Goal: Task Accomplishment & Management: Manage account settings

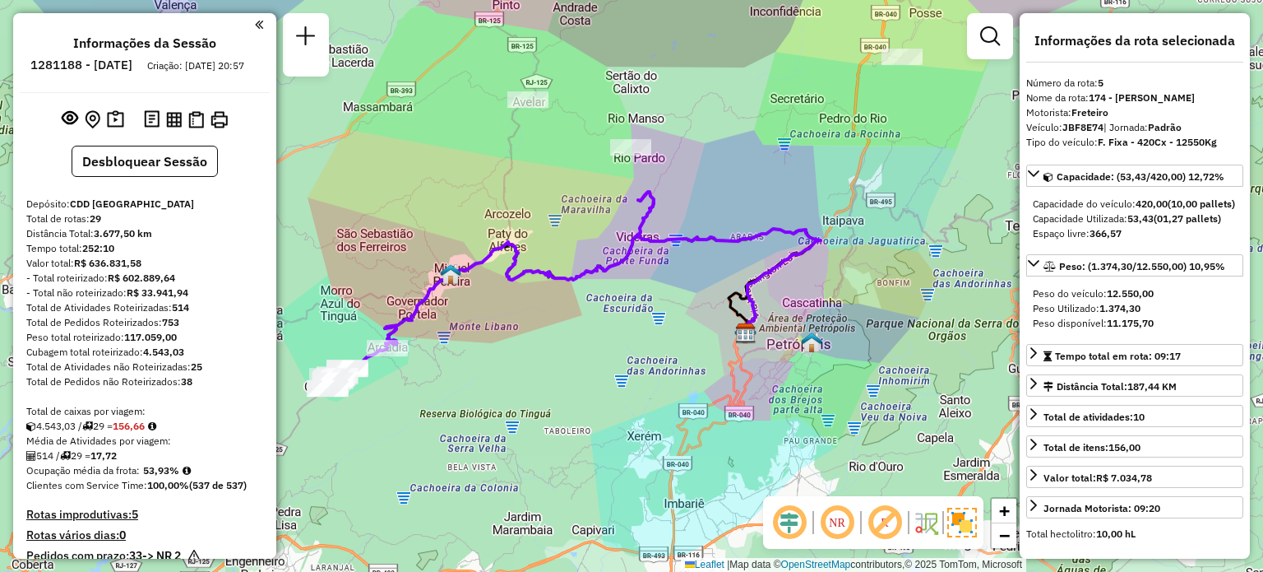
select select "**********"
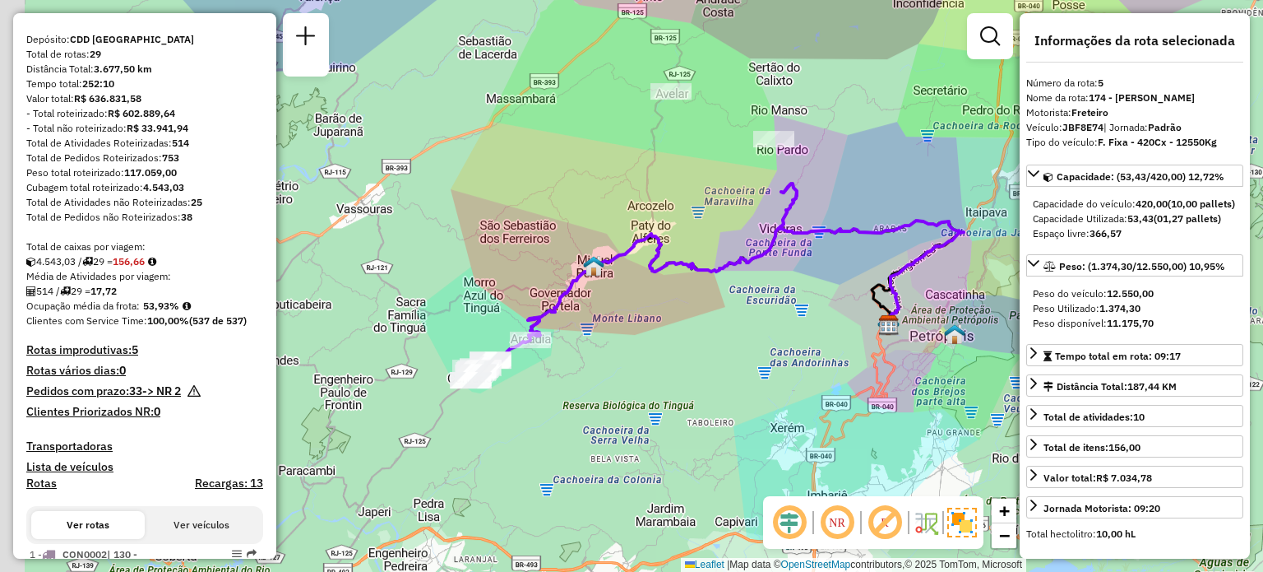
drag, startPoint x: 400, startPoint y: 394, endPoint x: 545, endPoint y: 385, distance: 145.0
click at [545, 385] on div "Janela de atendimento Grade de atendimento Capacidade Transportadoras Veículos …" at bounding box center [631, 286] width 1263 height 572
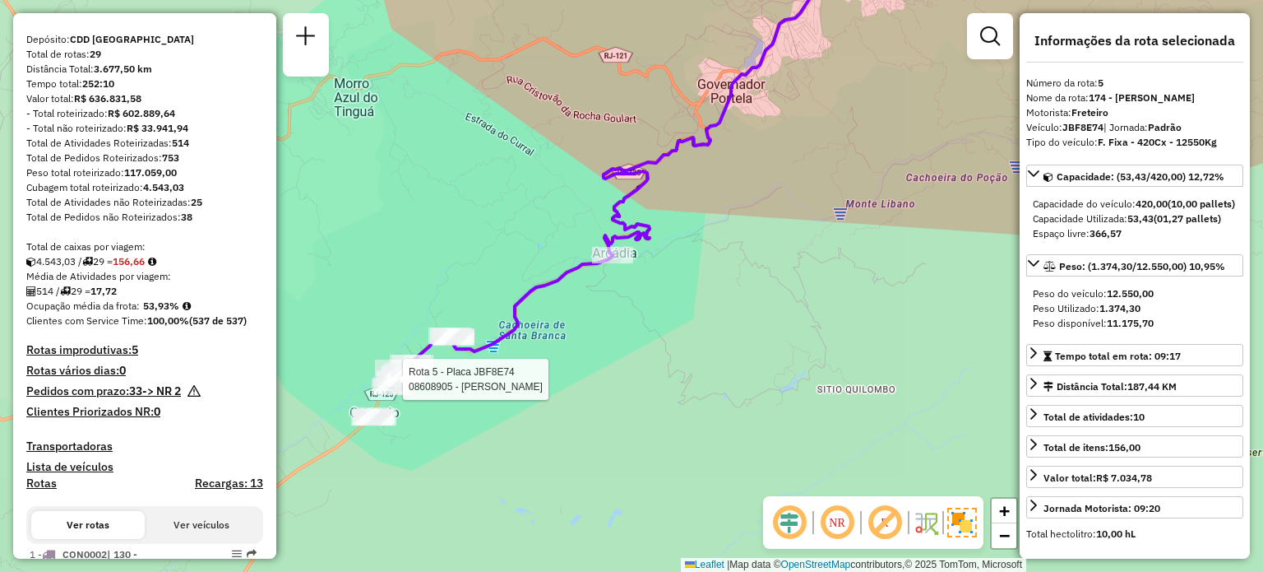
scroll to position [1062, 0]
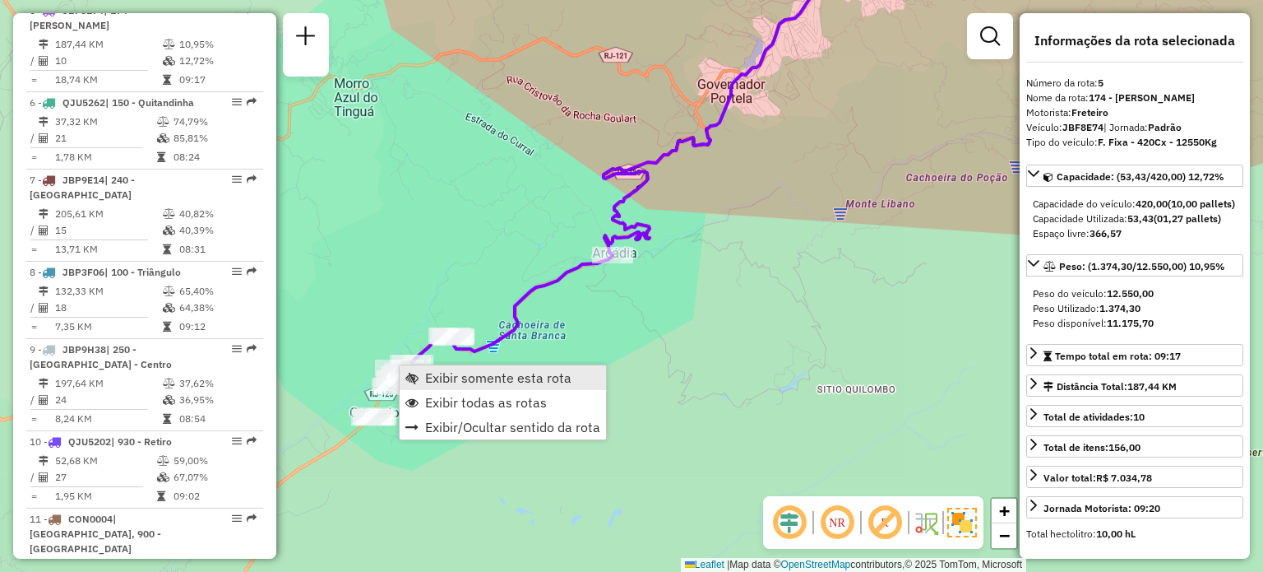
click at [432, 381] on span "Exibir somente esta rota" at bounding box center [498, 377] width 146 height 13
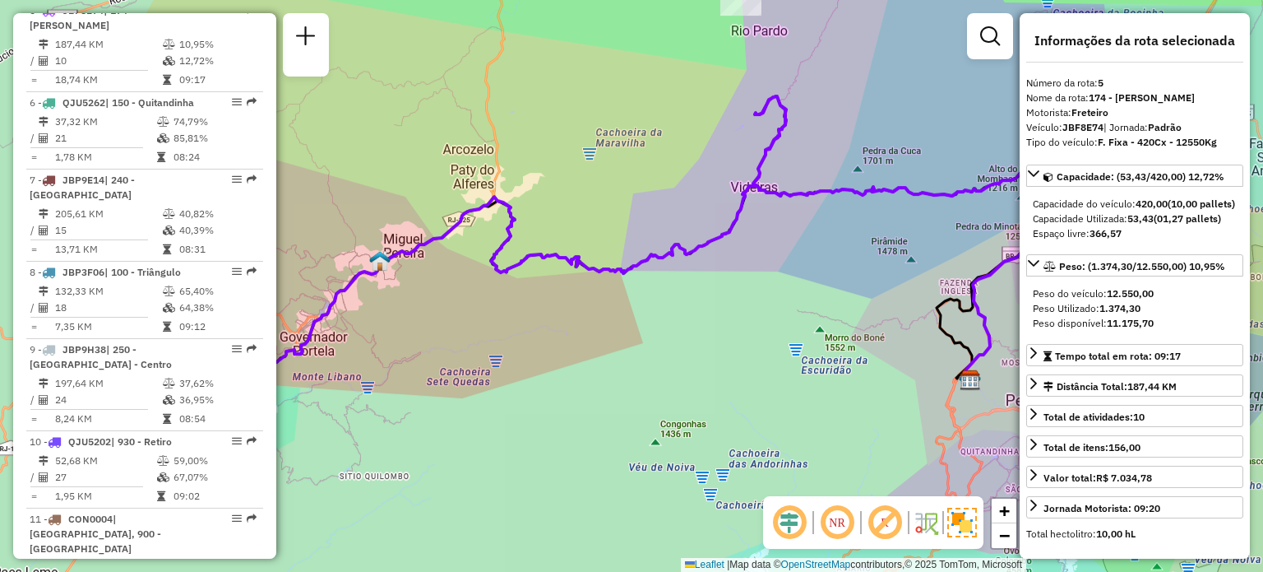
click at [670, 335] on div "Janela de atendimento Grade de atendimento Capacidade Transportadoras Veículos …" at bounding box center [631, 286] width 1263 height 572
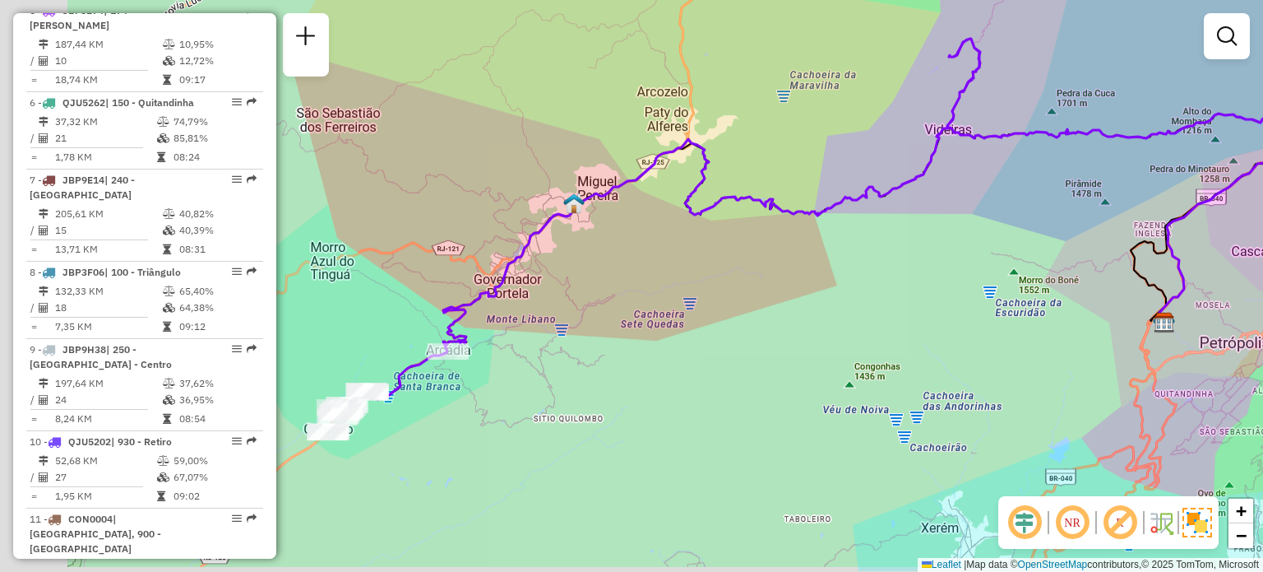
drag, startPoint x: 588, startPoint y: 299, endPoint x: 772, endPoint y: 240, distance: 193.5
click at [772, 240] on div "Janela de atendimento Grade de atendimento Capacidade Transportadoras Veículos …" at bounding box center [631, 286] width 1263 height 572
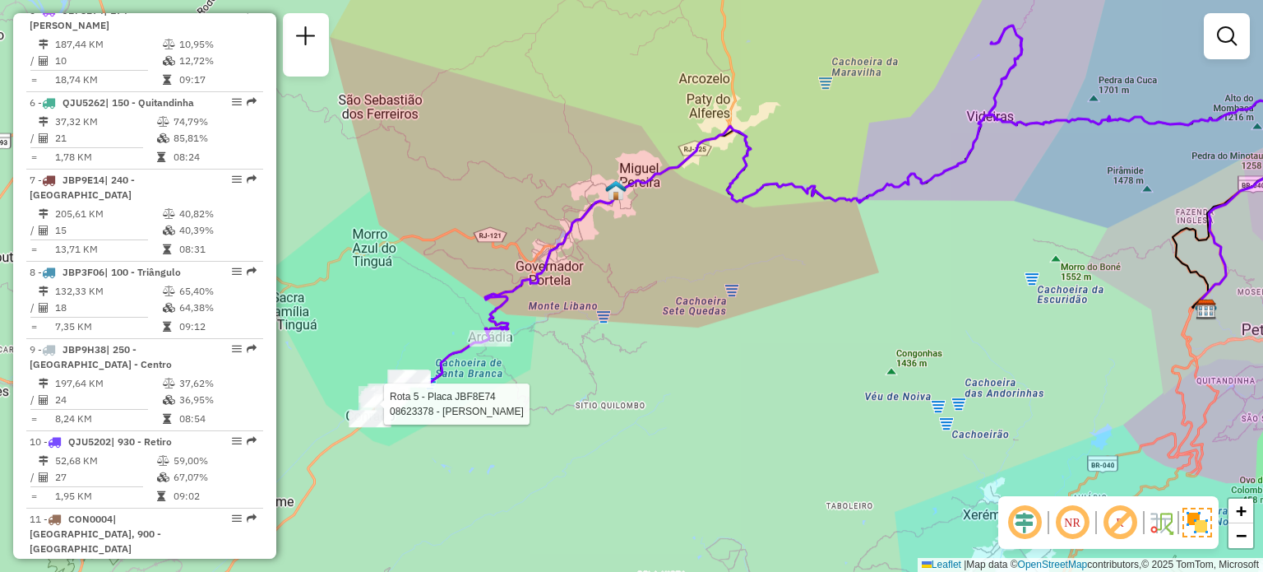
select select "**********"
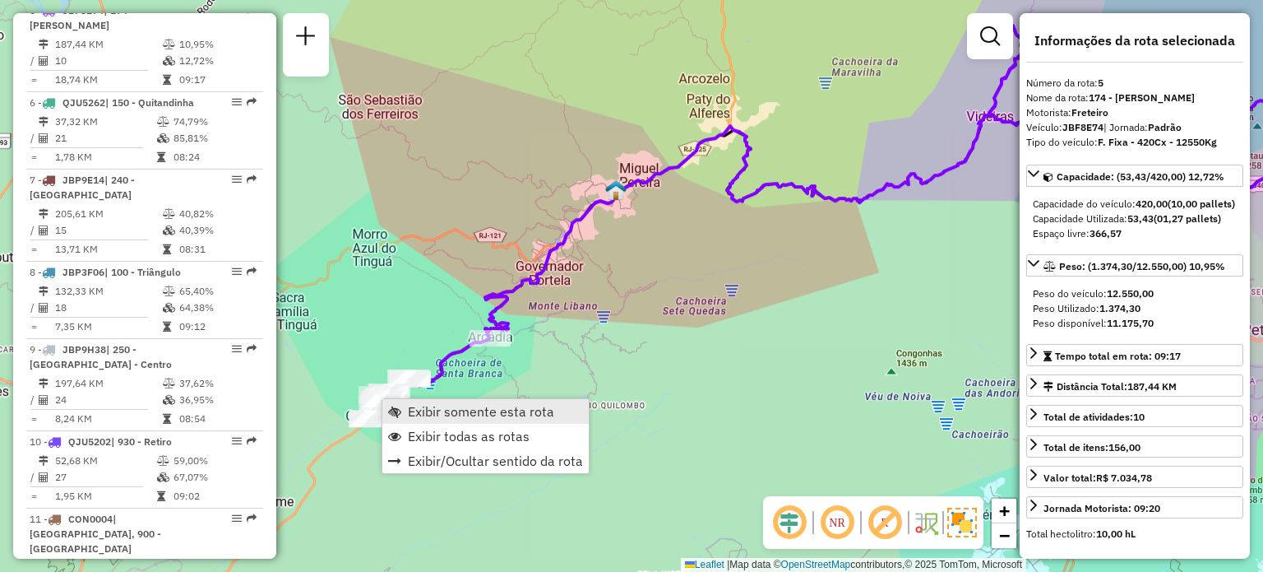
click at [417, 411] on span "Exibir somente esta rota" at bounding box center [481, 411] width 146 height 13
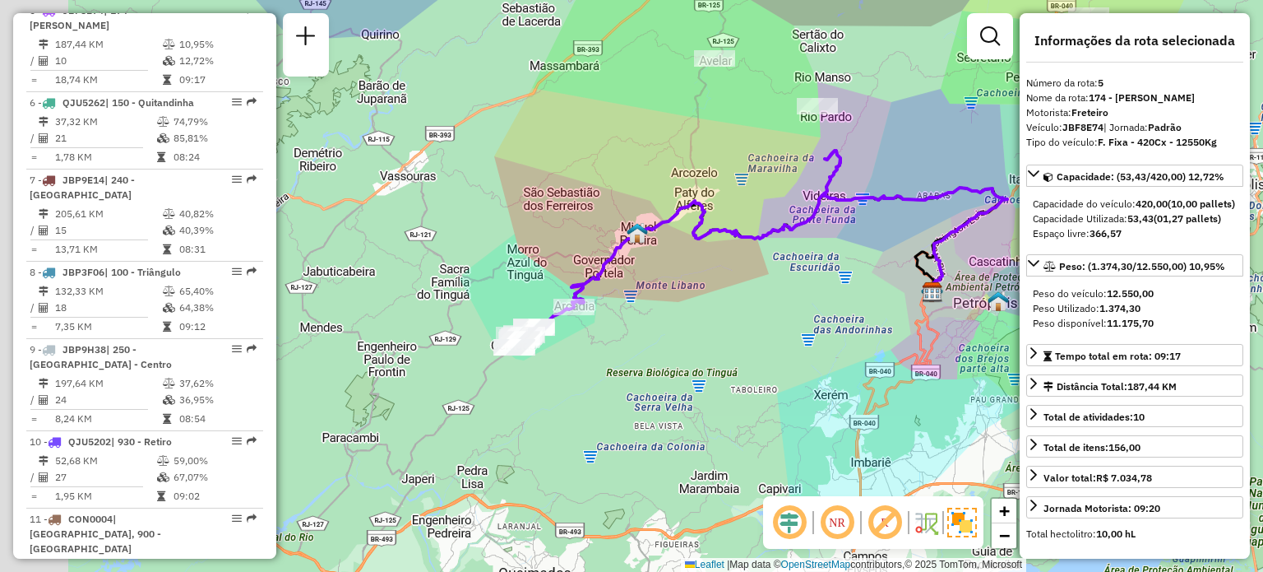
drag, startPoint x: 451, startPoint y: 334, endPoint x: 649, endPoint y: 210, distance: 233.2
click at [649, 210] on div "Janela de atendimento Grade de atendimento Capacidade Transportadoras Veículos …" at bounding box center [631, 286] width 1263 height 572
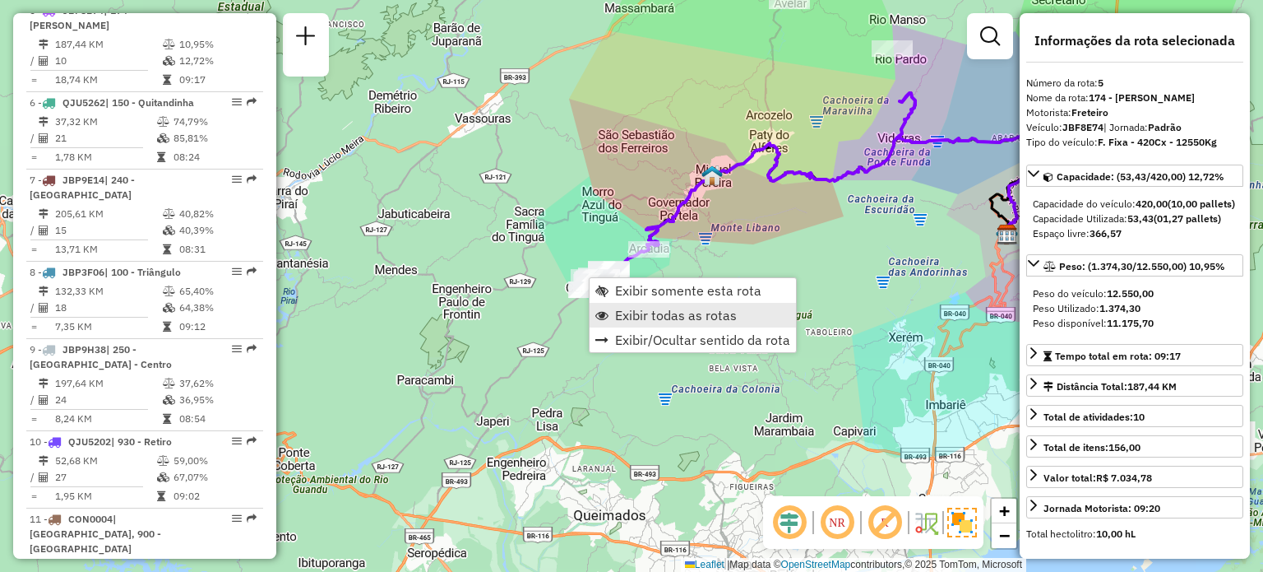
click at [635, 308] on span "Exibir todas as rotas" at bounding box center [676, 314] width 122 height 13
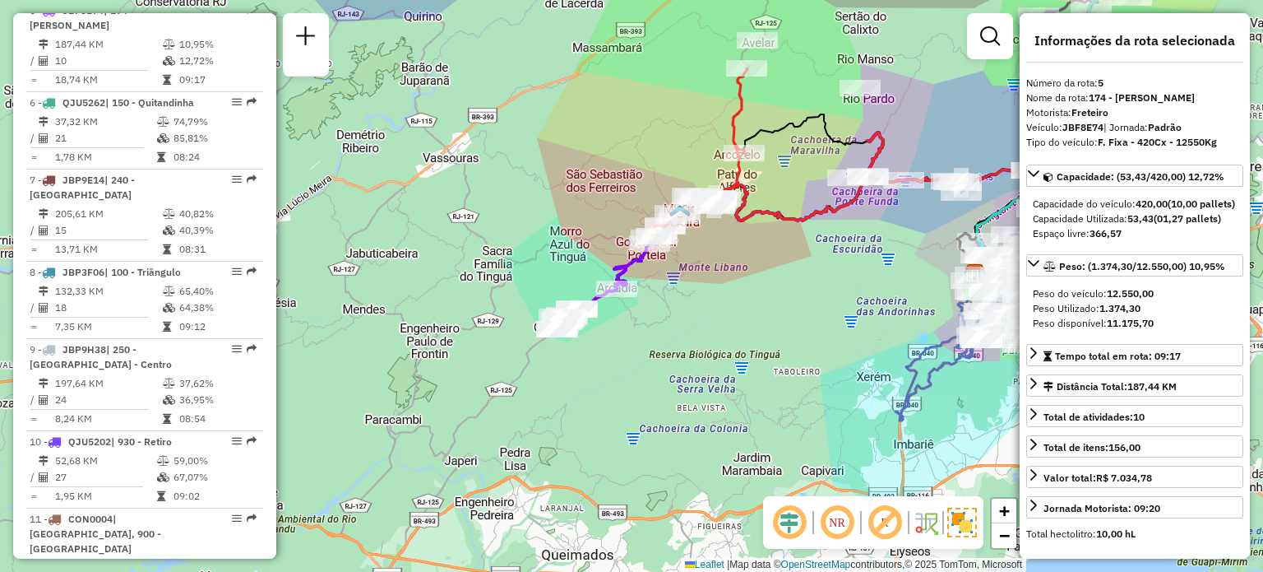
drag, startPoint x: 777, startPoint y: 225, endPoint x: 662, endPoint y: 371, distance: 186.2
click at [662, 371] on div "Janela de atendimento Grade de atendimento Capacidade Transportadoras Veículos …" at bounding box center [631, 286] width 1263 height 572
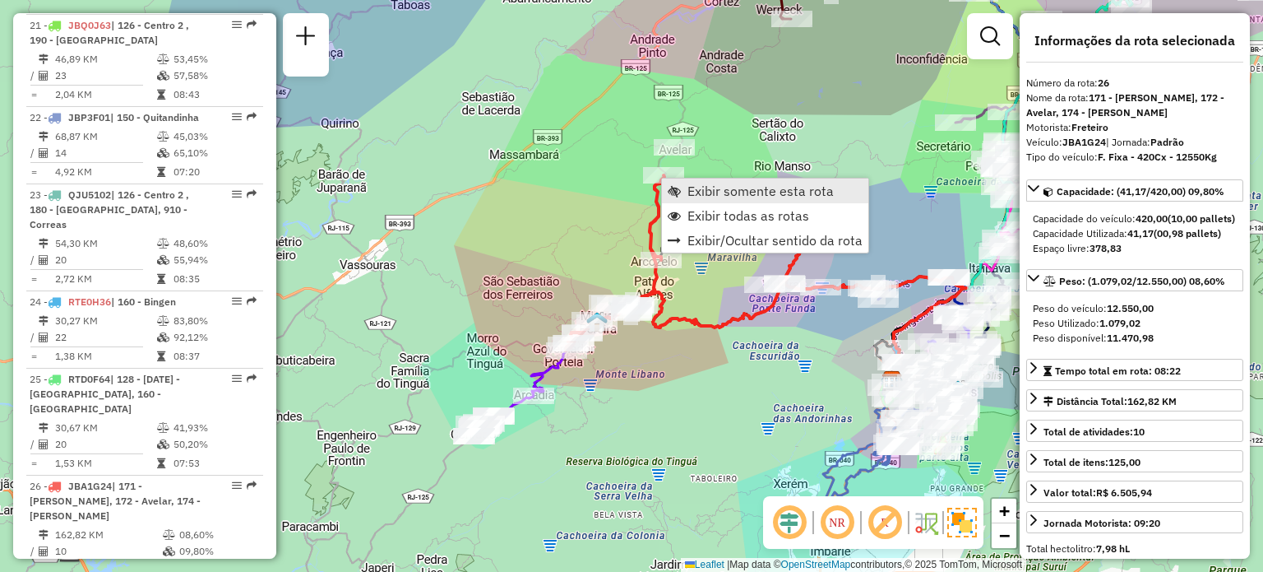
scroll to position [2904, 0]
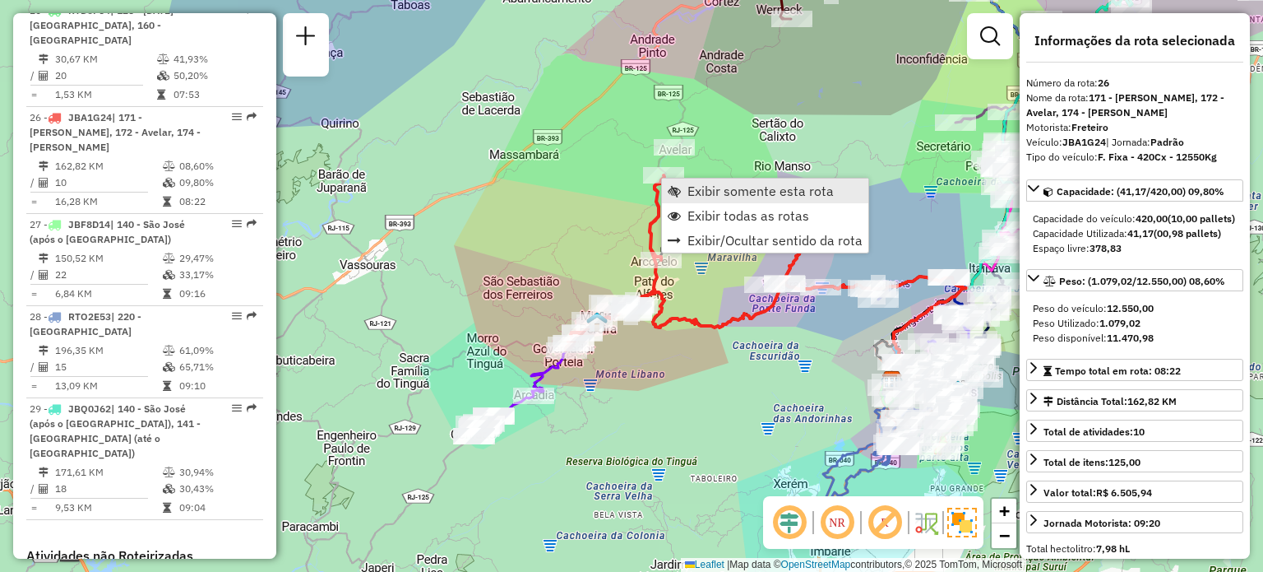
click at [688, 196] on span "Exibir somente esta rota" at bounding box center [760, 190] width 146 height 13
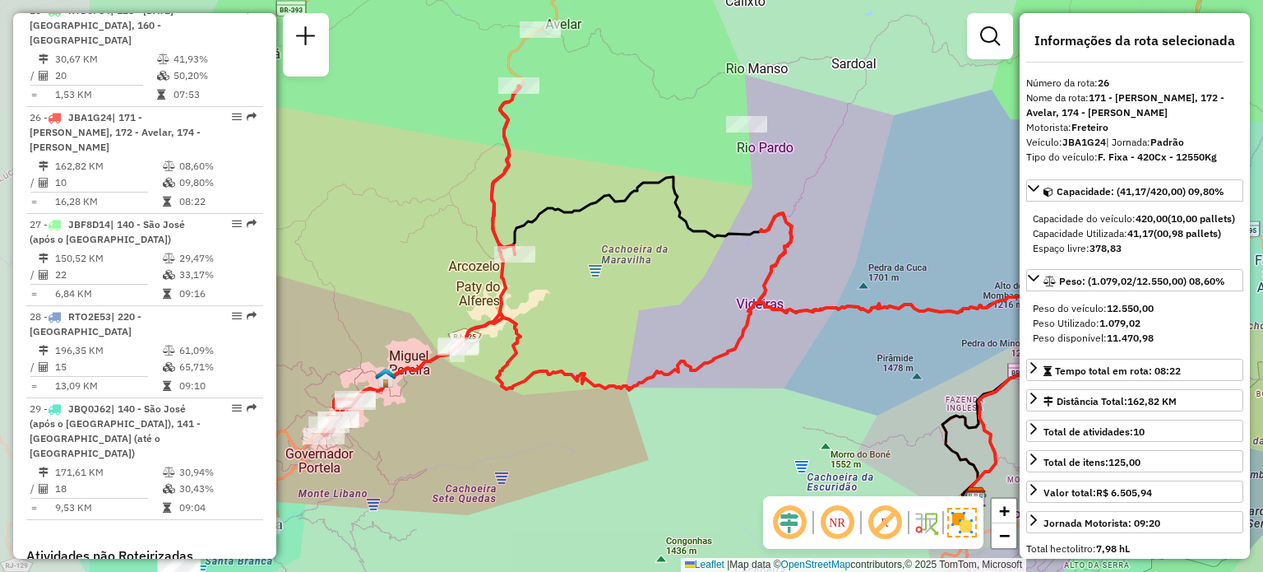
drag, startPoint x: 488, startPoint y: 184, endPoint x: 697, endPoint y: 160, distance: 210.2
click at [697, 160] on div "Janela de atendimento Grade de atendimento Capacidade Transportadoras Veículos …" at bounding box center [631, 286] width 1263 height 572
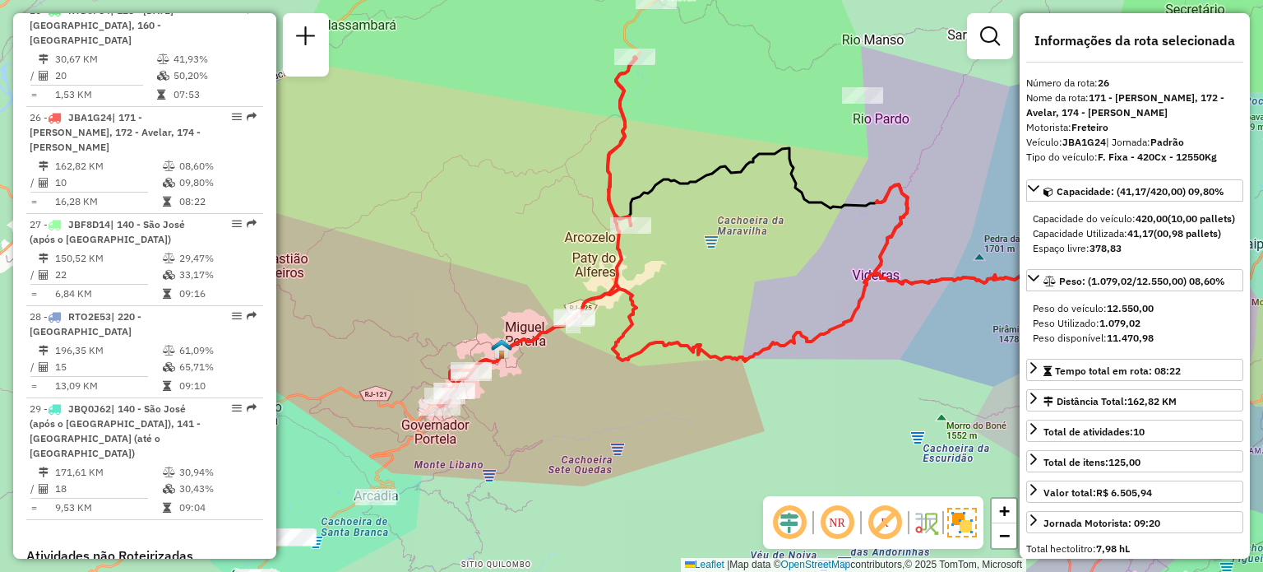
drag, startPoint x: 695, startPoint y: 267, endPoint x: 840, endPoint y: 215, distance: 154.5
click at [840, 215] on div "Janela de atendimento Grade de atendimento Capacidade Transportadoras Veículos …" at bounding box center [631, 286] width 1263 height 572
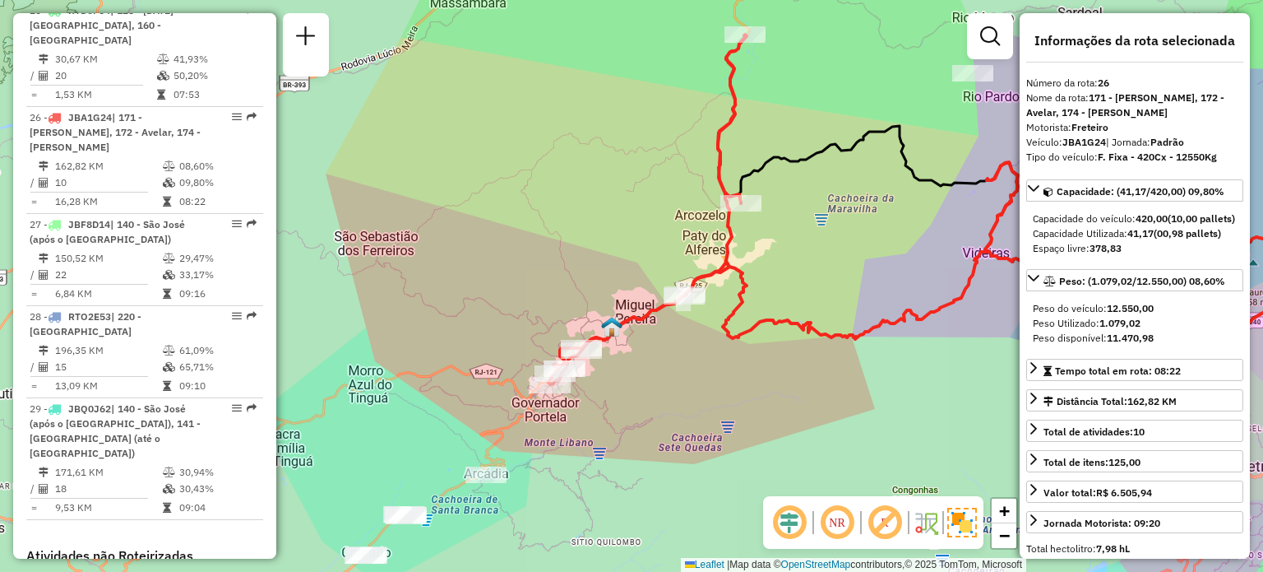
drag, startPoint x: 753, startPoint y: 318, endPoint x: 642, endPoint y: 392, distance: 133.4
click at [642, 393] on div "Janela de atendimento Grade de atendimento Capacidade Transportadoras Veículos …" at bounding box center [631, 286] width 1263 height 572
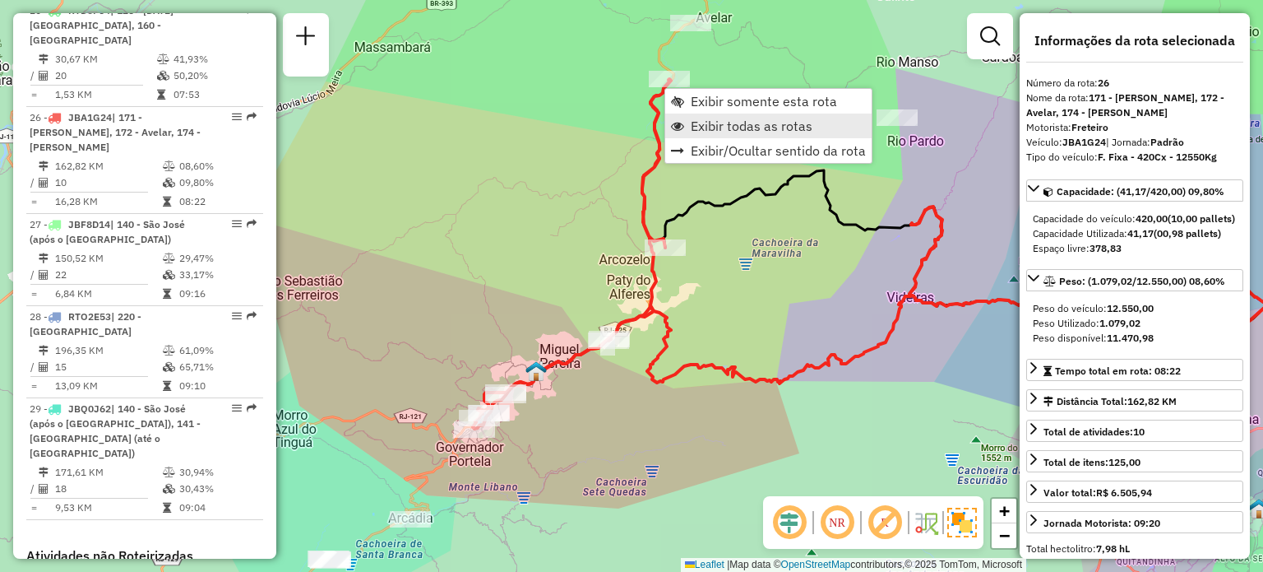
click at [724, 124] on span "Exibir todas as rotas" at bounding box center [752, 125] width 122 height 13
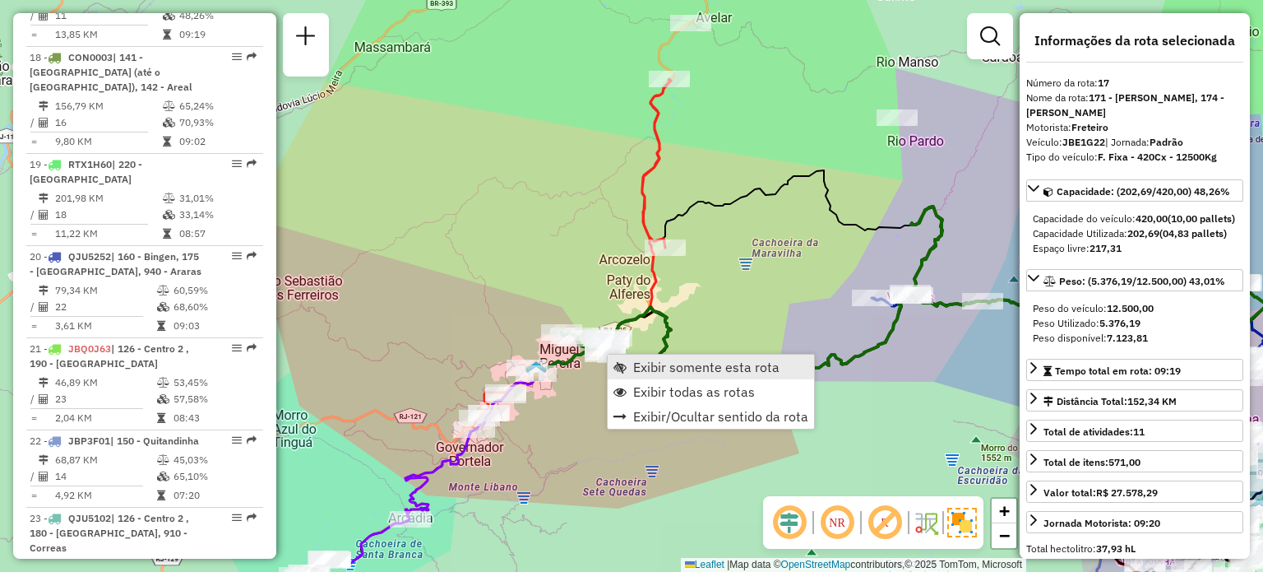
scroll to position [2091, 0]
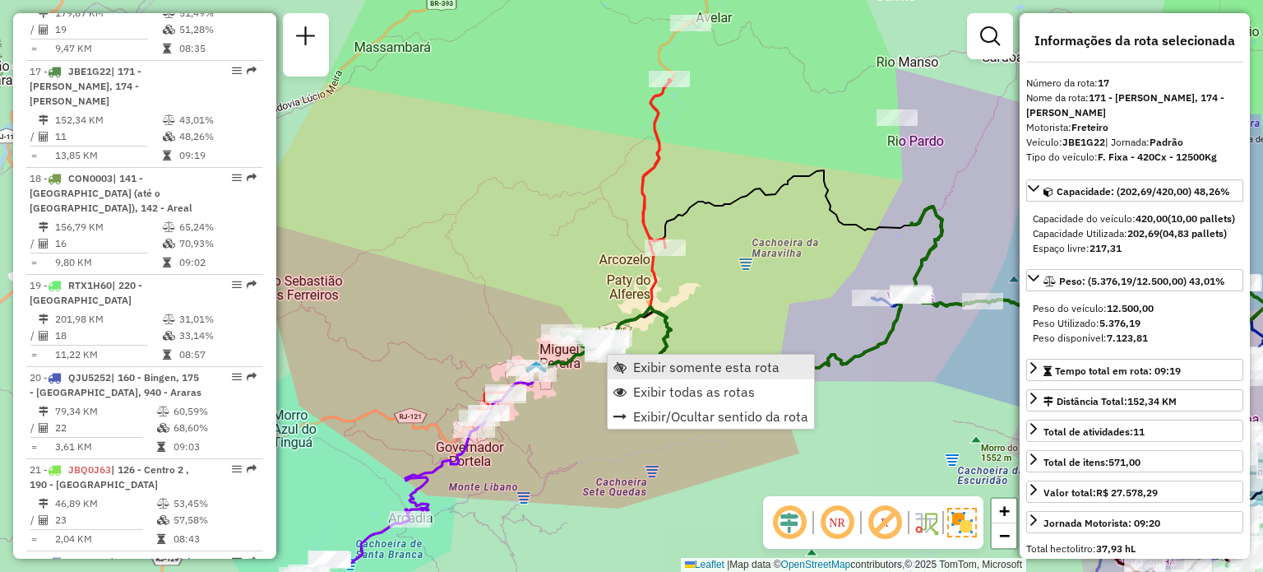
click at [628, 364] on link "Exibir somente esta rota" at bounding box center [711, 366] width 206 height 25
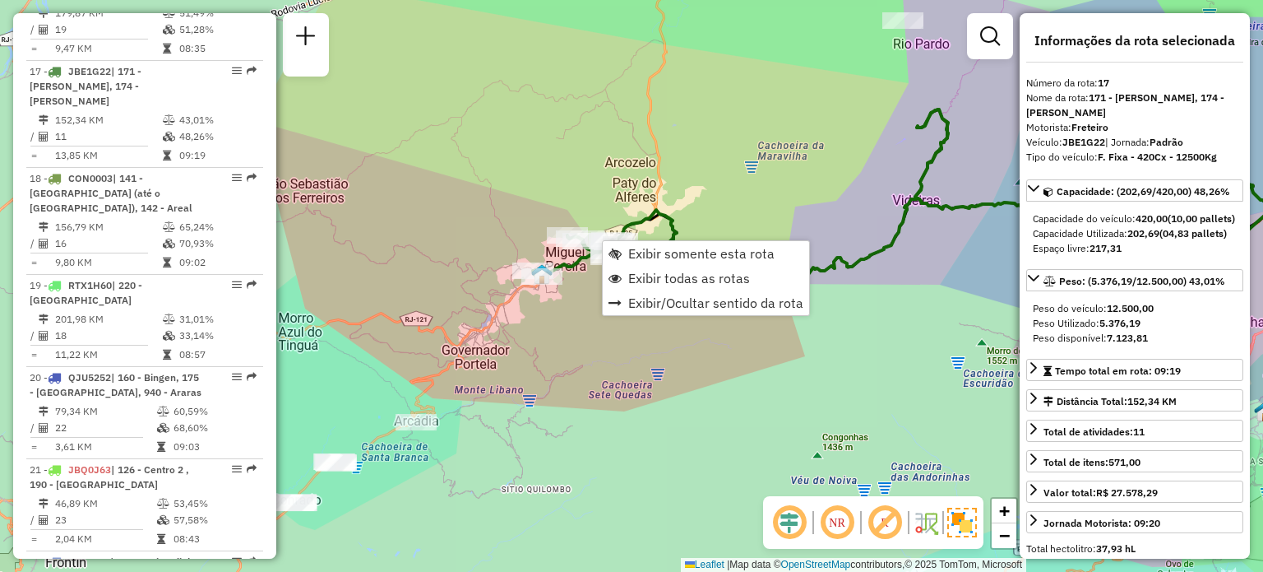
click at [687, 357] on div "Janela de atendimento Grade de atendimento Capacidade Transportadoras Veículos …" at bounding box center [631, 286] width 1263 height 572
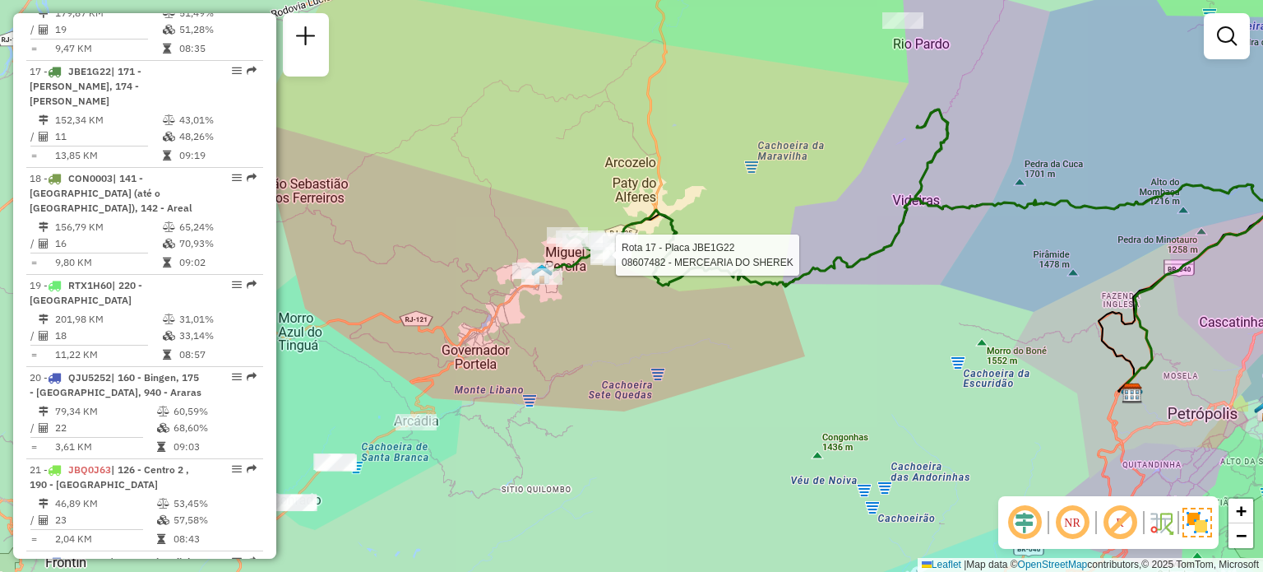
select select "**********"
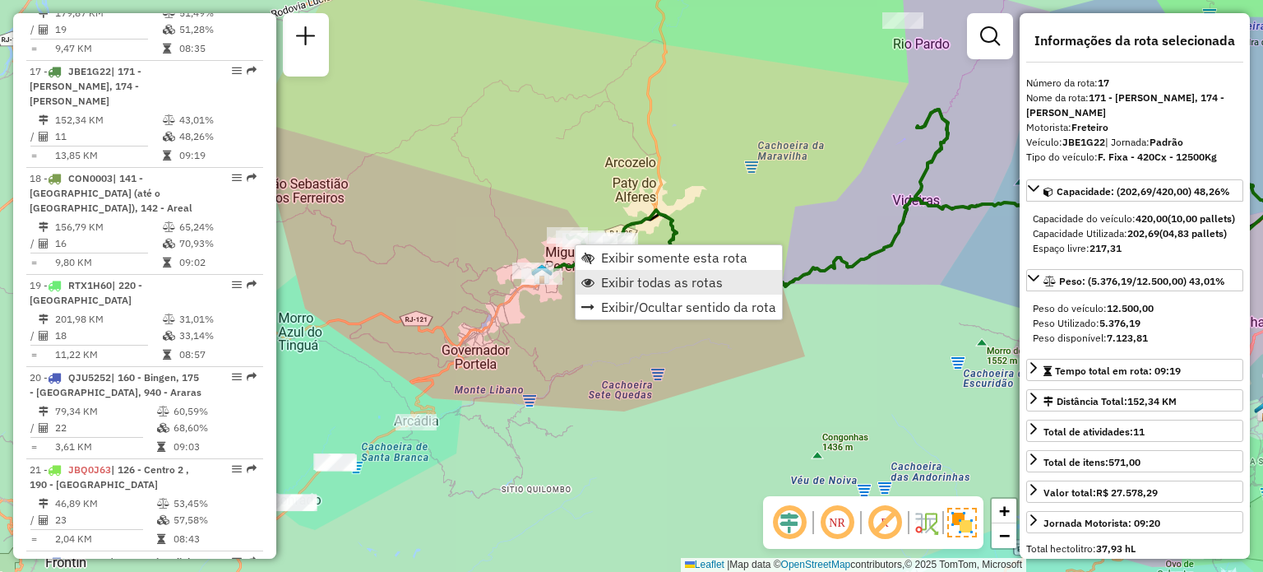
click at [689, 280] on span "Exibir todas as rotas" at bounding box center [662, 281] width 122 height 13
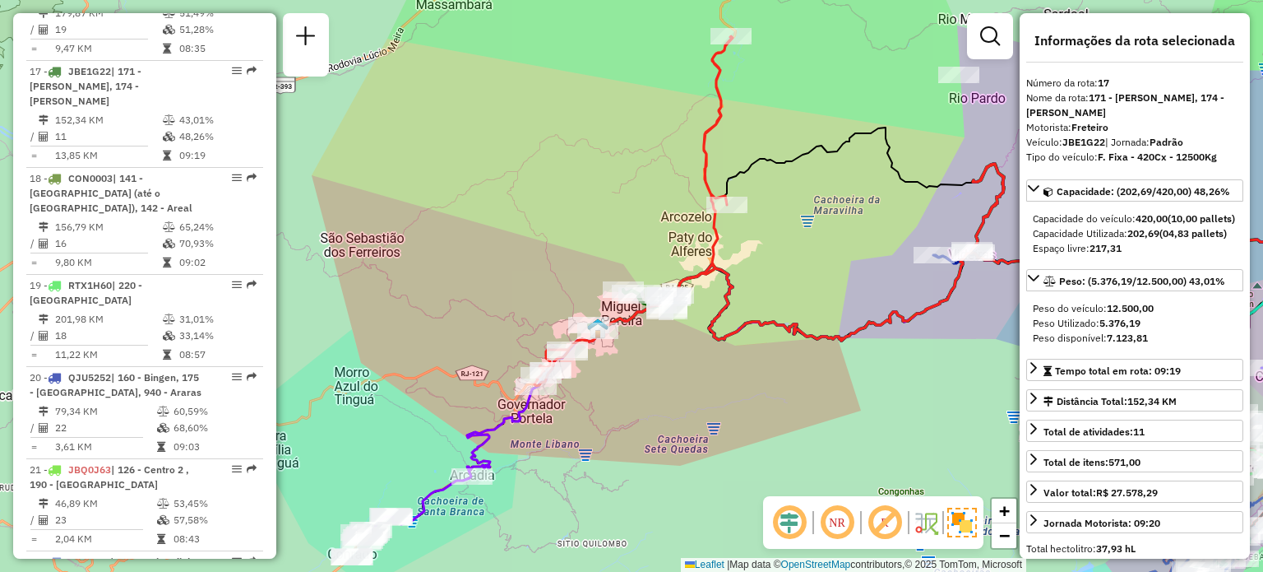
drag, startPoint x: 652, startPoint y: 354, endPoint x: 599, endPoint y: 355, distance: 53.5
click at [703, 387] on div "Janela de atendimento Grade de atendimento Capacidade Transportadoras Veículos …" at bounding box center [631, 286] width 1263 height 572
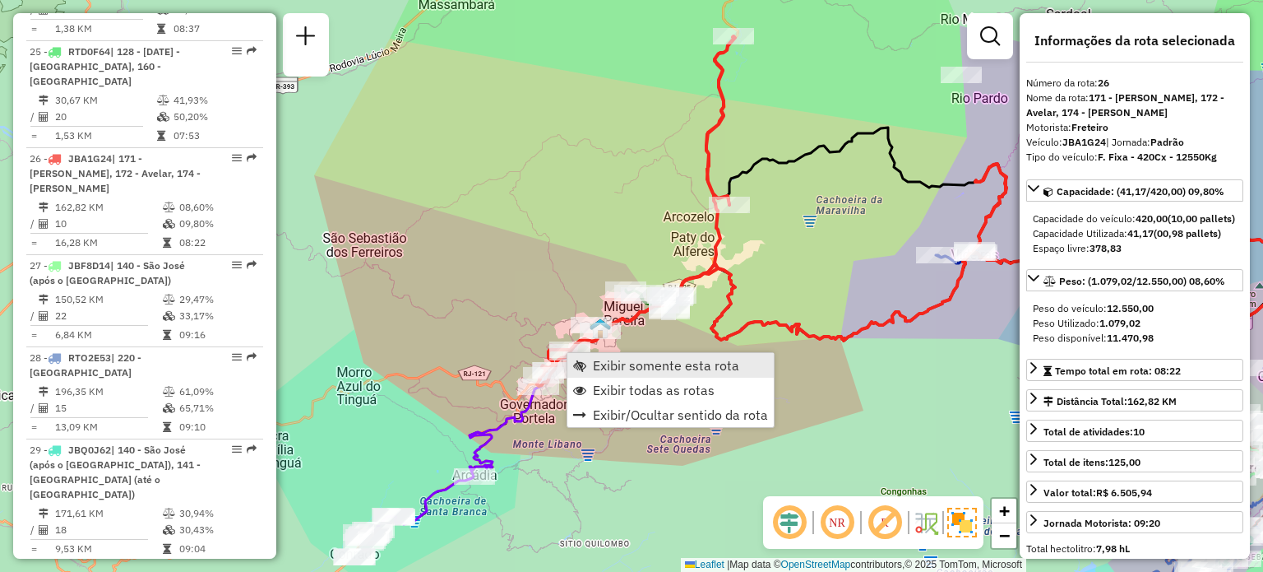
scroll to position [2904, 0]
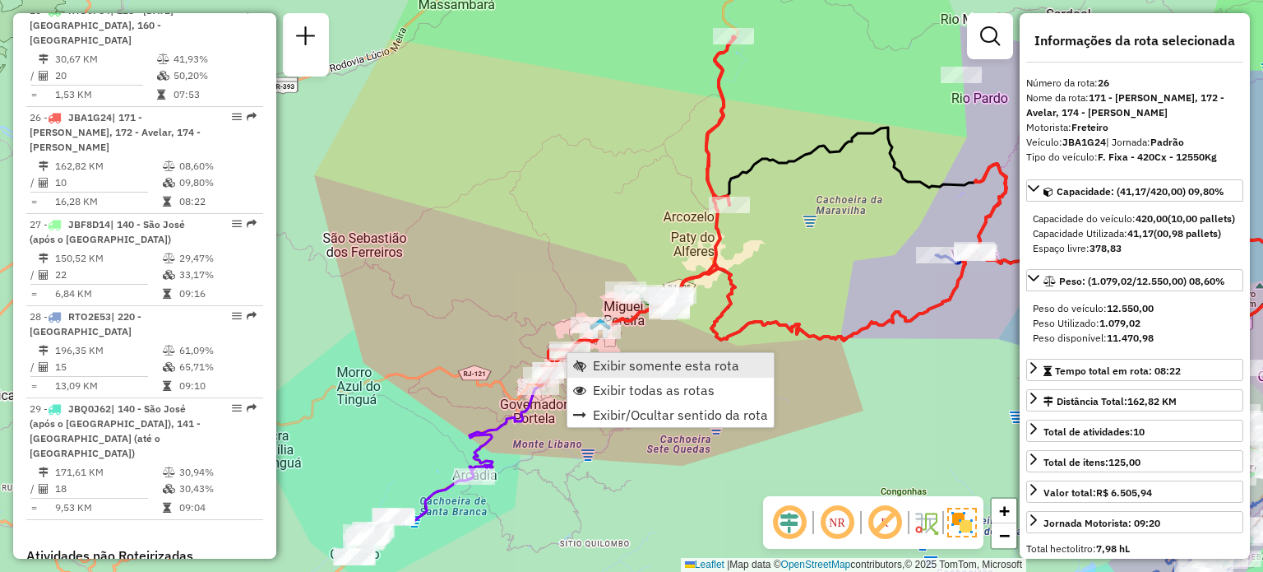
click at [623, 371] on span "Exibir somente esta rota" at bounding box center [666, 365] width 146 height 13
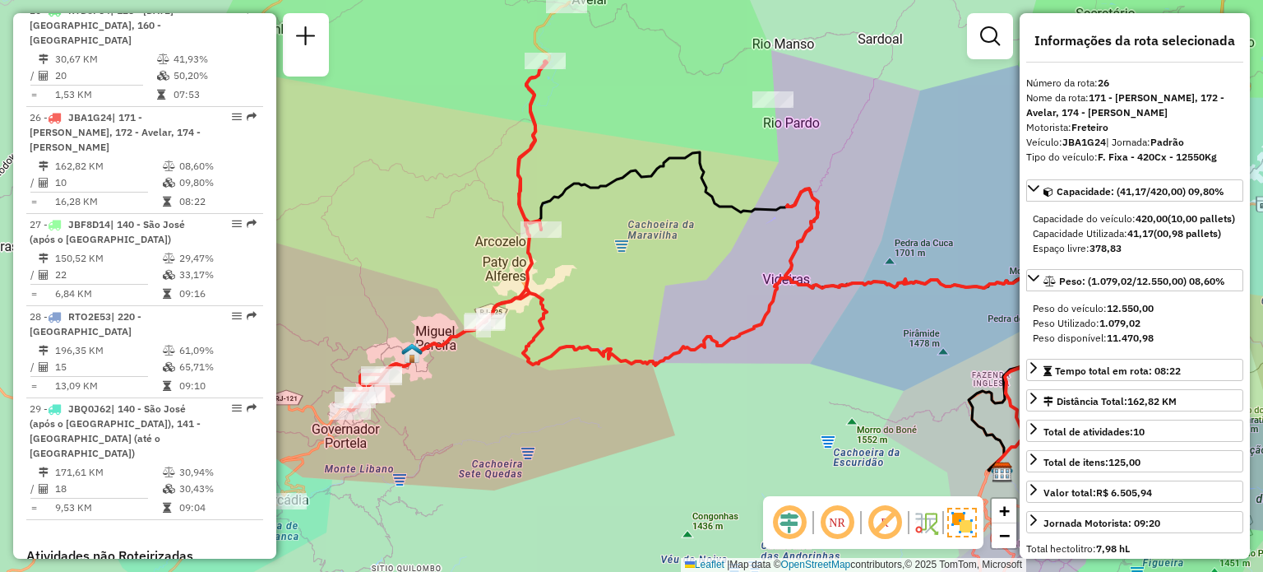
drag, startPoint x: 551, startPoint y: 367, endPoint x: 928, endPoint y: 271, distance: 388.7
click at [1019, 259] on icon at bounding box center [767, 329] width 770 height 283
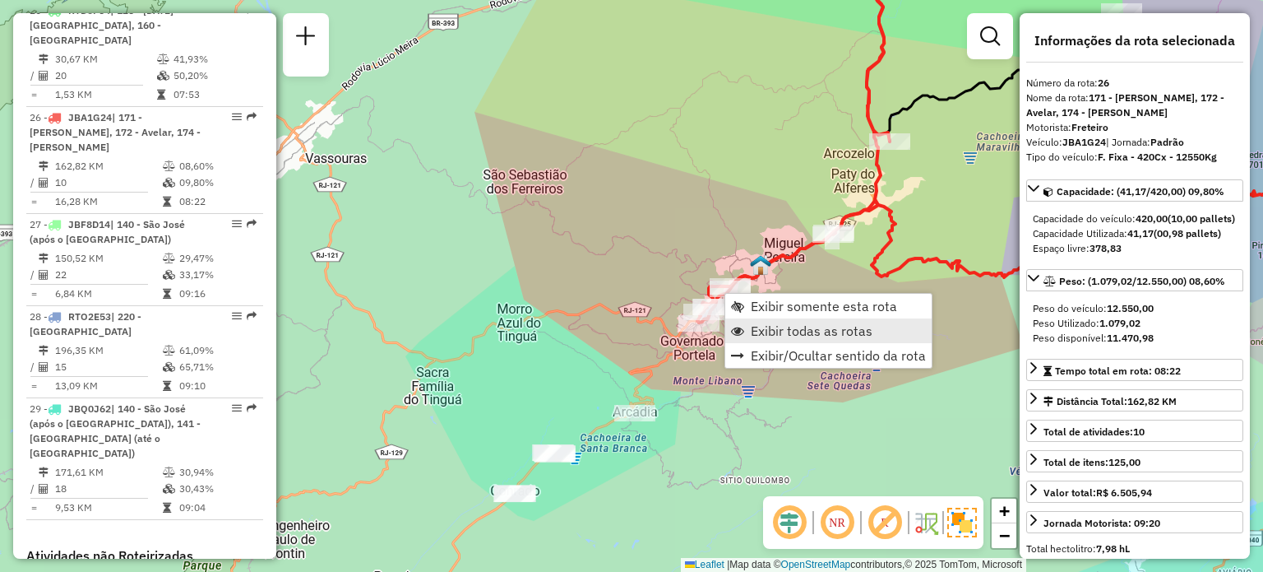
click at [752, 324] on span "Exibir todas as rotas" at bounding box center [812, 330] width 122 height 13
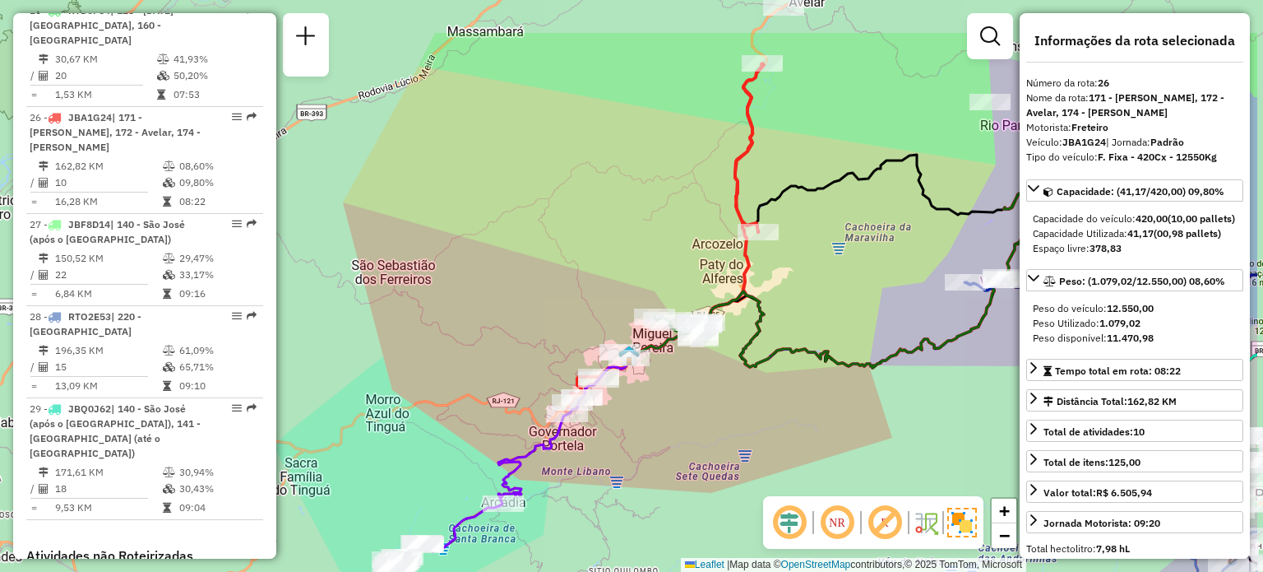
drag, startPoint x: 941, startPoint y: 229, endPoint x: 640, endPoint y: 361, distance: 328.8
click at [641, 369] on div "Janela de atendimento Grade de atendimento Capacidade Transportadoras Veículos …" at bounding box center [631, 286] width 1263 height 572
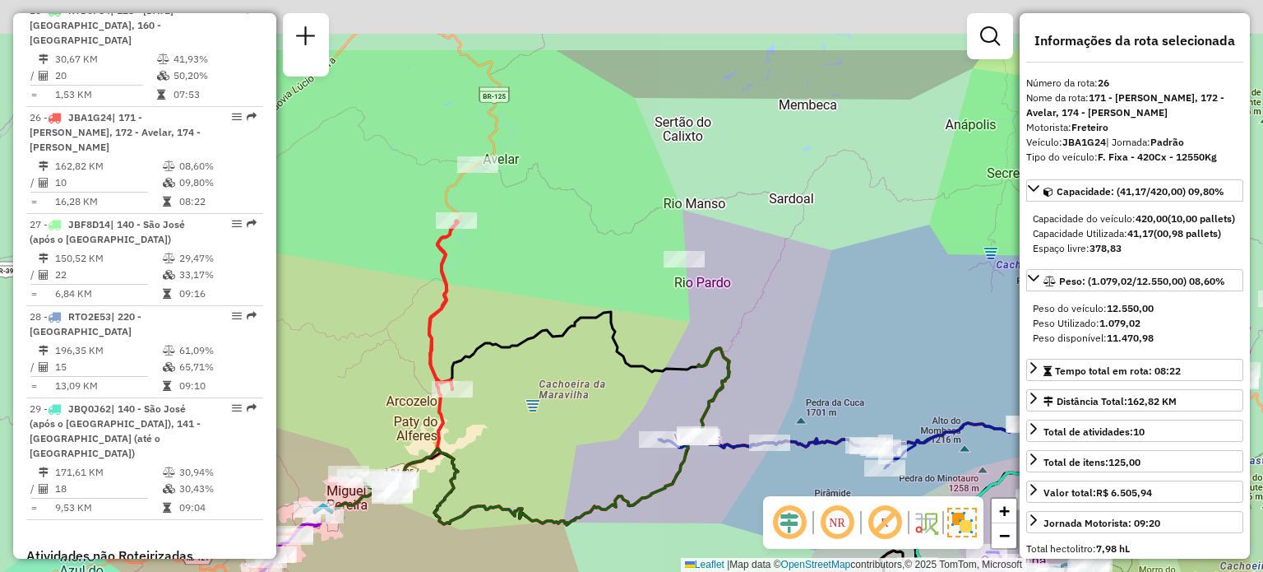
drag, startPoint x: 765, startPoint y: 254, endPoint x: 613, endPoint y: 344, distance: 176.6
click at [616, 355] on icon at bounding box center [753, 471] width 607 height 319
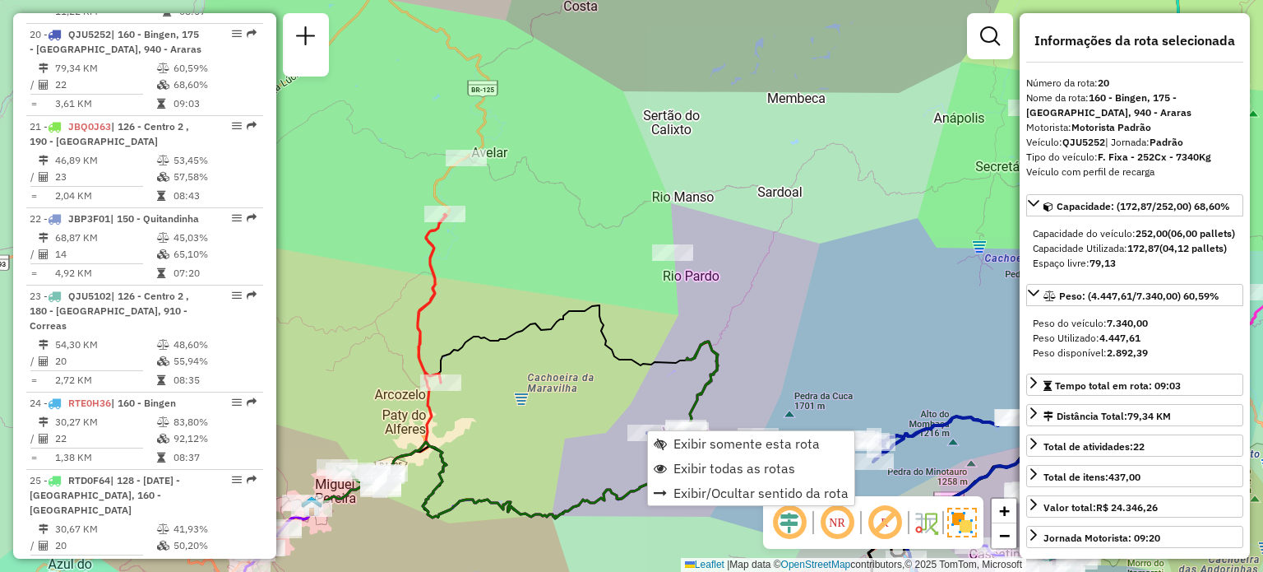
scroll to position [2352, 0]
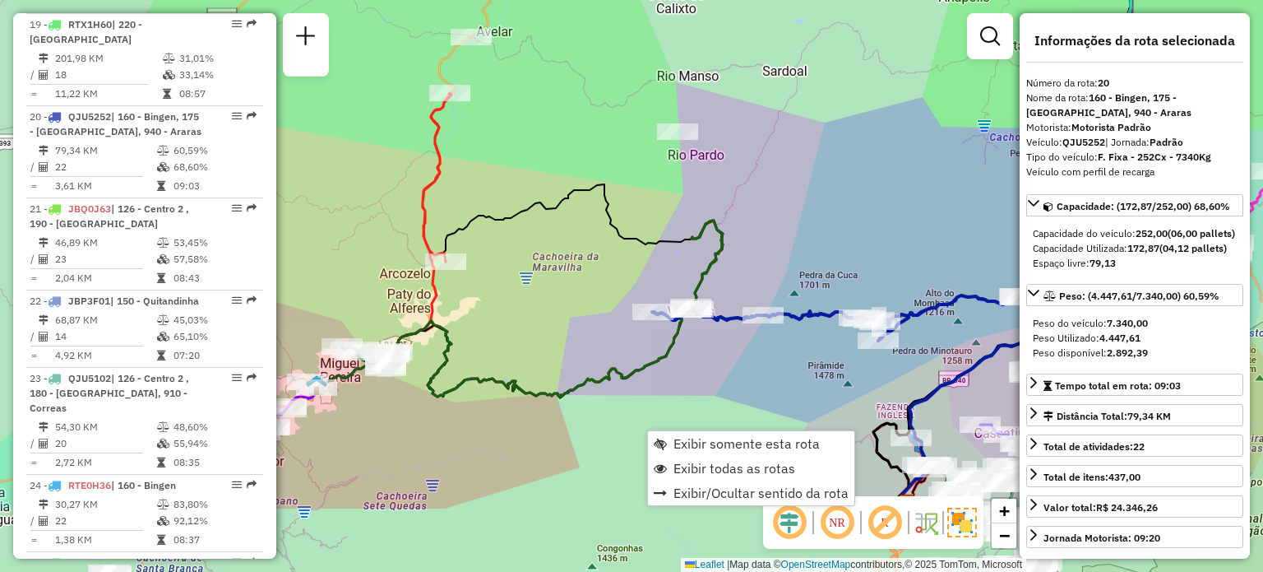
drag, startPoint x: 760, startPoint y: 260, endPoint x: 765, endPoint y: 139, distance: 121.0
click at [765, 139] on div "Janela de atendimento Grade de atendimento Capacidade Transportadoras Veículos …" at bounding box center [631, 286] width 1263 height 572
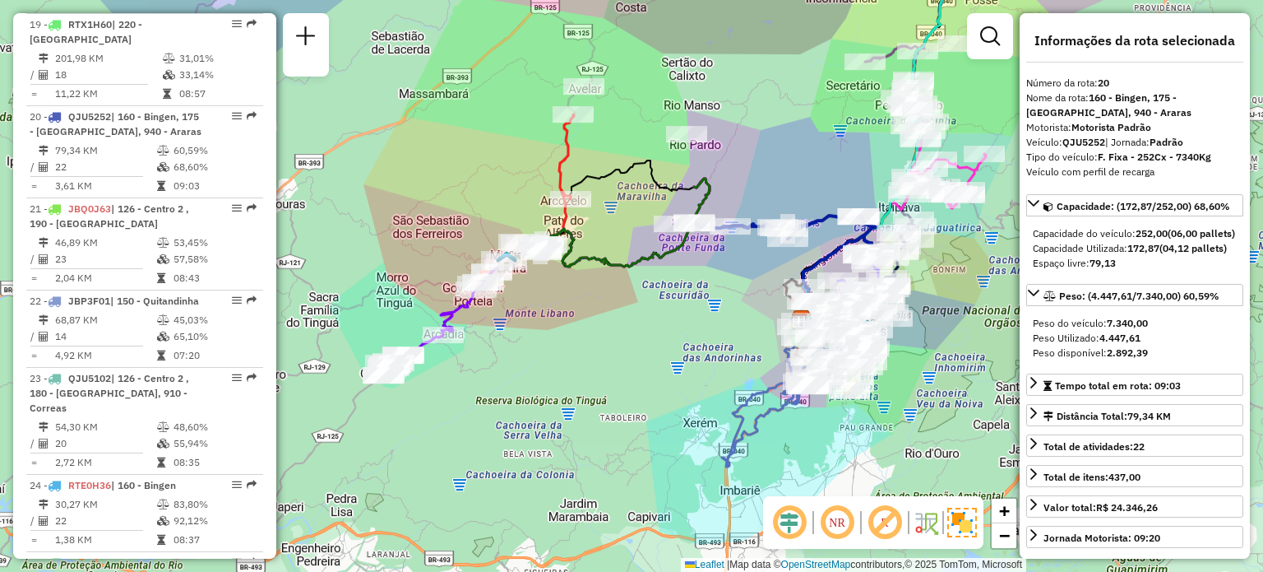
drag, startPoint x: 544, startPoint y: 289, endPoint x: 645, endPoint y: 198, distance: 135.1
click at [651, 193] on div "Janela de atendimento Grade de atendimento Capacidade Transportadoras Veículos …" at bounding box center [631, 286] width 1263 height 572
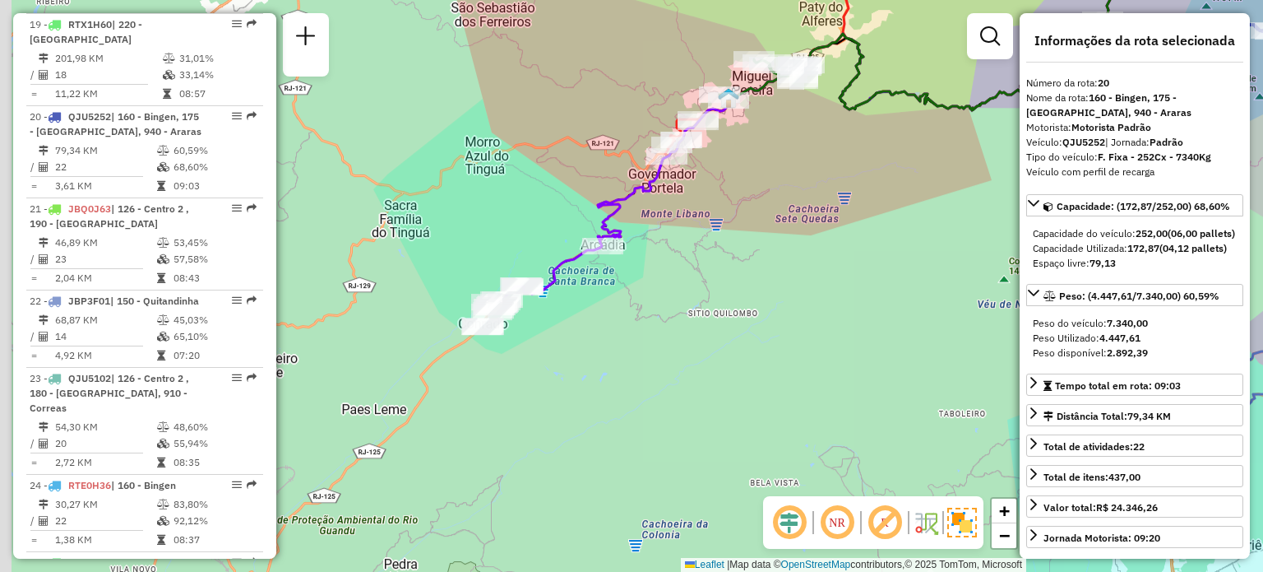
drag, startPoint x: 463, startPoint y: 354, endPoint x: 547, endPoint y: 327, distance: 87.9
click at [547, 327] on div "Janela de atendimento Grade de atendimento Capacidade Transportadoras Veículos …" at bounding box center [631, 286] width 1263 height 572
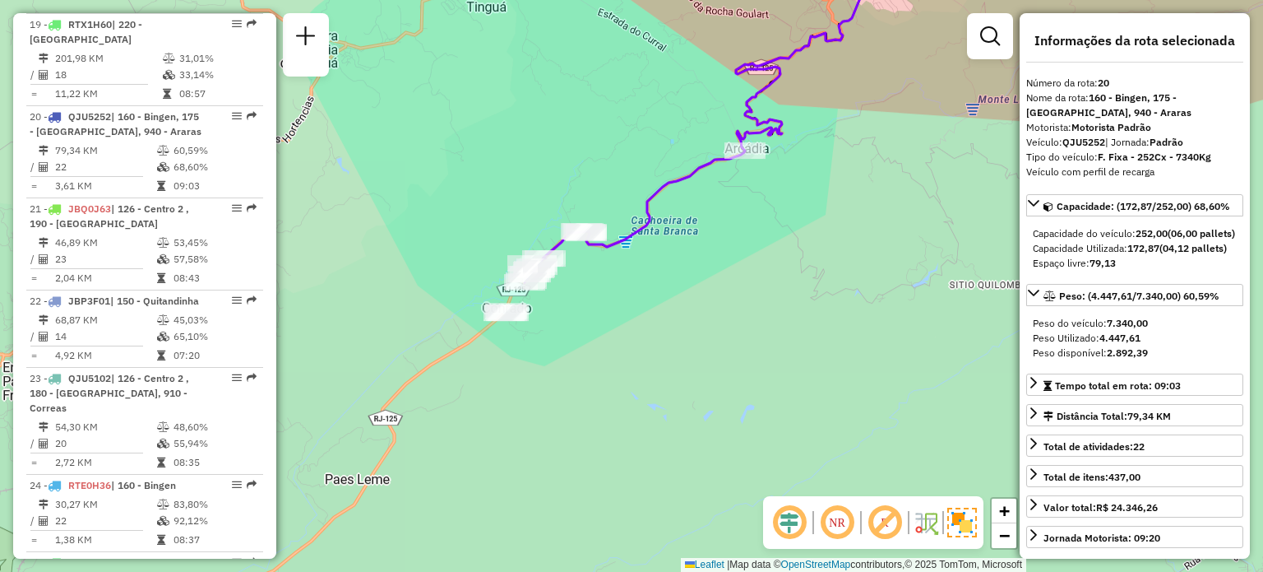
drag, startPoint x: 576, startPoint y: 312, endPoint x: 638, endPoint y: 257, distance: 83.3
click at [638, 257] on div "Janela de atendimento Grade de atendimento Capacidade Transportadoras Veículos …" at bounding box center [631, 286] width 1263 height 572
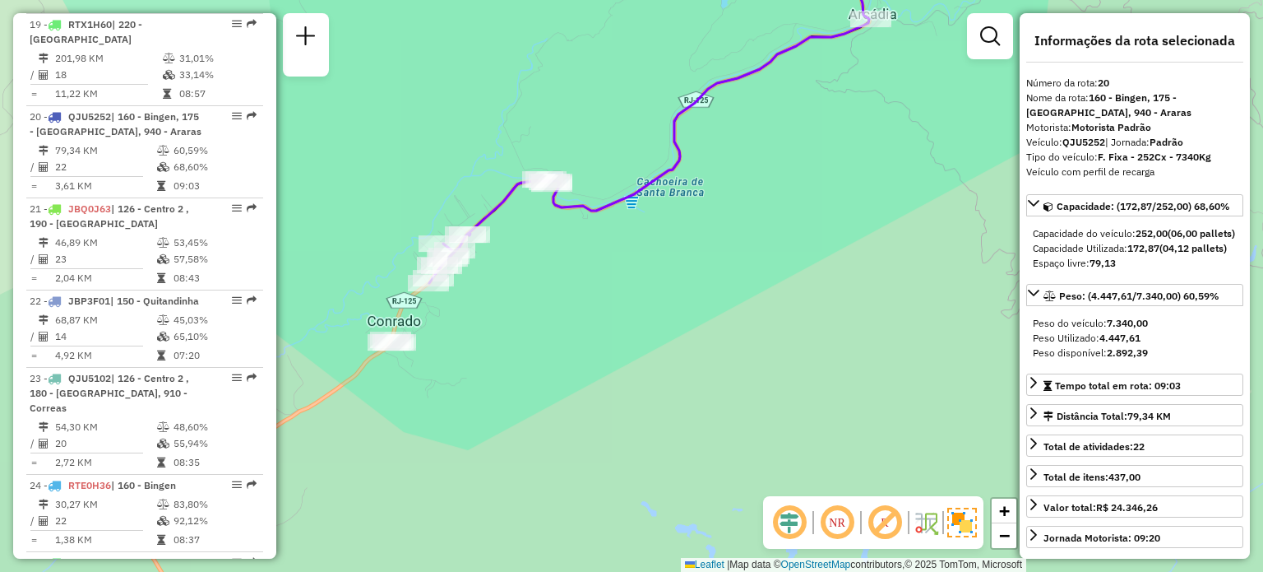
drag, startPoint x: 497, startPoint y: 323, endPoint x: 581, endPoint y: 325, distance: 83.9
click at [584, 324] on div "Janela de atendimento Grade de atendimento Capacidade Transportadoras Veículos …" at bounding box center [631, 286] width 1263 height 572
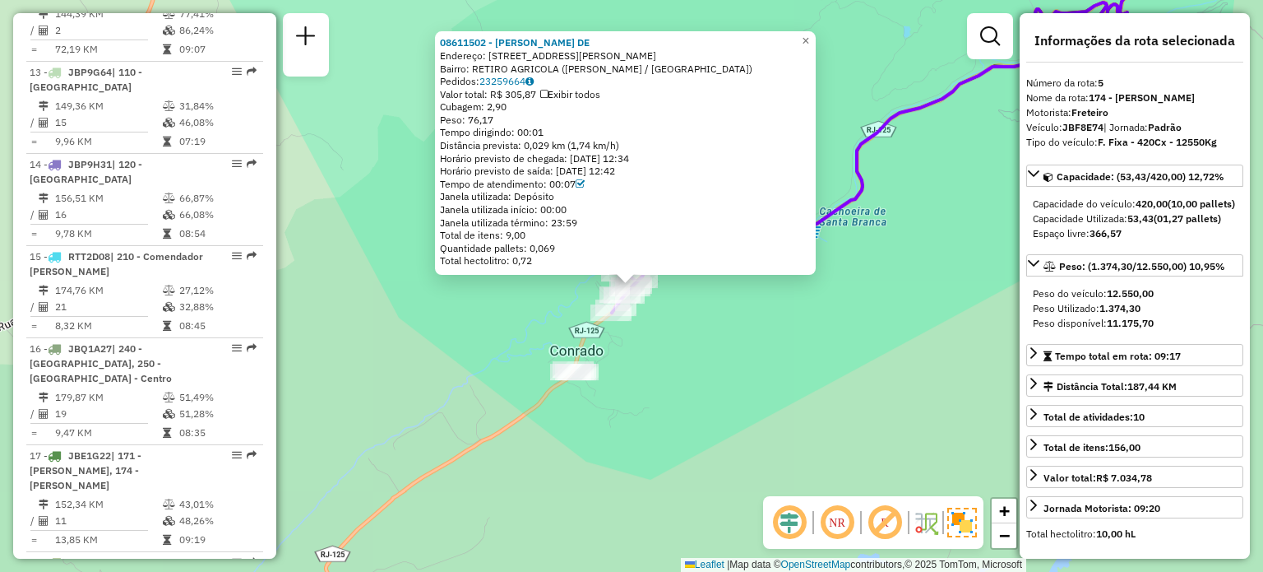
scroll to position [1062, 0]
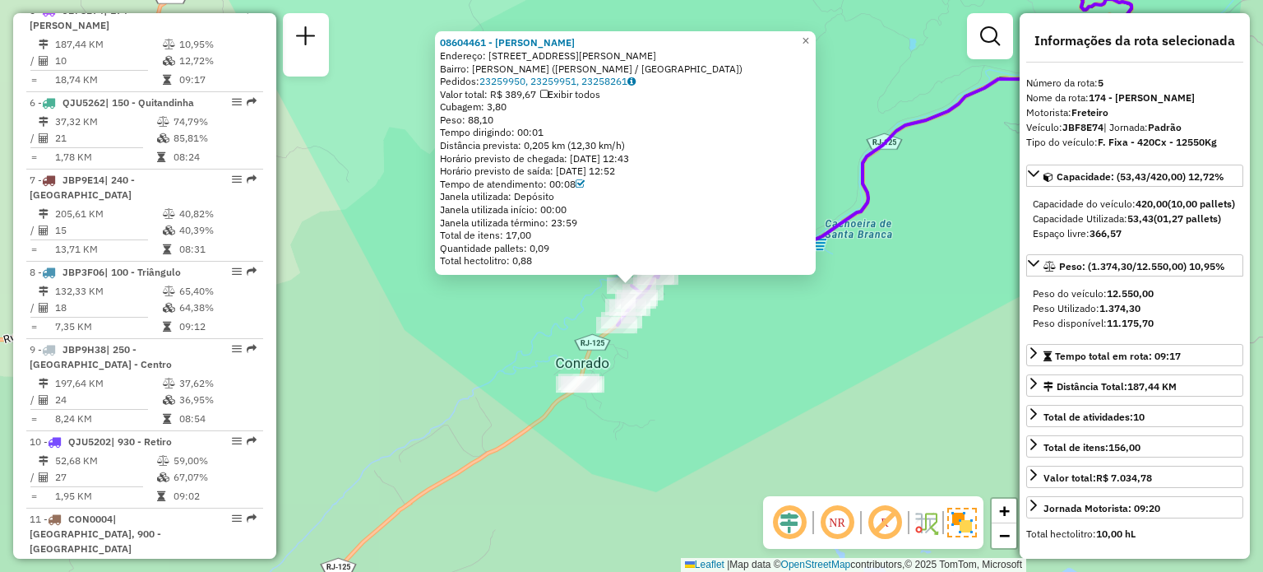
click at [743, 308] on div "08604461 - ALINE PINTO DE CARVA Endereço: R RUA MJ MARIO LAMARTINE 119 119 Bair…" at bounding box center [631, 286] width 1263 height 572
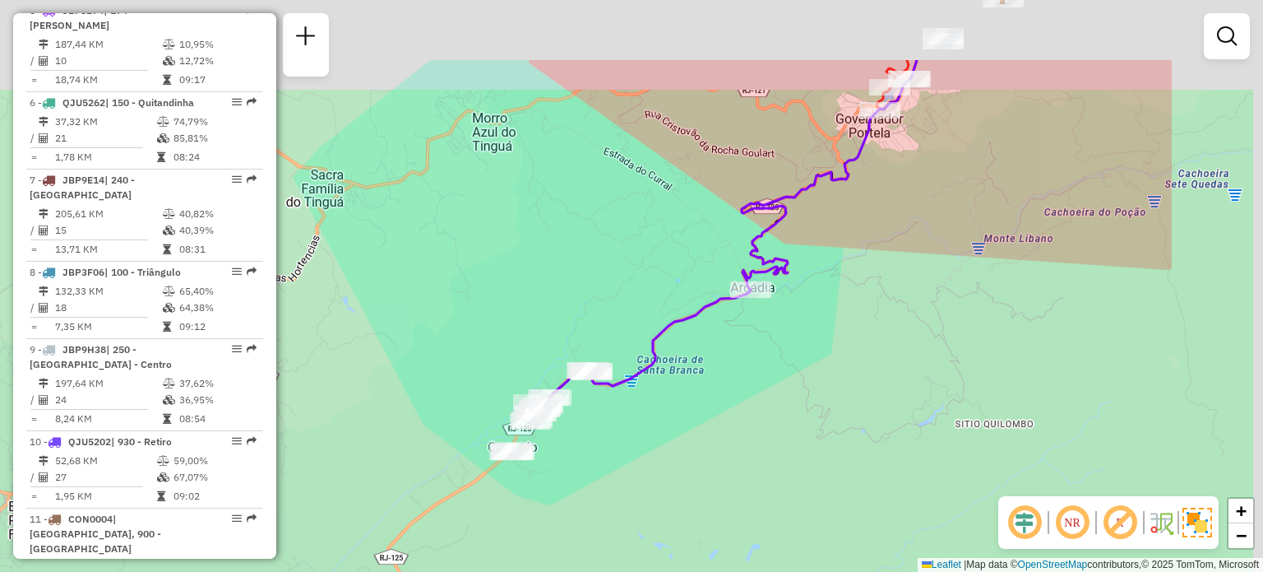
drag, startPoint x: 972, startPoint y: 217, endPoint x: 663, endPoint y: 364, distance: 342.5
click at [671, 374] on div "Janela de atendimento Grade de atendimento Capacidade Transportadoras Veículos …" at bounding box center [631, 286] width 1263 height 572
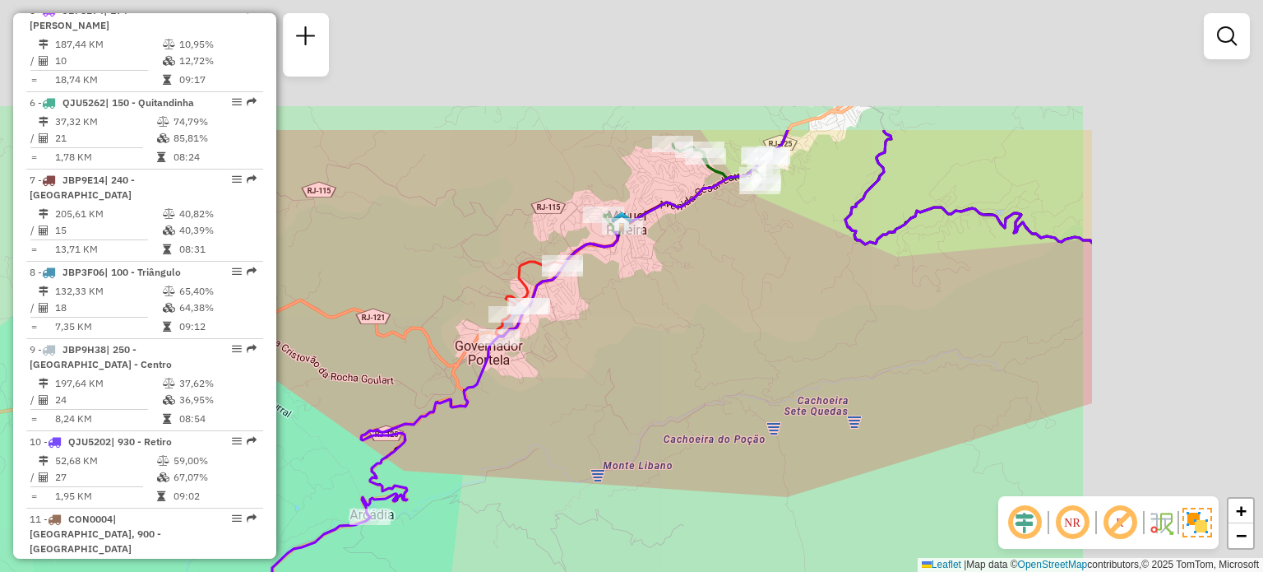
drag, startPoint x: 846, startPoint y: 197, endPoint x: 442, endPoint y: 439, distance: 471.1
click at [413, 469] on div "Janela de atendimento Grade de atendimento Capacidade Transportadoras Veículos …" at bounding box center [631, 286] width 1263 height 572
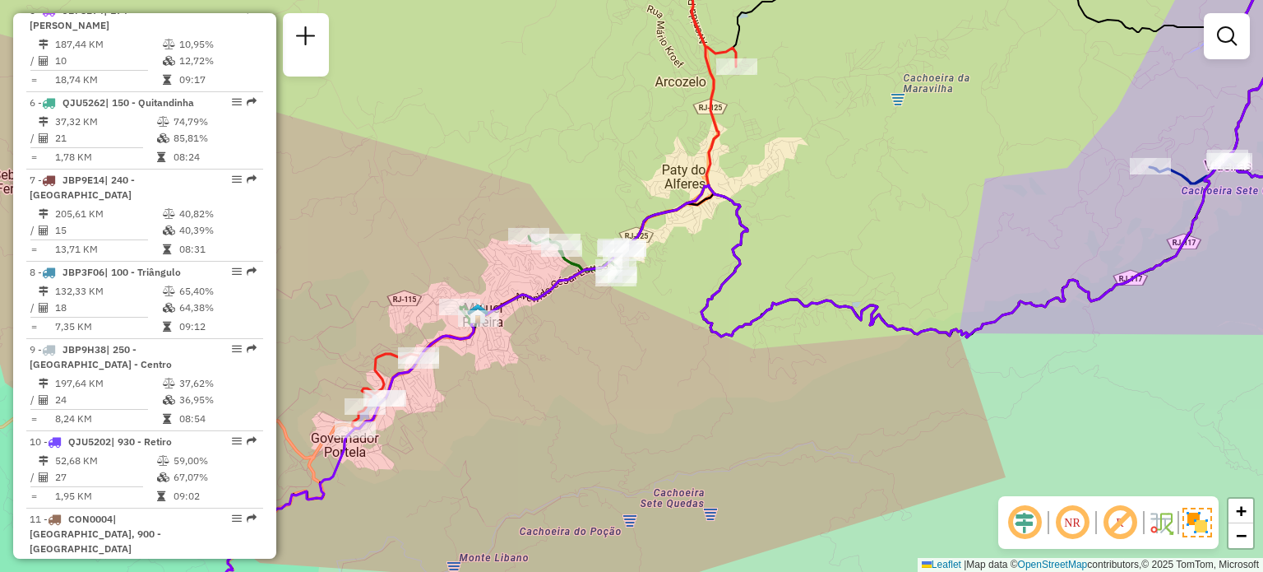
drag, startPoint x: 586, startPoint y: 350, endPoint x: 533, endPoint y: 405, distance: 76.2
click at [533, 405] on div "Janela de atendimento Grade de atendimento Capacidade Transportadoras Veículos …" at bounding box center [631, 286] width 1263 height 572
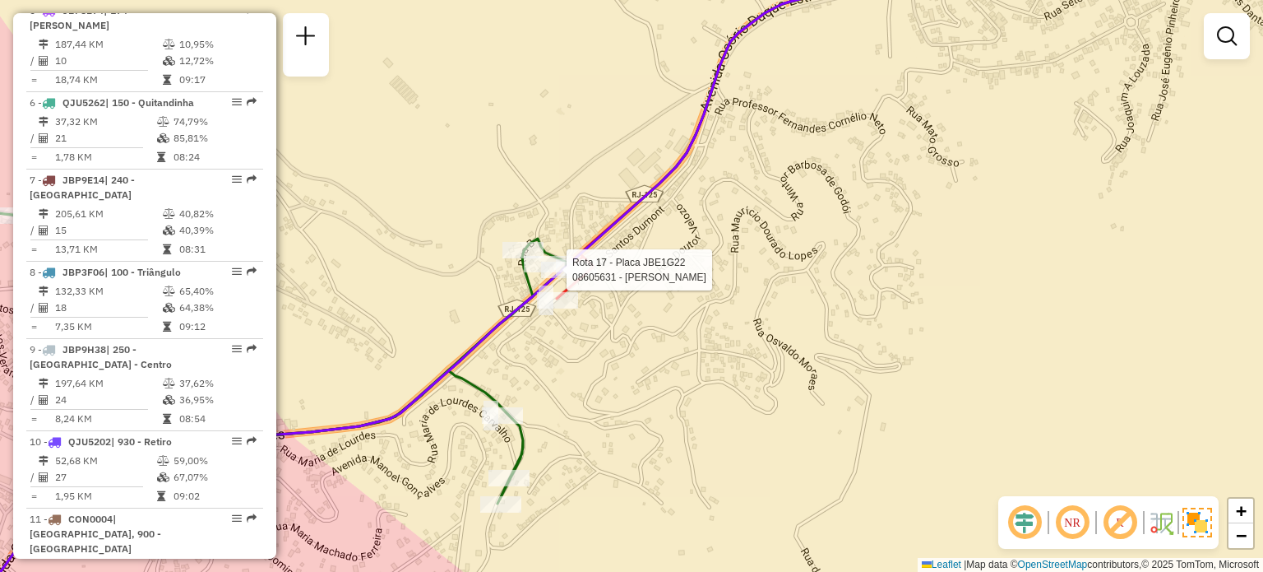
select select "**********"
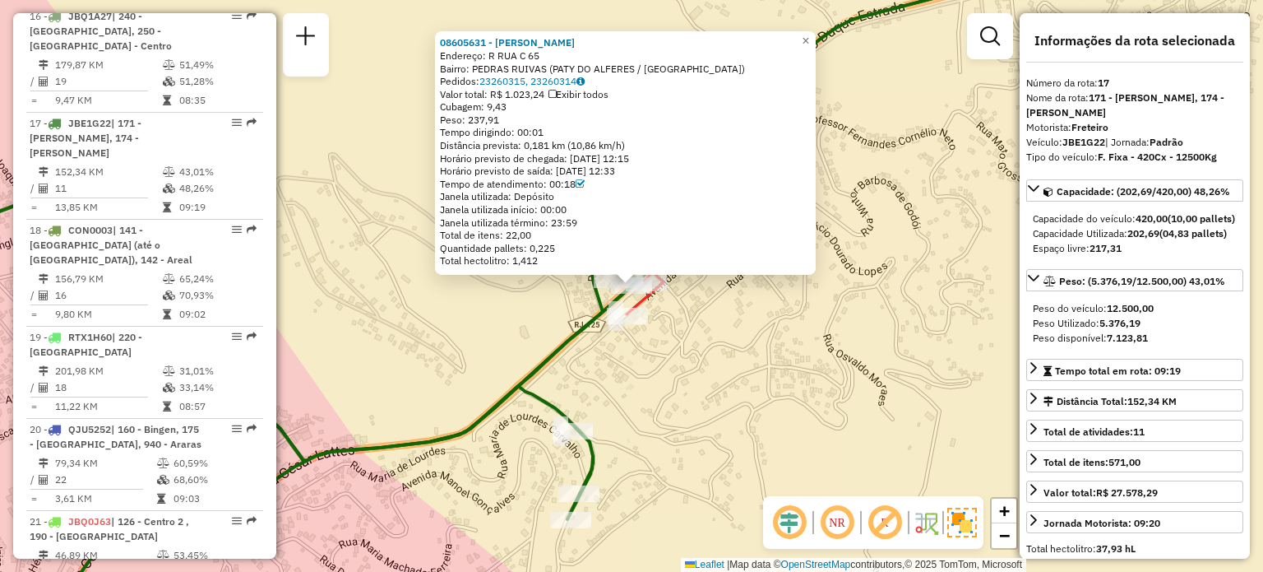
scroll to position [2091, 0]
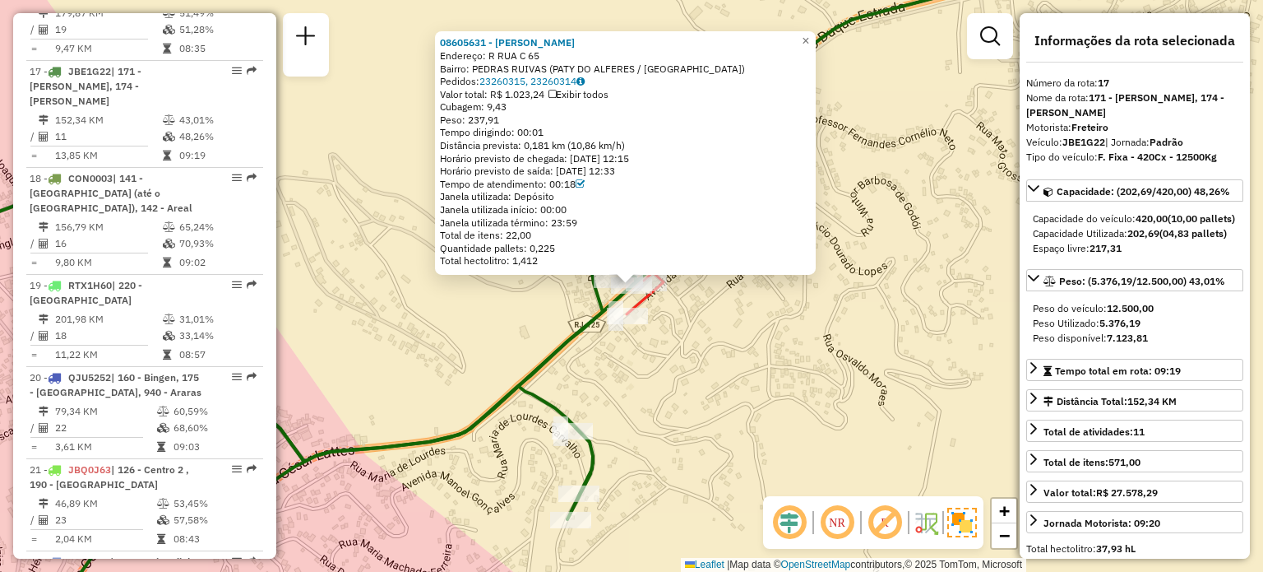
drag, startPoint x: 709, startPoint y: 327, endPoint x: 660, endPoint y: 315, distance: 50.1
click at [707, 327] on div "08605631 - DJALMA LIMA DA SILVA Endereço: R RUA C 65 Bairro: PEDRAS RUIVAS (PAT…" at bounding box center [631, 286] width 1263 height 572
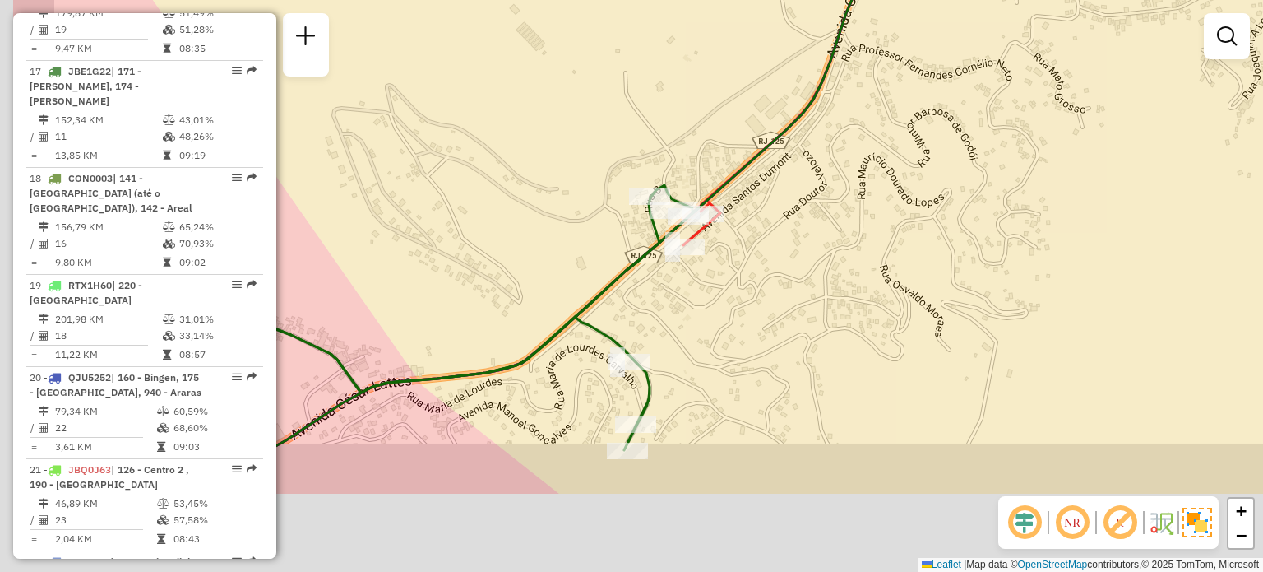
drag, startPoint x: 534, startPoint y: 424, endPoint x: 701, endPoint y: 249, distance: 242.5
click at [699, 252] on div "Janela de atendimento Grade de atendimento Capacidade Transportadoras Veículos …" at bounding box center [631, 286] width 1263 height 572
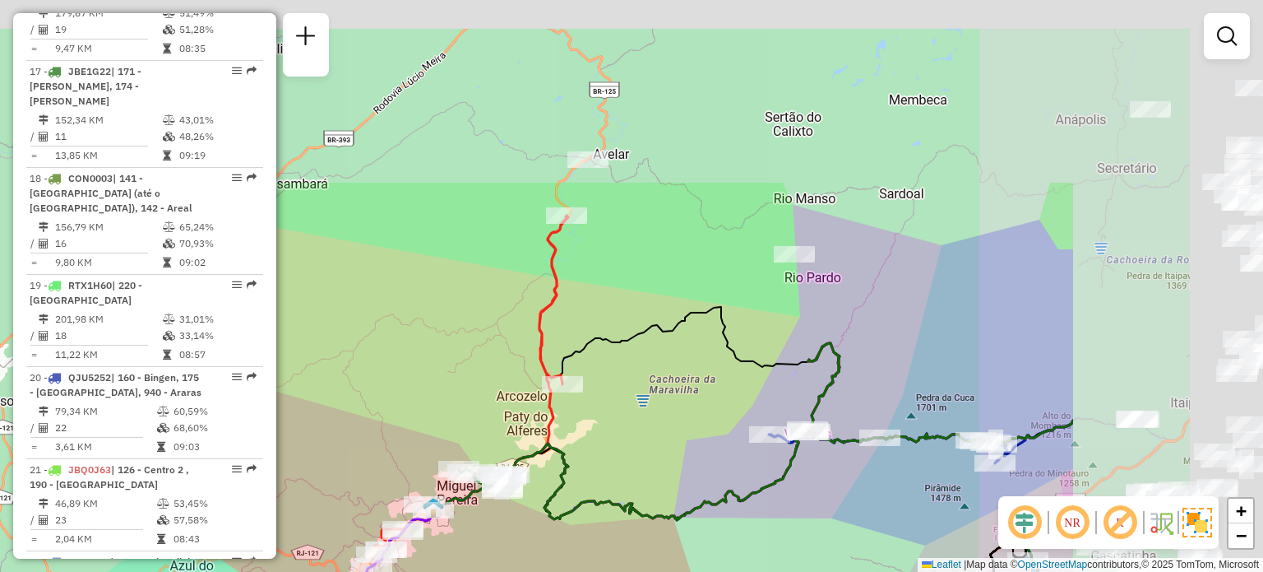
drag, startPoint x: 954, startPoint y: 207, endPoint x: 507, endPoint y: 435, distance: 502.0
click at [530, 488] on div "Janela de atendimento Grade de atendimento Capacidade Transportadoras Veículos …" at bounding box center [631, 286] width 1263 height 572
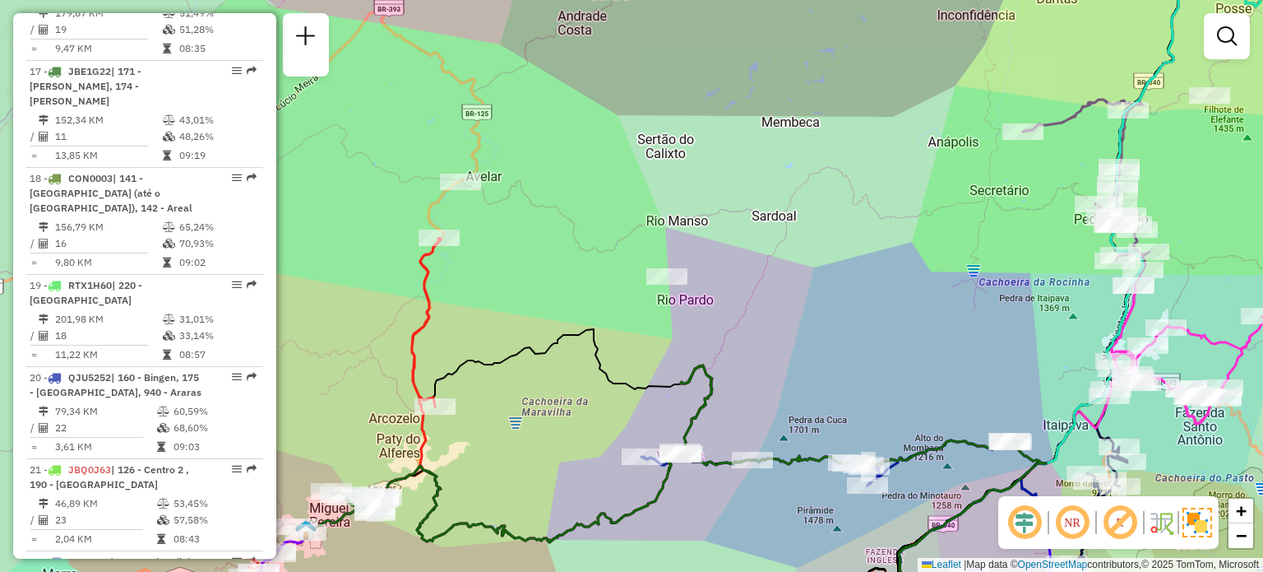
drag, startPoint x: 583, startPoint y: 390, endPoint x: 485, endPoint y: 220, distance: 196.4
click at [487, 225] on div "Janela de atendimento Grade de atendimento Capacidade Transportadoras Veículos …" at bounding box center [631, 286] width 1263 height 572
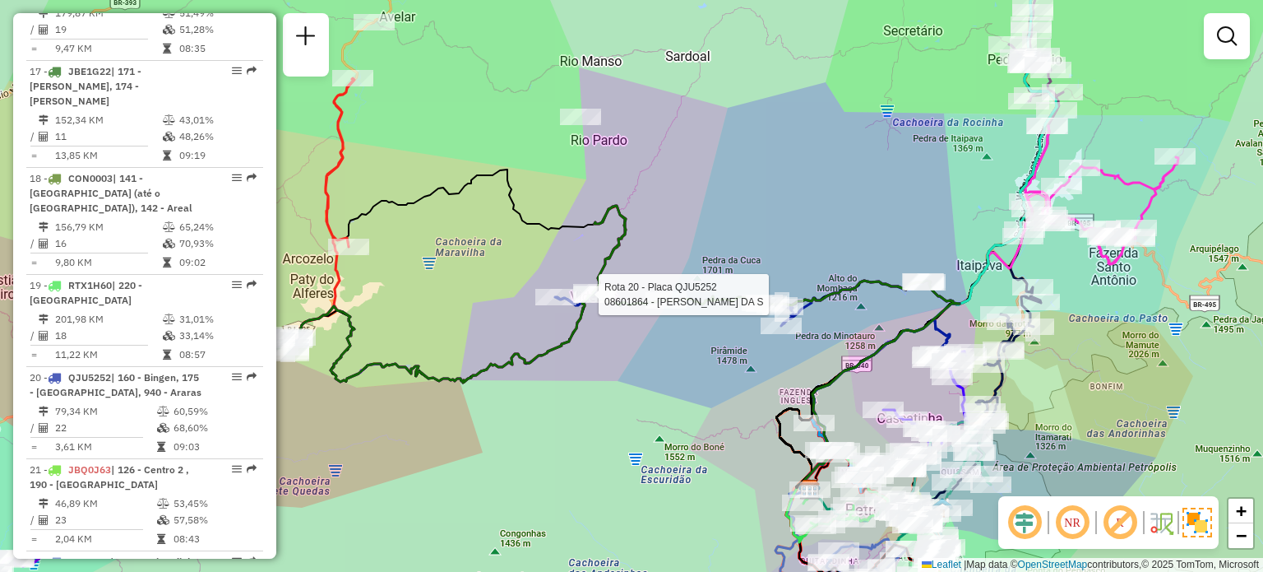
select select "**********"
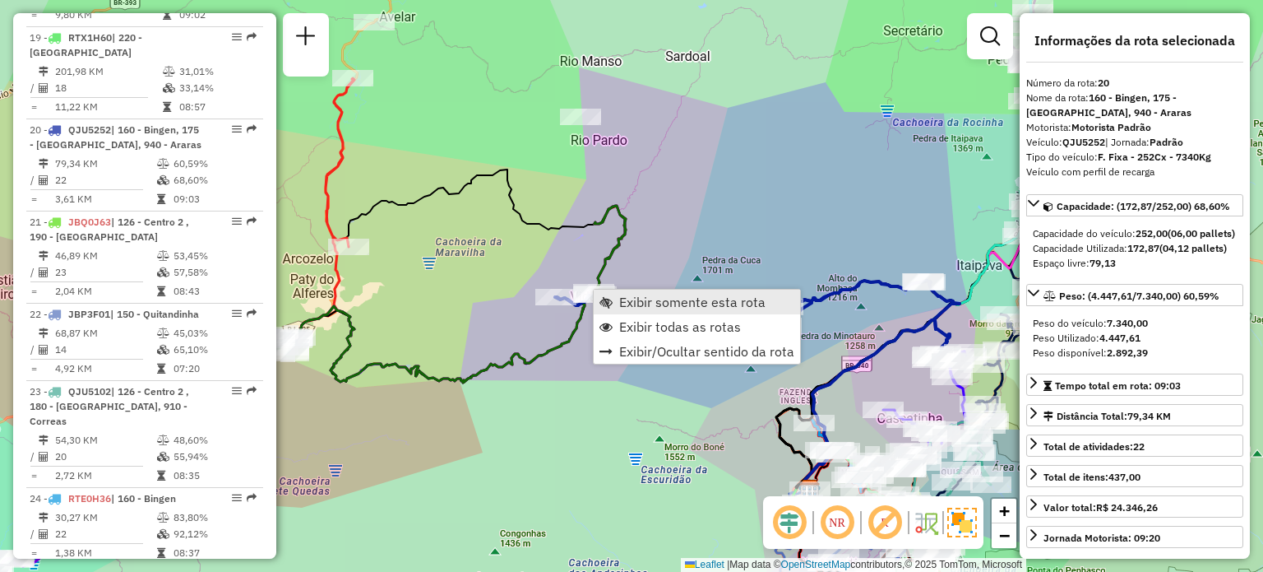
scroll to position [2352, 0]
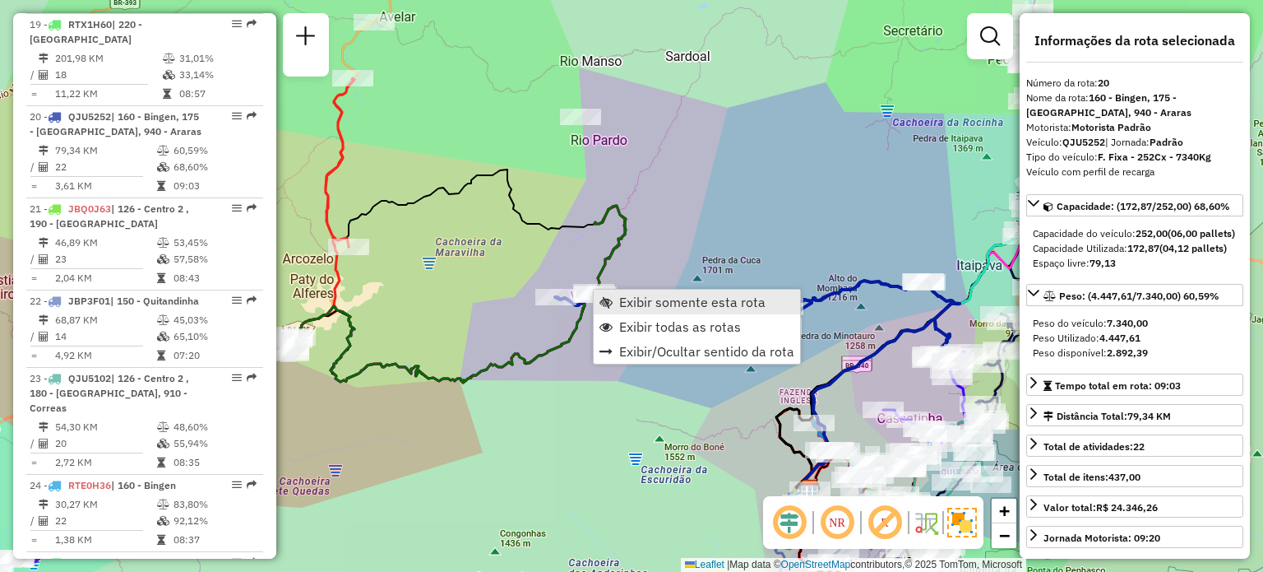
click at [641, 304] on span "Exibir somente esta rota" at bounding box center [692, 301] width 146 height 13
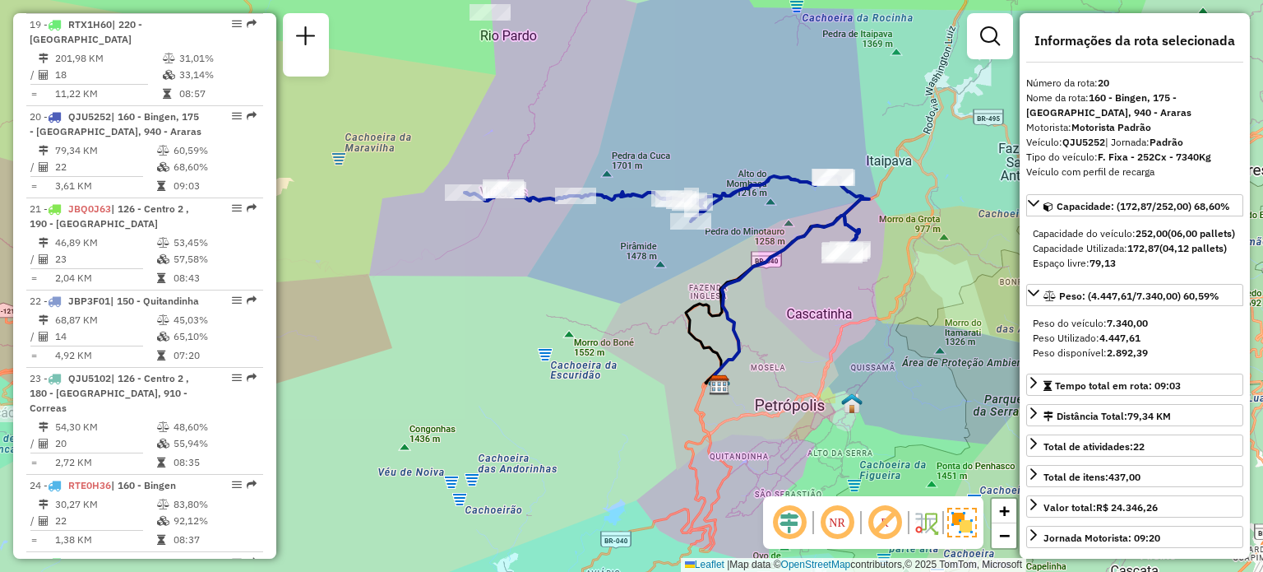
drag, startPoint x: 566, startPoint y: 254, endPoint x: 674, endPoint y: 262, distance: 108.0
click at [674, 262] on div "Janela de atendimento Grade de atendimento Capacidade Transportadoras Veículos …" at bounding box center [631, 286] width 1263 height 572
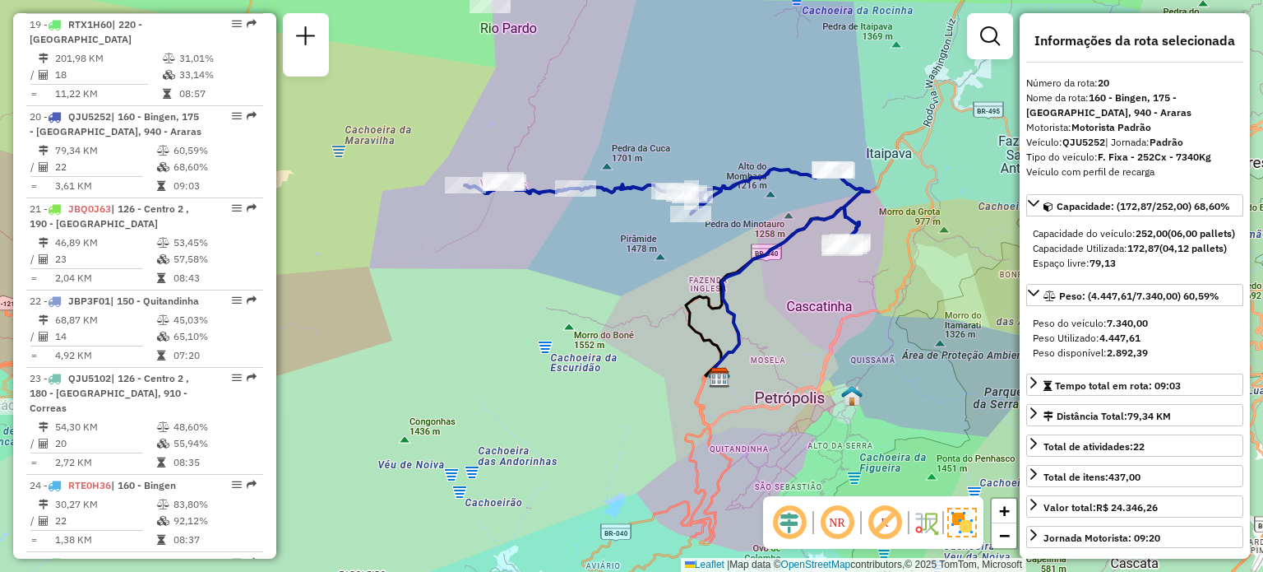
drag, startPoint x: 783, startPoint y: 286, endPoint x: 682, endPoint y: 260, distance: 104.5
click at [686, 264] on div "Janela de atendimento Grade de atendimento Capacidade Transportadoras Veículos …" at bounding box center [631, 286] width 1263 height 572
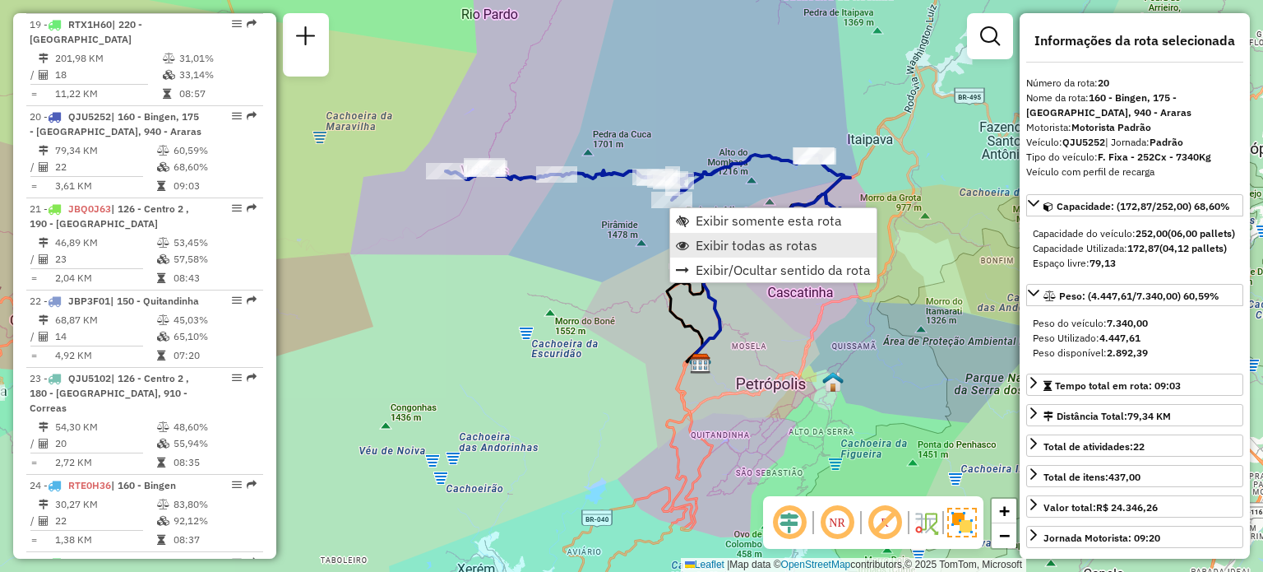
click at [758, 246] on span "Exibir todas as rotas" at bounding box center [757, 244] width 122 height 13
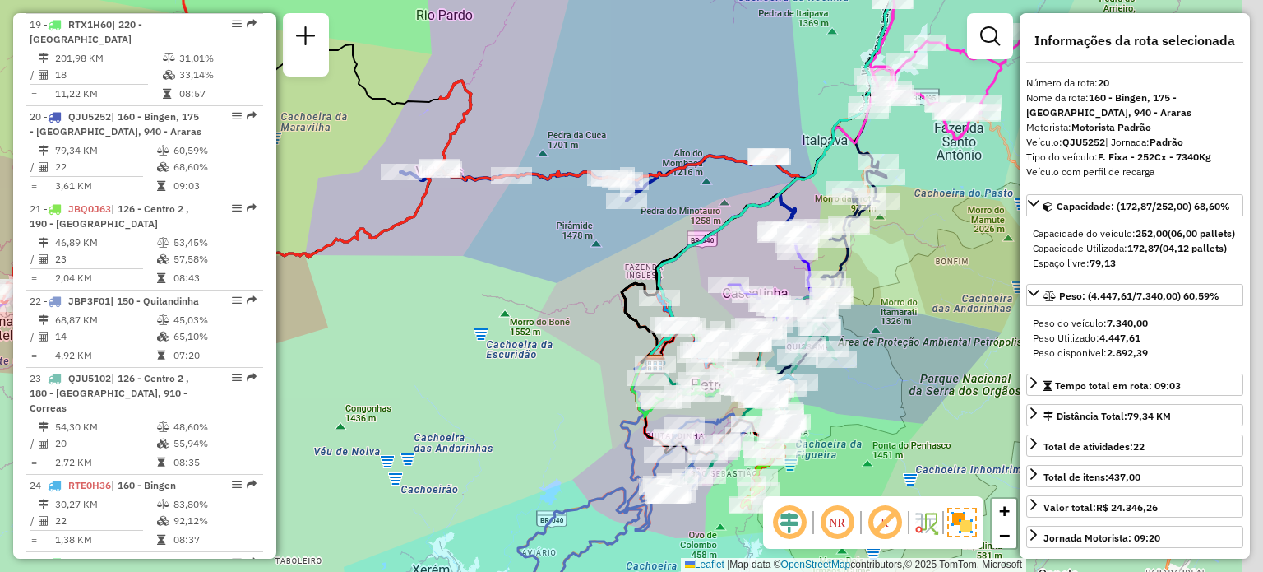
drag, startPoint x: 785, startPoint y: 181, endPoint x: 692, endPoint y: 183, distance: 93.0
click at [692, 183] on div "Janela de atendimento Grade de atendimento Capacidade Transportadoras Veículos …" at bounding box center [631, 286] width 1263 height 572
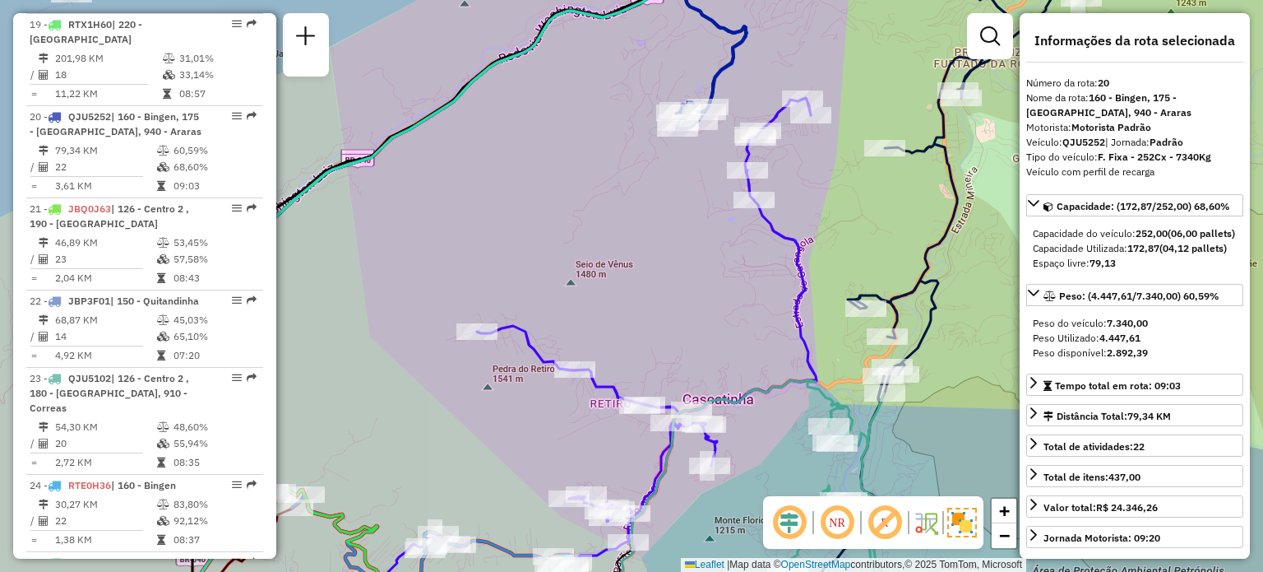
drag, startPoint x: 717, startPoint y: 271, endPoint x: 656, endPoint y: 243, distance: 67.0
click at [656, 243] on div "Janela de atendimento Grade de atendimento Capacidade Transportadoras Veículos …" at bounding box center [631, 286] width 1263 height 572
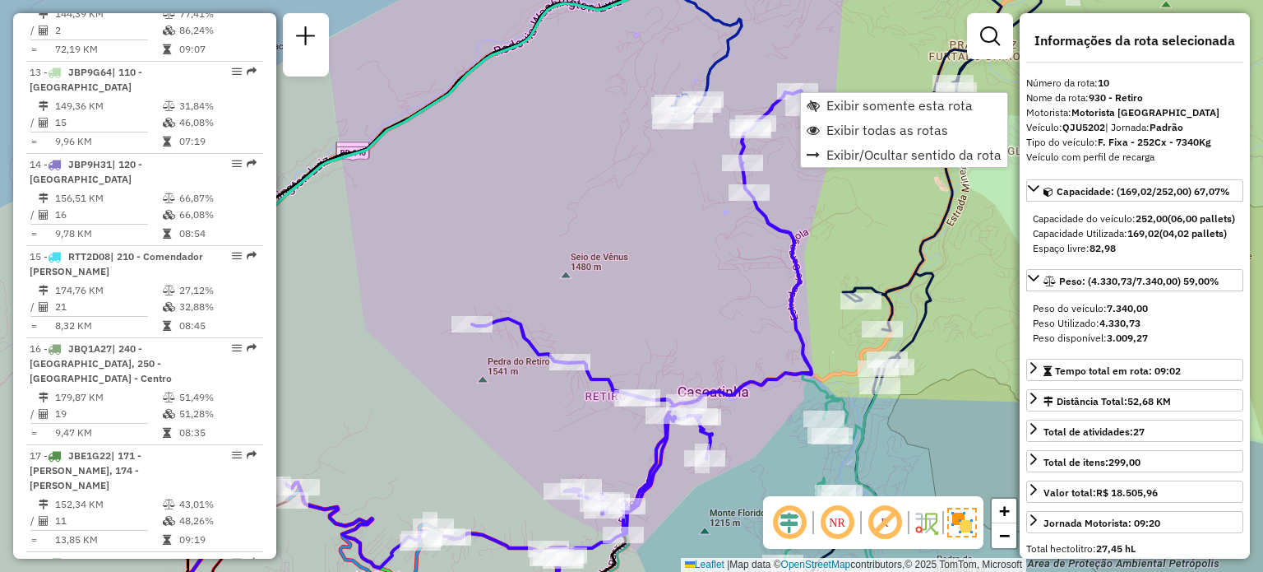
scroll to position [1492, 0]
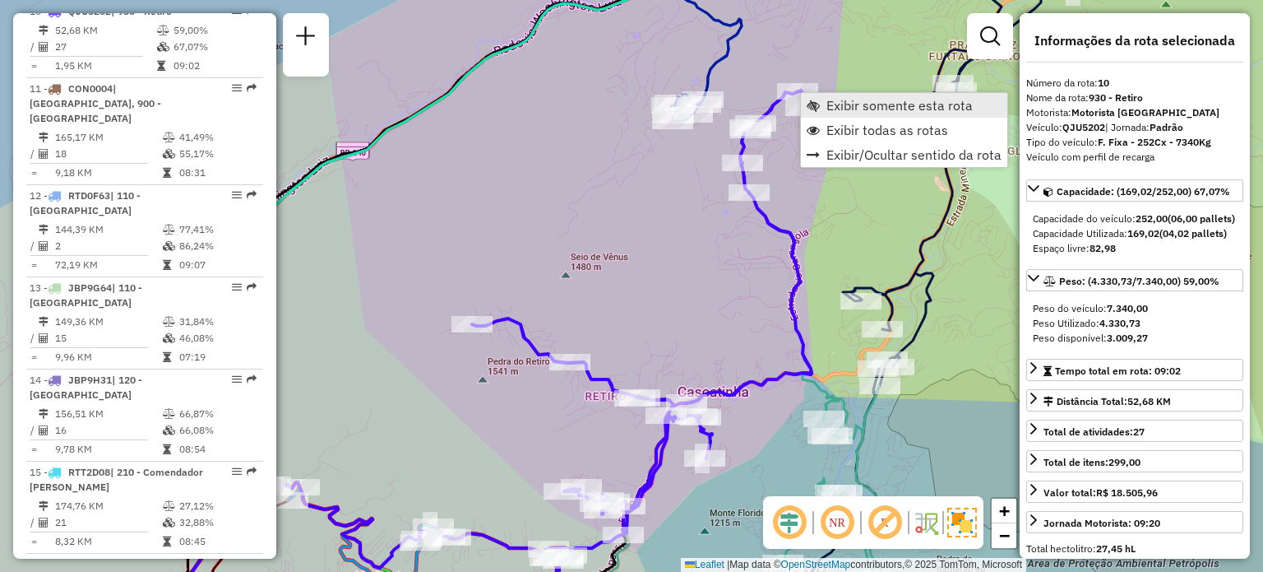
click at [826, 105] on span "Exibir somente esta rota" at bounding box center [899, 105] width 146 height 13
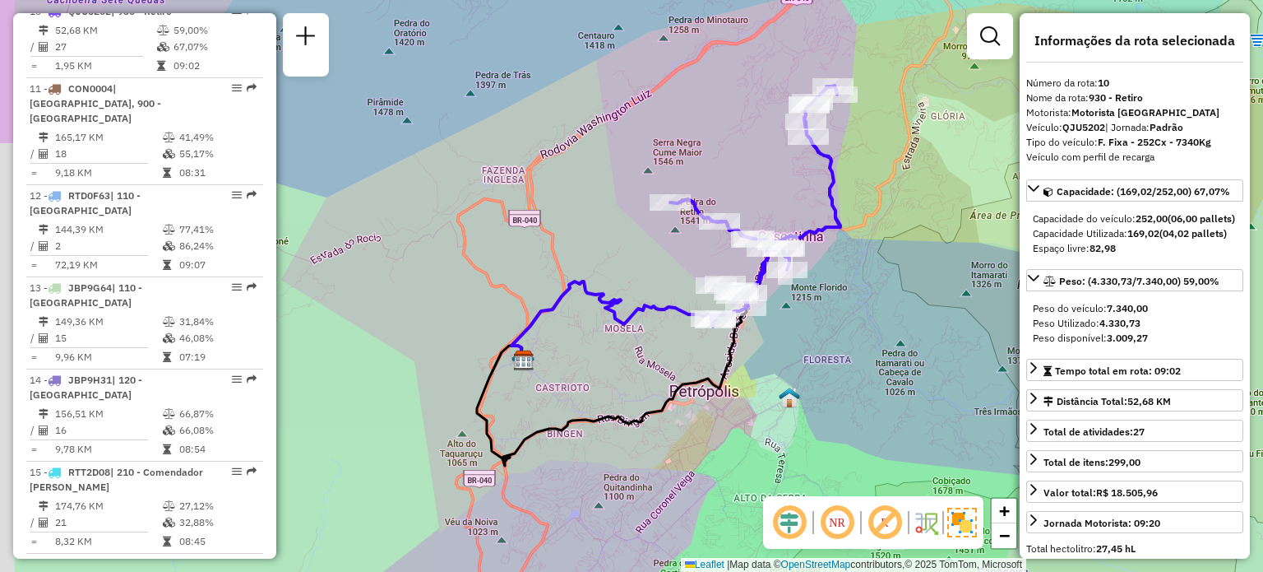
drag, startPoint x: 766, startPoint y: 338, endPoint x: 799, endPoint y: 324, distance: 36.5
click at [799, 324] on div "Janela de atendimento Grade de atendimento Capacidade Transportadoras Veículos …" at bounding box center [631, 286] width 1263 height 572
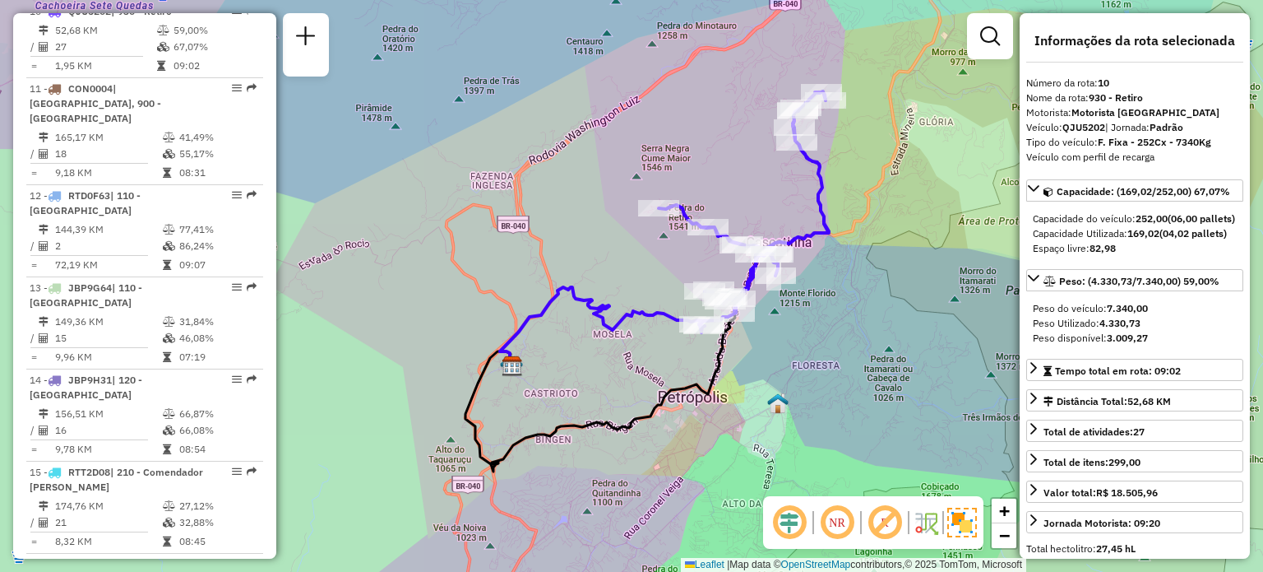
drag, startPoint x: 840, startPoint y: 312, endPoint x: 821, endPoint y: 322, distance: 21.3
click at [821, 322] on div "Janela de atendimento Grade de atendimento Capacidade Transportadoras Veículos …" at bounding box center [631, 286] width 1263 height 572
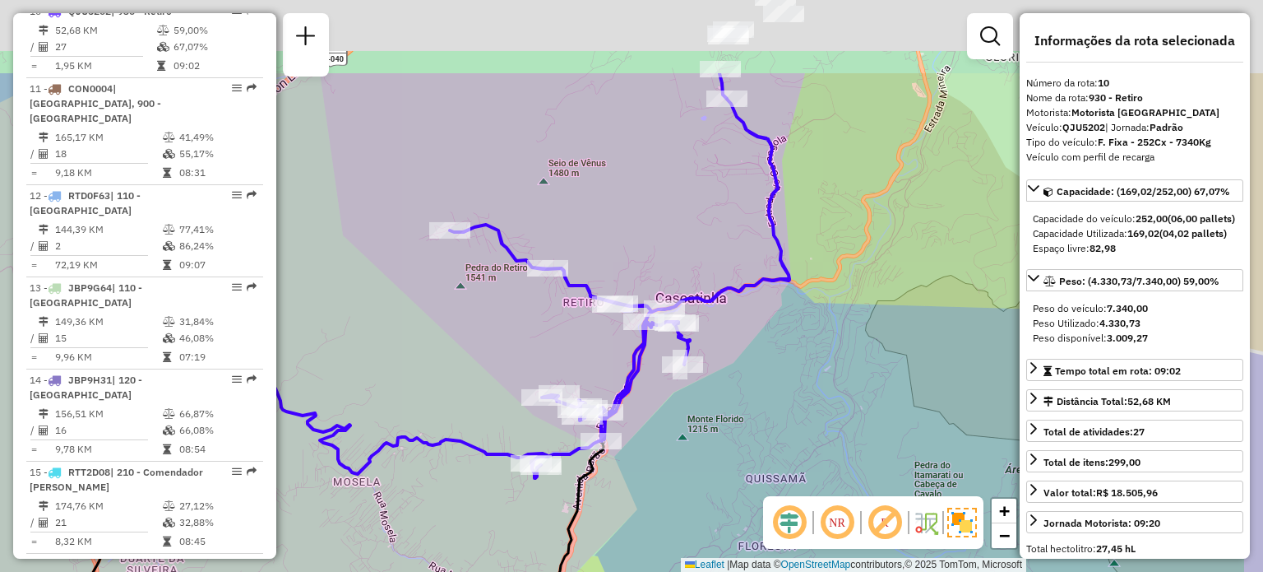
drag, startPoint x: 822, startPoint y: 285, endPoint x: 700, endPoint y: 442, distance: 199.4
click at [700, 442] on div "Janela de atendimento Grade de atendimento Capacidade Transportadoras Veículos …" at bounding box center [631, 286] width 1263 height 572
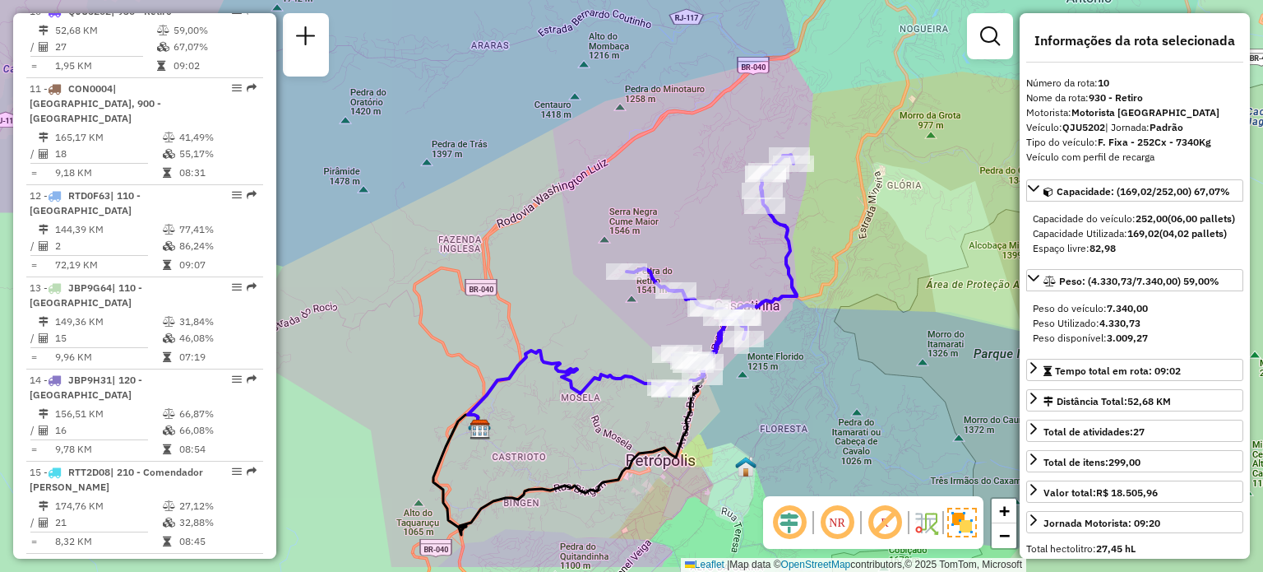
drag, startPoint x: 715, startPoint y: 416, endPoint x: 776, endPoint y: 345, distance: 93.9
click at [776, 345] on div "Janela de atendimento Grade de atendimento Capacidade Transportadoras Veículos …" at bounding box center [631, 286] width 1263 height 572
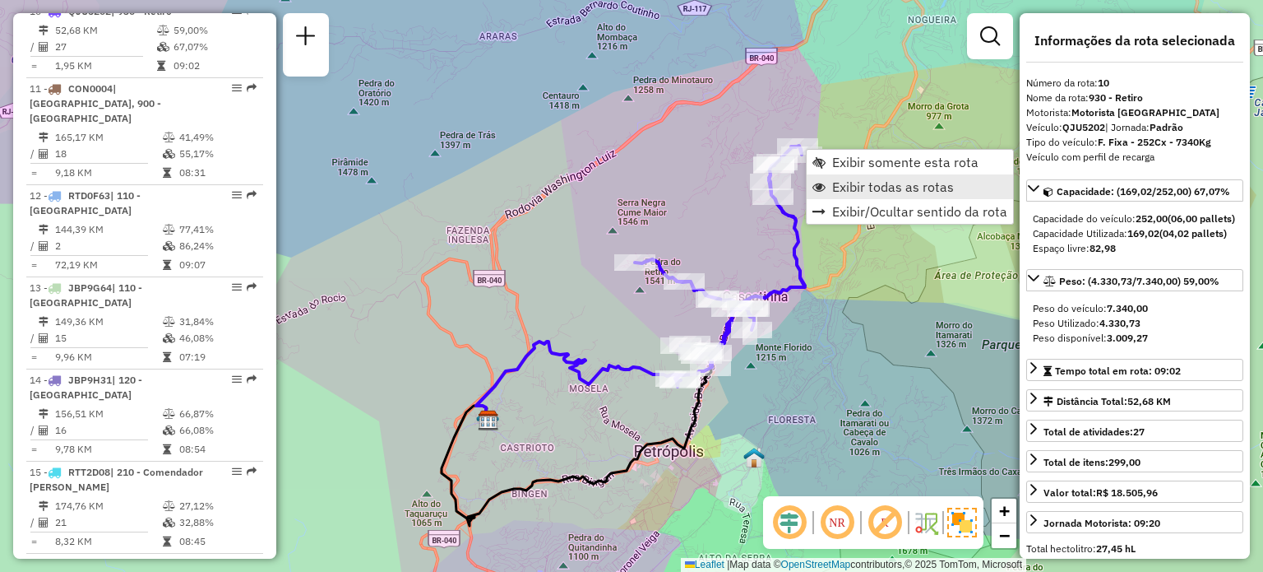
click at [825, 183] on span "Exibir todas as rotas" at bounding box center [818, 186] width 13 height 13
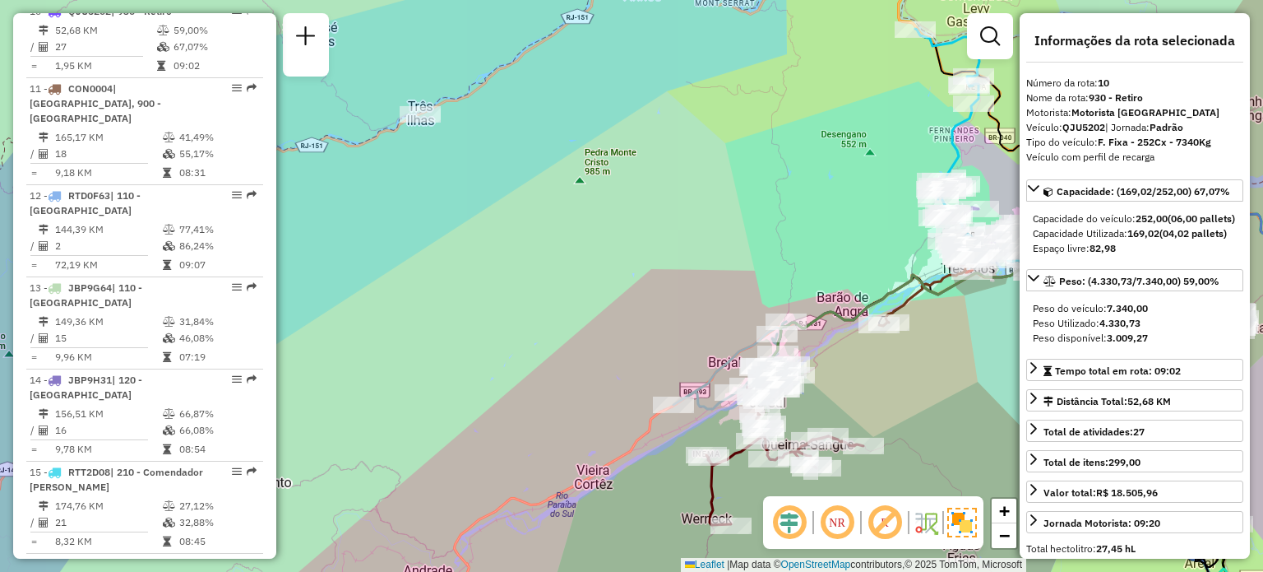
drag, startPoint x: 900, startPoint y: 104, endPoint x: 646, endPoint y: 172, distance: 262.3
click at [646, 172] on div "Rota 22 - Placa JBP3F01 08613133 - TO CHEGANDO BAR LTDA Rota 20 - Placa QJU5252…" at bounding box center [631, 286] width 1263 height 572
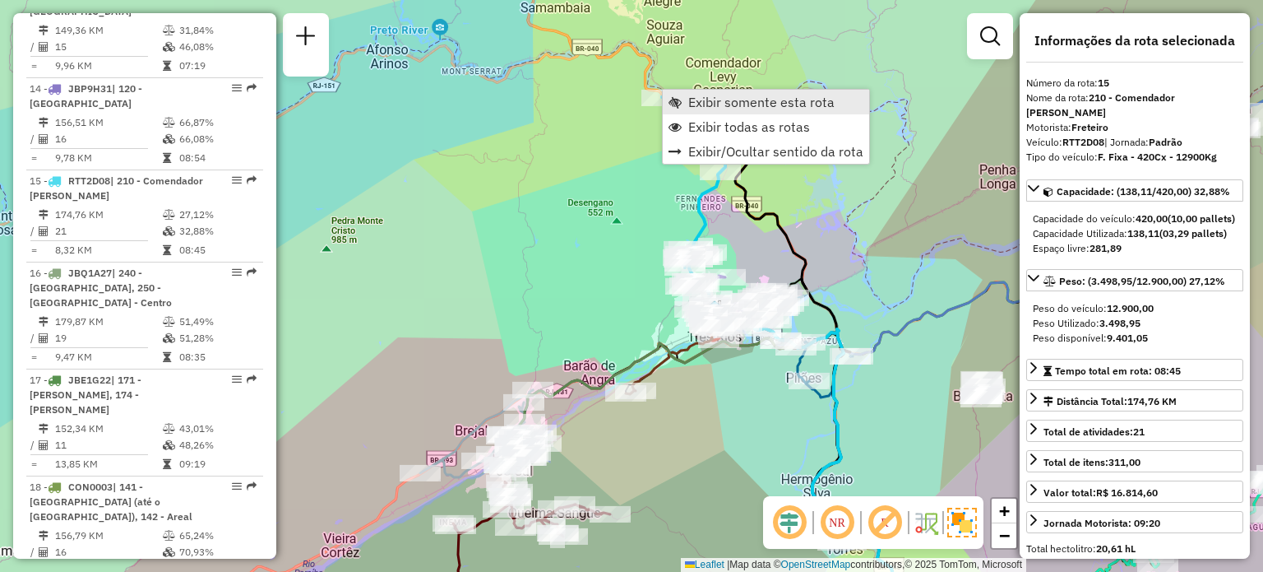
scroll to position [1907, 0]
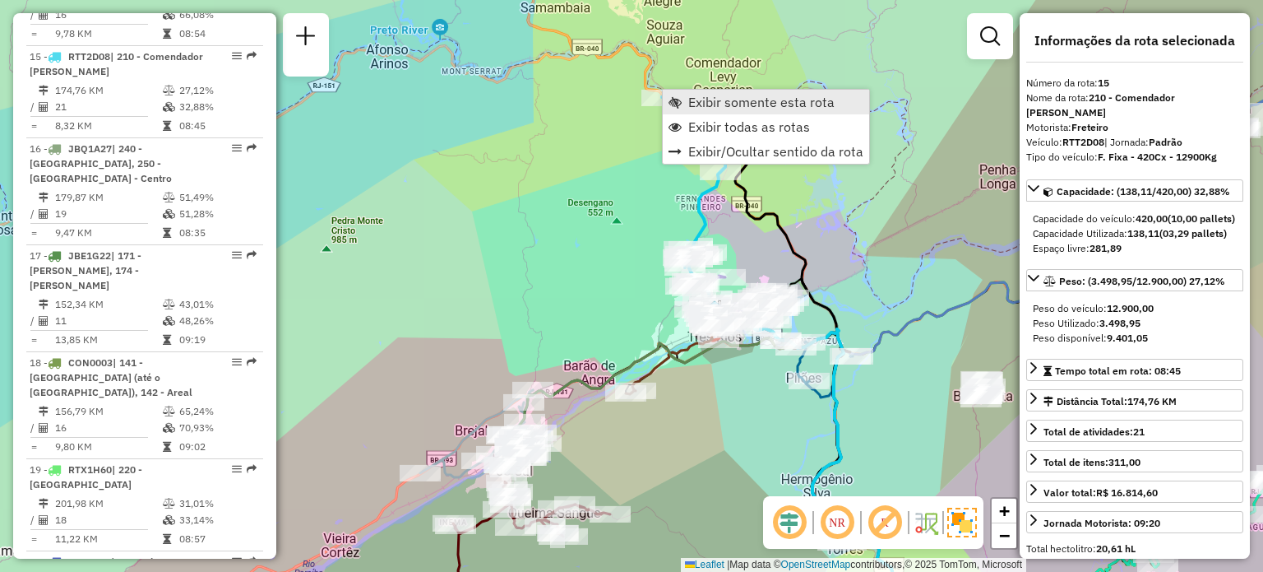
click at [698, 108] on span "Exibir somente esta rota" at bounding box center [761, 101] width 146 height 13
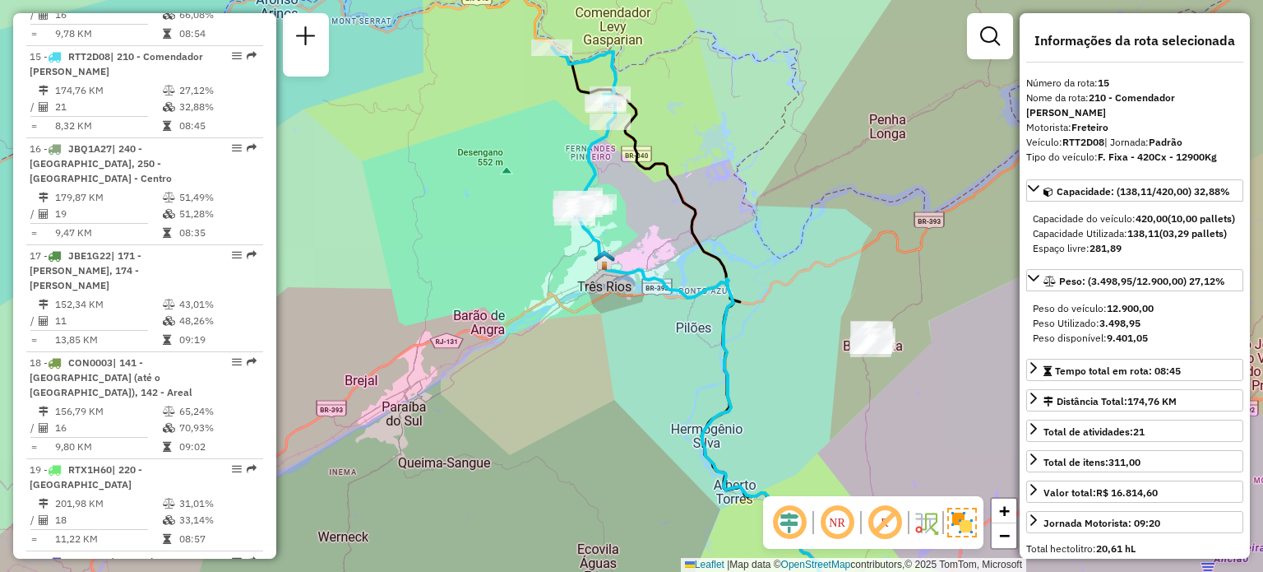
drag, startPoint x: 628, startPoint y: 192, endPoint x: 632, endPoint y: 207, distance: 16.2
click at [632, 207] on div "Janela de atendimento Grade de atendimento Capacidade Transportadoras Veículos …" at bounding box center [631, 286] width 1263 height 572
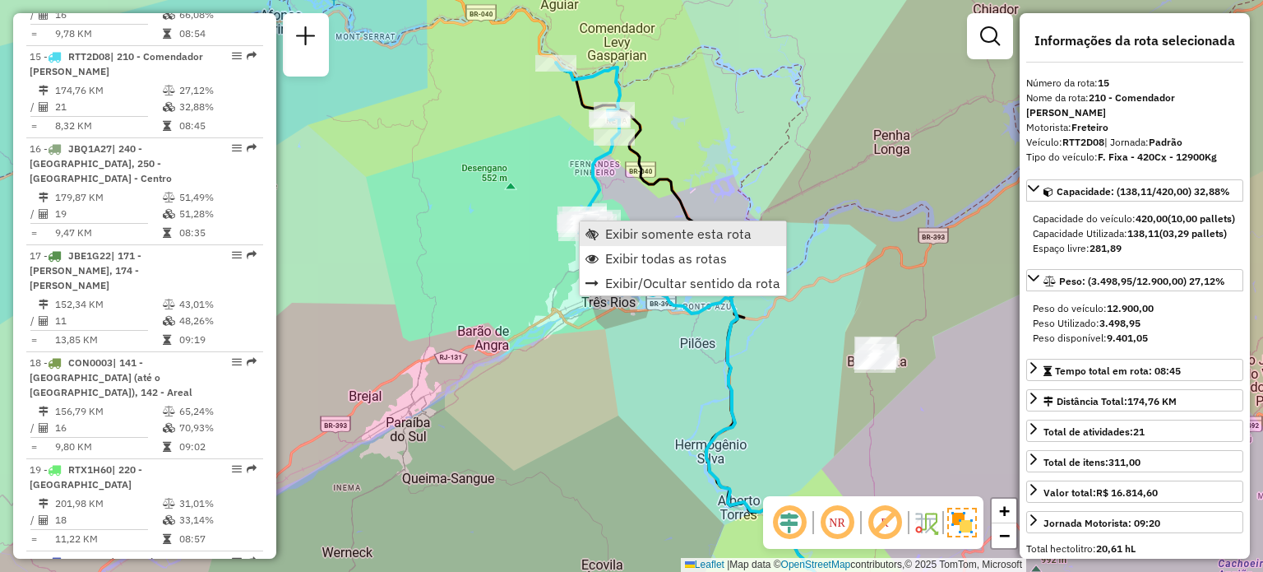
click at [615, 243] on link "Exibir somente esta rota" at bounding box center [683, 233] width 206 height 25
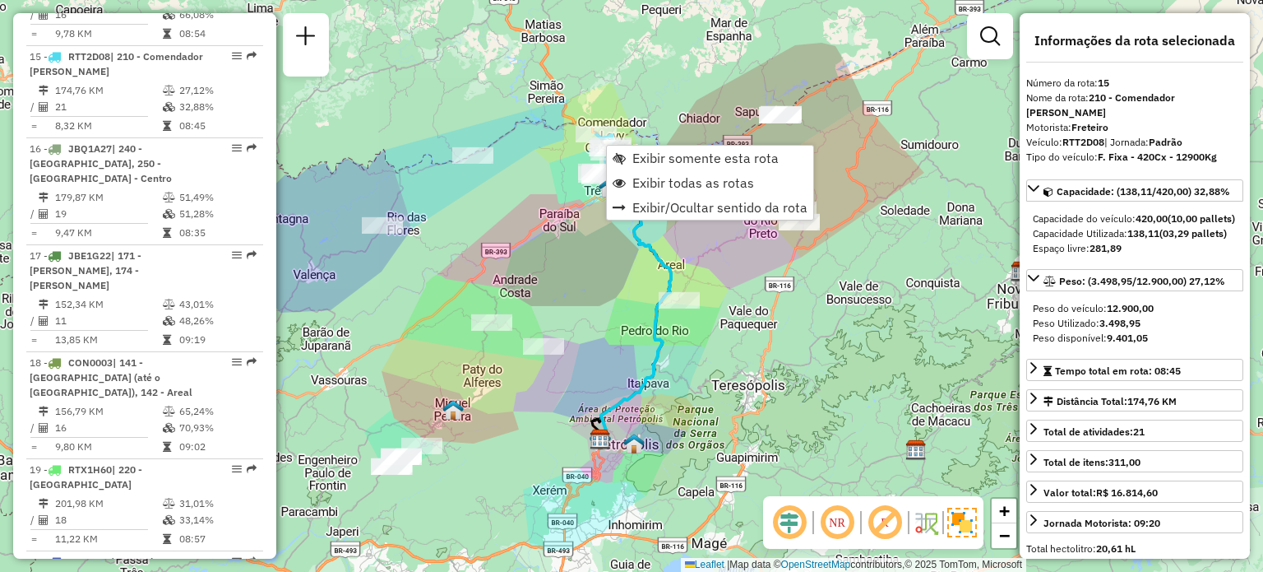
click at [684, 98] on div "Janela de atendimento Grade de atendimento Capacidade Transportadoras Veículos …" at bounding box center [631, 286] width 1263 height 572
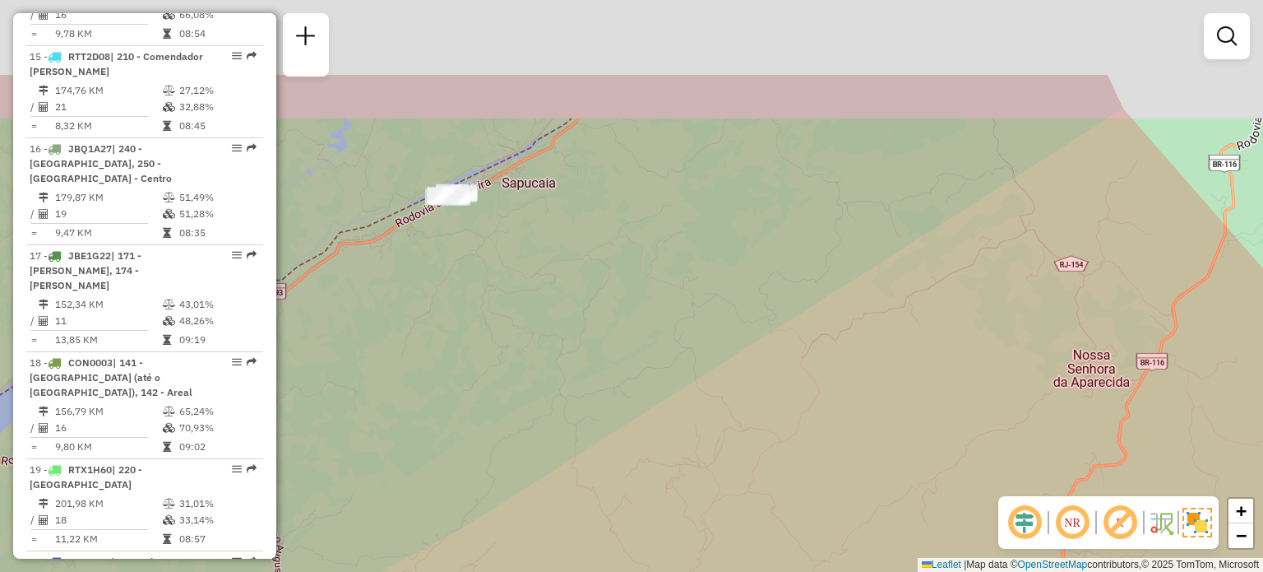
drag, startPoint x: 663, startPoint y: 181, endPoint x: 689, endPoint y: 247, distance: 70.9
click at [694, 246] on div "Janela de atendimento Grade de atendimento Capacidade Transportadoras Veículos …" at bounding box center [631, 286] width 1263 height 572
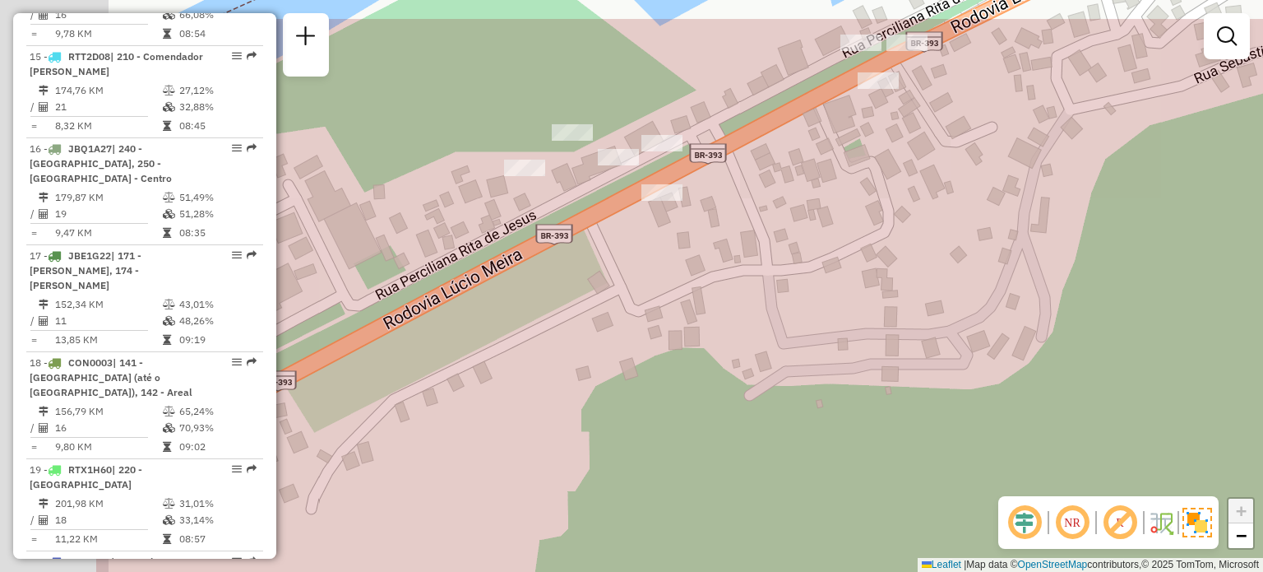
drag, startPoint x: 577, startPoint y: 294, endPoint x: 672, endPoint y: 312, distance: 96.3
click at [674, 314] on div "Janela de atendimento Grade de atendimento Capacidade Transportadoras Veículos …" at bounding box center [631, 286] width 1263 height 572
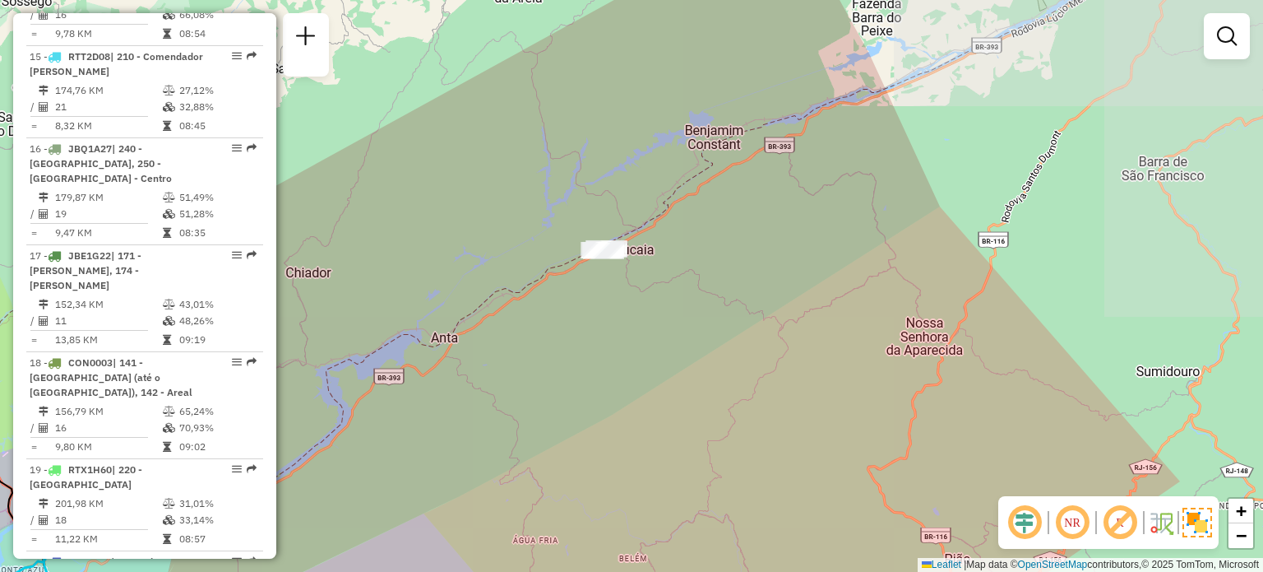
drag, startPoint x: 488, startPoint y: 266, endPoint x: 806, endPoint y: 196, distance: 325.8
click at [810, 193] on div "Janela de atendimento Grade de atendimento Capacidade Transportadoras Veículos …" at bounding box center [631, 286] width 1263 height 572
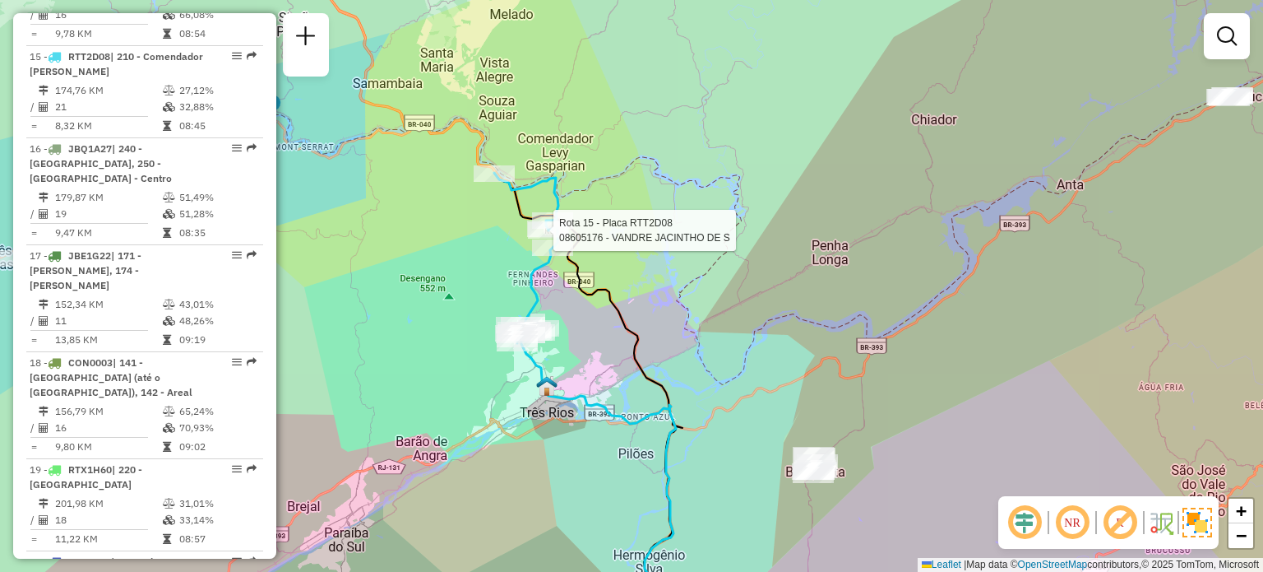
select select "**********"
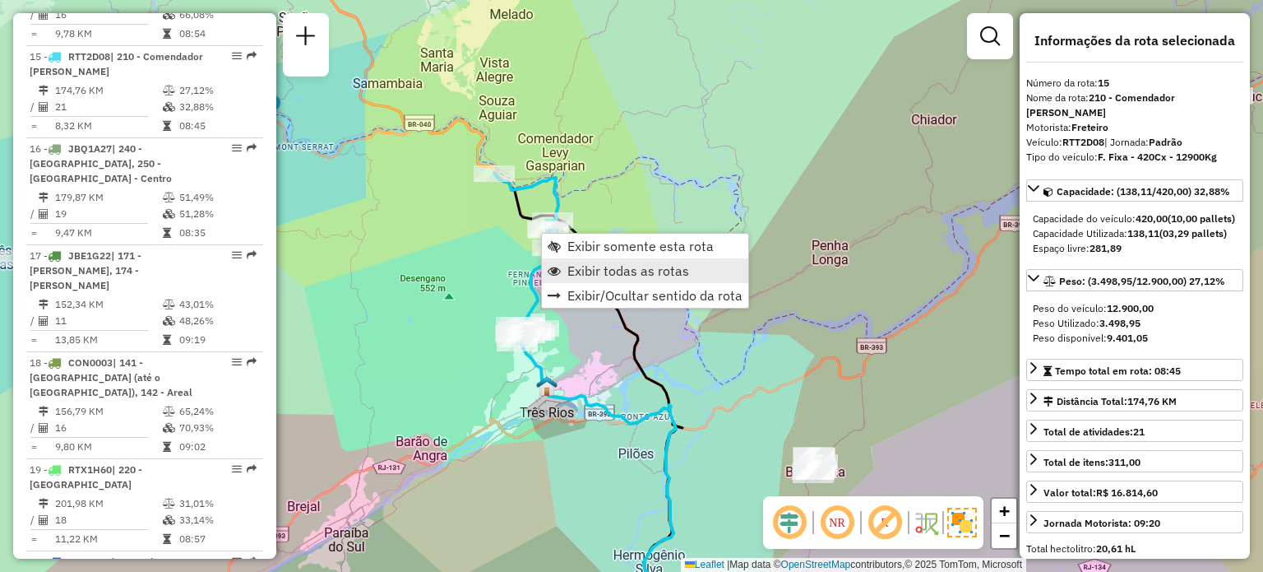
click at [570, 264] on span "Exibir todas as rotas" at bounding box center [628, 270] width 122 height 13
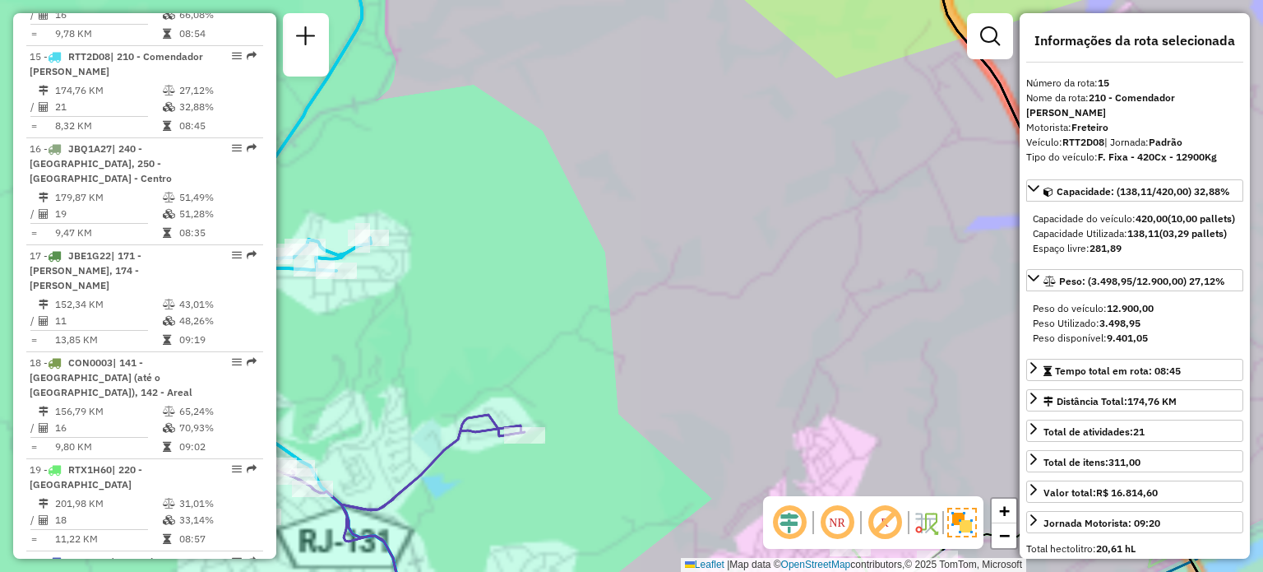
drag, startPoint x: 572, startPoint y: 323, endPoint x: 691, endPoint y: 120, distance: 235.1
click at [687, 124] on div "Janela de atendimento Grade de atendimento Capacidade Transportadoras Veículos …" at bounding box center [631, 286] width 1263 height 572
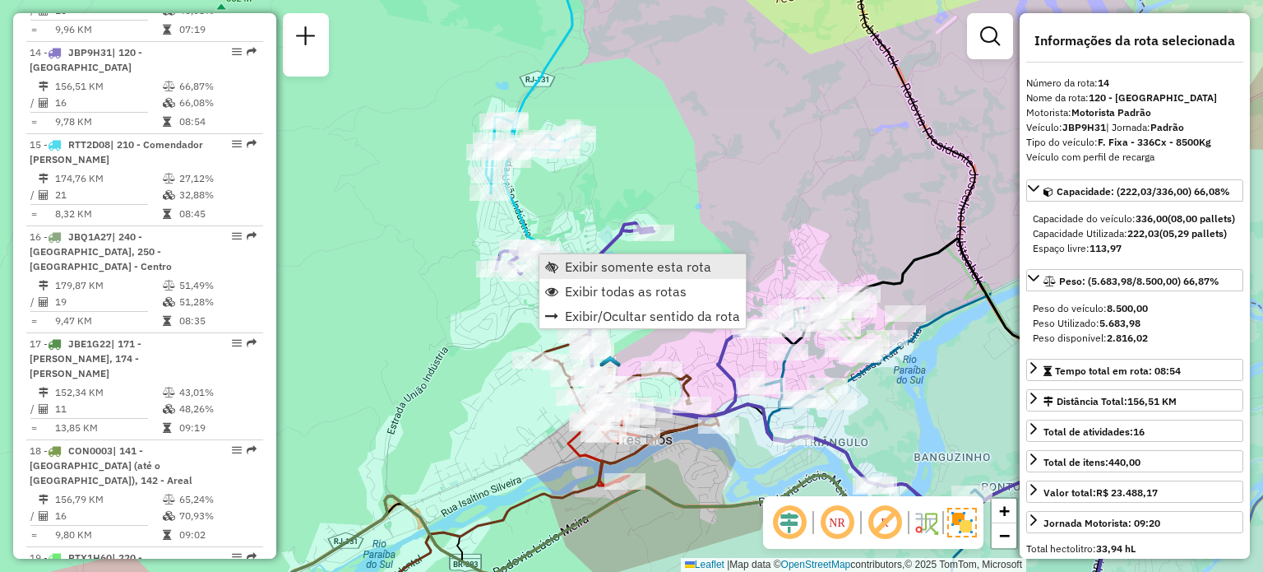
scroll to position [1815, 0]
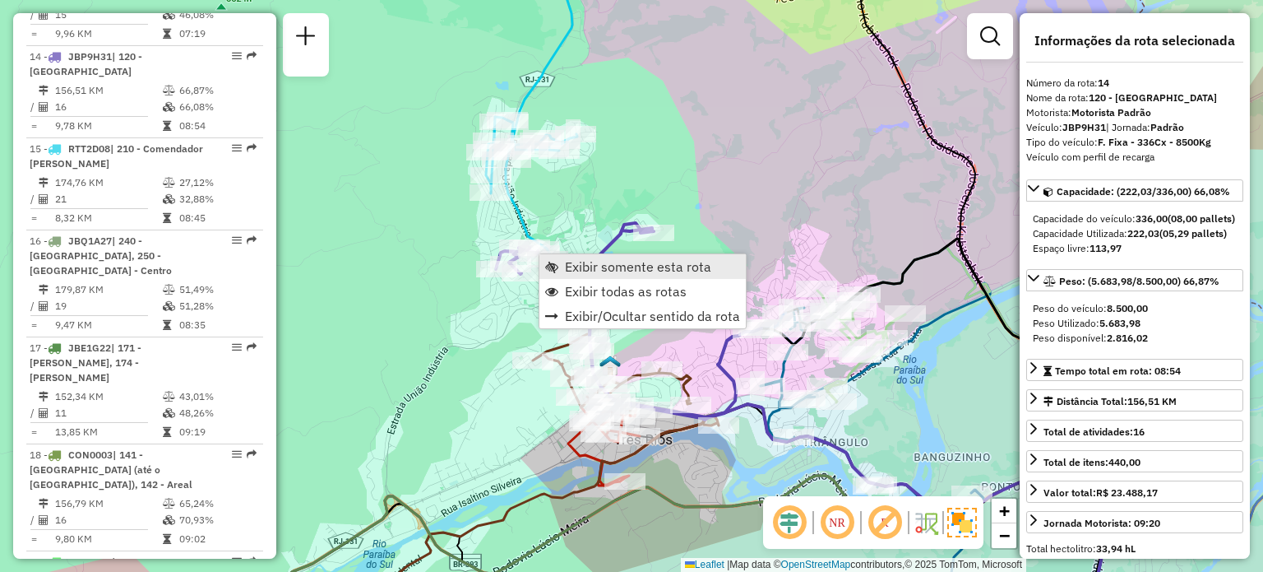
click at [556, 268] on span "Exibir somente esta rota" at bounding box center [551, 266] width 13 height 13
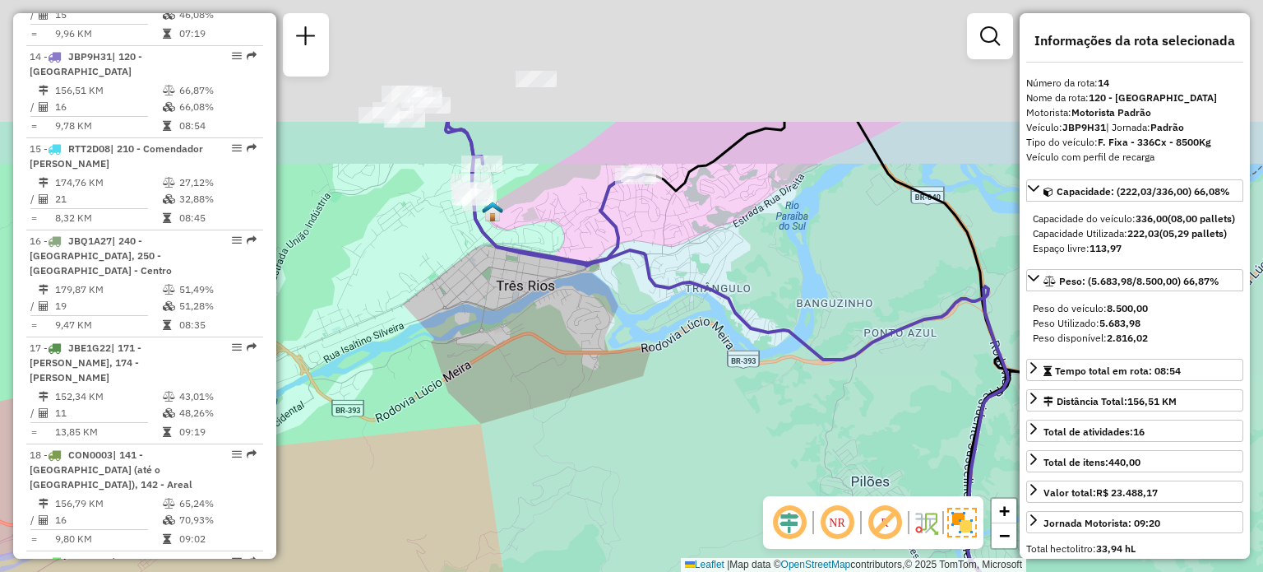
drag, startPoint x: 586, startPoint y: 71, endPoint x: 563, endPoint y: 266, distance: 196.3
click at [563, 266] on div "Janela de atendimento Grade de atendimento Capacidade Transportadoras Veículos …" at bounding box center [631, 286] width 1263 height 572
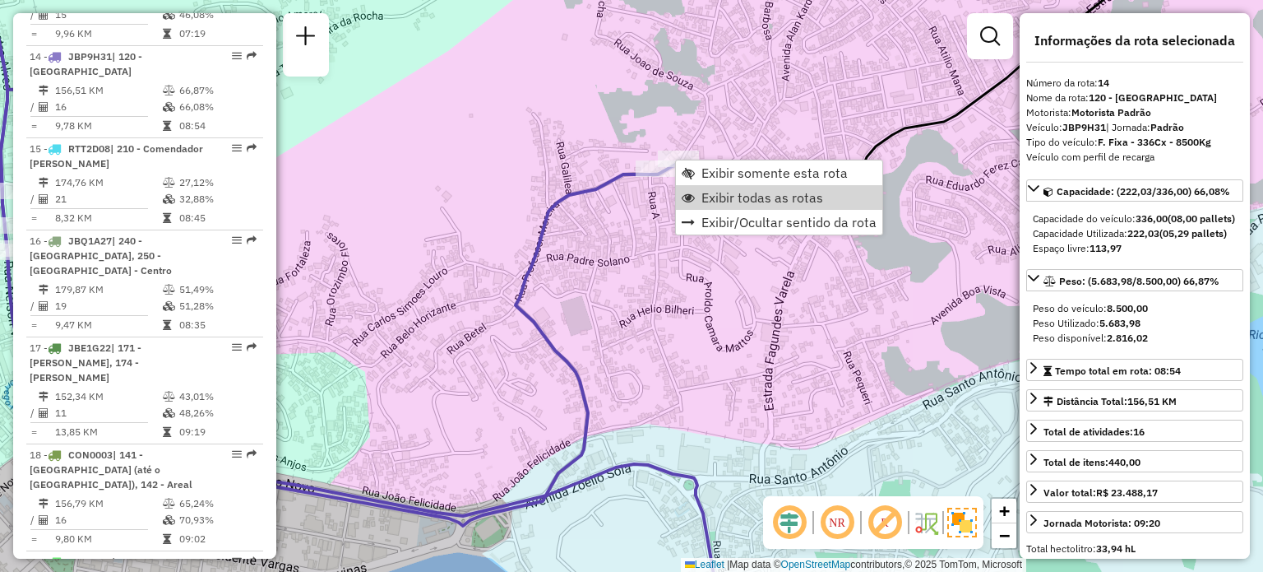
click at [713, 191] on span "Exibir todas as rotas" at bounding box center [762, 197] width 122 height 13
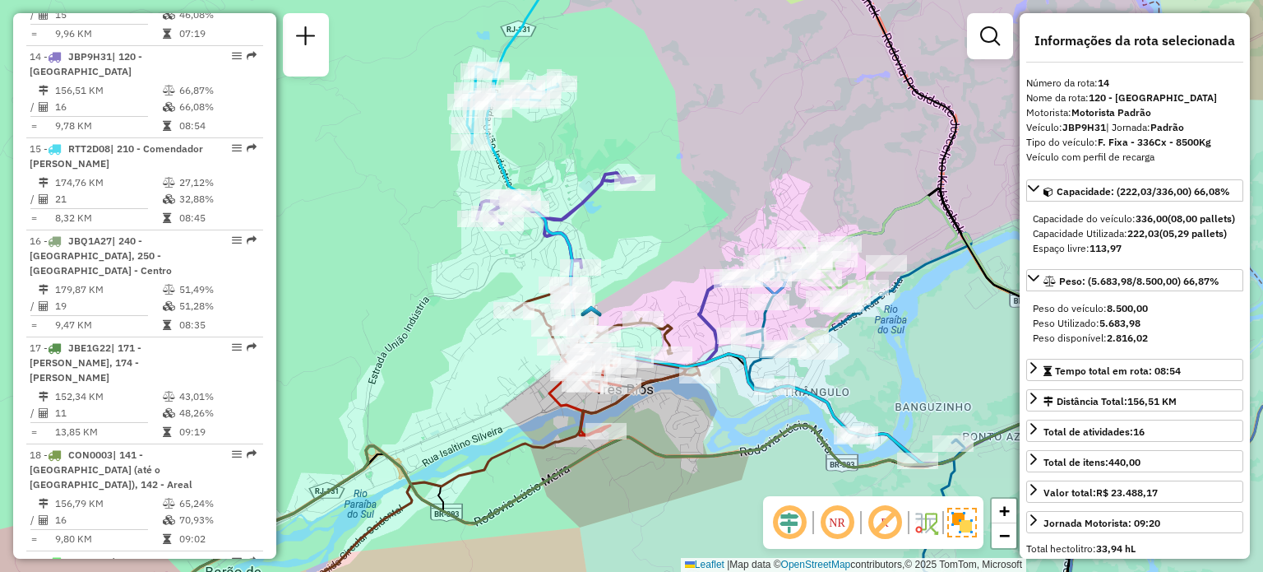
drag, startPoint x: 708, startPoint y: 216, endPoint x: 782, endPoint y: 193, distance: 77.5
click at [782, 194] on div "Janela de atendimento Grade de atendimento Capacidade Transportadoras Veículos …" at bounding box center [631, 286] width 1263 height 572
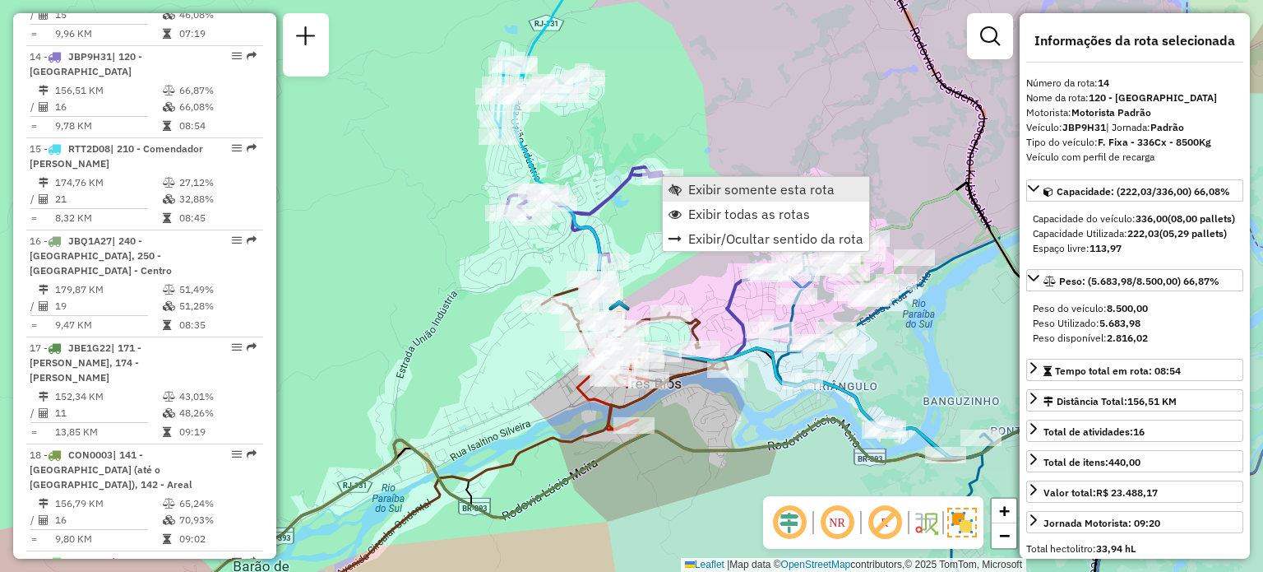
click at [714, 187] on span "Exibir somente esta rota" at bounding box center [761, 189] width 146 height 13
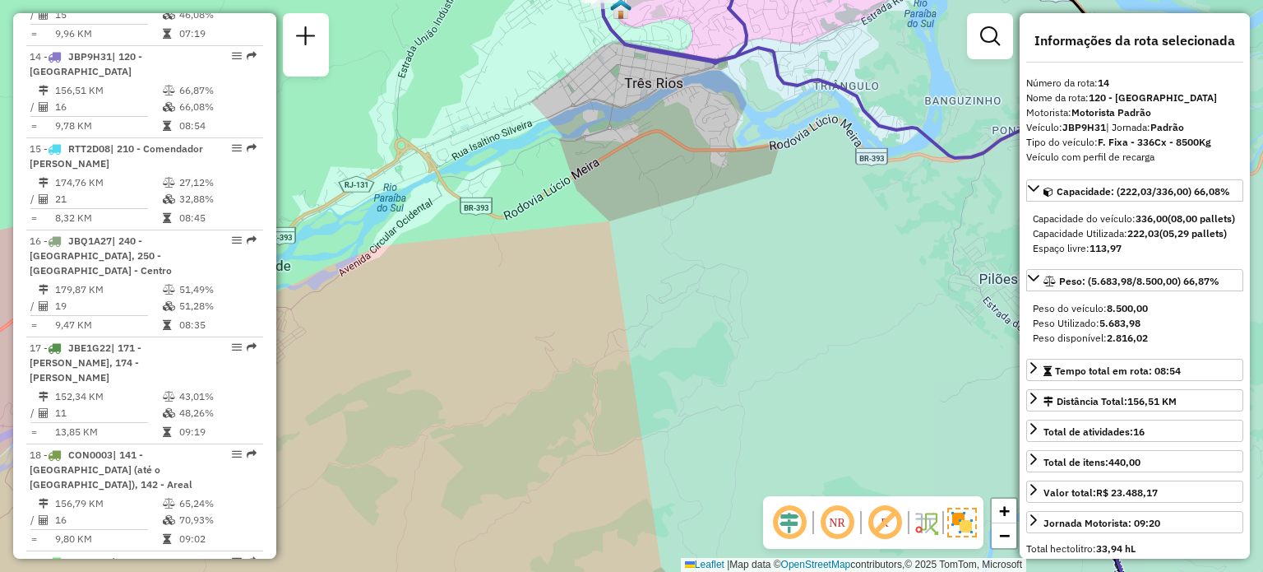
drag, startPoint x: 582, startPoint y: 67, endPoint x: 530, endPoint y: 372, distance: 309.6
click at [530, 372] on div "Janela de atendimento Grade de atendimento Capacidade Transportadoras Veículos …" at bounding box center [631, 286] width 1263 height 572
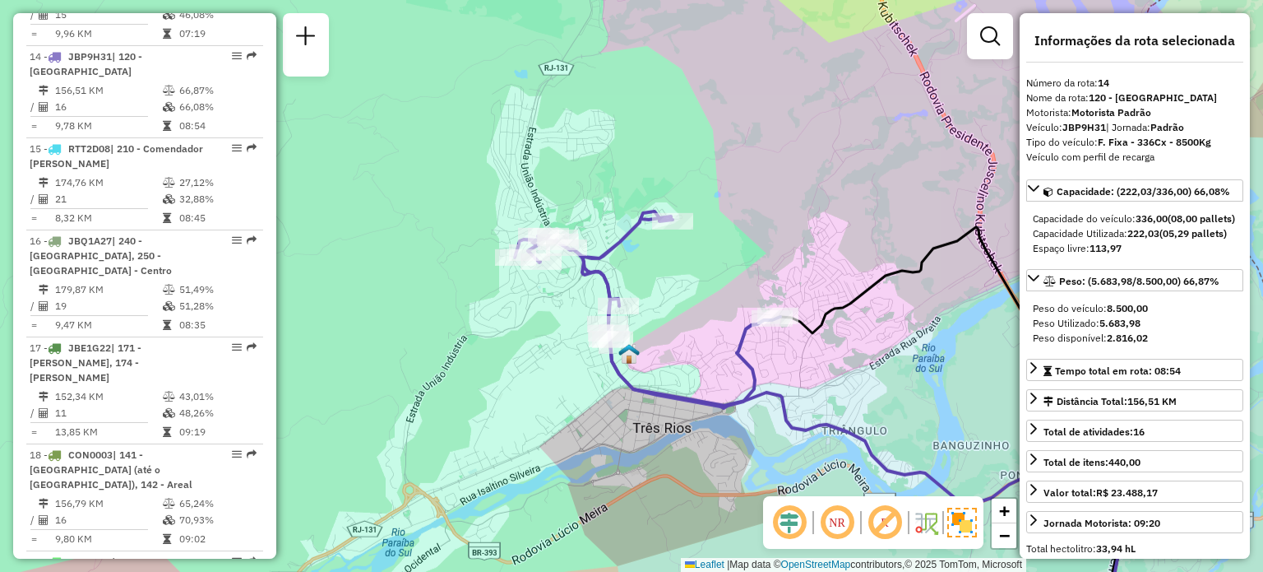
drag, startPoint x: 422, startPoint y: 311, endPoint x: 490, endPoint y: 373, distance: 92.5
click at [490, 373] on div "Janela de atendimento Grade de atendimento Capacidade Transportadoras Veículos …" at bounding box center [631, 286] width 1263 height 572
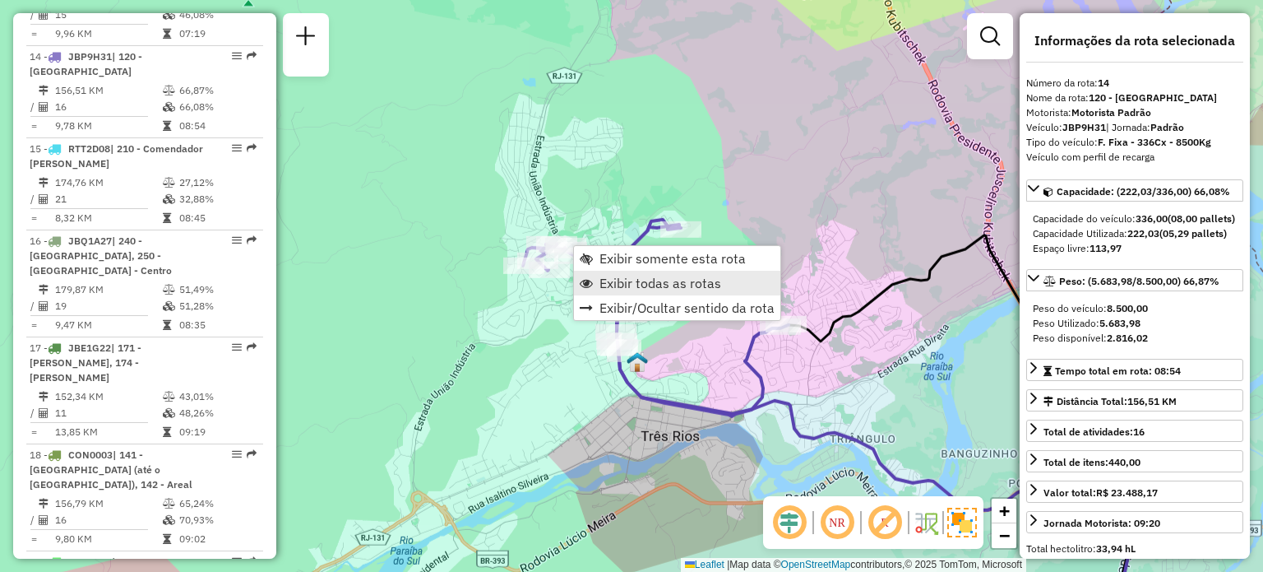
click at [613, 282] on span "Exibir todas as rotas" at bounding box center [661, 282] width 122 height 13
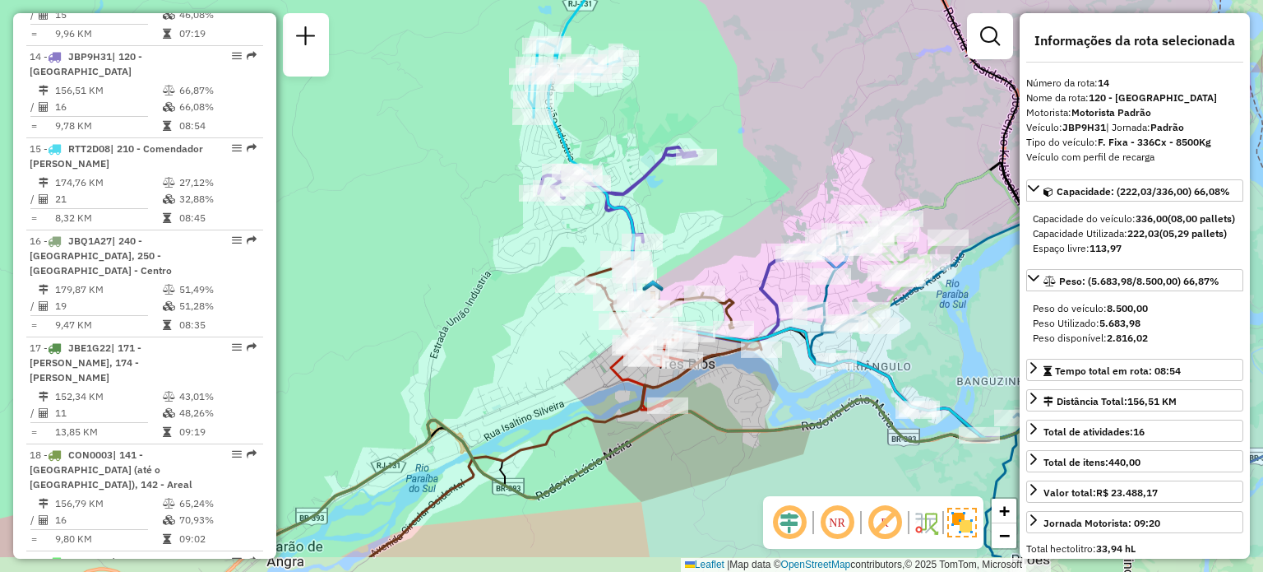
drag, startPoint x: 664, startPoint y: 298, endPoint x: 679, endPoint y: 197, distance: 102.4
click at [679, 197] on div "Janela de atendimento Grade de atendimento Capacidade Transportadoras Veículos …" at bounding box center [631, 286] width 1263 height 572
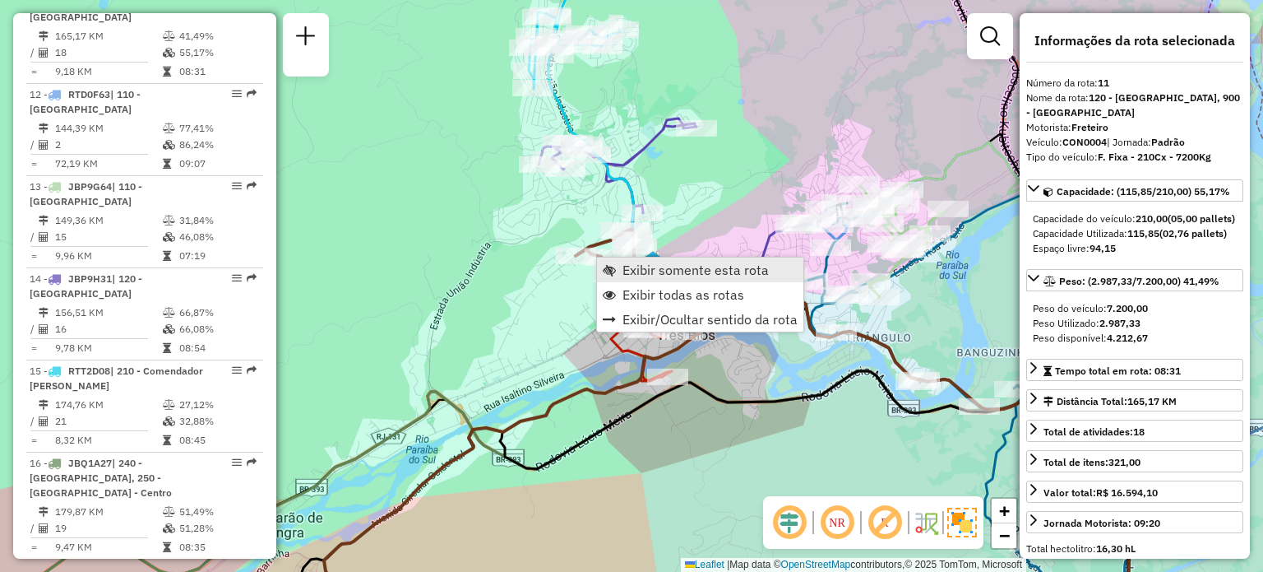
scroll to position [1569, 0]
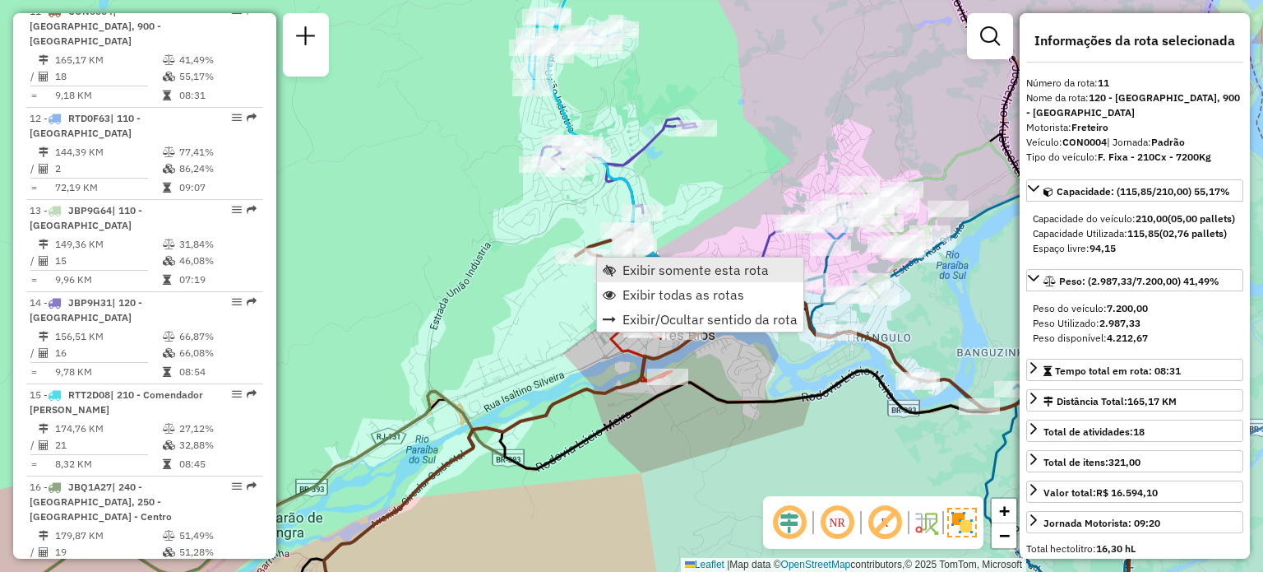
click at [627, 275] on span "Exibir somente esta rota" at bounding box center [696, 269] width 146 height 13
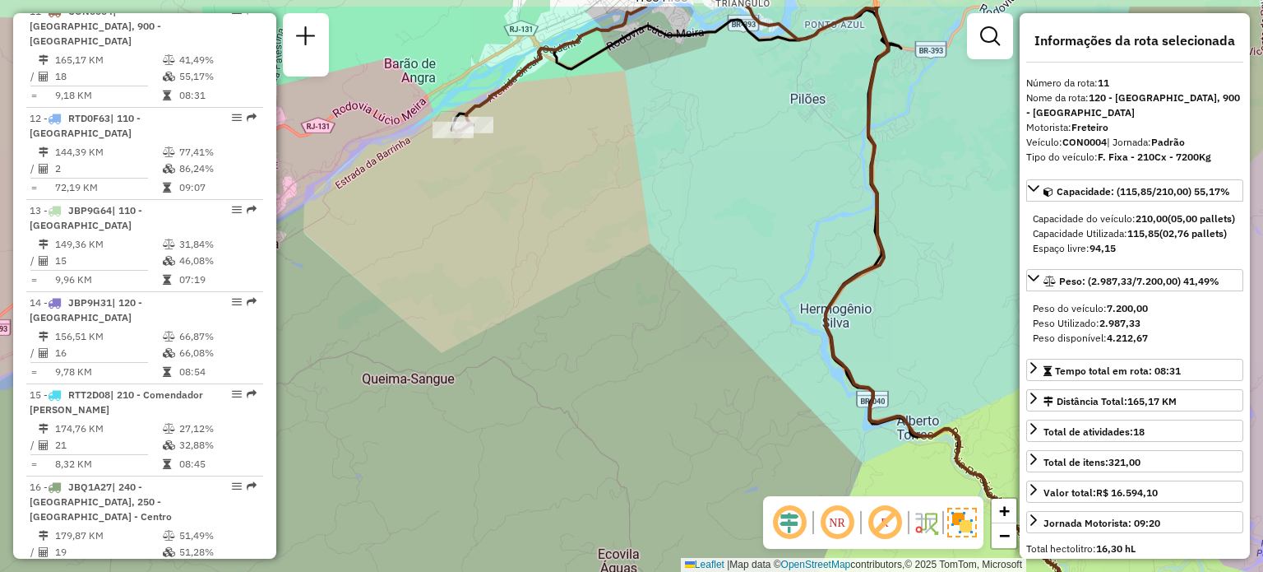
drag, startPoint x: 588, startPoint y: 104, endPoint x: 631, endPoint y: 256, distance: 158.0
click at [631, 256] on div "Janela de atendimento Grade de atendimento Capacidade Transportadoras Veículos …" at bounding box center [631, 286] width 1263 height 572
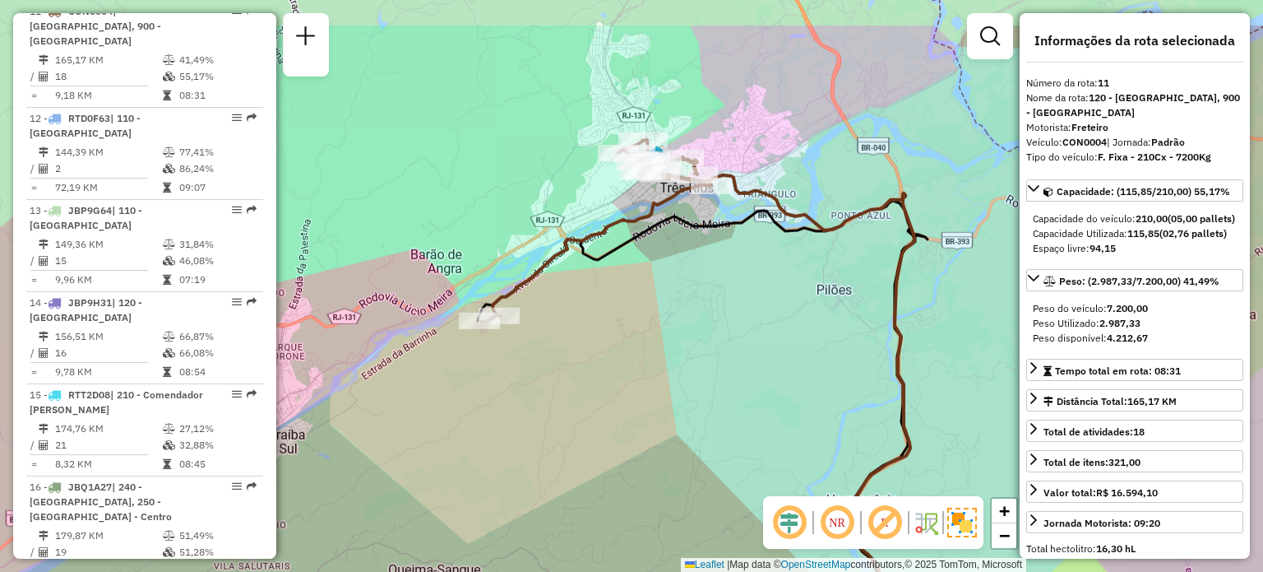
drag, startPoint x: 706, startPoint y: 246, endPoint x: 697, endPoint y: 328, distance: 82.7
click at [697, 328] on div "Janela de atendimento Grade de atendimento Capacidade Transportadoras Veículos …" at bounding box center [631, 286] width 1263 height 572
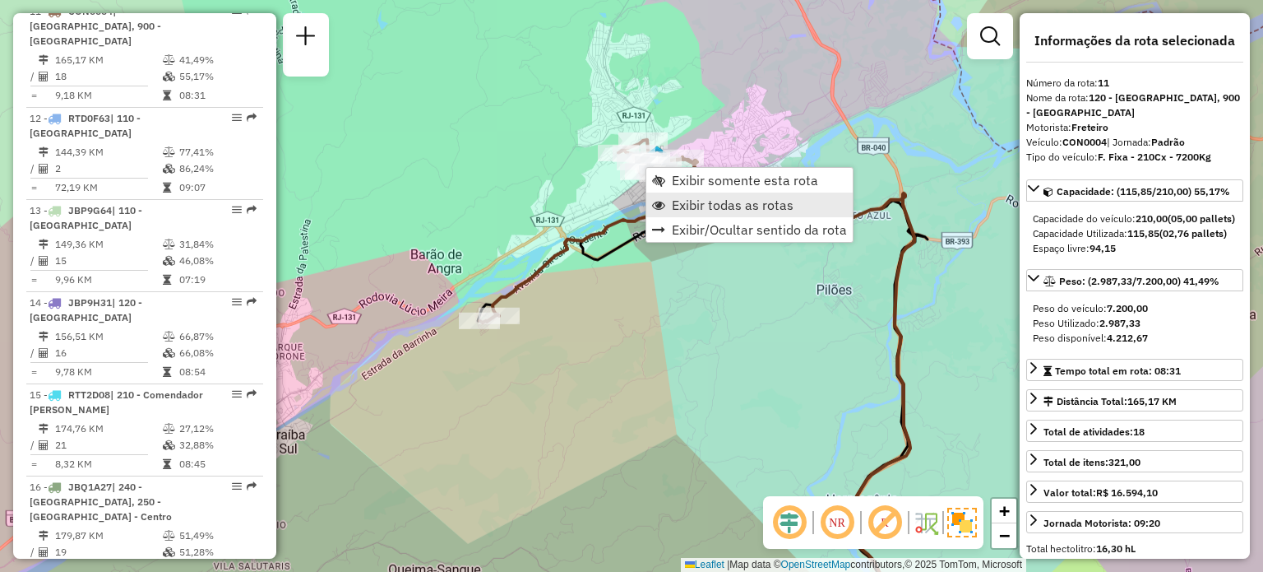
click at [681, 198] on span "Exibir todas as rotas" at bounding box center [733, 204] width 122 height 13
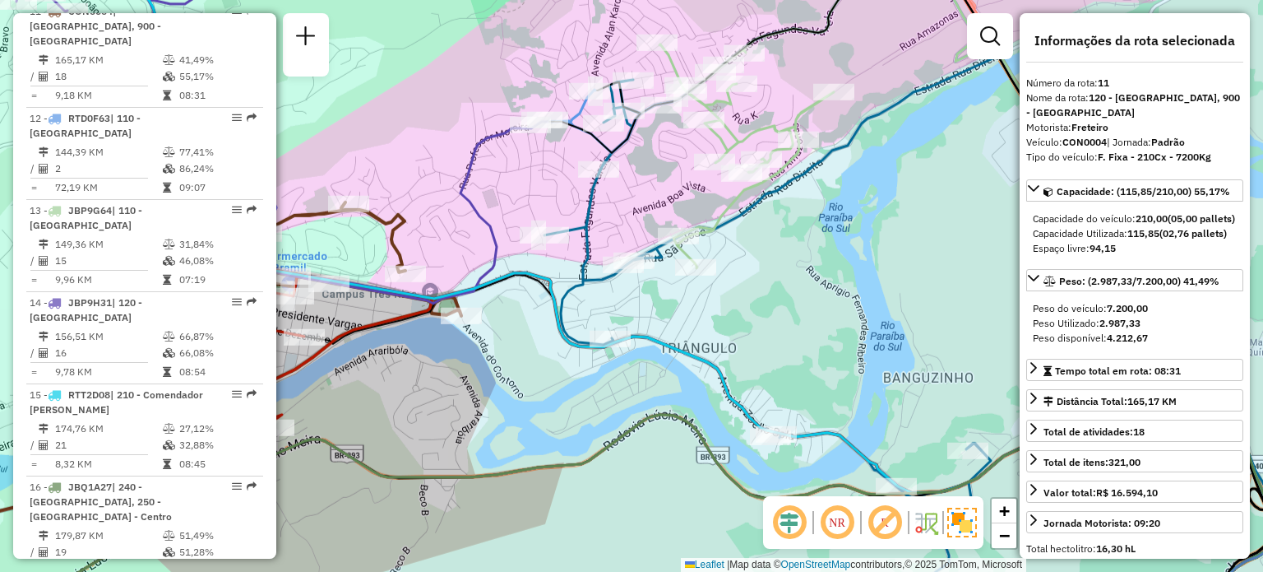
drag, startPoint x: 786, startPoint y: 227, endPoint x: 809, endPoint y: 264, distance: 43.6
click at [809, 264] on div "Janela de atendimento Grade de atendimento Capacidade Transportadoras Veículos …" at bounding box center [631, 286] width 1263 height 572
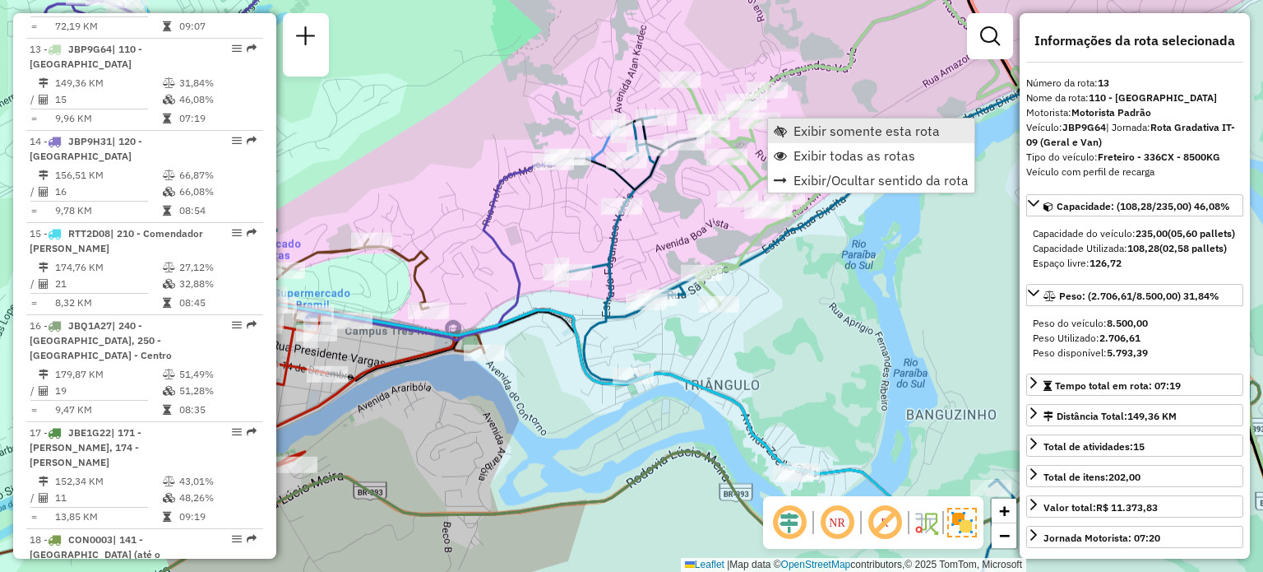
scroll to position [1738, 0]
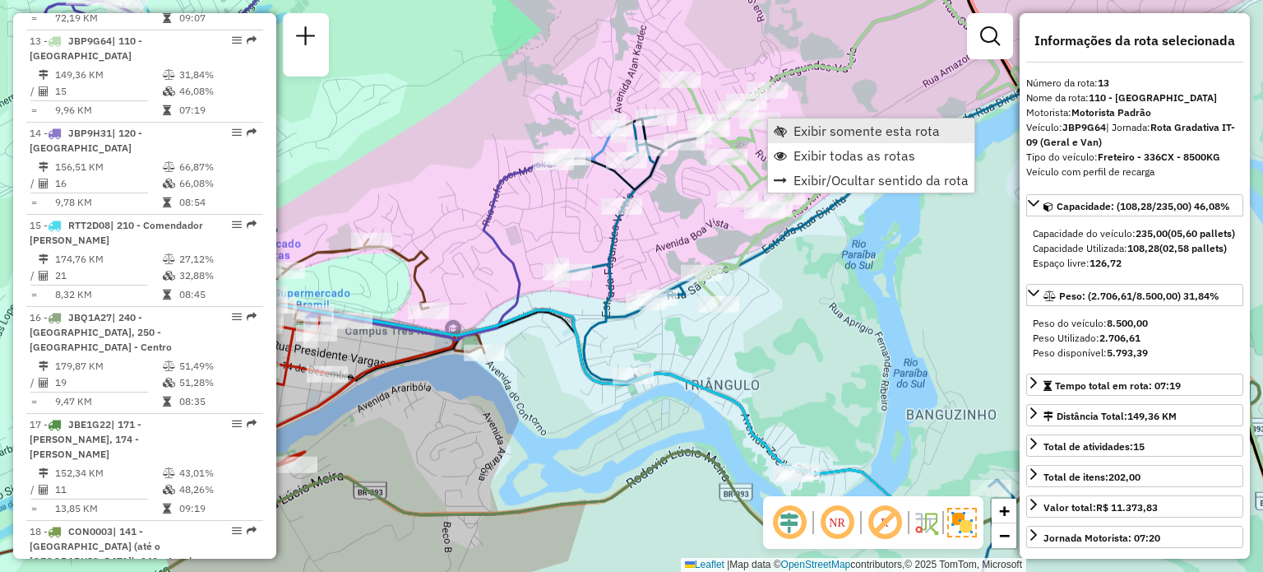
click at [785, 129] on span "Exibir somente esta rota" at bounding box center [780, 130] width 13 height 13
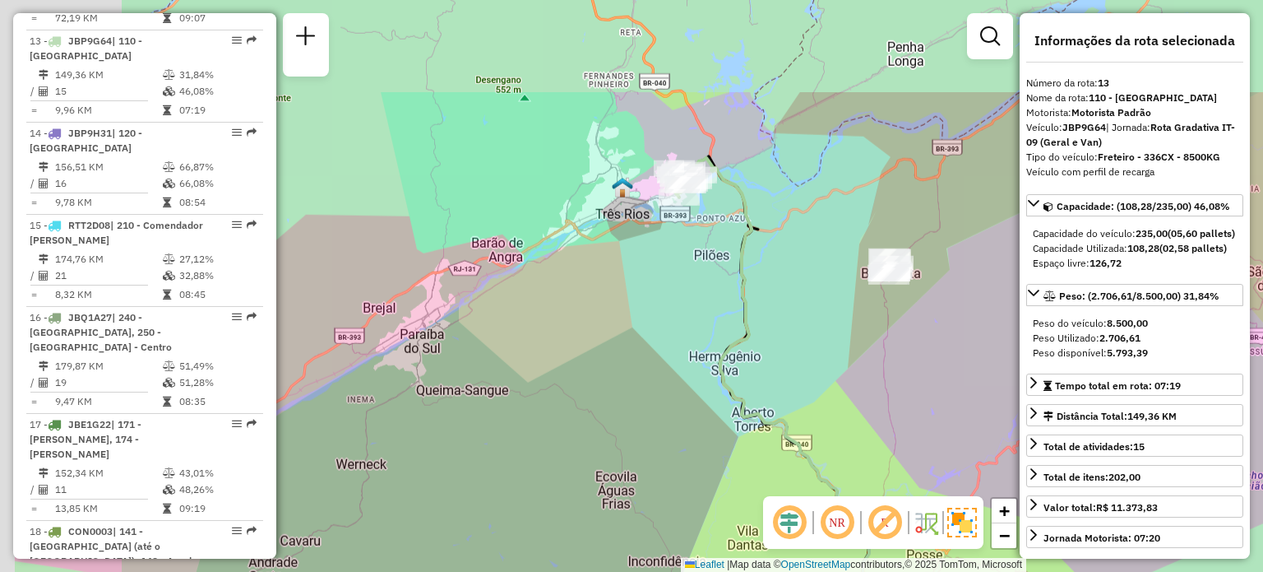
drag, startPoint x: 655, startPoint y: 272, endPoint x: 681, endPoint y: 275, distance: 26.4
click at [676, 299] on div "Janela de atendimento Grade de atendimento Capacidade Transportadoras Veículos …" at bounding box center [631, 286] width 1263 height 572
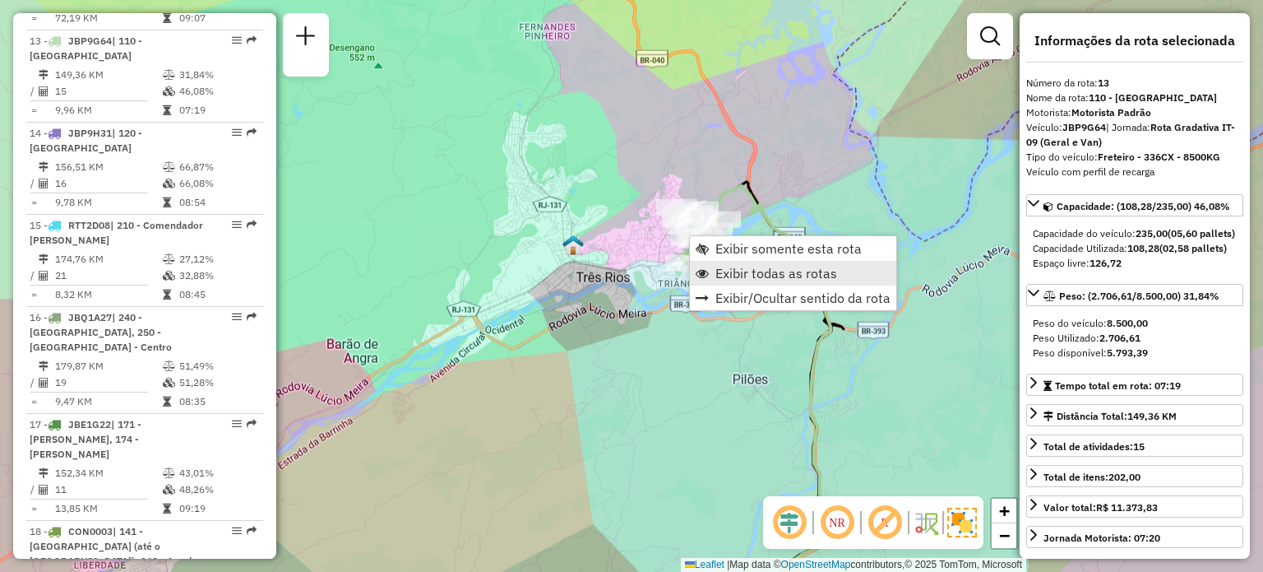
click at [717, 269] on span "Exibir todas as rotas" at bounding box center [776, 272] width 122 height 13
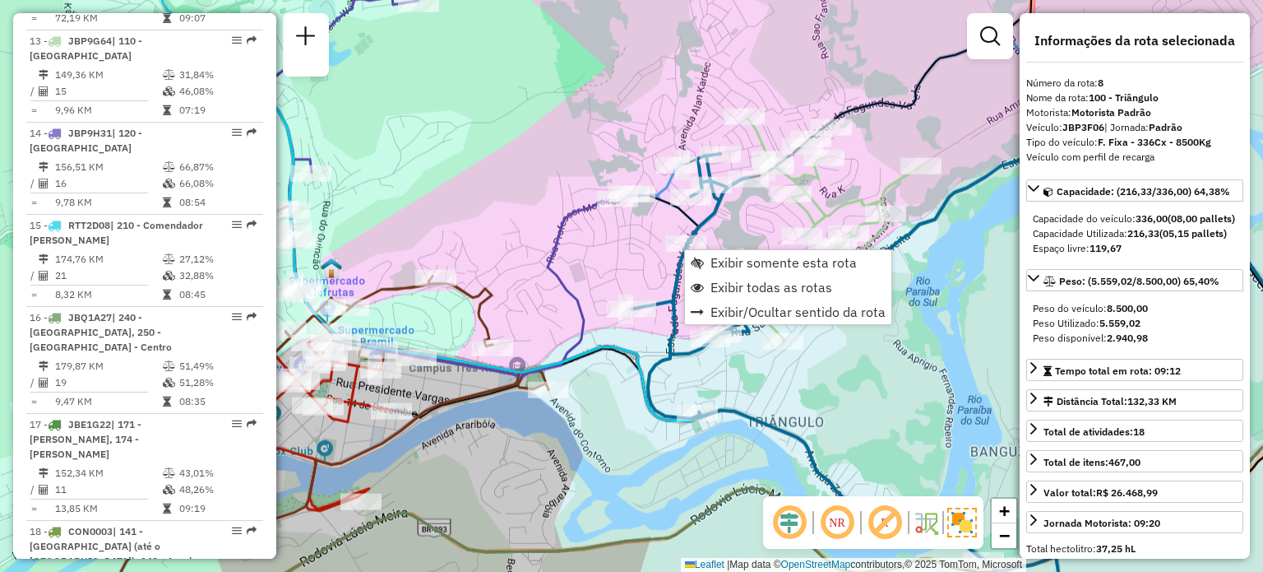
scroll to position [1322, 0]
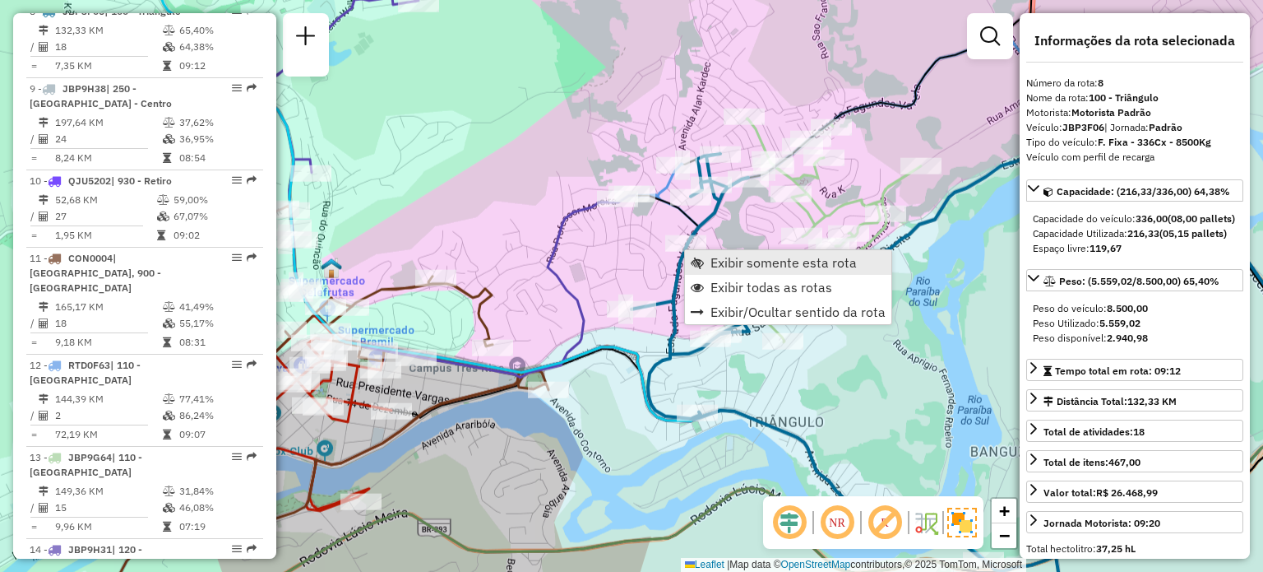
click at [721, 262] on span "Exibir somente esta rota" at bounding box center [784, 262] width 146 height 13
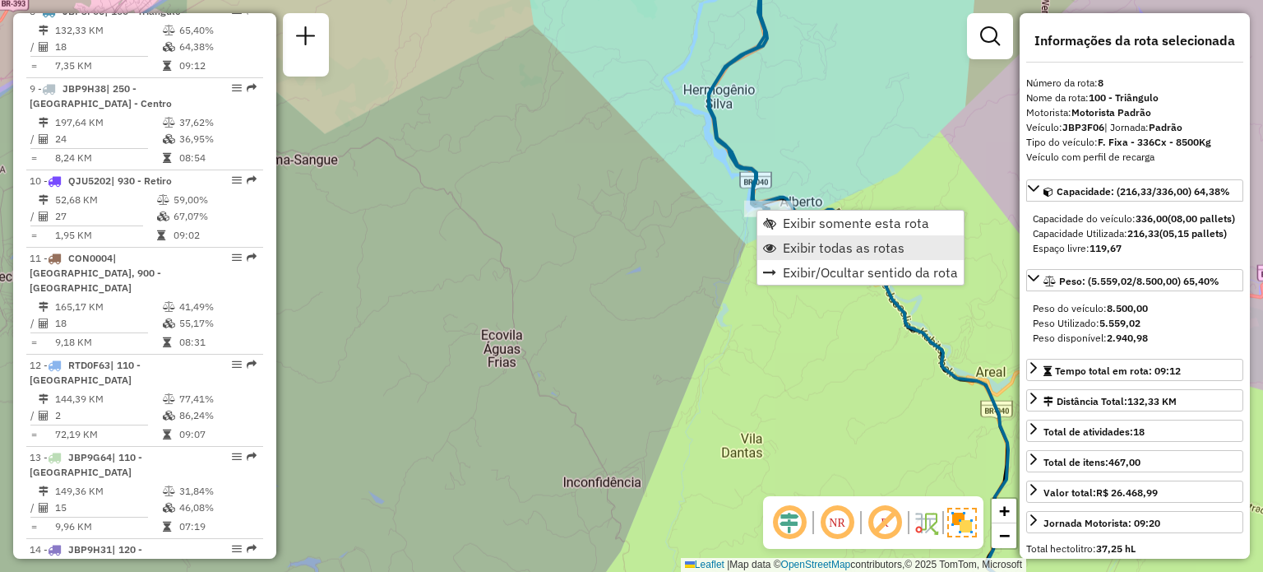
click at [801, 241] on span "Exibir todas as rotas" at bounding box center [844, 247] width 122 height 13
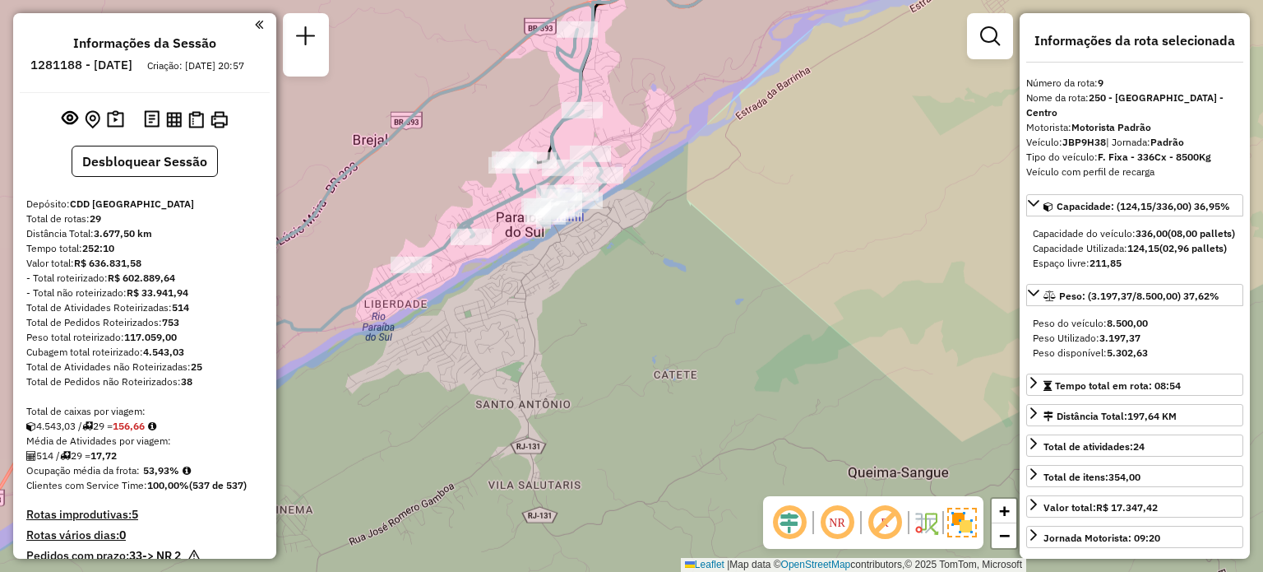
select select "**********"
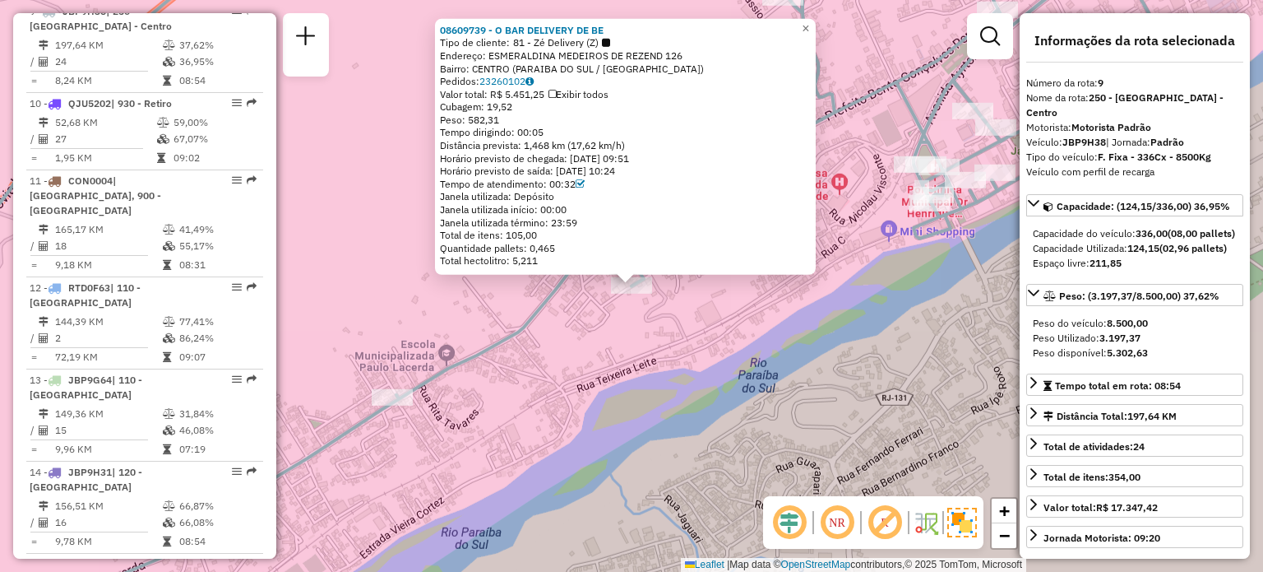
click at [853, 215] on div "08609739 - O BAR DELIVERY DE BE Tipo de cliente: 81 - Zé Delivery (Z) Endereço:…" at bounding box center [631, 286] width 1263 height 572
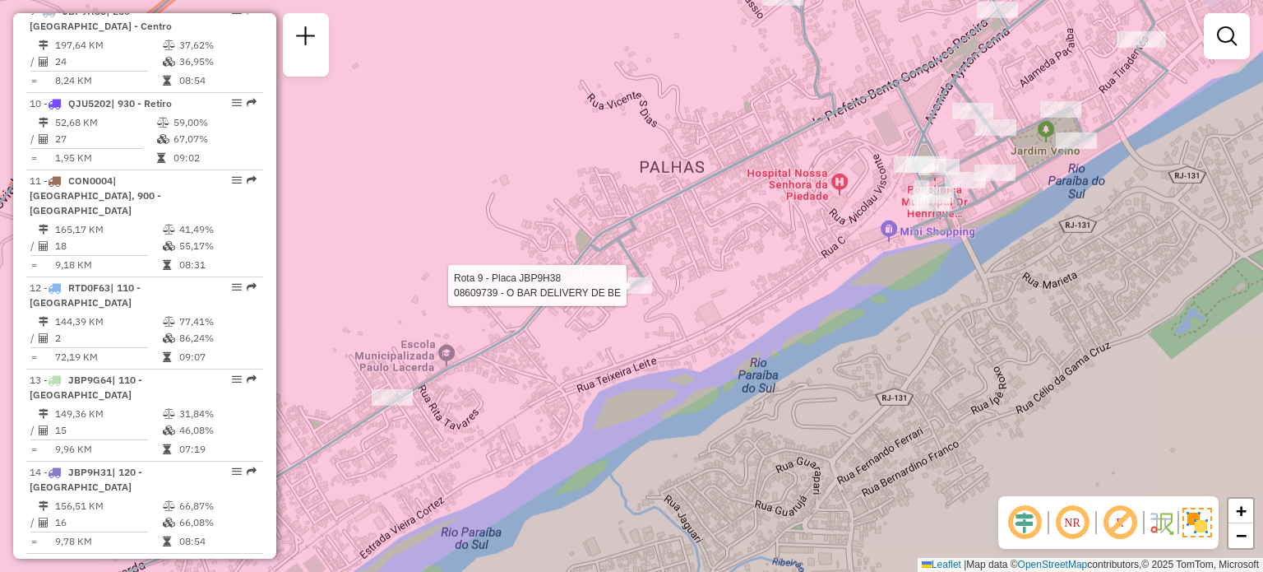
select select "**********"
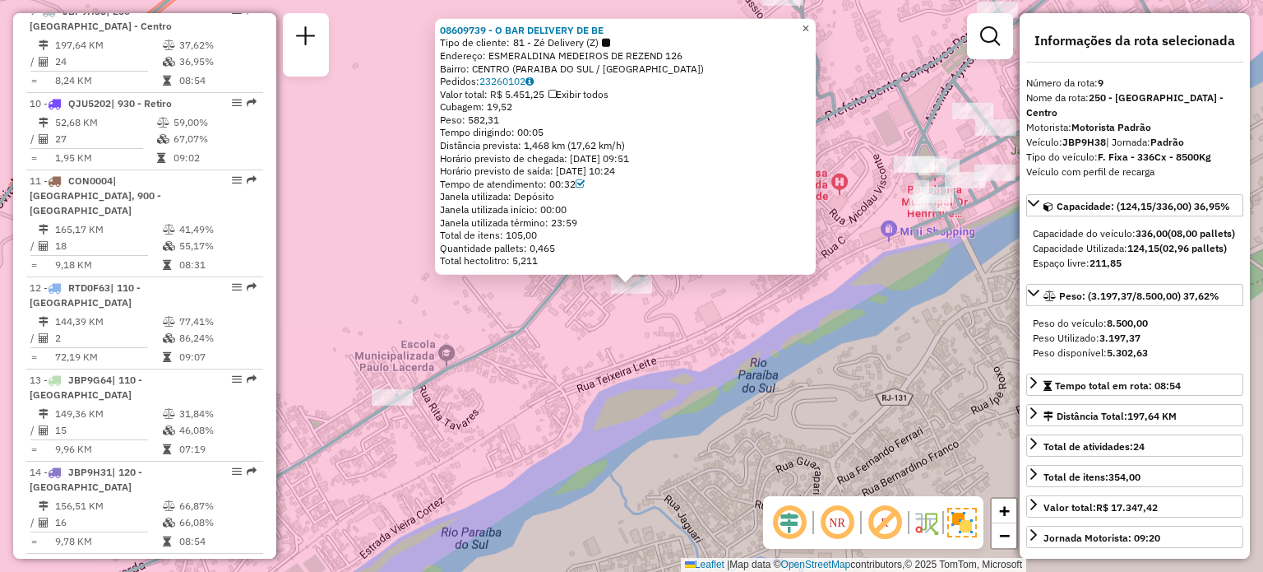
click at [809, 21] on span "×" at bounding box center [805, 28] width 7 height 14
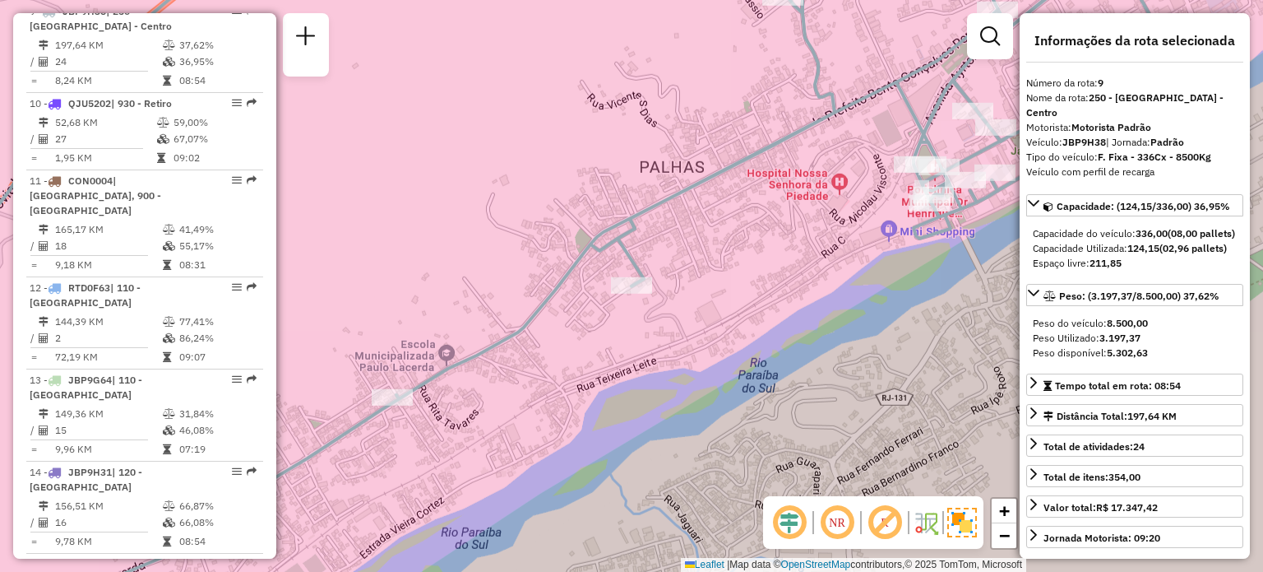
click at [760, 243] on div "Janela de atendimento Grade de atendimento Capacidade Transportadoras Veículos …" at bounding box center [631, 286] width 1263 height 572
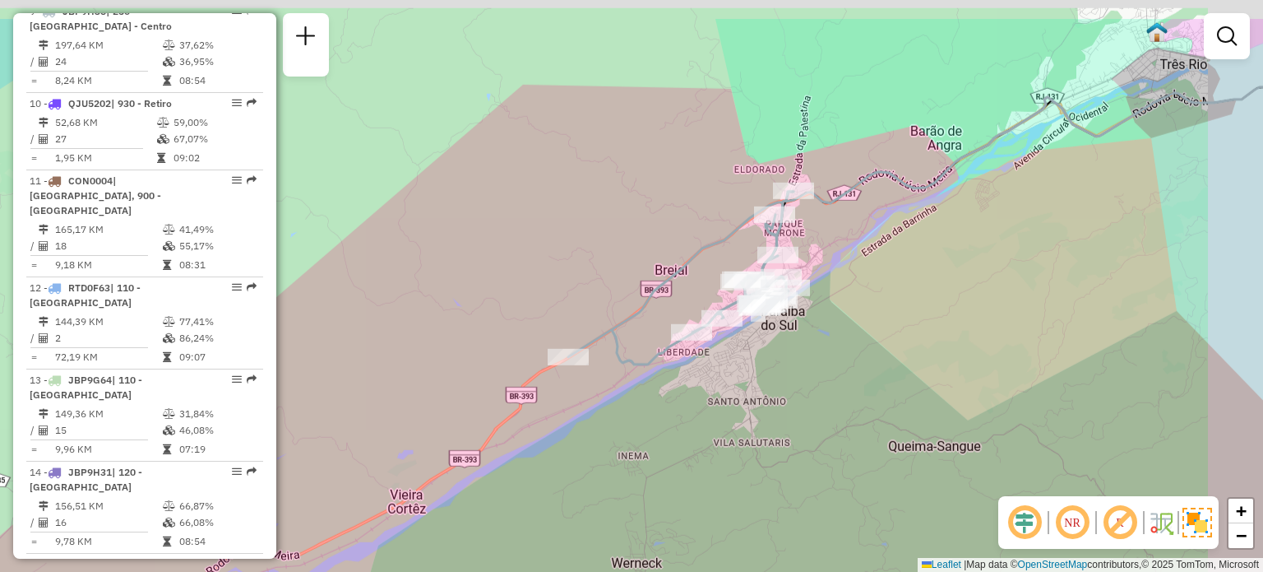
drag, startPoint x: 955, startPoint y: 183, endPoint x: 664, endPoint y: 262, distance: 300.6
click at [827, 285] on div "Janela de atendimento Grade de atendimento Capacidade Transportadoras Veículos …" at bounding box center [631, 286] width 1263 height 572
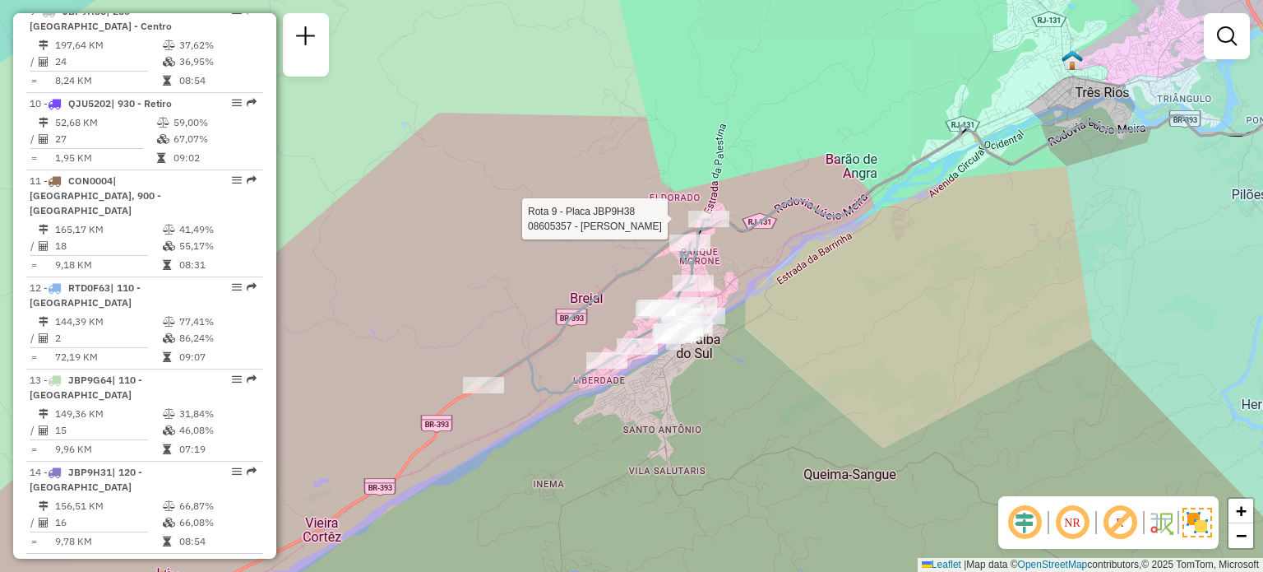
select select "**********"
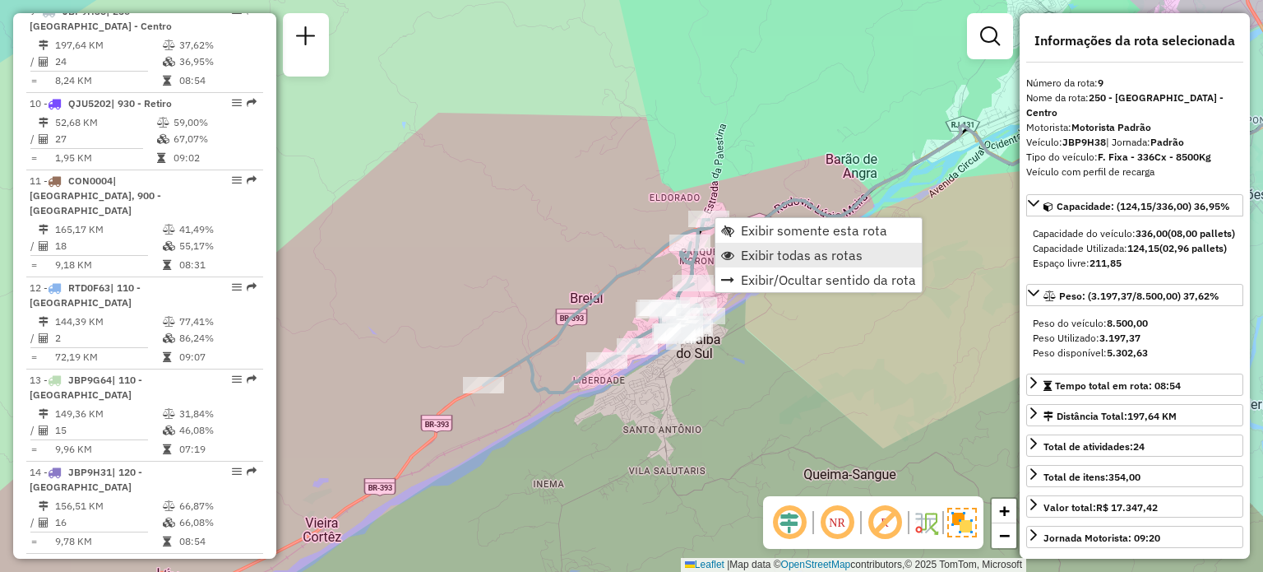
click at [744, 254] on span "Exibir todas as rotas" at bounding box center [802, 254] width 122 height 13
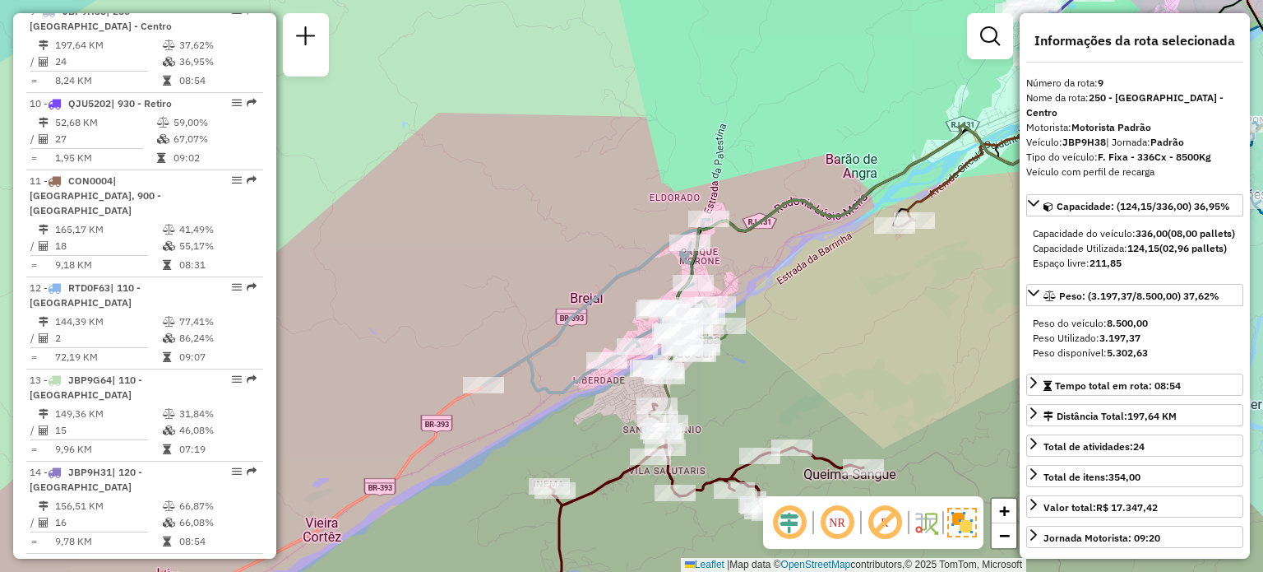
drag, startPoint x: 842, startPoint y: 323, endPoint x: 717, endPoint y: 205, distance: 172.2
click at [717, 205] on div "Janela de atendimento Grade de atendimento Capacidade Transportadoras Veículos …" at bounding box center [631, 286] width 1263 height 572
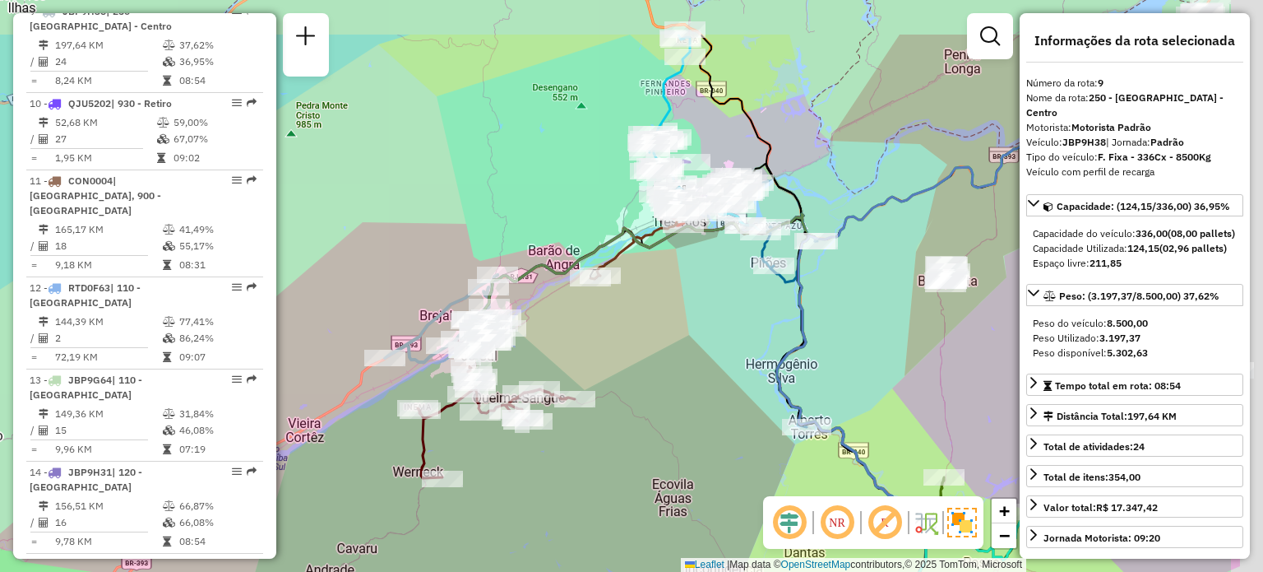
drag, startPoint x: 847, startPoint y: 232, endPoint x: 550, endPoint y: 394, distance: 338.2
click at [550, 394] on div "Janela de atendimento Grade de atendimento Capacidade Transportadoras Veículos …" at bounding box center [631, 286] width 1263 height 572
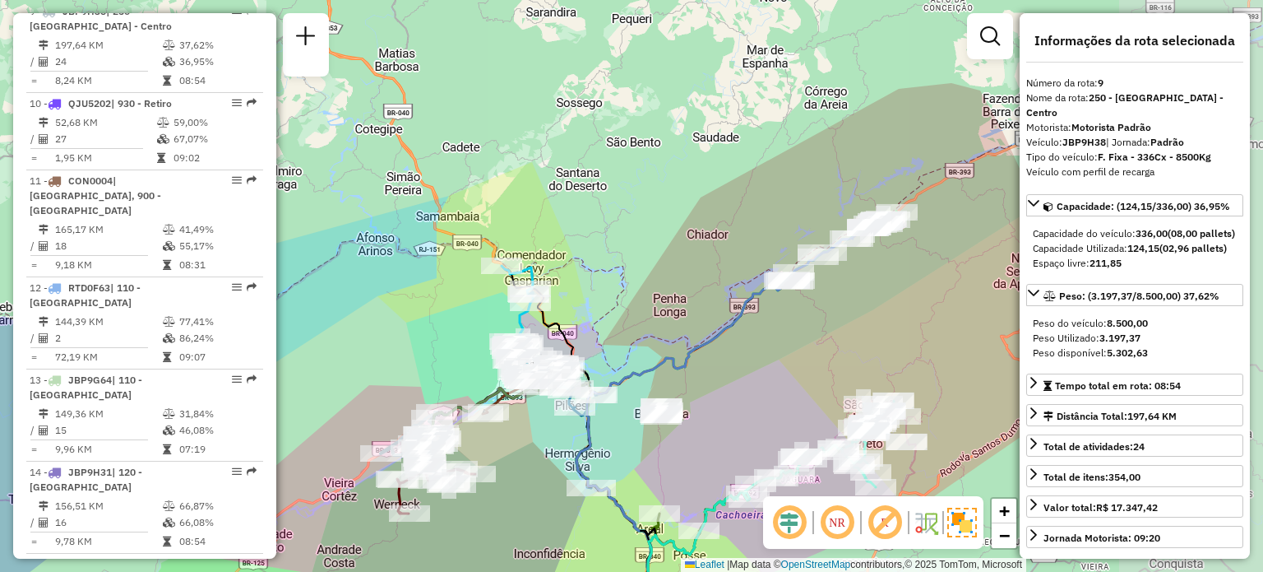
drag, startPoint x: 920, startPoint y: 234, endPoint x: 760, endPoint y: 325, distance: 184.1
click at [760, 325] on div "Janela de atendimento Grade de atendimento Capacidade Transportadoras Veículos …" at bounding box center [631, 286] width 1263 height 572
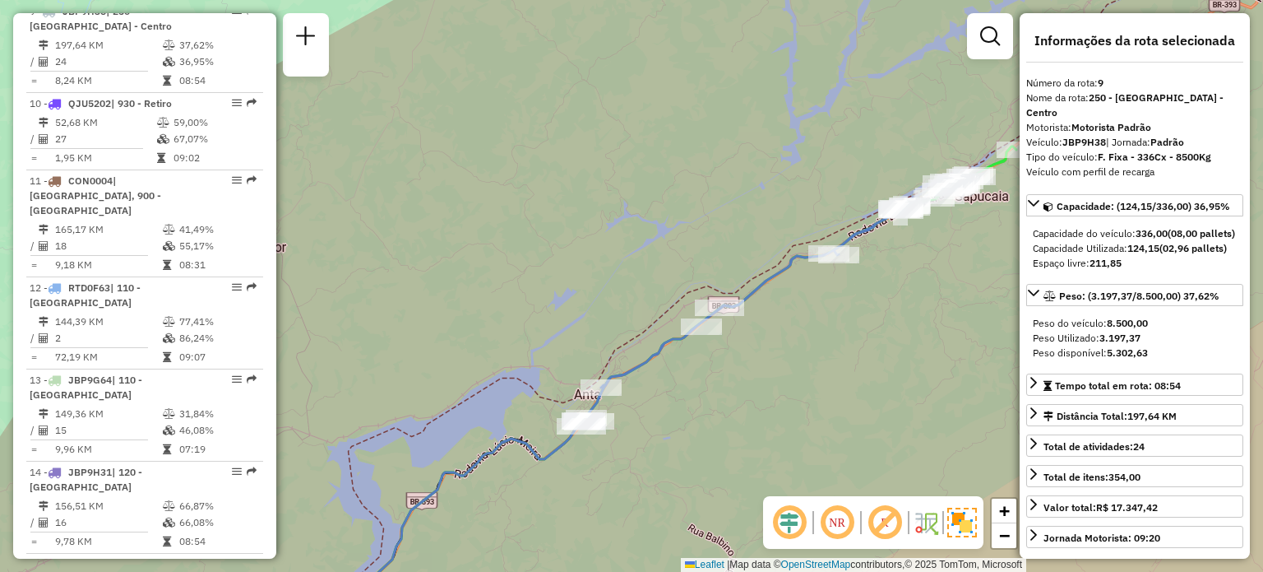
drag, startPoint x: 941, startPoint y: 221, endPoint x: 812, endPoint y: 266, distance: 136.0
click at [812, 266] on div "Janela de atendimento Grade de atendimento Capacidade Transportadoras Veículos …" at bounding box center [631, 286] width 1263 height 572
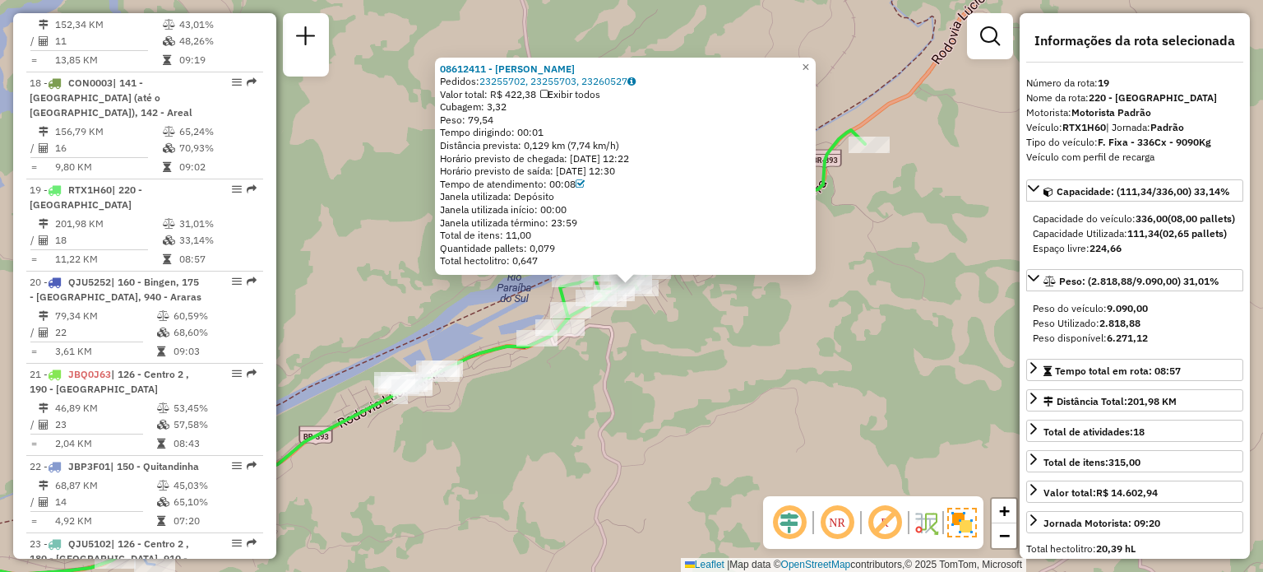
scroll to position [2275, 0]
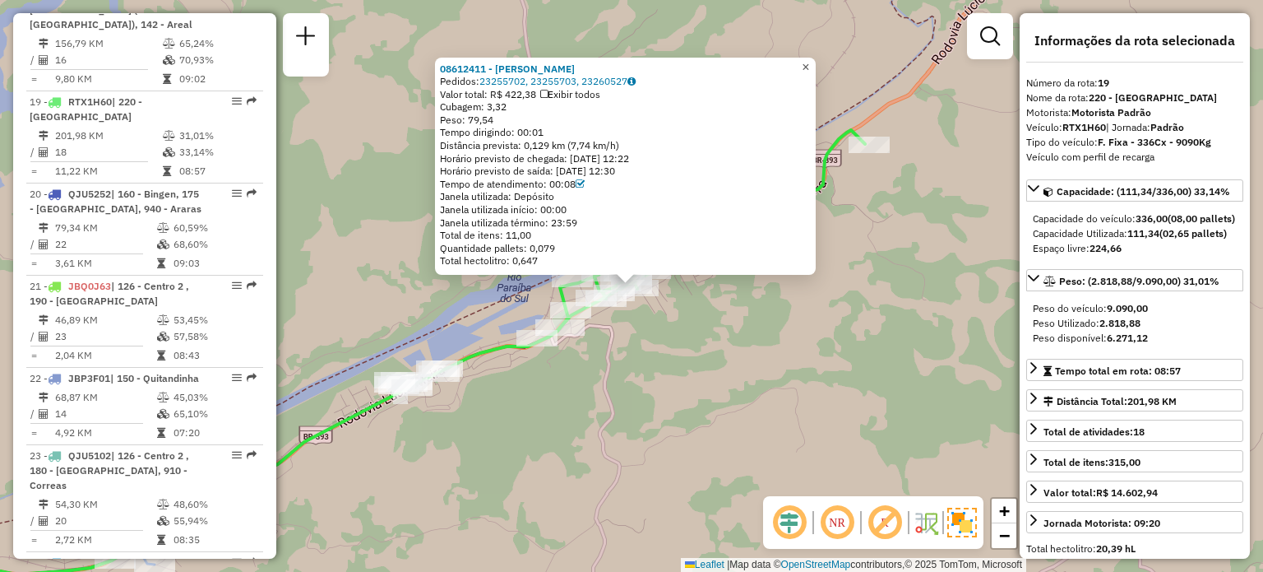
click at [809, 62] on span "×" at bounding box center [805, 67] width 7 height 14
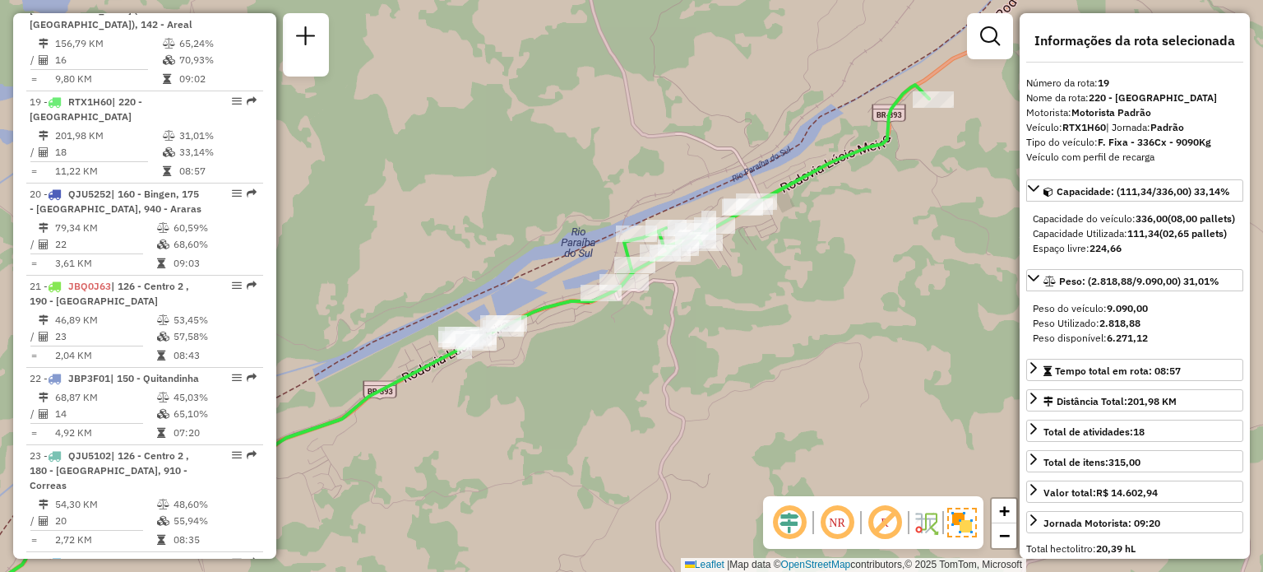
drag, startPoint x: 513, startPoint y: 395, endPoint x: 664, endPoint y: 299, distance: 179.3
click at [767, 239] on div "Janela de atendimento Grade de atendimento Capacidade Transportadoras Veículos …" at bounding box center [631, 286] width 1263 height 572
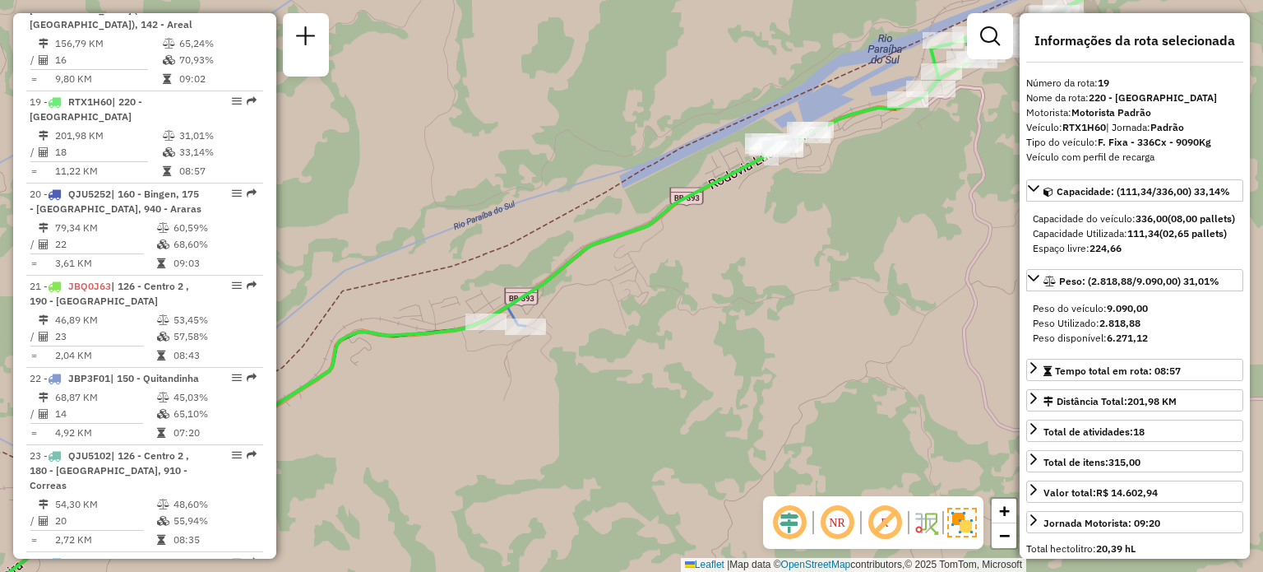
drag, startPoint x: 556, startPoint y: 363, endPoint x: 600, endPoint y: 291, distance: 84.5
click at [655, 277] on div "Janela de atendimento Grade de atendimento Capacidade Transportadoras Veículos …" at bounding box center [631, 286] width 1263 height 572
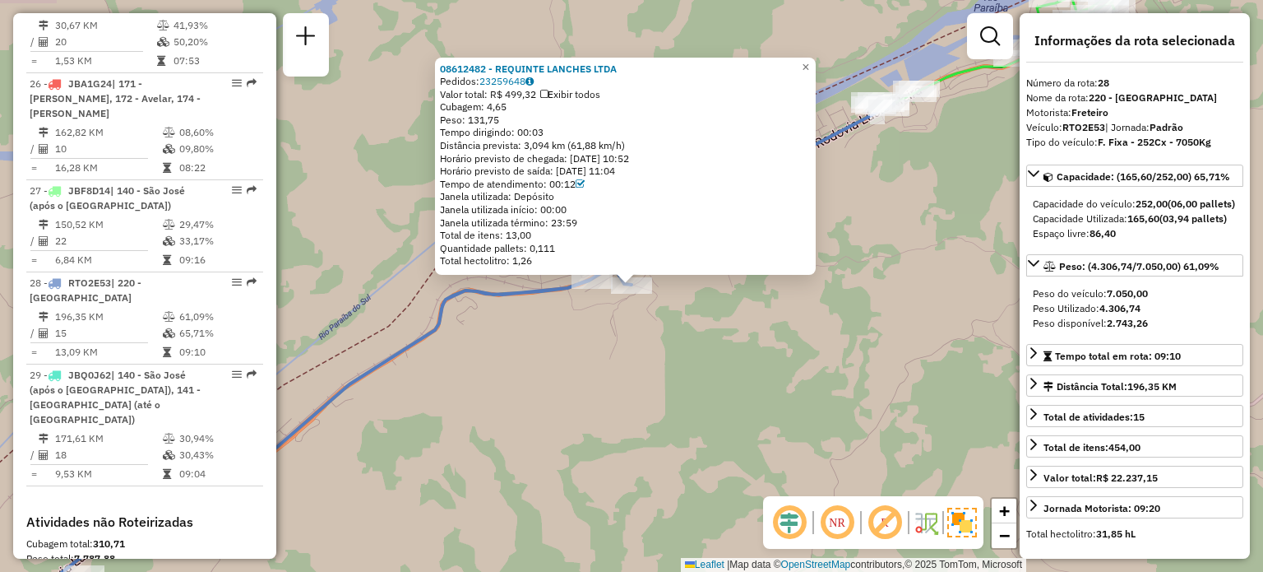
scroll to position [3102, 0]
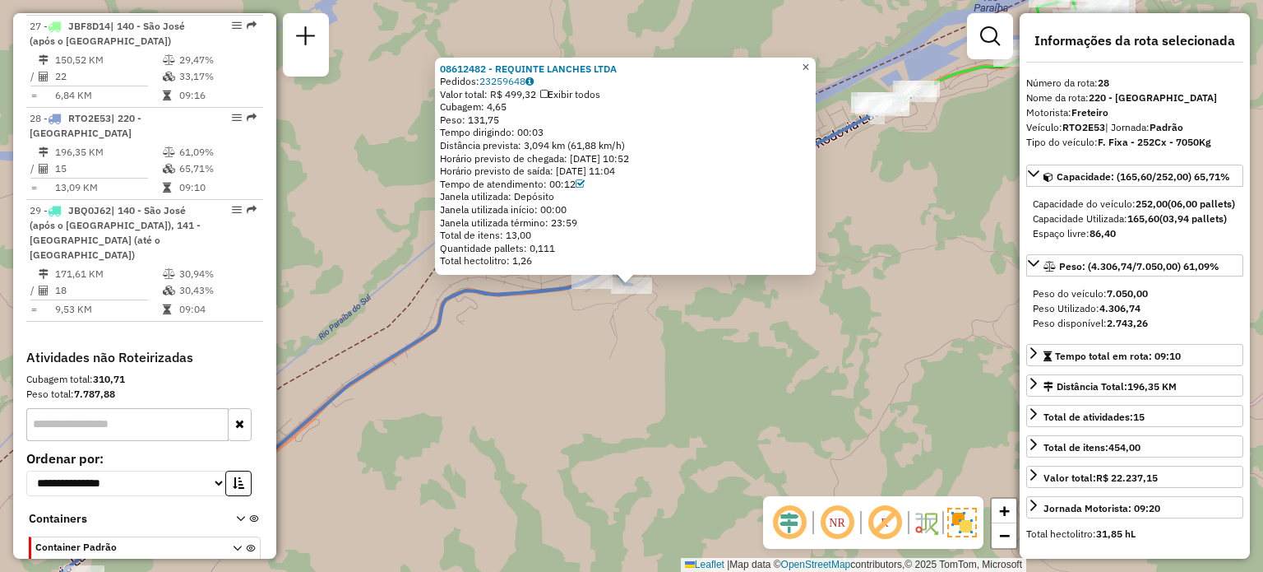
click at [809, 60] on span "×" at bounding box center [805, 67] width 7 height 14
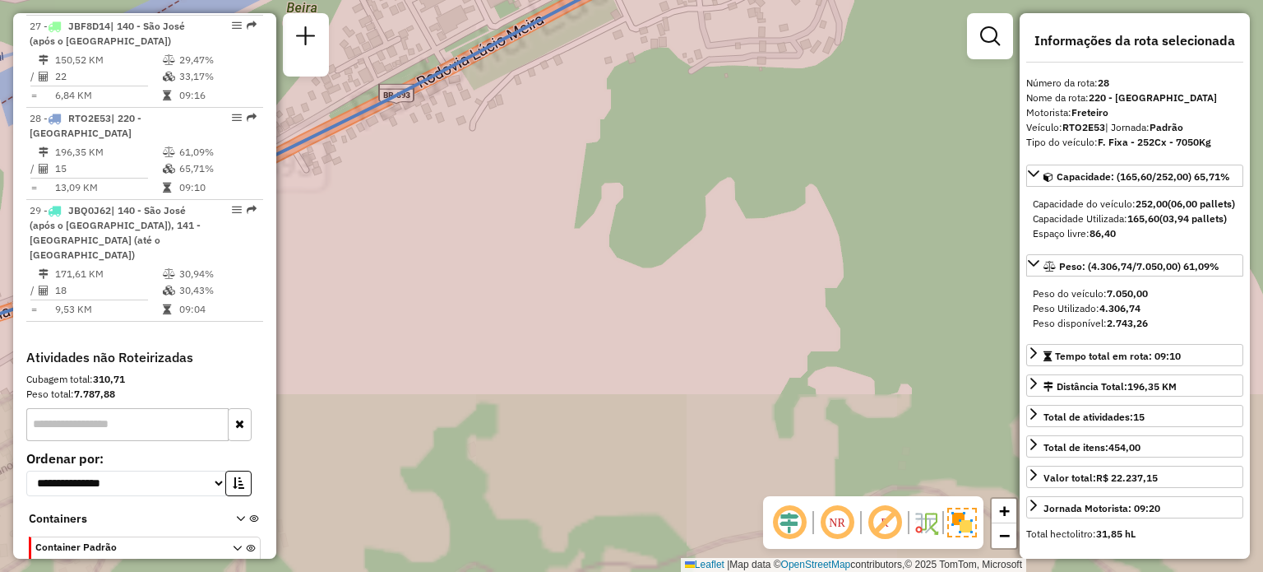
drag, startPoint x: 674, startPoint y: 85, endPoint x: 665, endPoint y: 299, distance: 214.8
click at [666, 299] on div "Janela de atendimento Grade de atendimento Capacidade Transportadoras Veículos …" at bounding box center [631, 286] width 1263 height 572
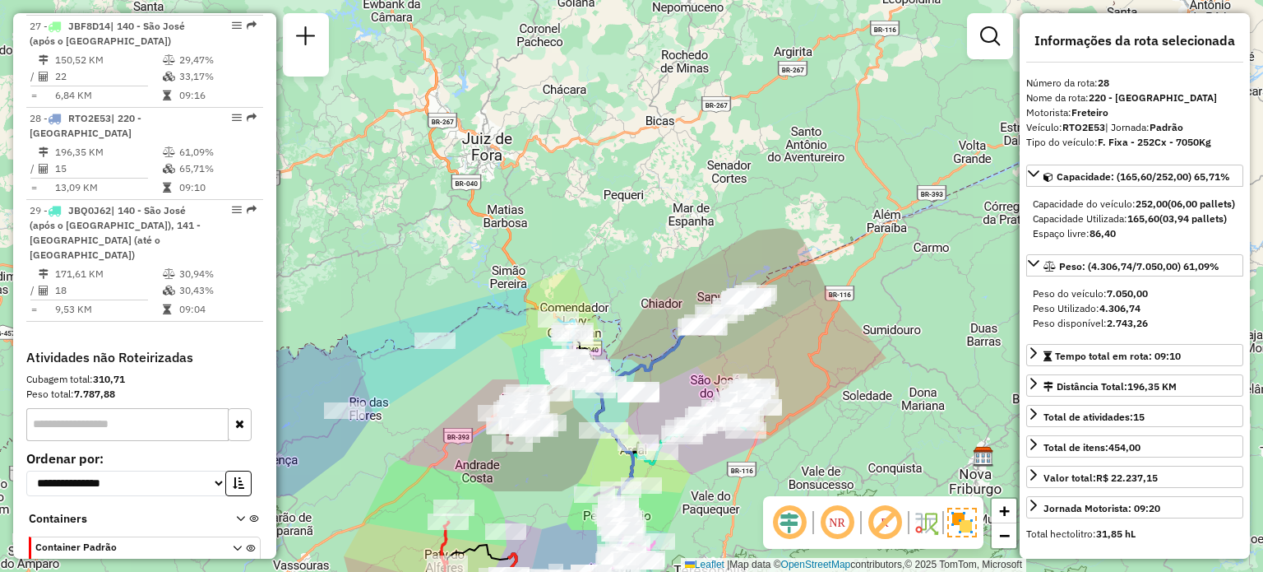
drag, startPoint x: 669, startPoint y: 366, endPoint x: 674, endPoint y: 243, distance: 123.5
click at [678, 248] on div "Rota 8 - Placa JBP3F06 08620698 - ALEX MACHADO BARBOSA Janela de atendimento Gr…" at bounding box center [631, 286] width 1263 height 572
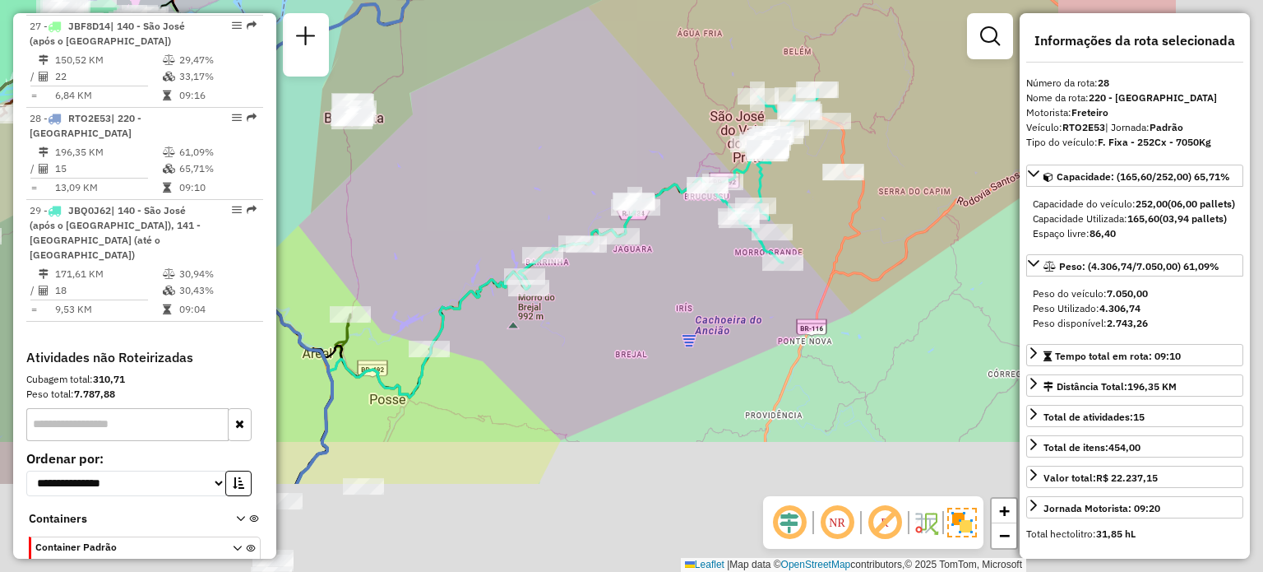
drag, startPoint x: 893, startPoint y: 399, endPoint x: 680, endPoint y: 254, distance: 257.5
click at [680, 254] on div "Janela de atendimento Grade de atendimento Capacidade Transportadoras Veículos …" at bounding box center [631, 286] width 1263 height 572
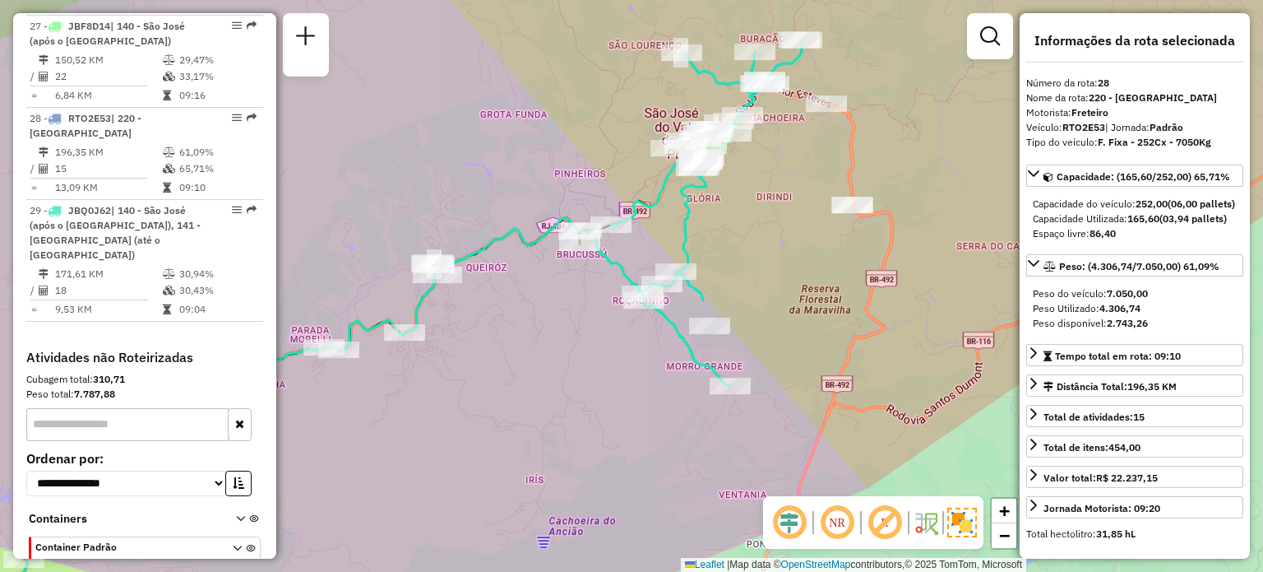
drag, startPoint x: 760, startPoint y: 114, endPoint x: 752, endPoint y: 206, distance: 91.7
click at [752, 205] on div "Janela de atendimento Grade de atendimento Capacidade Transportadoras Veículos …" at bounding box center [631, 286] width 1263 height 572
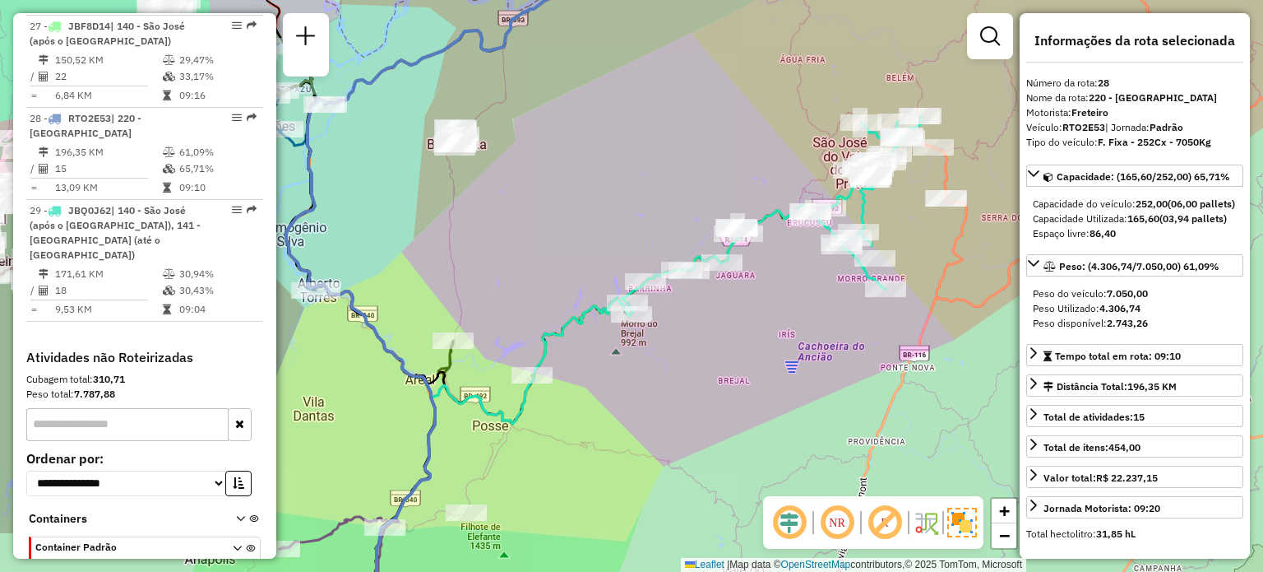
drag, startPoint x: 750, startPoint y: 327, endPoint x: 573, endPoint y: 391, distance: 187.8
click at [573, 391] on div "Janela de atendimento Grade de atendimento Capacidade Transportadoras Veículos …" at bounding box center [631, 286] width 1263 height 572
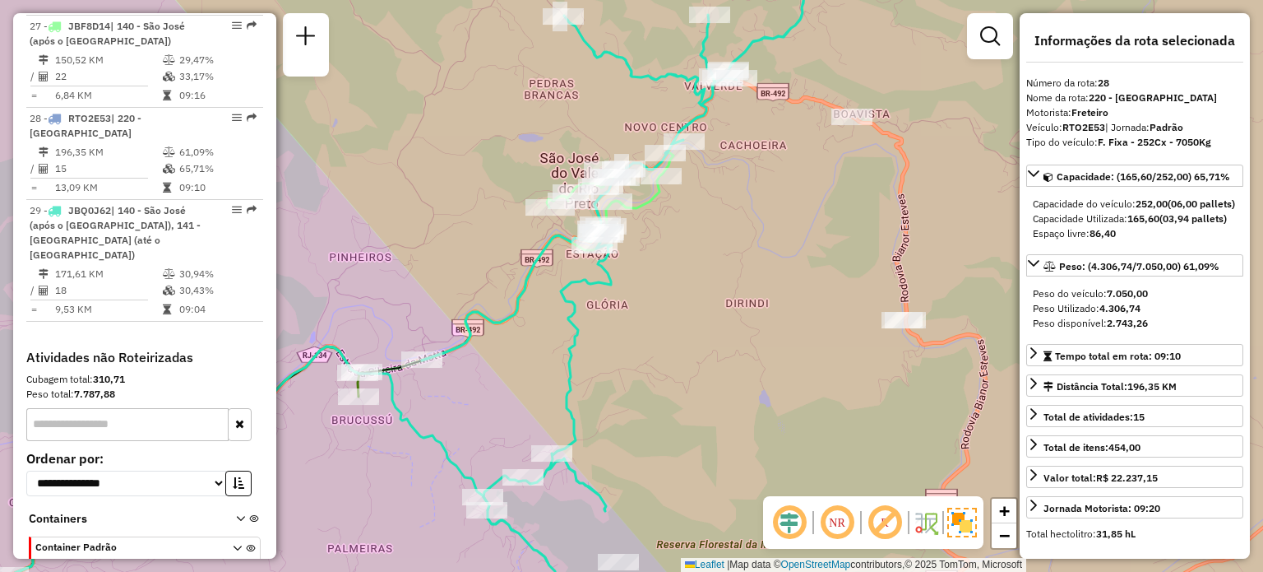
drag, startPoint x: 779, startPoint y: 135, endPoint x: 711, endPoint y: 266, distance: 147.5
click at [713, 272] on div "Janela de atendimento Grade de atendimento Capacidade Transportadoras Veículos …" at bounding box center [631, 286] width 1263 height 572
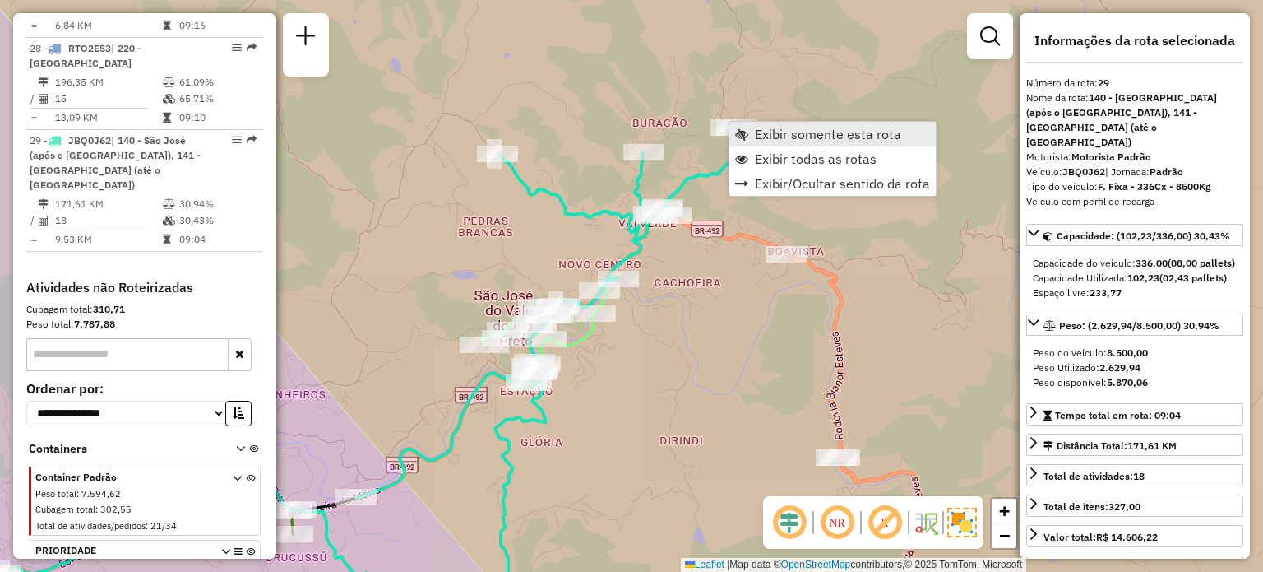
scroll to position [3174, 0]
click at [752, 132] on link "Exibir somente esta rota" at bounding box center [832, 134] width 206 height 25
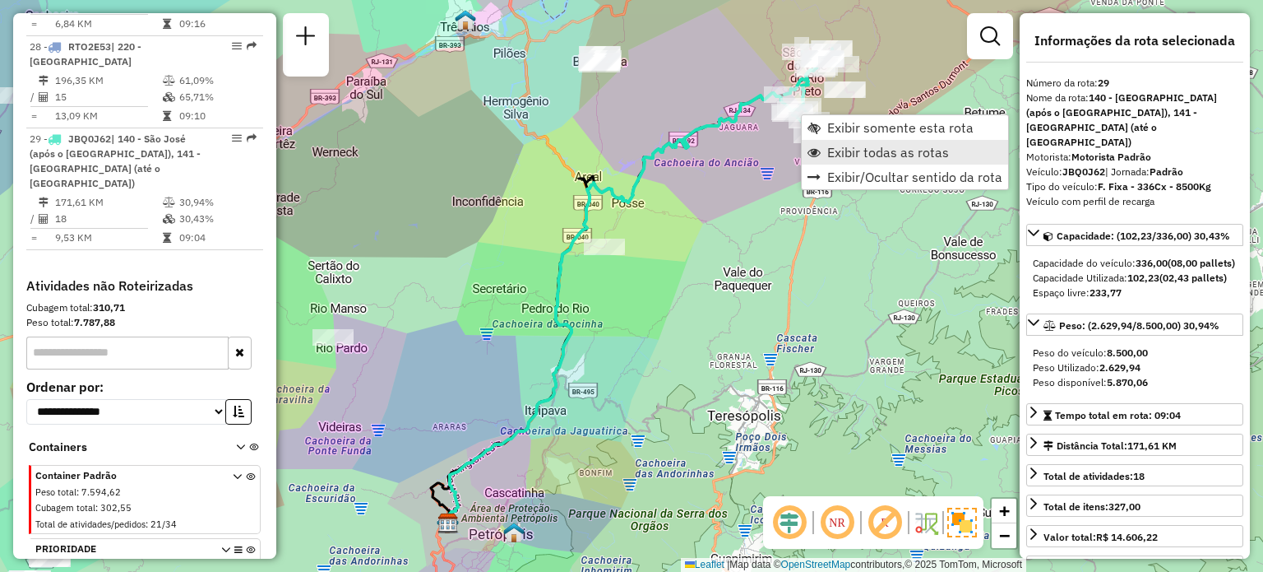
click at [837, 150] on span "Exibir todas as rotas" at bounding box center [888, 152] width 122 height 13
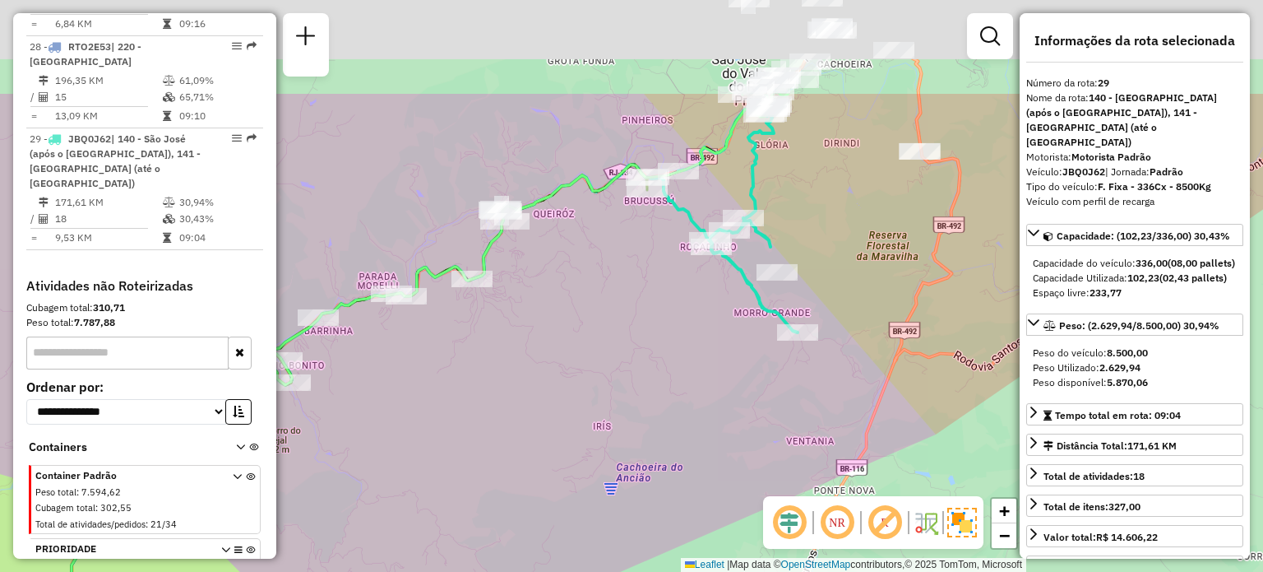
drag, startPoint x: 814, startPoint y: 170, endPoint x: 773, endPoint y: 178, distance: 41.9
click at [791, 206] on div "Janela de atendimento Grade de atendimento Capacidade Transportadoras Veículos …" at bounding box center [631, 286] width 1263 height 572
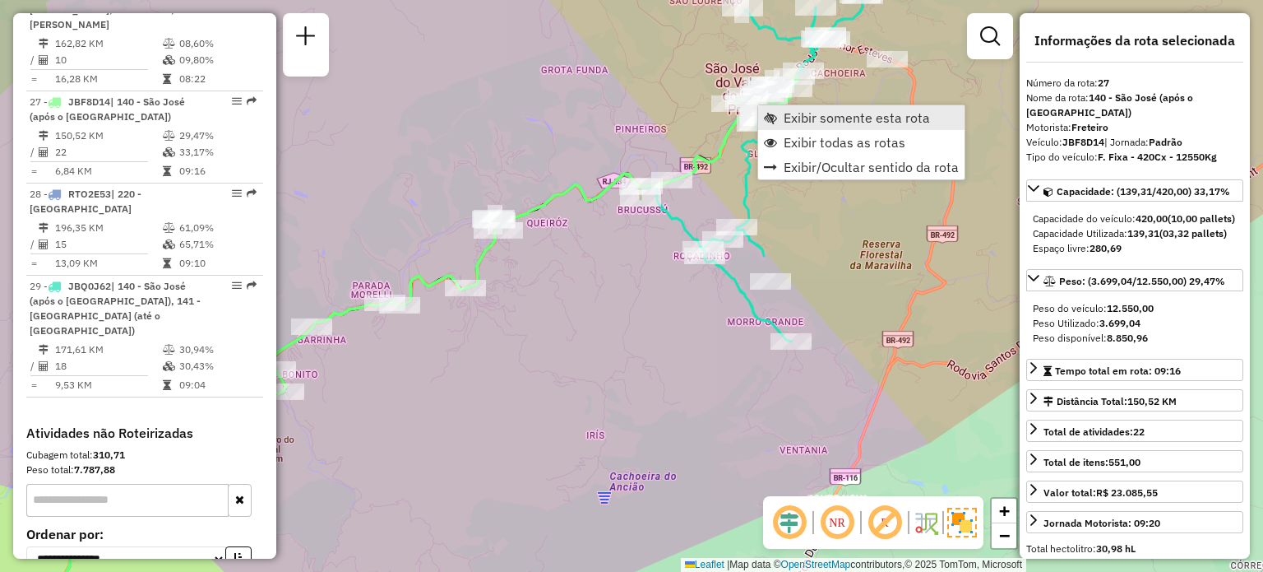
scroll to position [3010, 0]
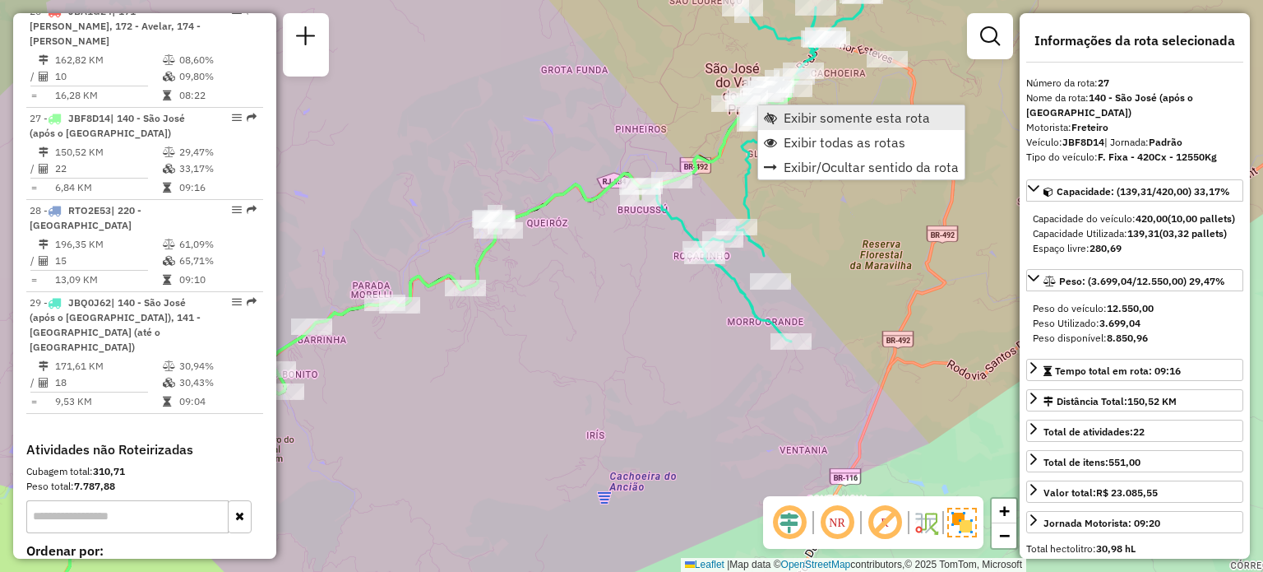
click at [780, 114] on link "Exibir somente esta rota" at bounding box center [861, 117] width 206 height 25
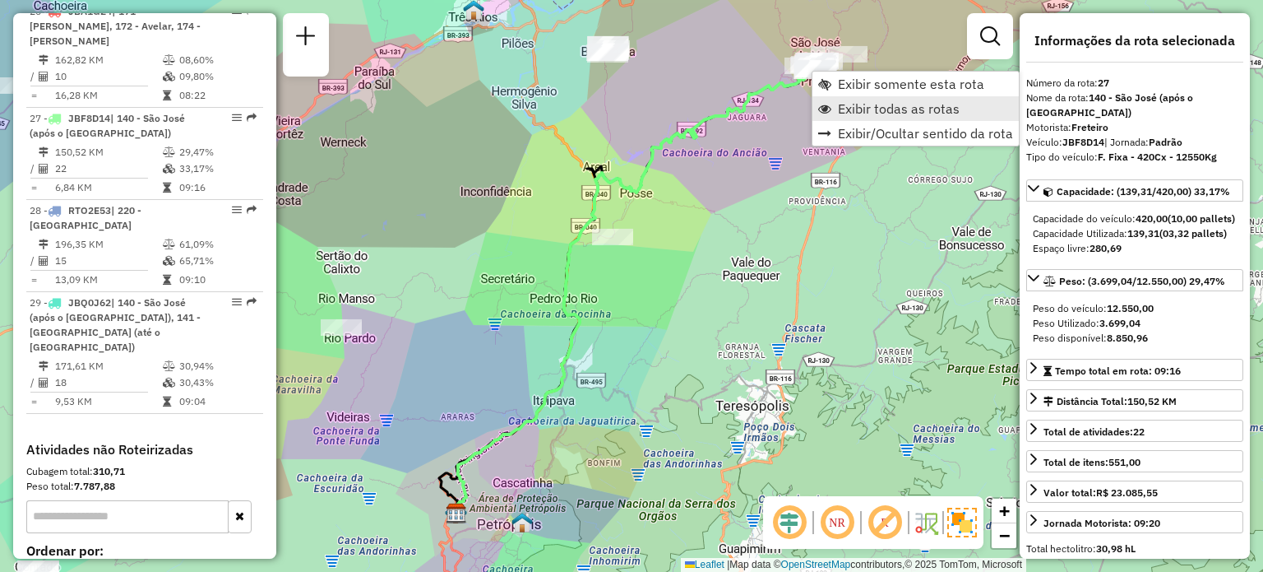
click at [849, 107] on span "Exibir todas as rotas" at bounding box center [899, 108] width 122 height 13
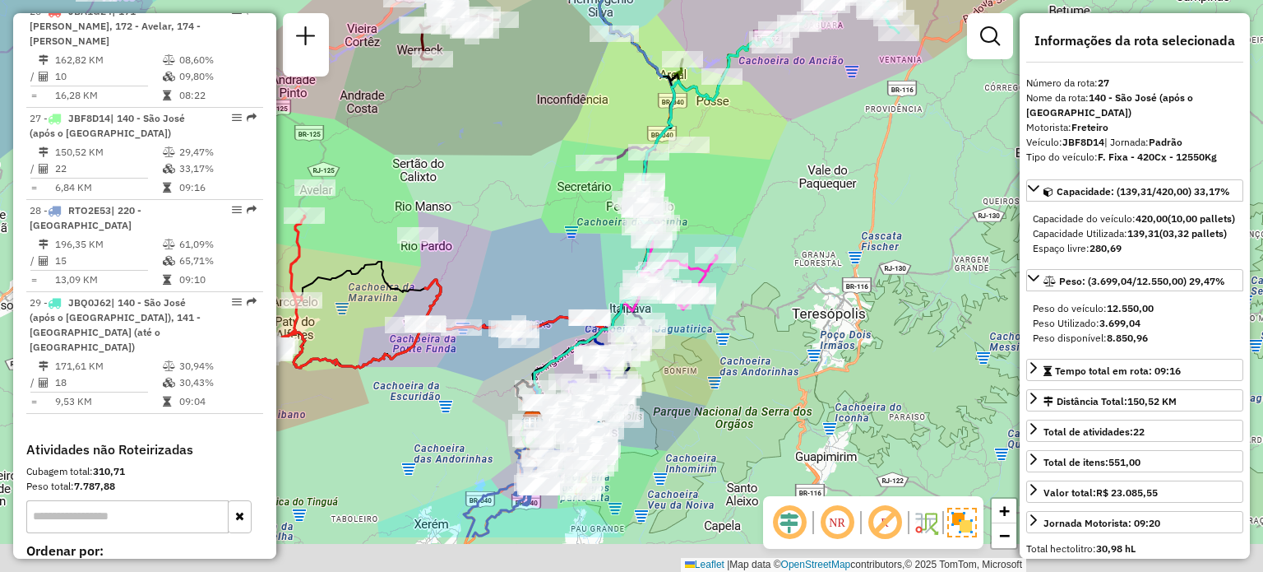
drag, startPoint x: 777, startPoint y: 146, endPoint x: 796, endPoint y: 115, distance: 35.8
click at [793, 123] on div "Janela de atendimento Grade de atendimento Capacidade Transportadoras Veículos …" at bounding box center [631, 286] width 1263 height 572
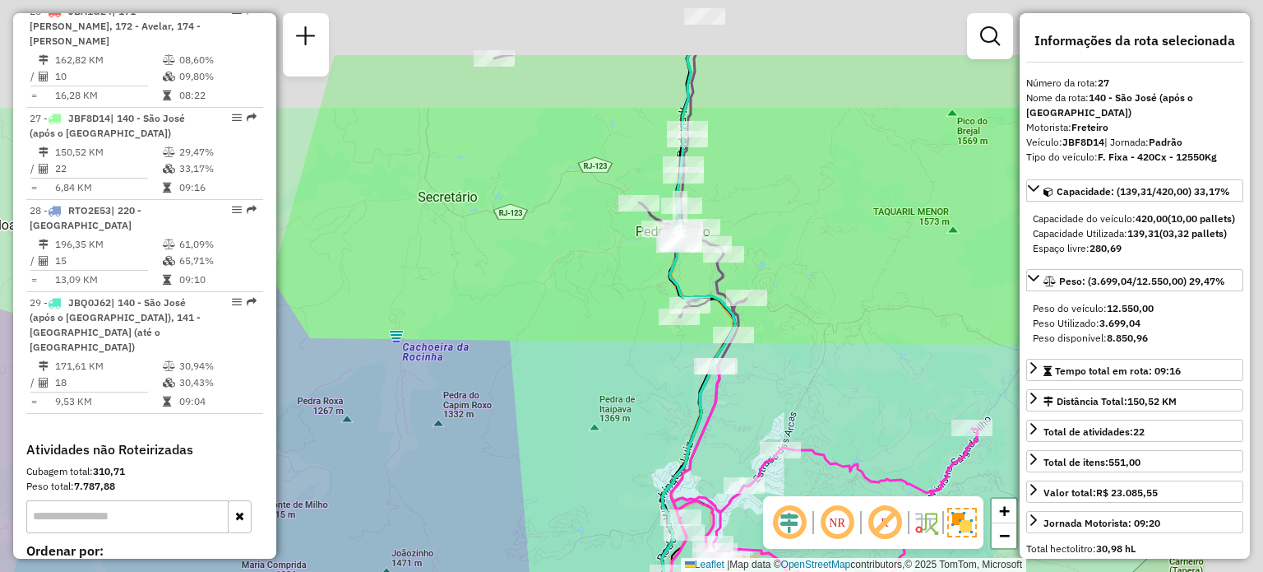
drag, startPoint x: 665, startPoint y: 208, endPoint x: 462, endPoint y: 343, distance: 243.8
click at [456, 388] on div "Janela de atendimento Grade de atendimento Capacidade Transportadoras Veículos …" at bounding box center [631, 286] width 1263 height 572
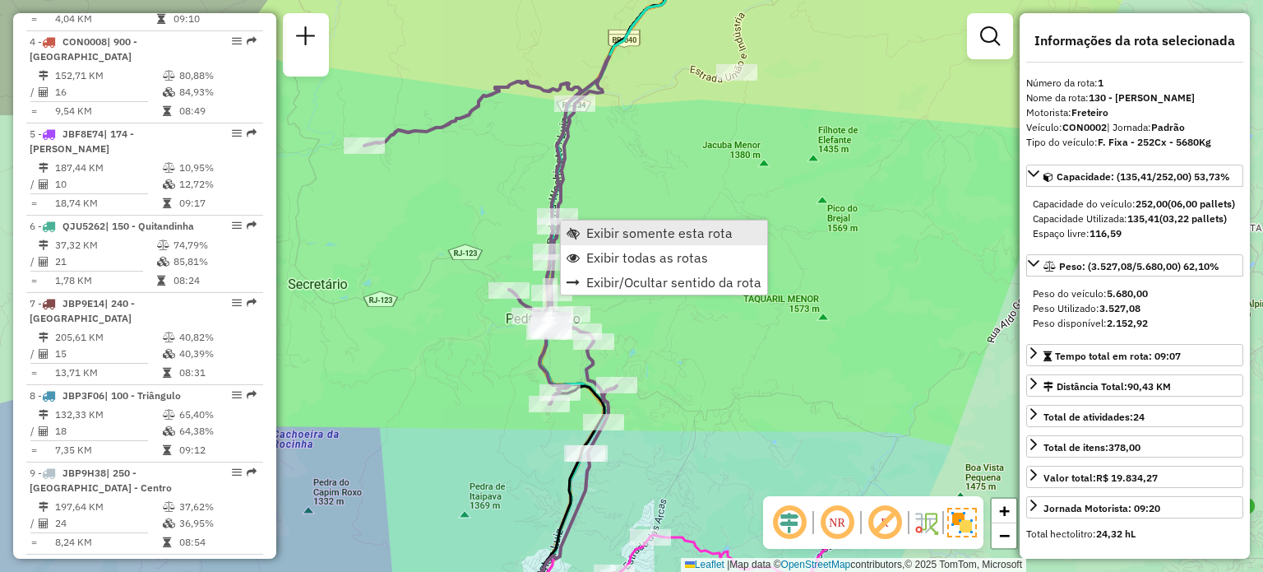
scroll to position [709, 0]
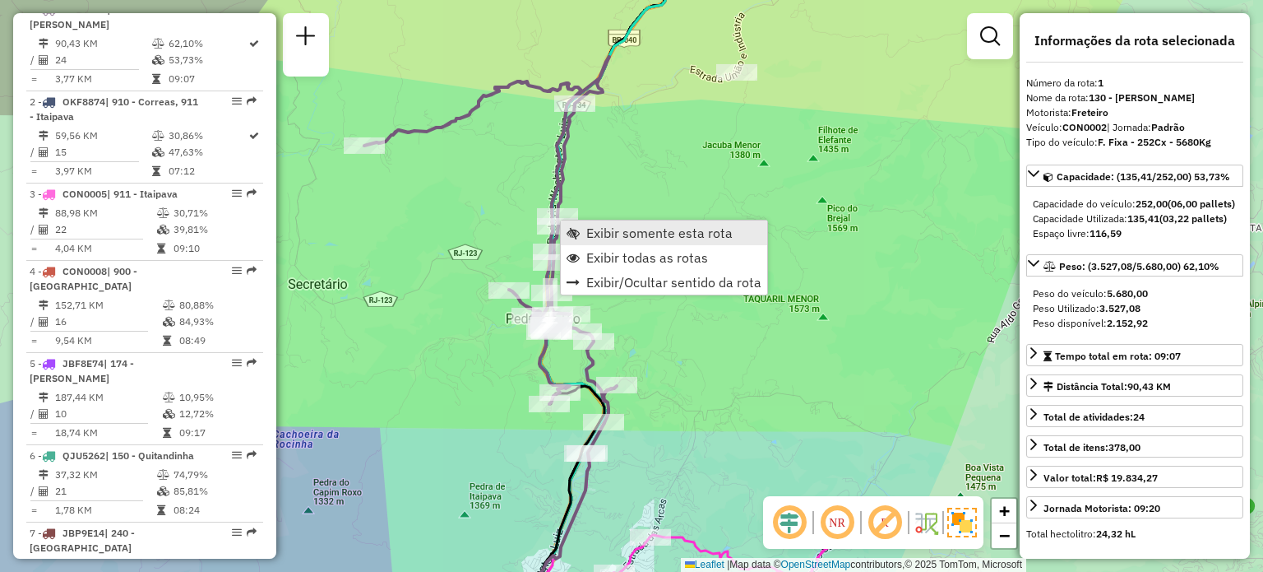
click at [596, 241] on link "Exibir somente esta rota" at bounding box center [664, 232] width 206 height 25
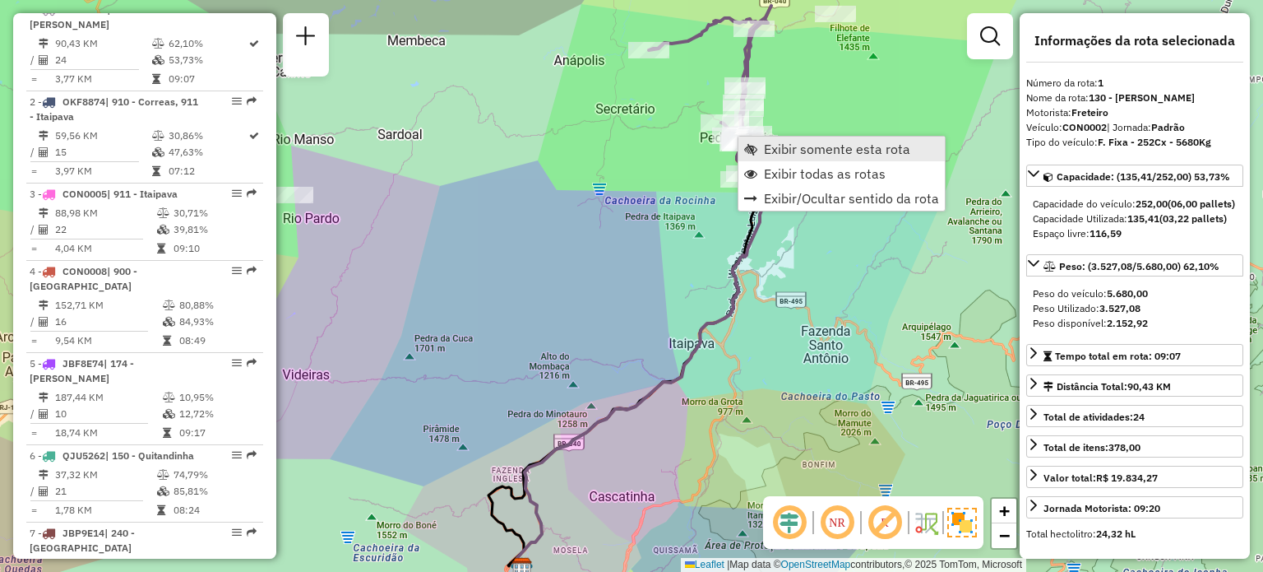
click at [763, 154] on link "Exibir somente esta rota" at bounding box center [841, 149] width 206 height 25
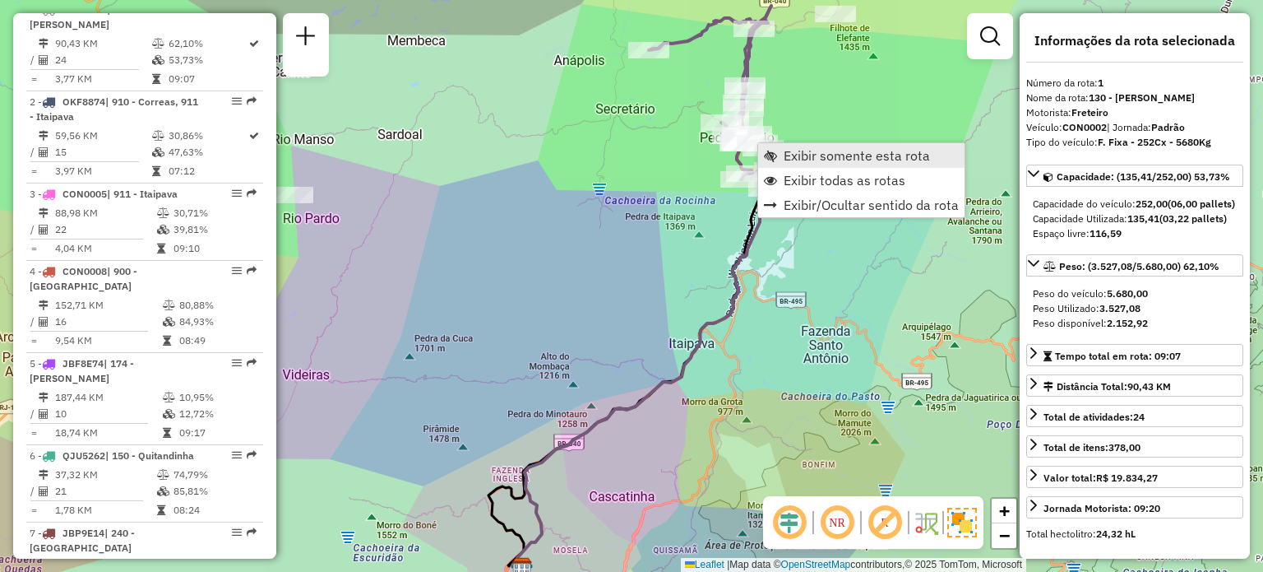
click at [787, 167] on link "Exibir somente esta rota" at bounding box center [861, 155] width 206 height 25
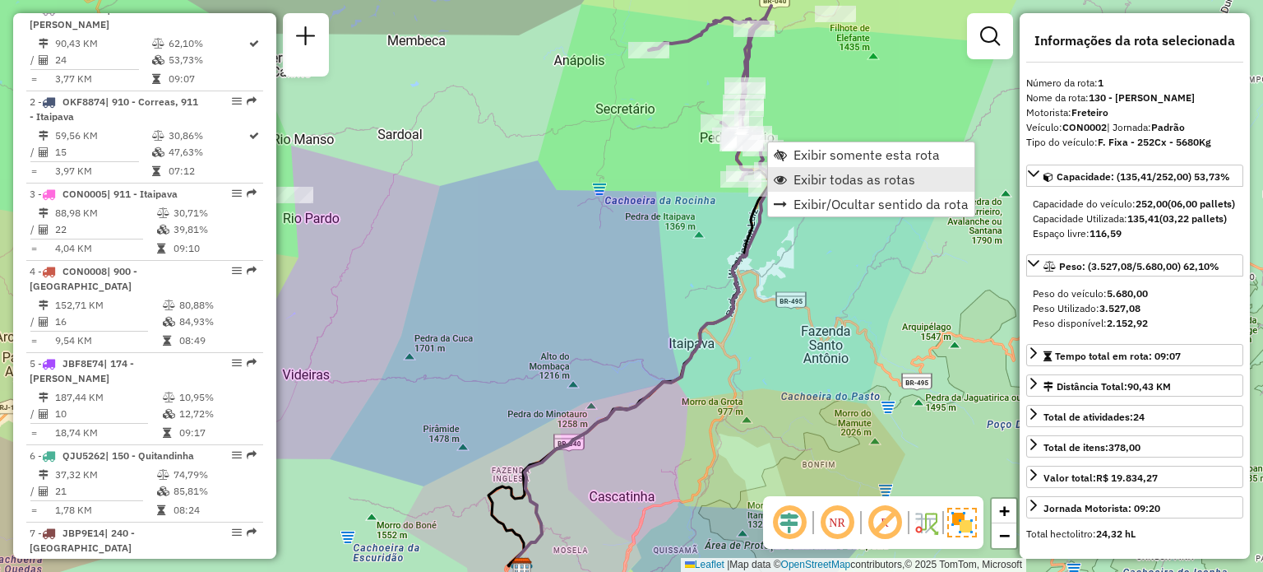
click at [803, 175] on span "Exibir todas as rotas" at bounding box center [855, 179] width 122 height 13
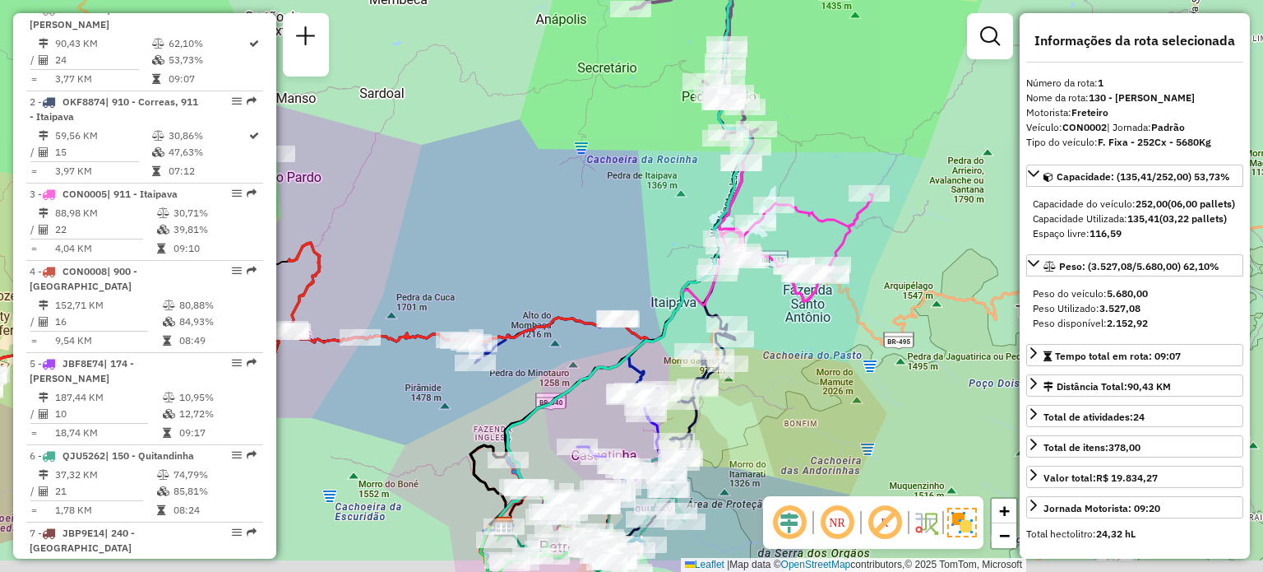
drag, startPoint x: 656, startPoint y: 248, endPoint x: 628, endPoint y: 97, distance: 153.1
click at [627, 106] on div "Janela de atendimento Grade de atendimento Capacidade Transportadoras Veículos …" at bounding box center [631, 286] width 1263 height 572
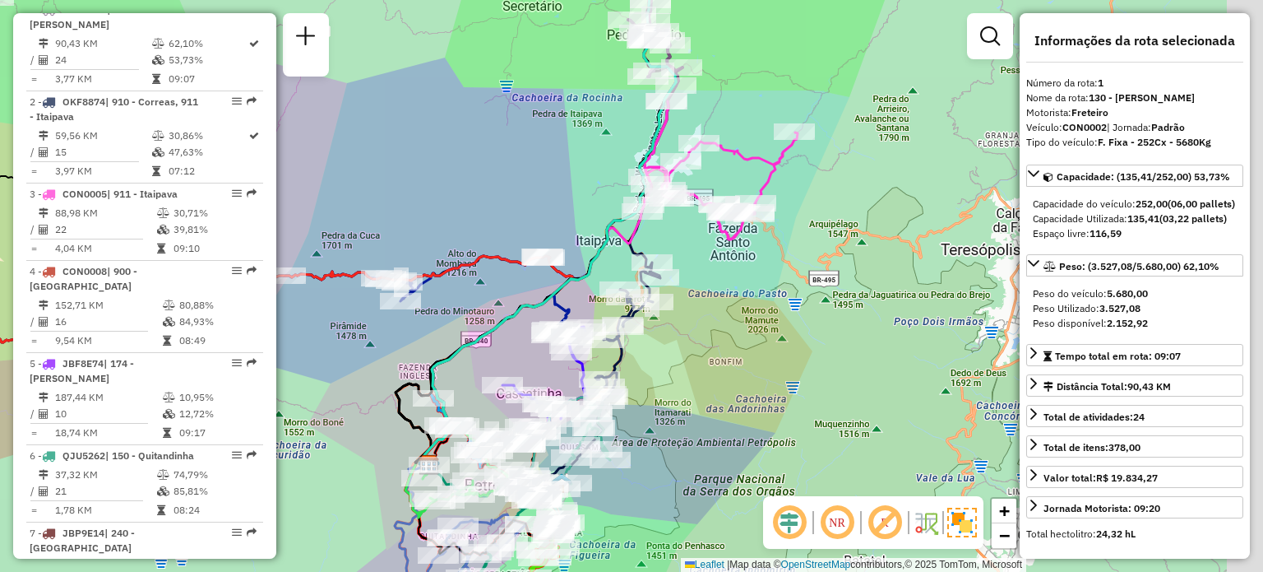
drag, startPoint x: 737, startPoint y: 360, endPoint x: 666, endPoint y: 395, distance: 78.7
click at [664, 417] on div "Janela de atendimento Grade de atendimento Capacidade Transportadoras Veículos …" at bounding box center [631, 286] width 1263 height 572
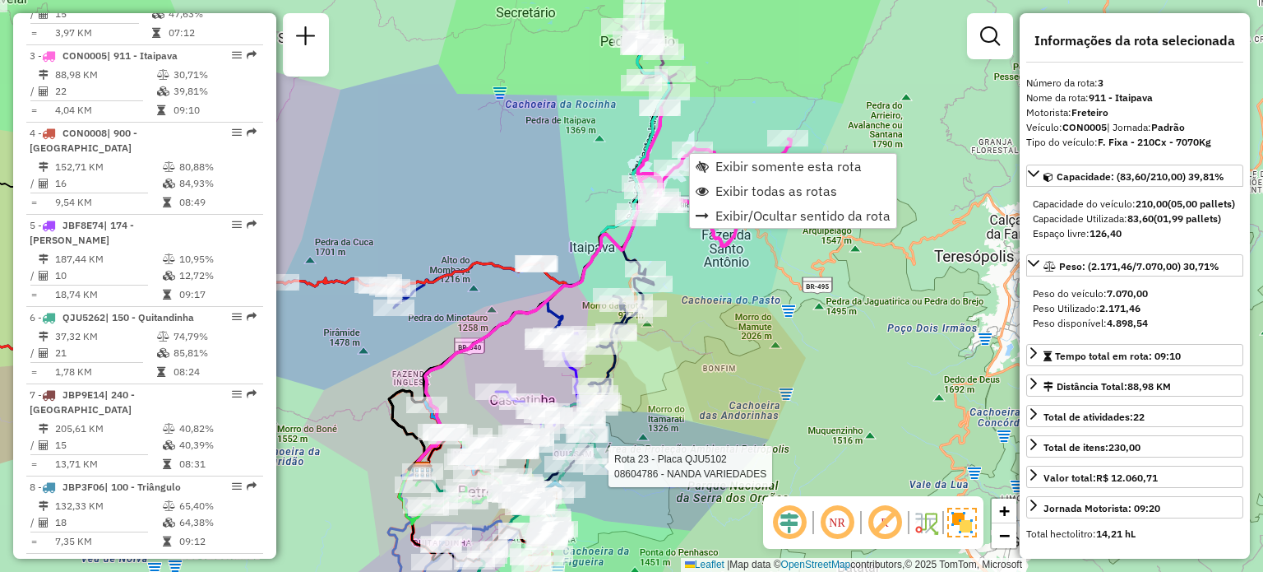
scroll to position [893, 0]
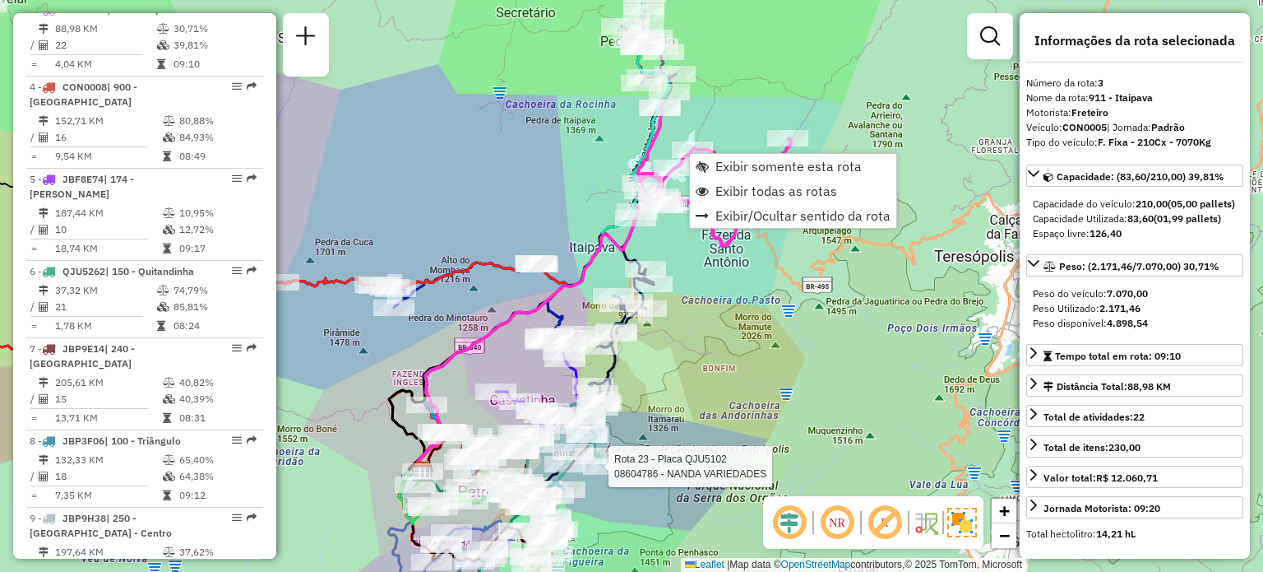
click at [783, 85] on div "Rota 23 - Placa QJU5102 08604786 - NANDA VARIEDADES Janela de atendimento Grade…" at bounding box center [631, 286] width 1263 height 572
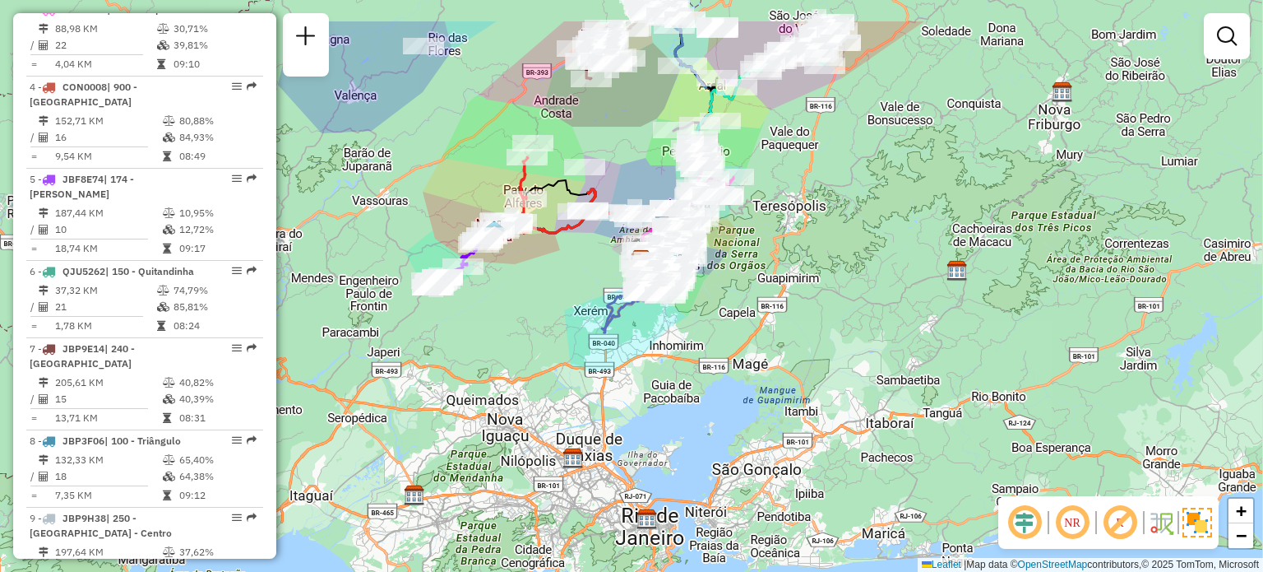
drag, startPoint x: 880, startPoint y: 113, endPoint x: 632, endPoint y: 332, distance: 330.9
click at [633, 341] on div "Janela de atendimento Grade de atendimento Capacidade Transportadoras Veículos …" at bounding box center [631, 286] width 1263 height 572
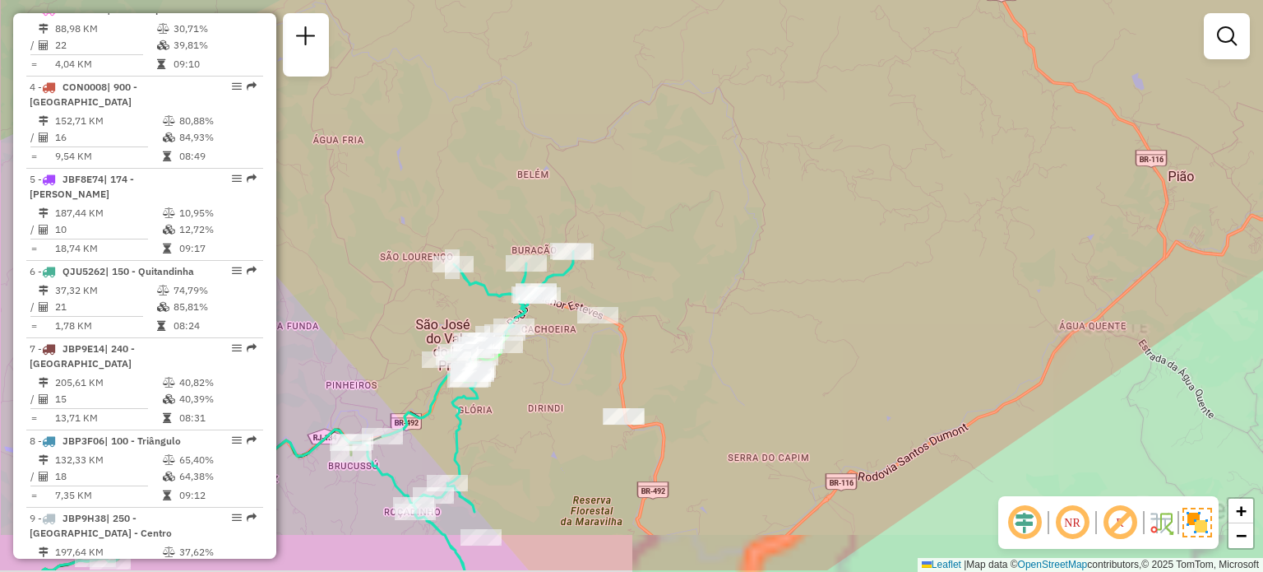
drag, startPoint x: 536, startPoint y: 338, endPoint x: 724, endPoint y: 197, distance: 234.9
click at [724, 197] on div "Janela de atendimento Grade de atendimento Capacidade Transportadoras Veículos …" at bounding box center [631, 286] width 1263 height 572
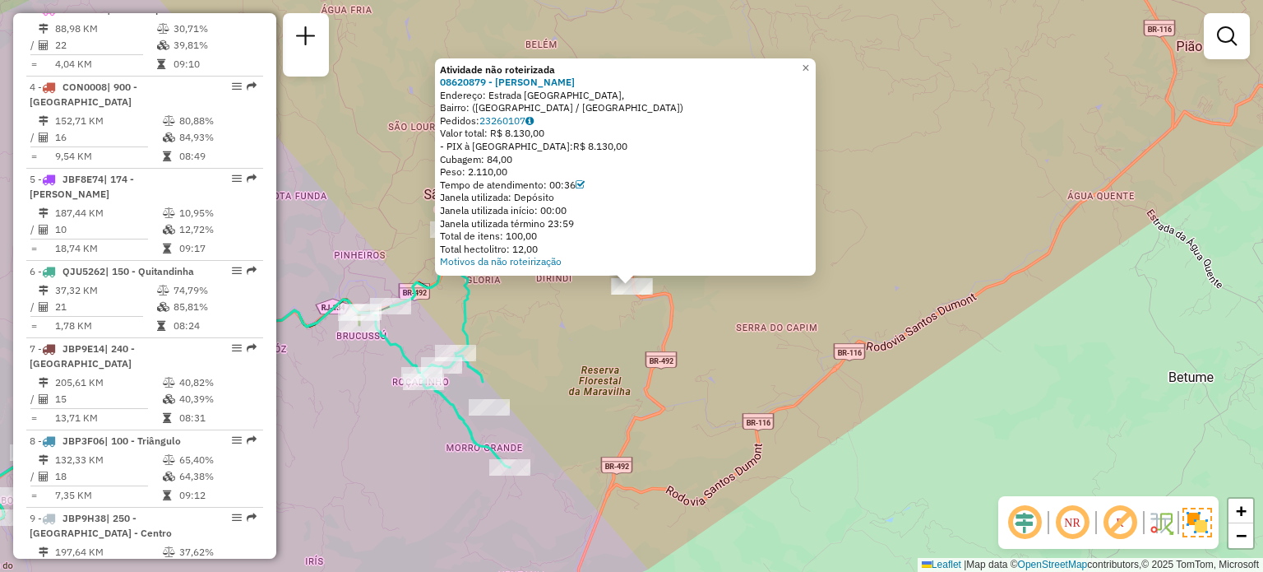
click at [627, 324] on div "Atividade não roteirizada 08620879 - MAURO CEZAR JORGE Endereço: Estrada São Jo…" at bounding box center [631, 286] width 1263 height 572
click at [580, 322] on div "Atividade não roteirizada 08620879 - MAURO CEZAR JORGE Endereço: Estrada São Jo…" at bounding box center [631, 286] width 1263 height 572
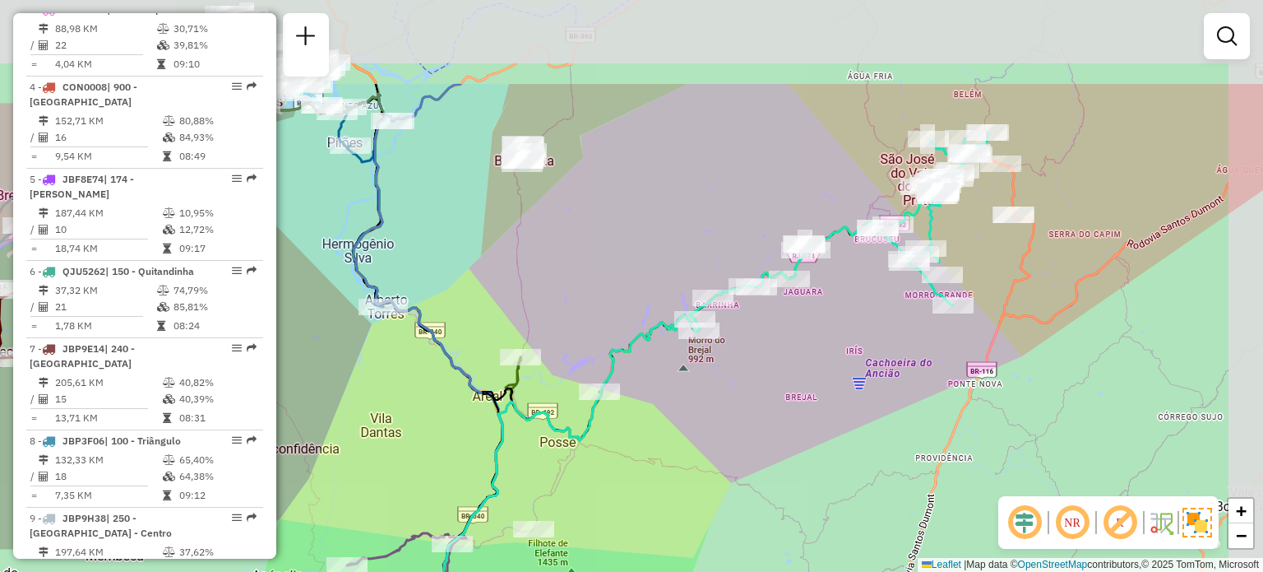
drag, startPoint x: 754, startPoint y: 223, endPoint x: 681, endPoint y: 364, distance: 159.3
click at [681, 364] on div "Janela de atendimento Grade de atendimento Capacidade Transportadoras Veículos …" at bounding box center [631, 286] width 1263 height 572
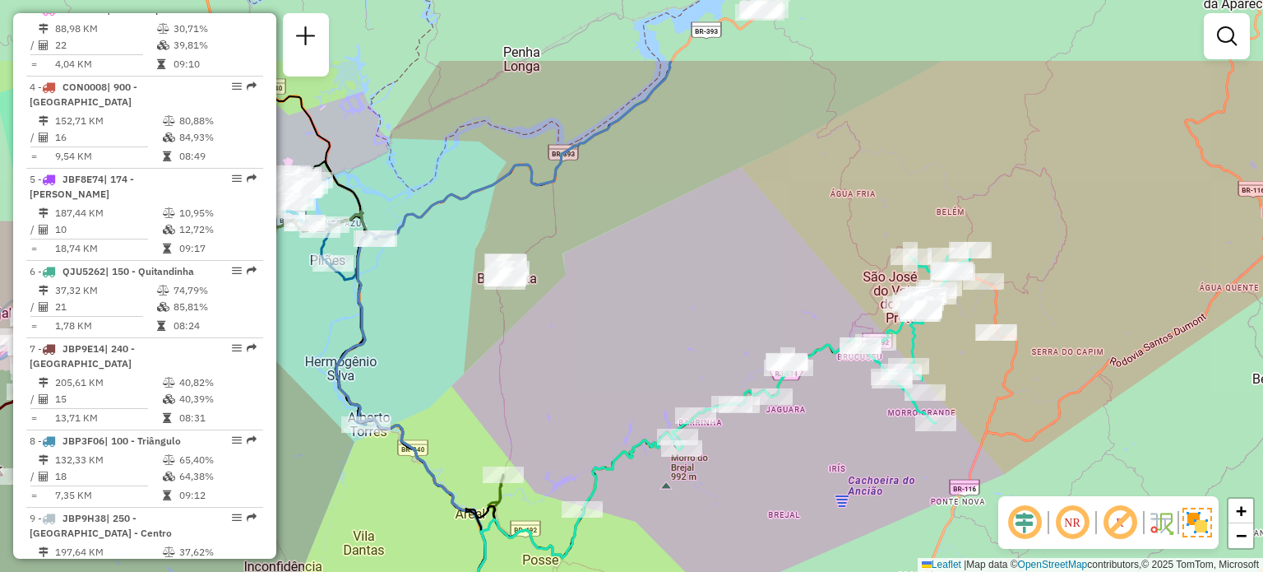
drag, startPoint x: 655, startPoint y: 193, endPoint x: 637, endPoint y: 311, distance: 118.9
click at [637, 311] on div "Janela de atendimento Grade de atendimento Capacidade Transportadoras Veículos …" at bounding box center [631, 286] width 1263 height 572
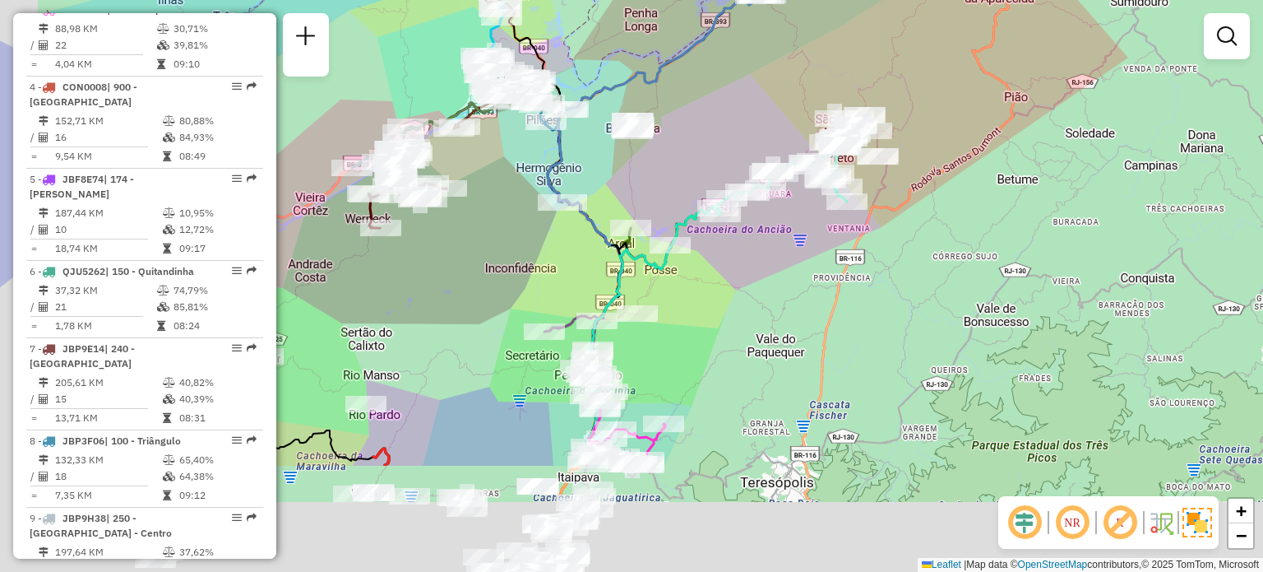
drag, startPoint x: 664, startPoint y: 395, endPoint x: 822, endPoint y: 58, distance: 371.6
click at [817, 65] on div "Janela de atendimento Grade de atendimento Capacidade Transportadoras Veículos …" at bounding box center [631, 286] width 1263 height 572
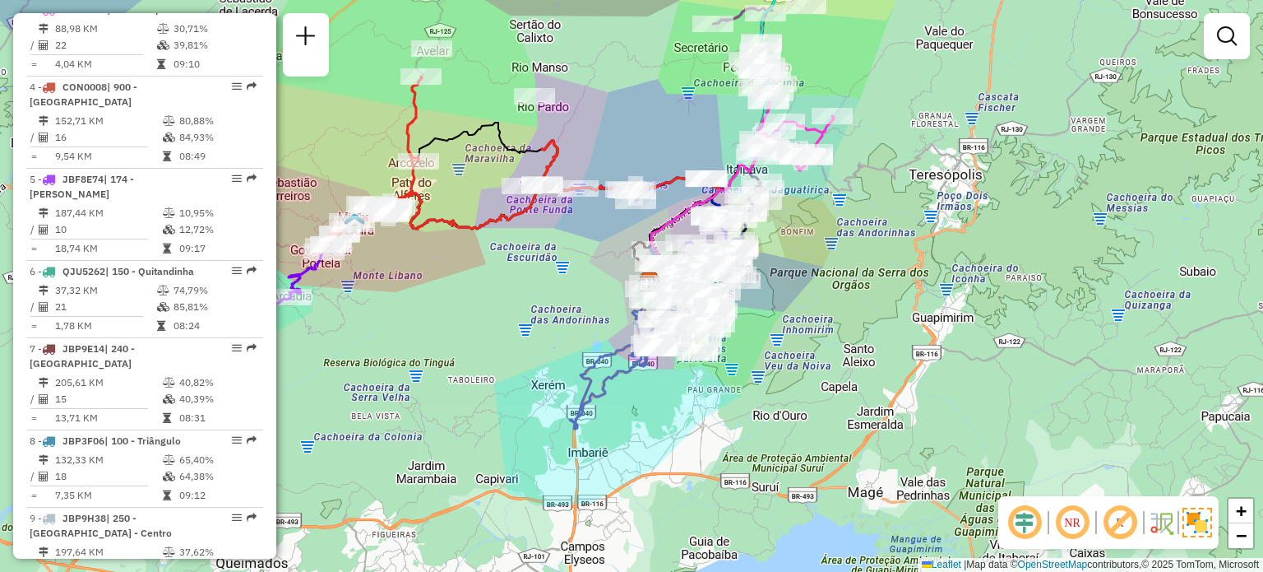
drag, startPoint x: 784, startPoint y: 332, endPoint x: 852, endPoint y: 200, distance: 149.0
click at [852, 200] on div "Rota 18 - Placa CON0003 08610027 - ANDERSON SILVA DE OL Rota 18 - Placa CON0003…" at bounding box center [631, 286] width 1263 height 572
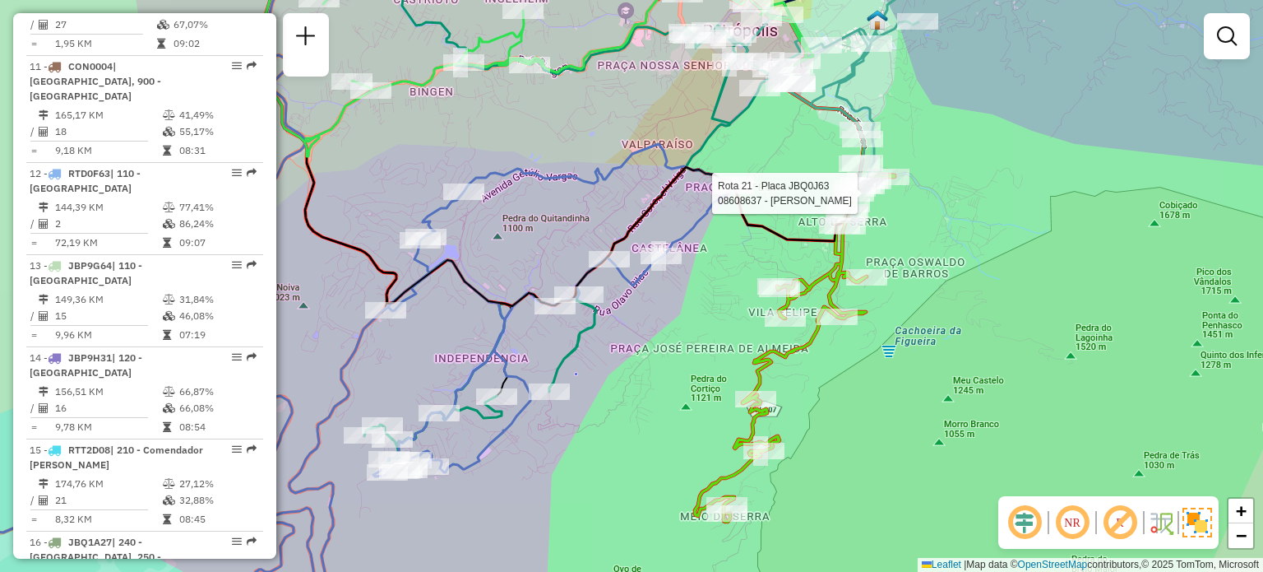
select select "**********"
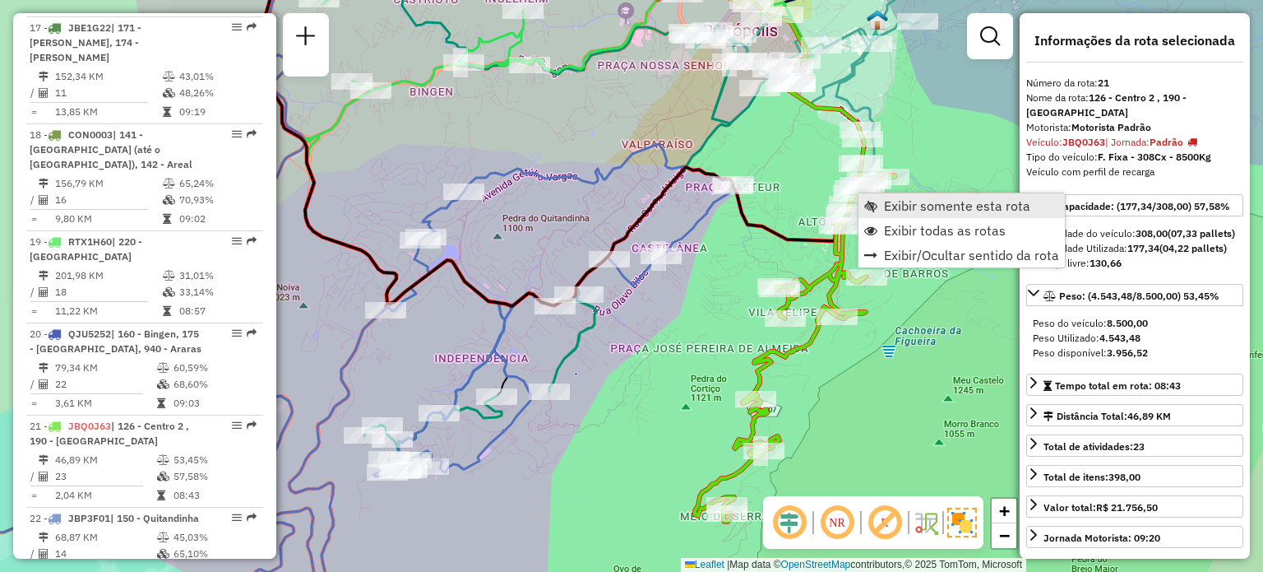
scroll to position [2444, 0]
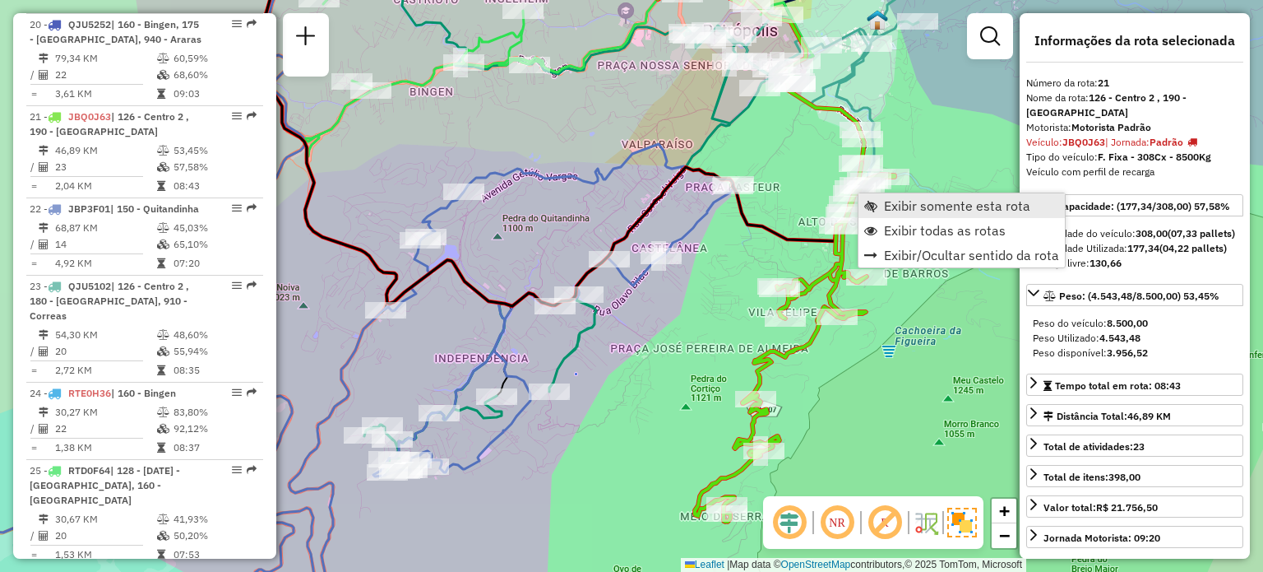
click at [875, 204] on span "Exibir somente esta rota" at bounding box center [870, 205] width 13 height 13
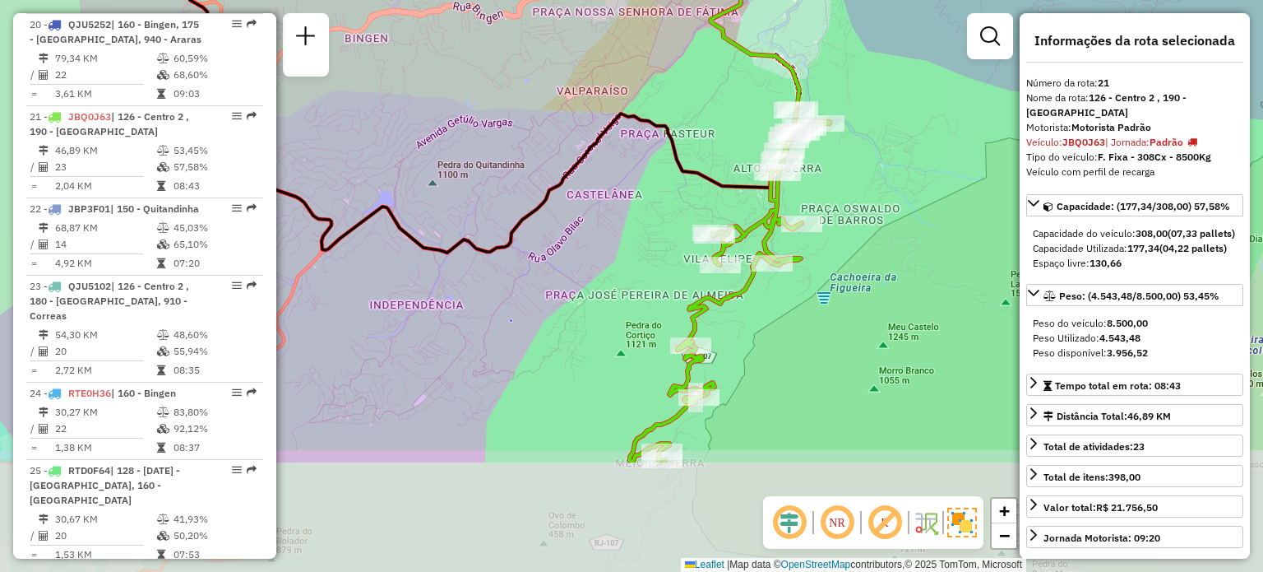
drag, startPoint x: 845, startPoint y: 354, endPoint x: 868, endPoint y: 186, distance: 169.3
click at [868, 186] on div "Janela de atendimento Grade de atendimento Capacidade Transportadoras Veículos …" at bounding box center [631, 286] width 1263 height 572
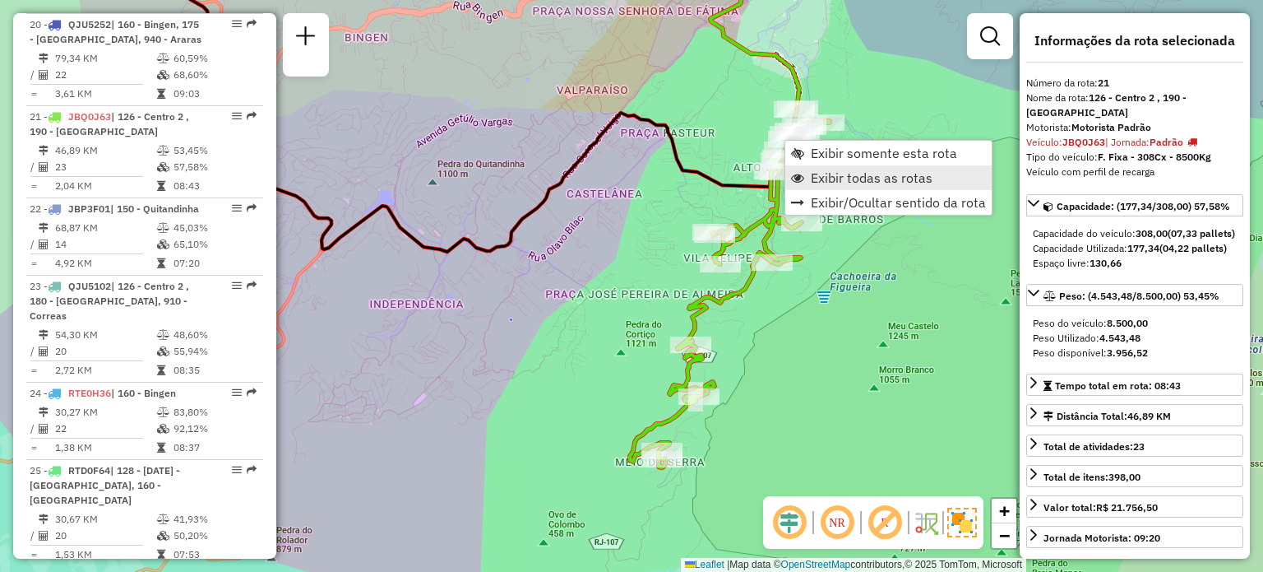
click at [826, 183] on span "Exibir todas as rotas" at bounding box center [872, 177] width 122 height 13
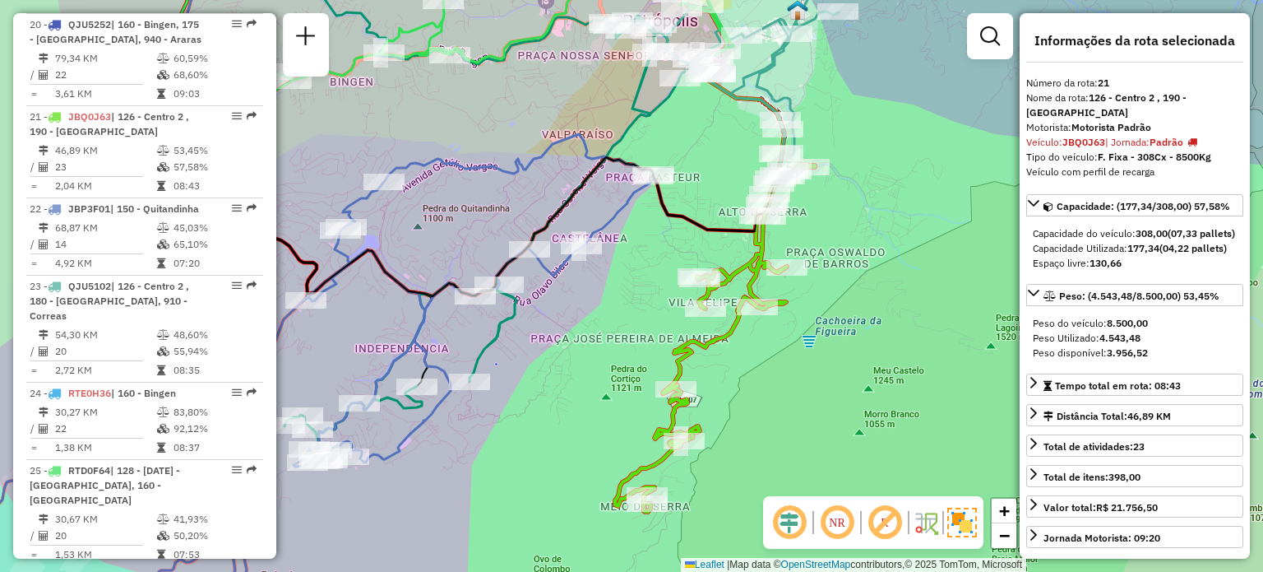
drag, startPoint x: 863, startPoint y: 114, endPoint x: 730, endPoint y: 304, distance: 231.6
click at [753, 308] on div "Janela de atendimento Grade de atendimento Capacidade Transportadoras Veículos …" at bounding box center [631, 286] width 1263 height 572
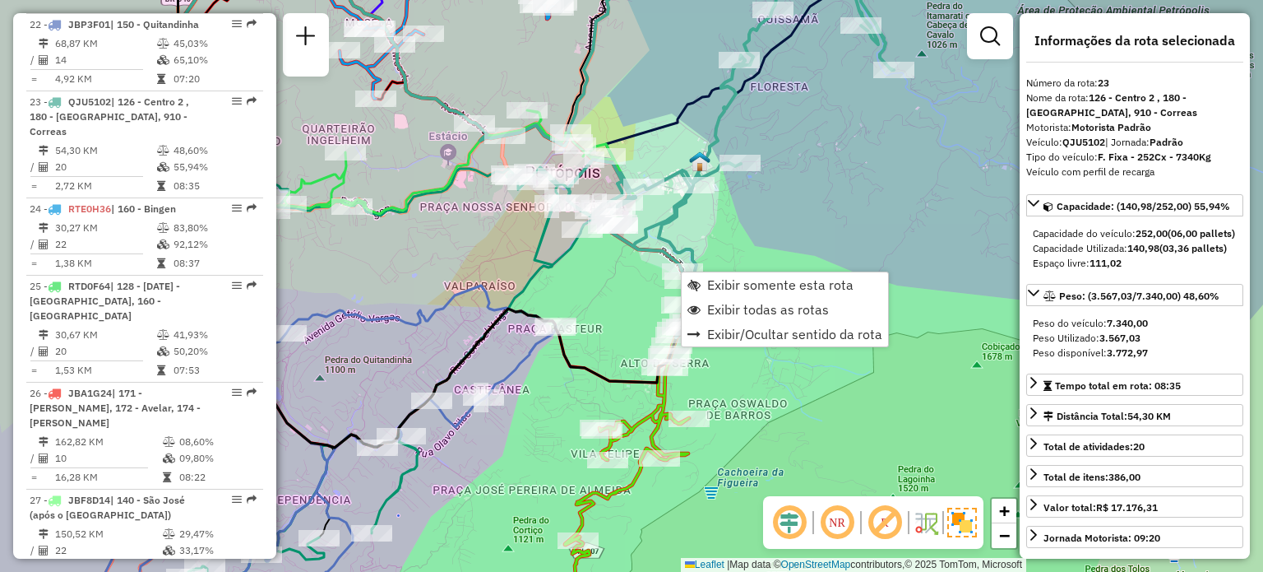
scroll to position [2628, 0]
click at [707, 272] on link "Exibir somente esta rota" at bounding box center [785, 284] width 206 height 25
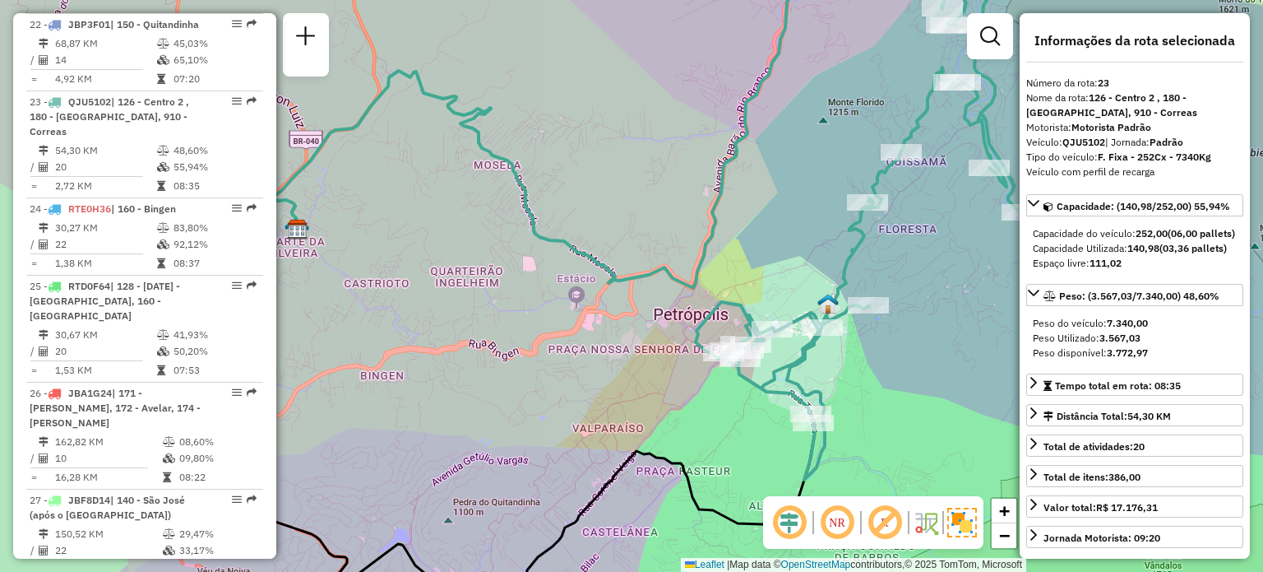
drag, startPoint x: 840, startPoint y: 351, endPoint x: 684, endPoint y: 348, distance: 155.5
click at [684, 349] on div "Janela de atendimento Grade de atendimento Capacidade Transportadoras Veículos …" at bounding box center [631, 286] width 1263 height 572
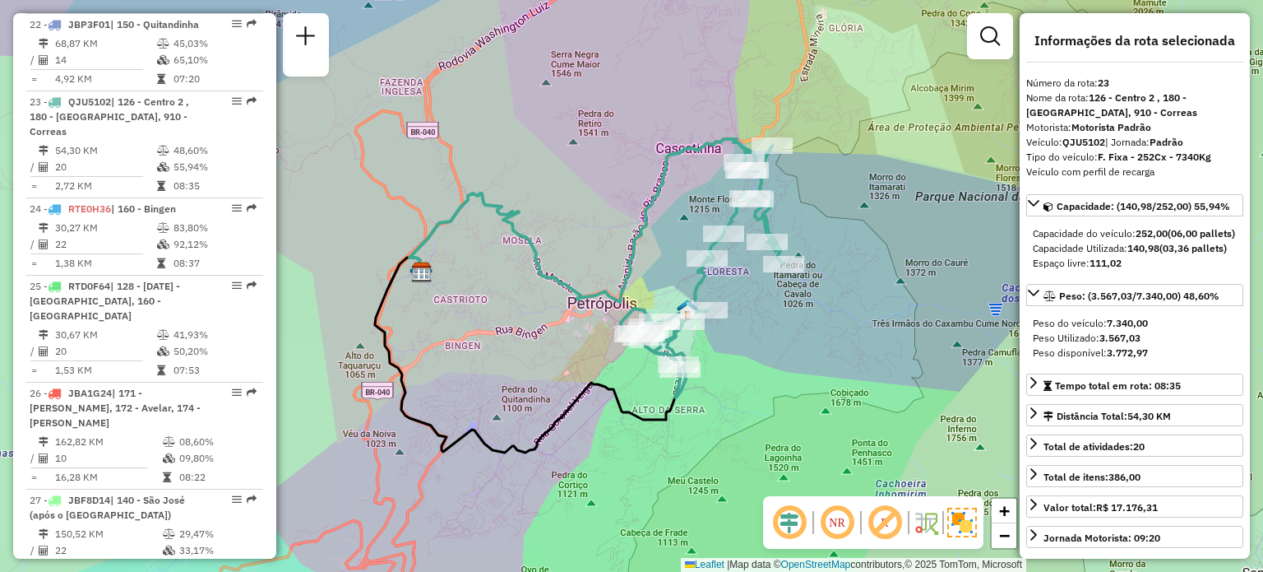
drag, startPoint x: 773, startPoint y: 319, endPoint x: 720, endPoint y: 309, distance: 53.5
click at [745, 326] on div "Janela de atendimento Grade de atendimento Capacidade Transportadoras Veículos …" at bounding box center [631, 286] width 1263 height 572
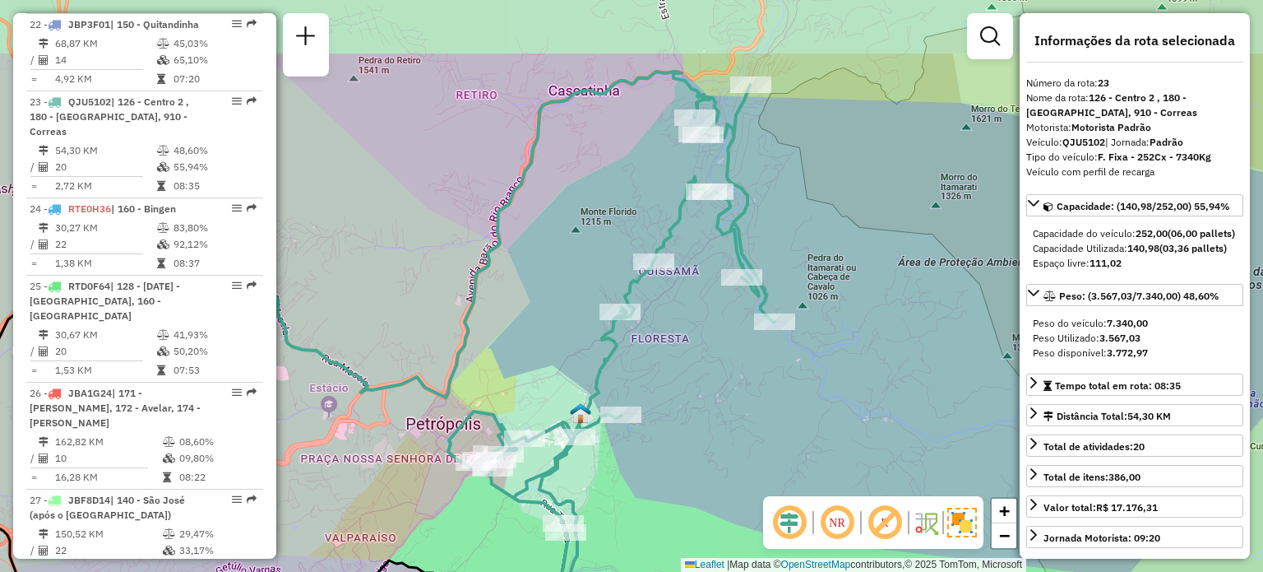
drag, startPoint x: 715, startPoint y: 376, endPoint x: 698, endPoint y: 409, distance: 37.2
click at [698, 409] on div "Janela de atendimento Grade de atendimento Capacidade Transportadoras Veículos …" at bounding box center [631, 286] width 1263 height 572
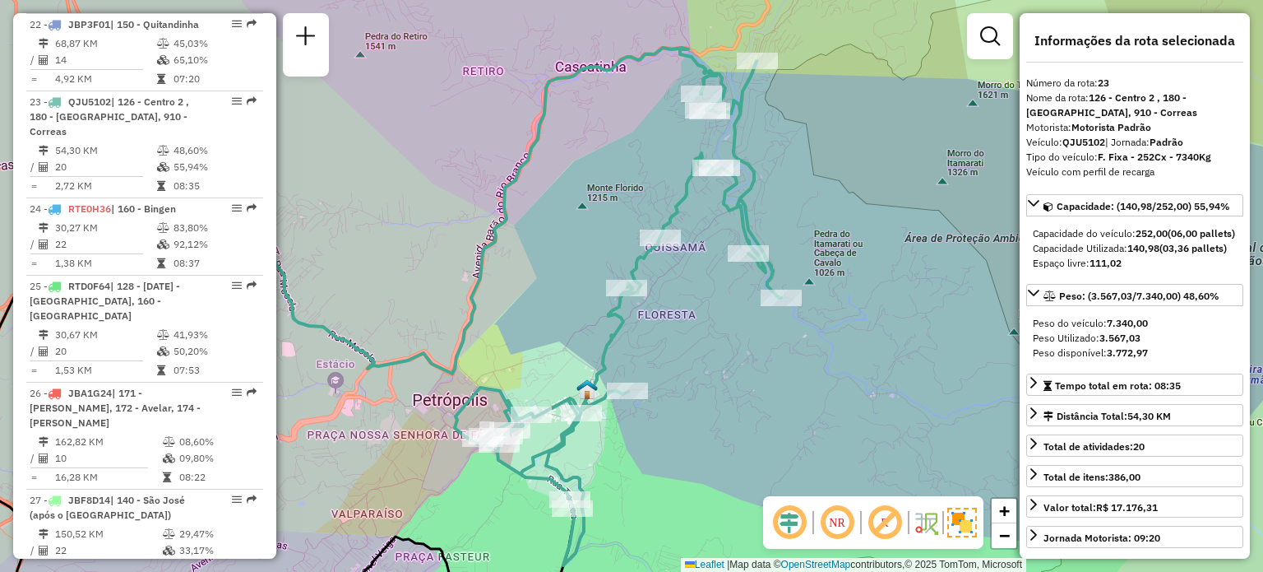
drag, startPoint x: 674, startPoint y: 430, endPoint x: 677, endPoint y: 407, distance: 23.3
click at [678, 407] on div "Janela de atendimento Grade de atendimento Capacidade Transportadoras Veículos …" at bounding box center [631, 286] width 1263 height 572
click at [827, 29] on div "Janela de atendimento Grade de atendimento Capacidade Transportadoras Veículos …" at bounding box center [631, 286] width 1263 height 572
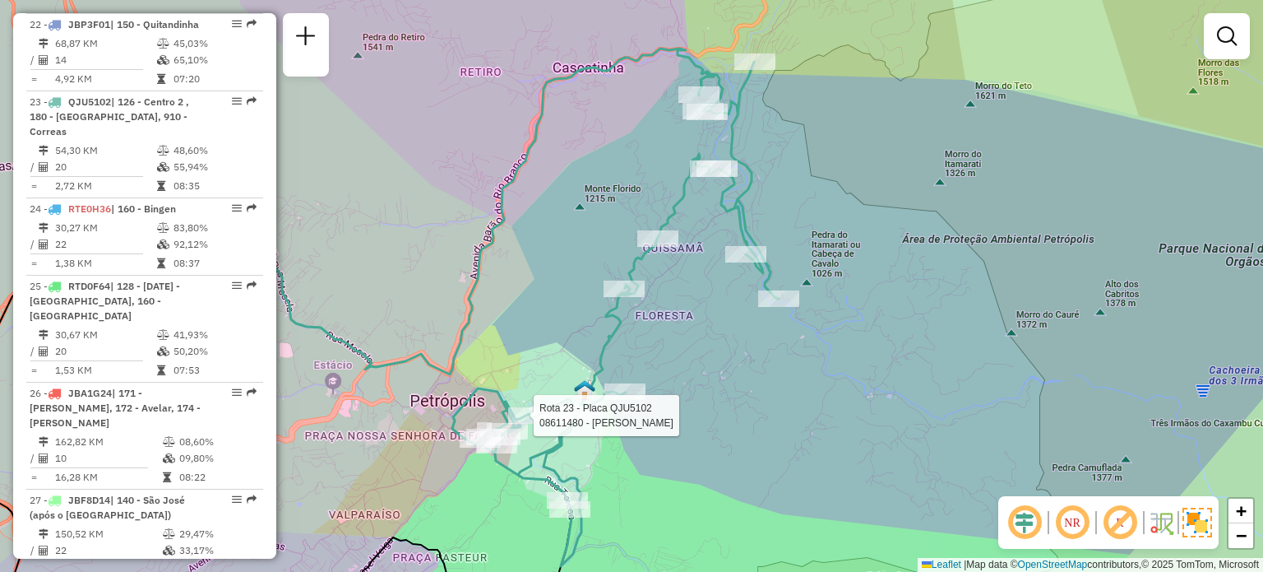
select select "**********"
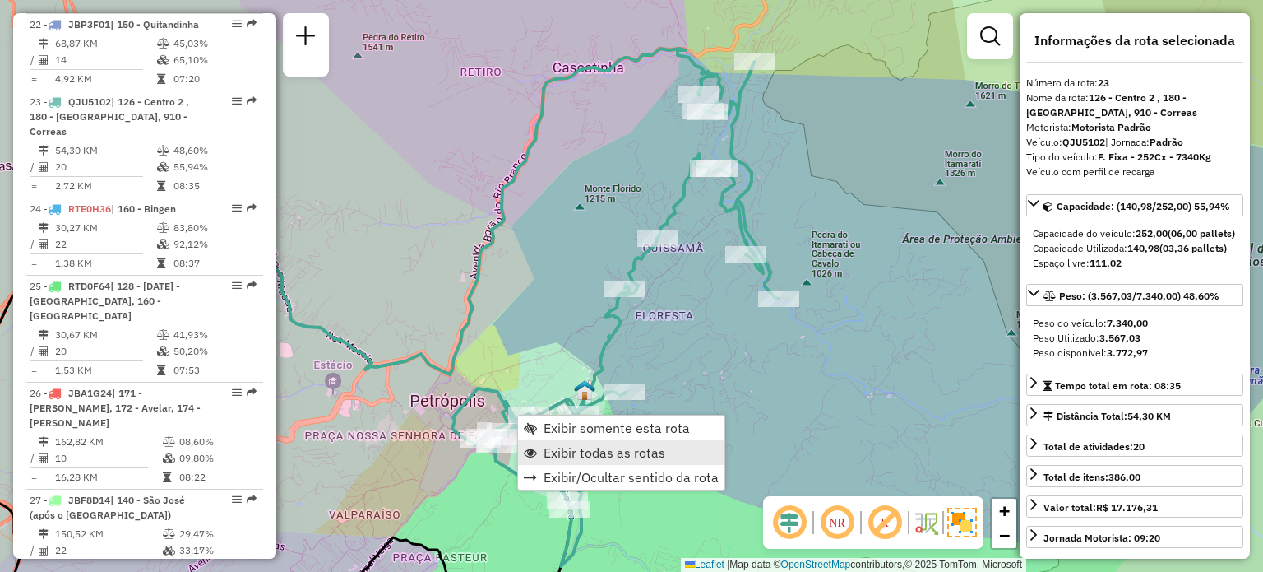
click at [556, 447] on span "Exibir todas as rotas" at bounding box center [605, 452] width 122 height 13
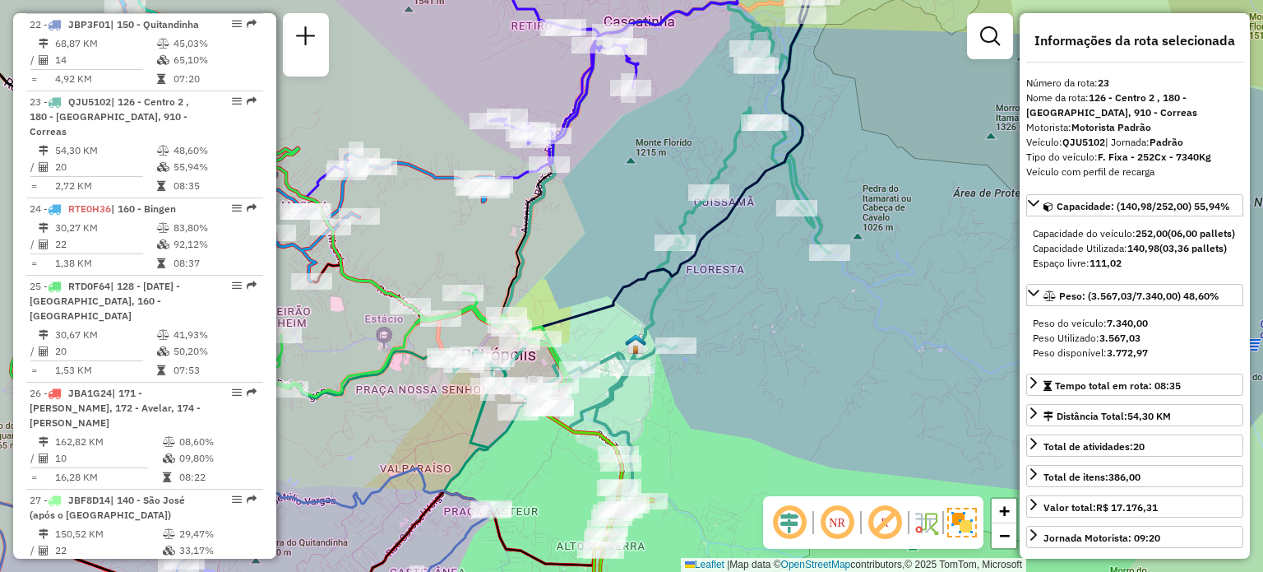
drag, startPoint x: 556, startPoint y: 447, endPoint x: 630, endPoint y: 364, distance: 110.6
click at [637, 359] on icon at bounding box center [666, 268] width 326 height 504
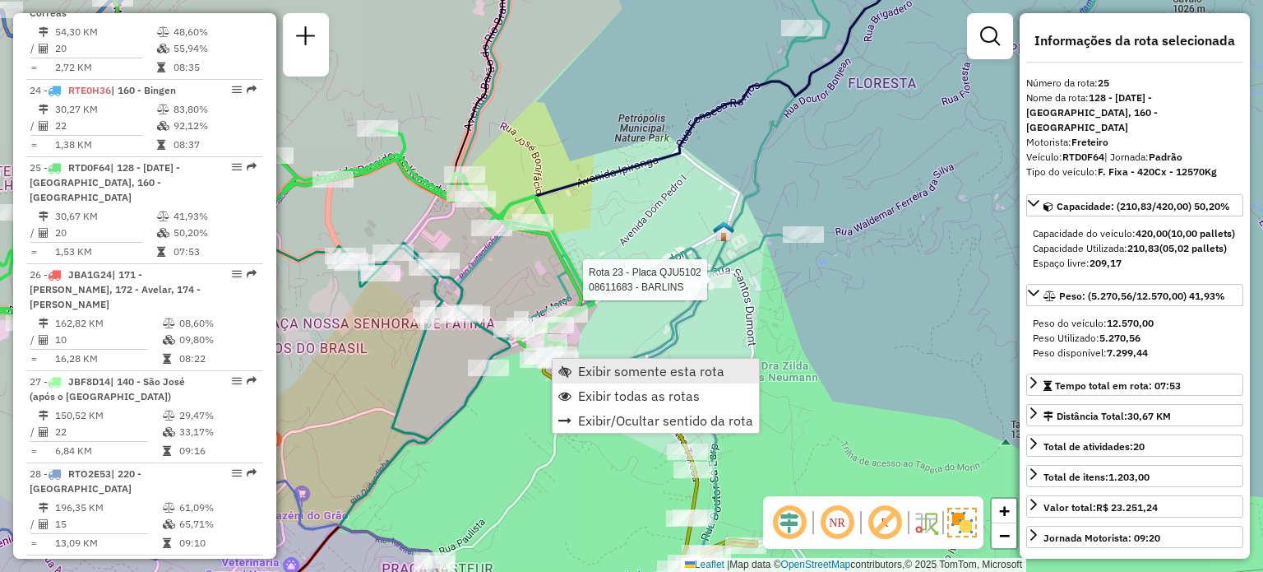
scroll to position [2796, 0]
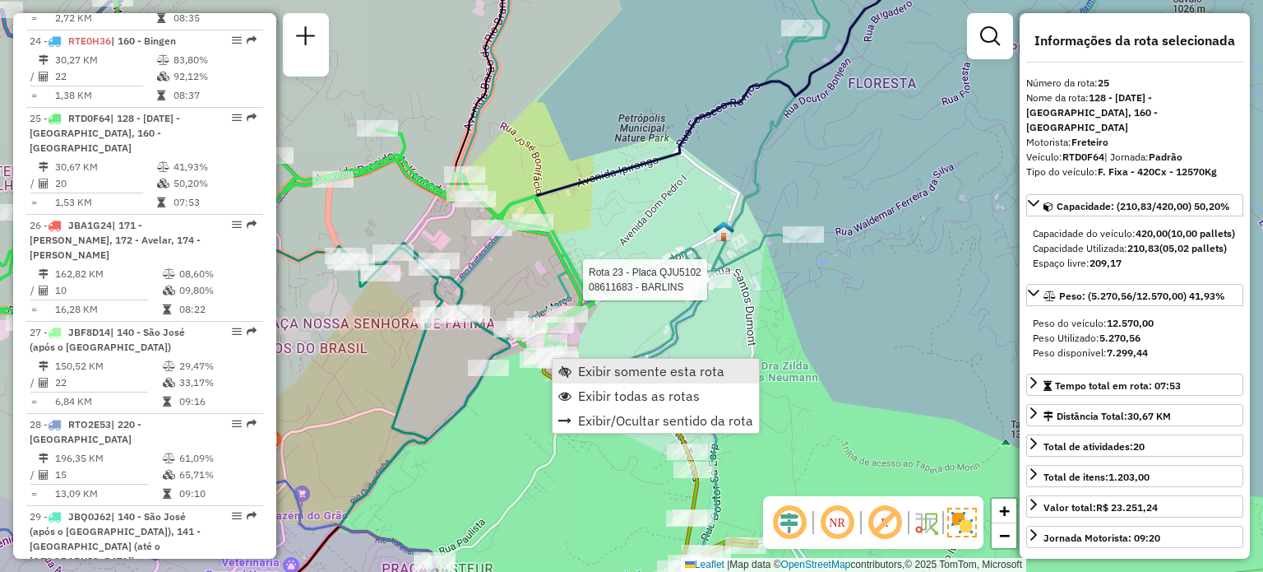
click at [569, 368] on span "Exibir somente esta rota" at bounding box center [564, 370] width 13 height 13
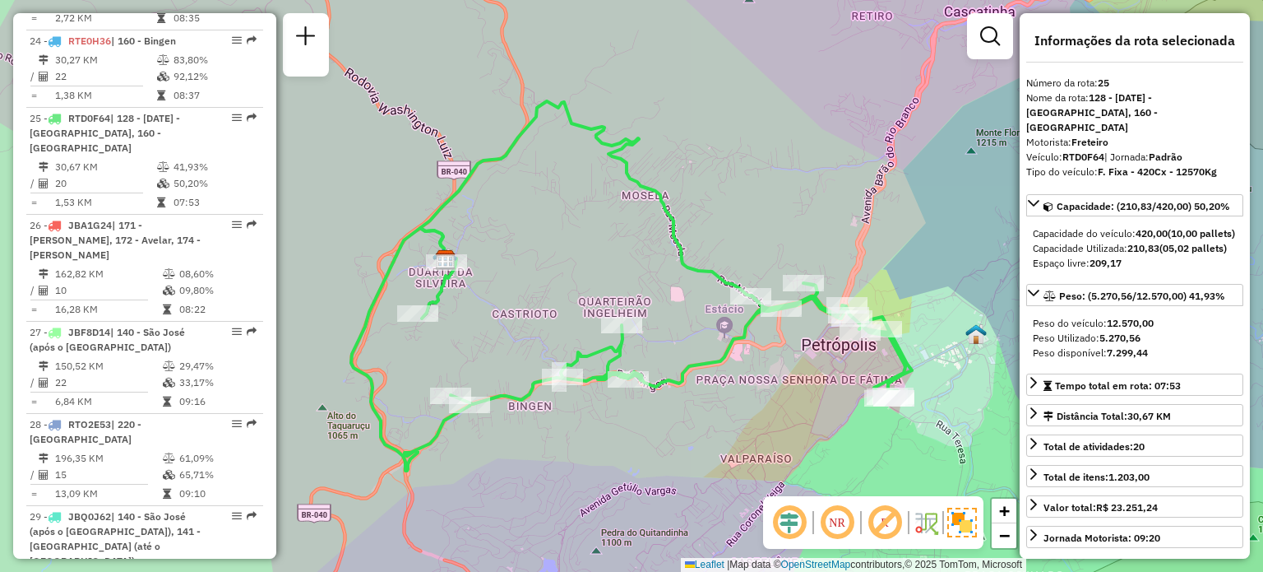
drag, startPoint x: 786, startPoint y: 414, endPoint x: 701, endPoint y: 384, distance: 89.7
click at [701, 384] on div "Janela de atendimento Grade de atendimento Capacidade Transportadoras Veículos …" at bounding box center [631, 286] width 1263 height 572
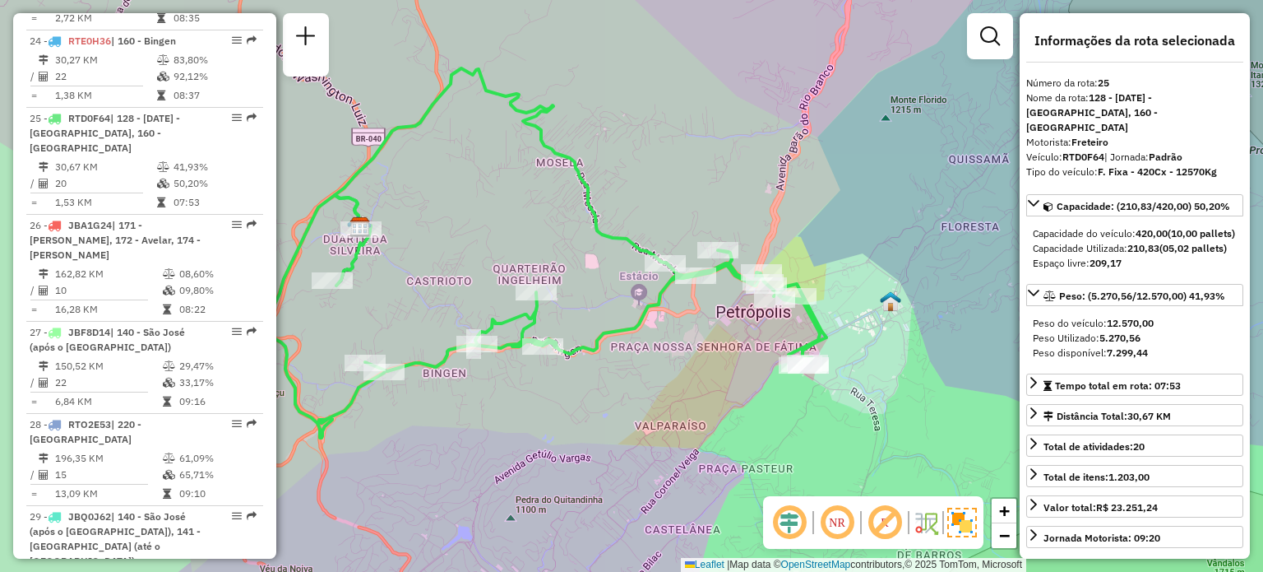
drag, startPoint x: 737, startPoint y: 397, endPoint x: 733, endPoint y: 363, distance: 34.0
click at [733, 363] on div "Janela de atendimento Grade de atendimento Capacidade Transportadoras Veículos …" at bounding box center [631, 286] width 1263 height 572
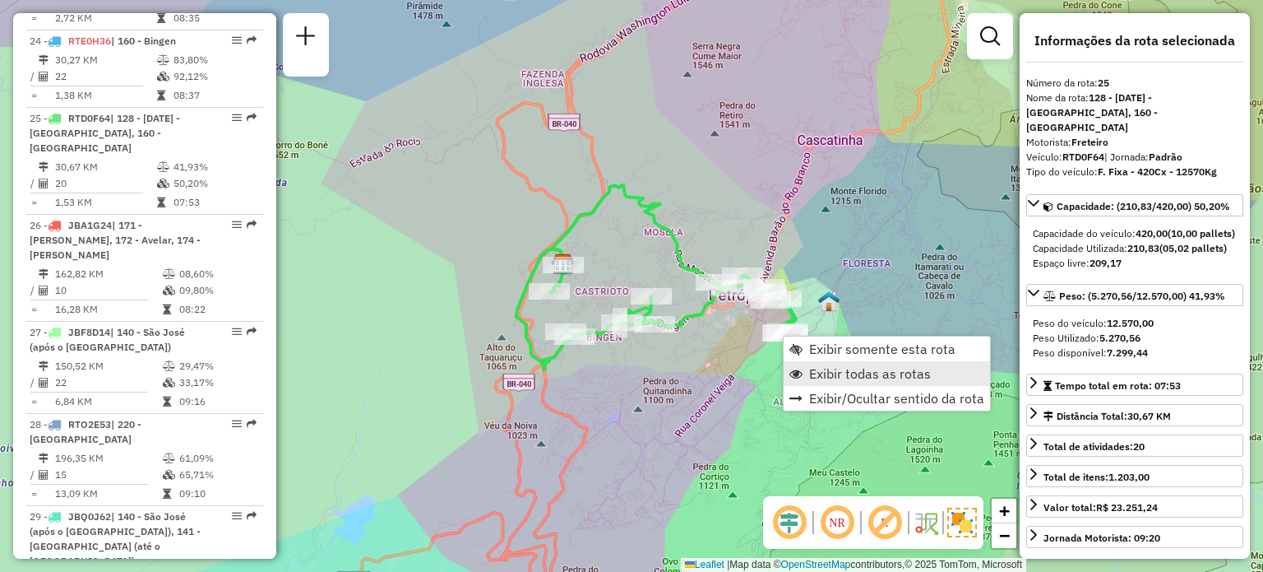
click at [836, 371] on span "Exibir todas as rotas" at bounding box center [870, 373] width 122 height 13
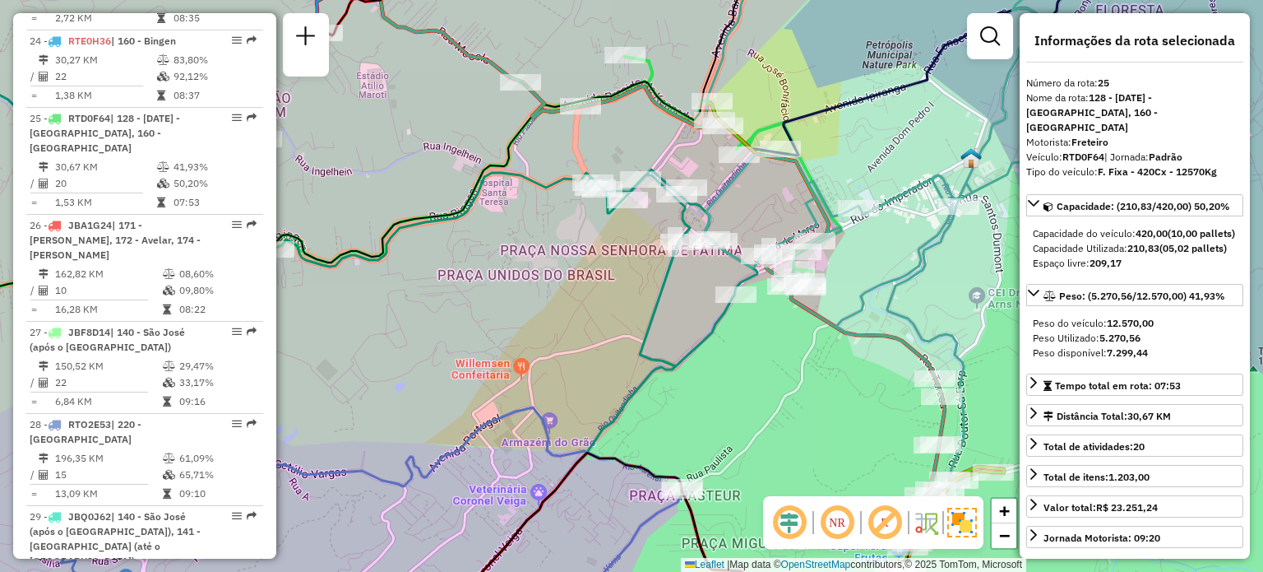
drag, startPoint x: 675, startPoint y: 359, endPoint x: 621, endPoint y: 350, distance: 55.0
click at [622, 351] on div "Janela de atendimento Grade de atendimento Capacidade Transportadoras Veículos …" at bounding box center [631, 286] width 1263 height 572
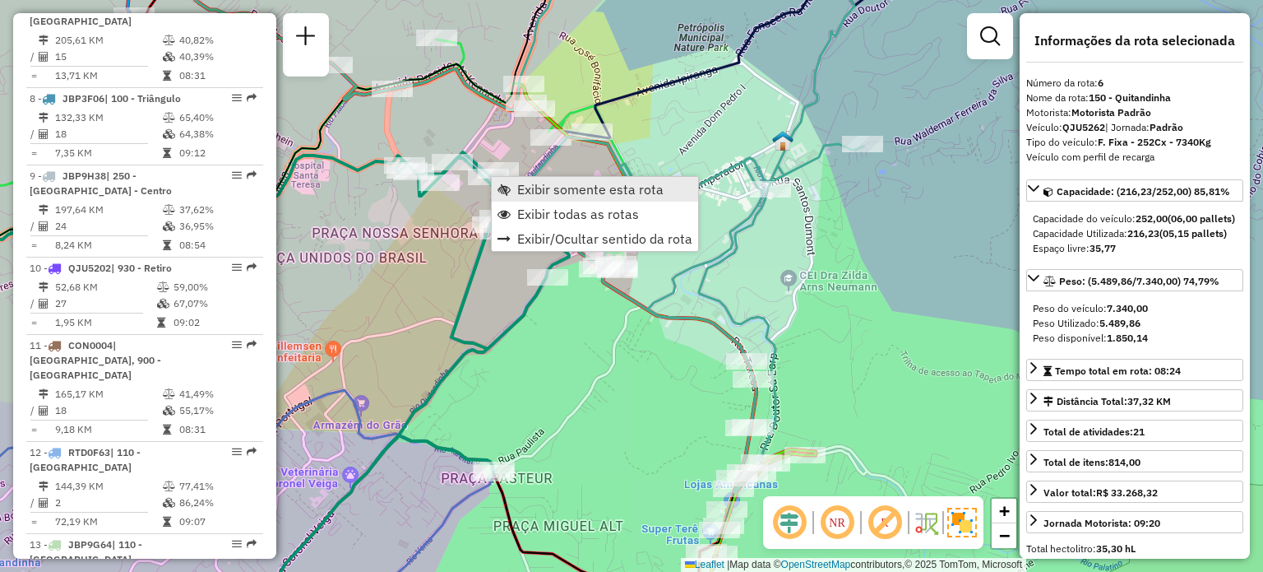
scroll to position [1154, 0]
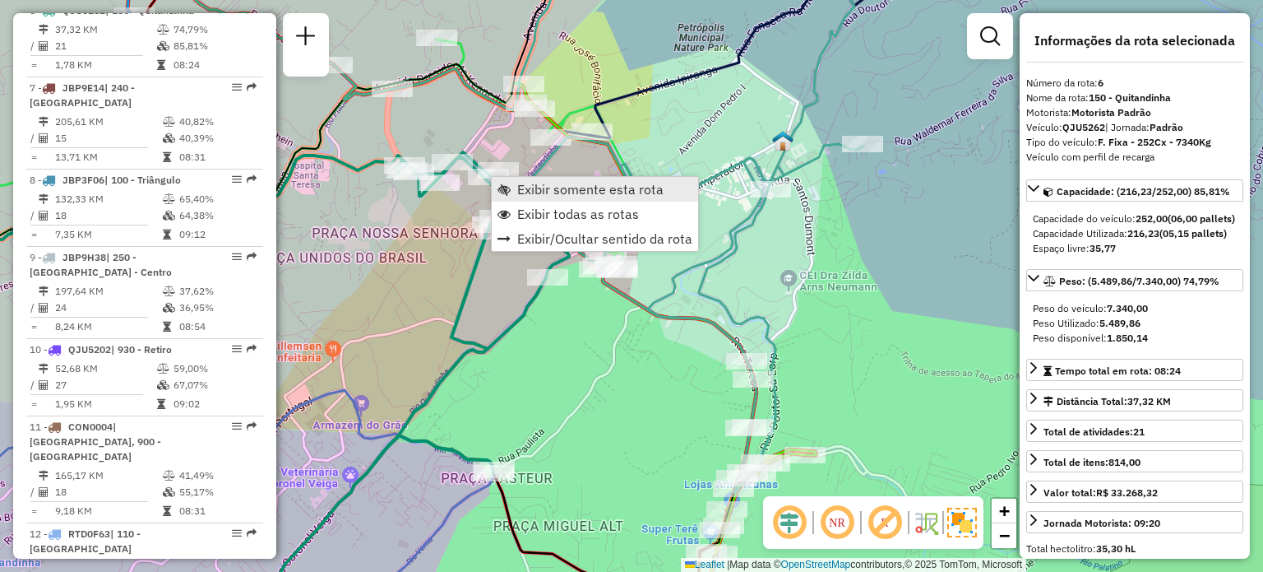
click at [522, 192] on span "Exibir somente esta rota" at bounding box center [590, 189] width 146 height 13
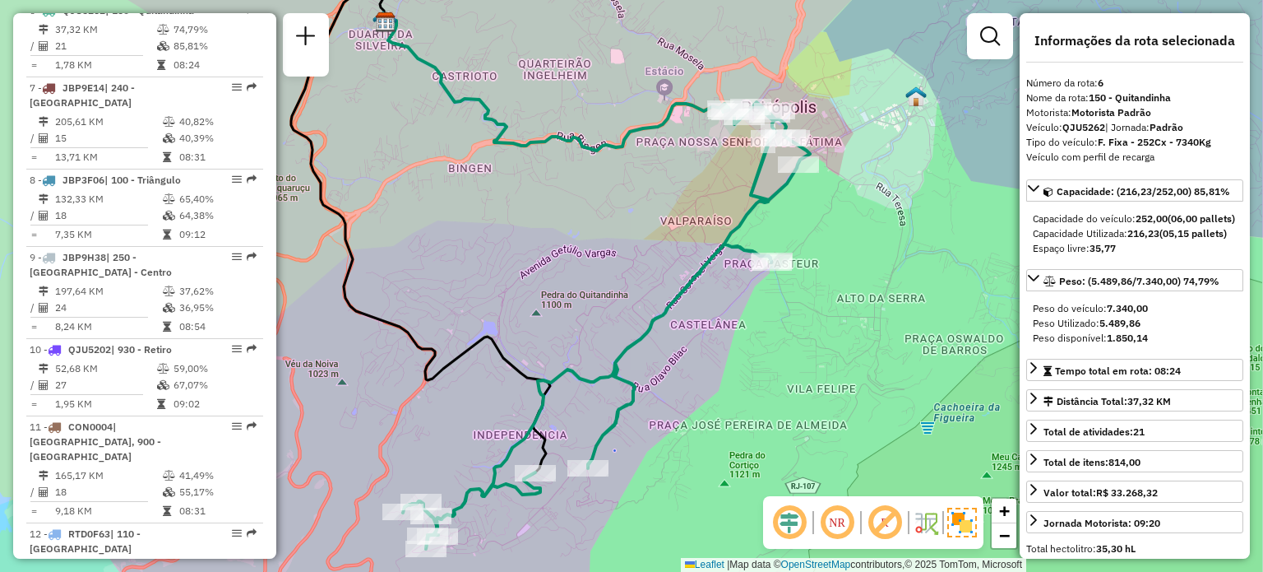
drag, startPoint x: 785, startPoint y: 197, endPoint x: 710, endPoint y: 180, distance: 76.8
click at [710, 180] on div "Janela de atendimento Grade de atendimento Capacidade Transportadoras Veículos …" at bounding box center [631, 286] width 1263 height 572
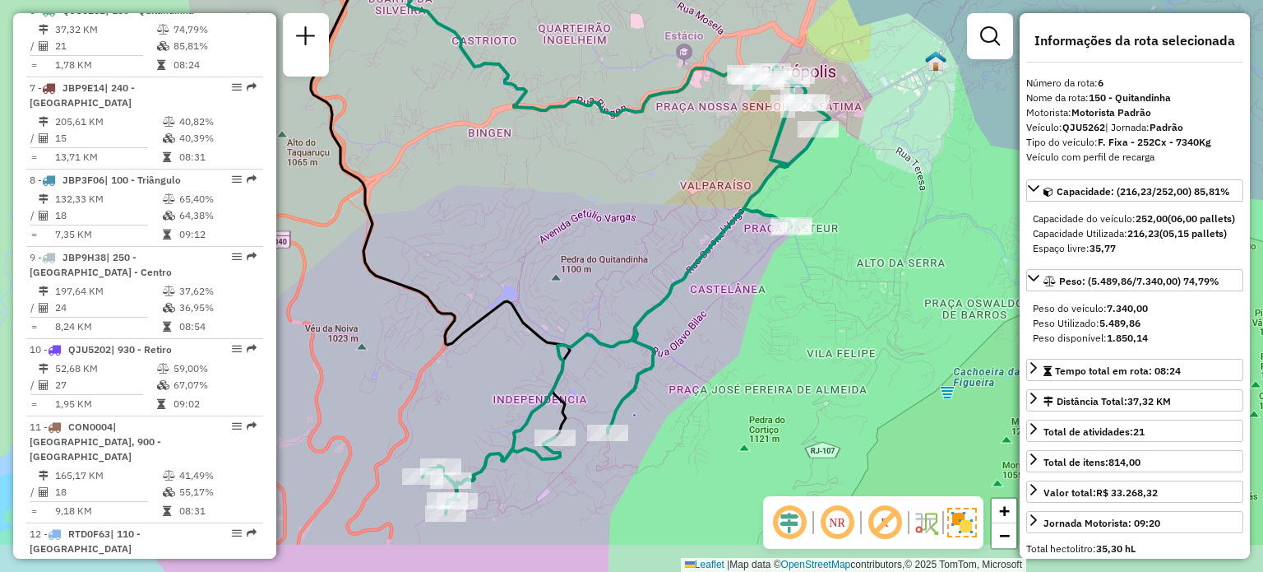
drag, startPoint x: 829, startPoint y: 256, endPoint x: 850, endPoint y: 194, distance: 65.3
click at [850, 194] on div "Janela de atendimento Grade de atendimento Capacidade Transportadoras Veículos …" at bounding box center [631, 286] width 1263 height 572
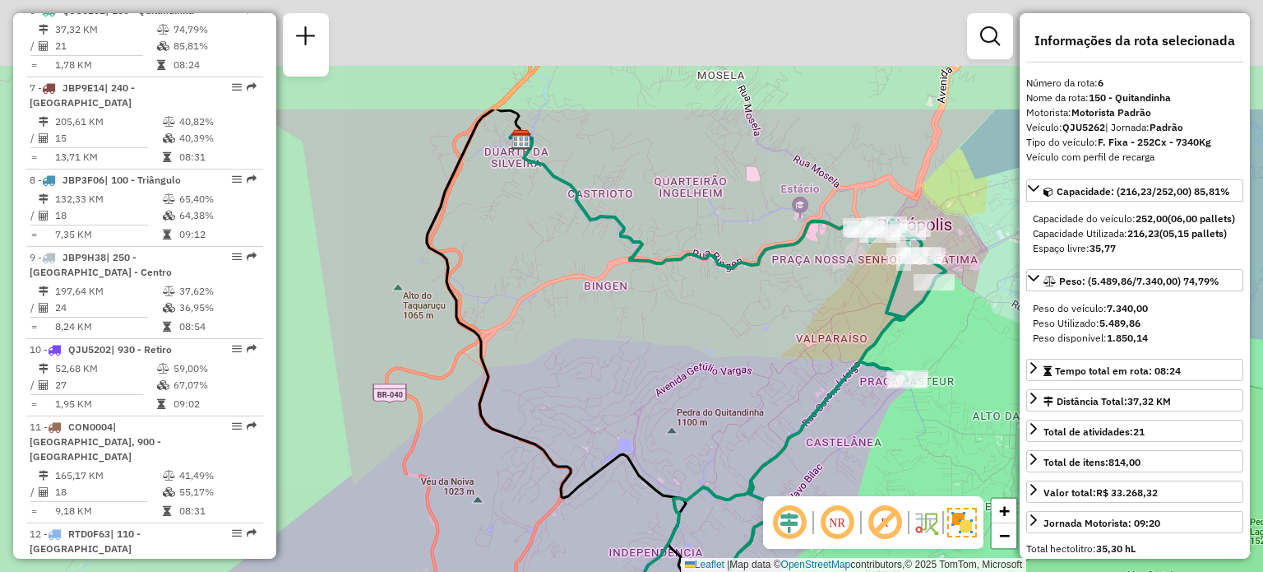
drag, startPoint x: 549, startPoint y: 143, endPoint x: 705, endPoint y: 350, distance: 259.5
click at [705, 350] on div "Janela de atendimento Grade de atendimento Capacidade Transportadoras Veículos …" at bounding box center [631, 286] width 1263 height 572
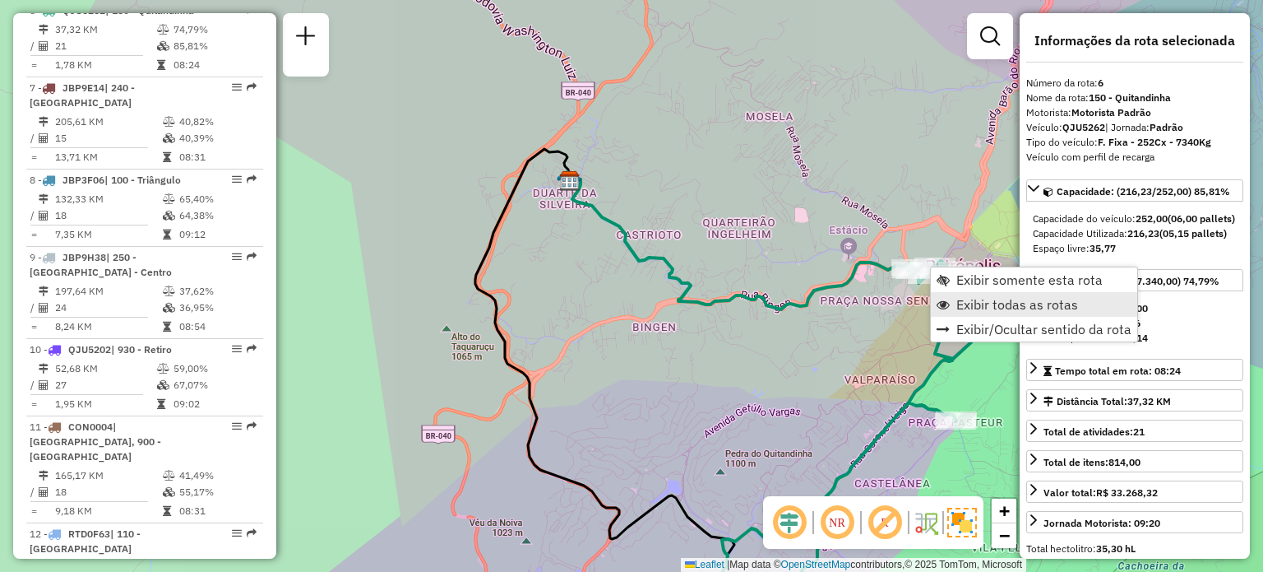
click at [968, 298] on span "Exibir todas as rotas" at bounding box center [1017, 304] width 122 height 13
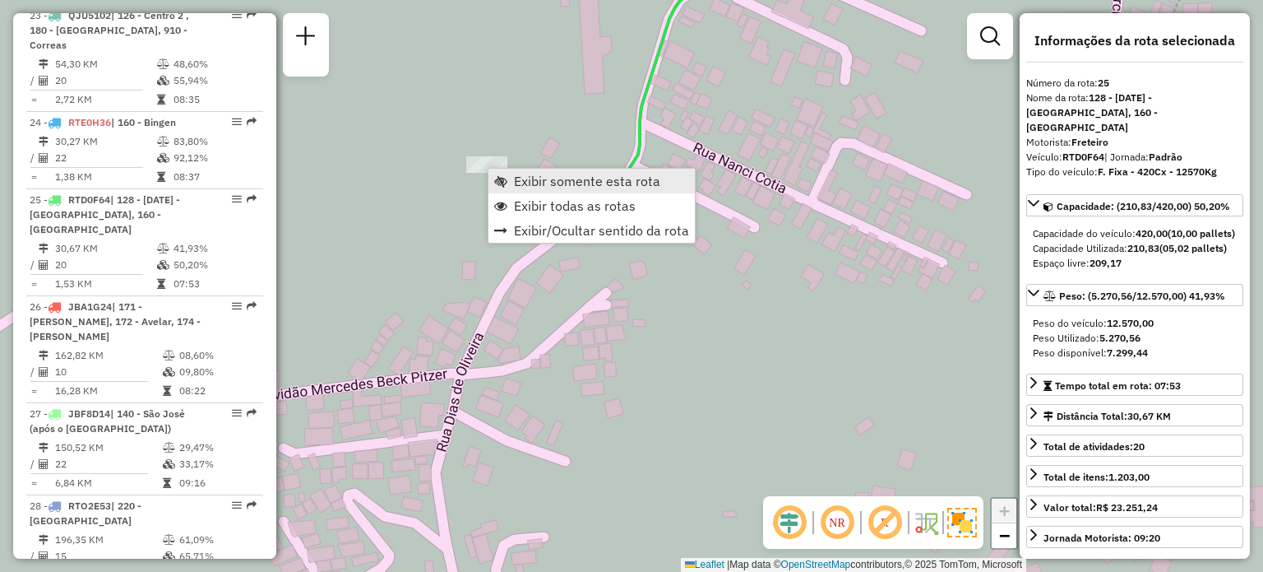
scroll to position [2796, 0]
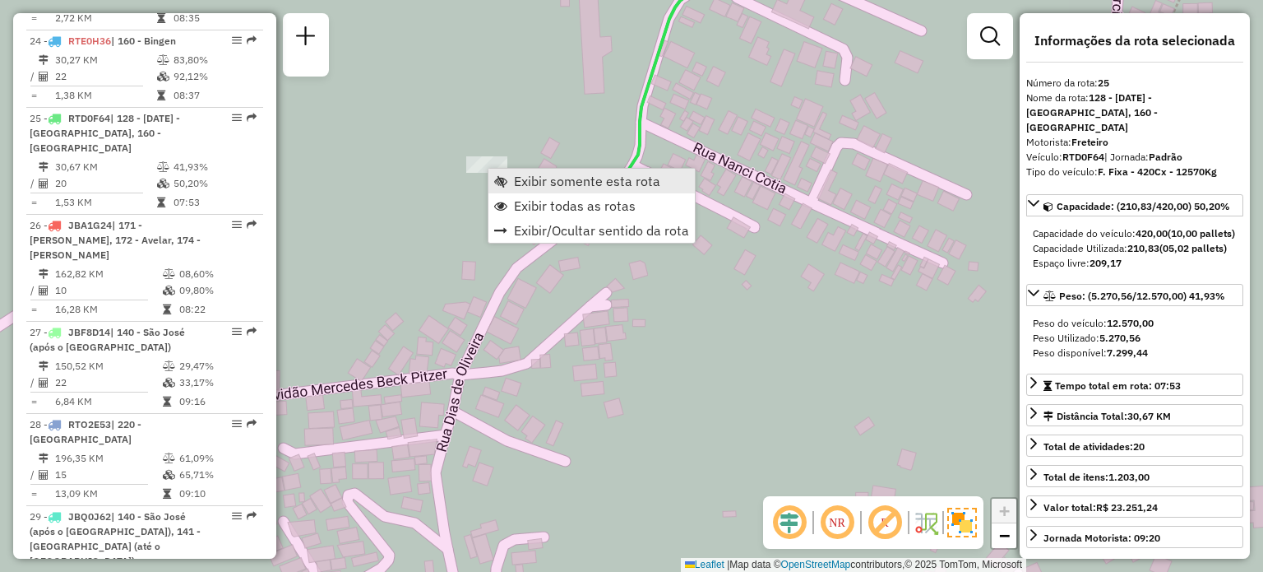
click at [502, 179] on span "Exibir somente esta rota" at bounding box center [500, 180] width 13 height 13
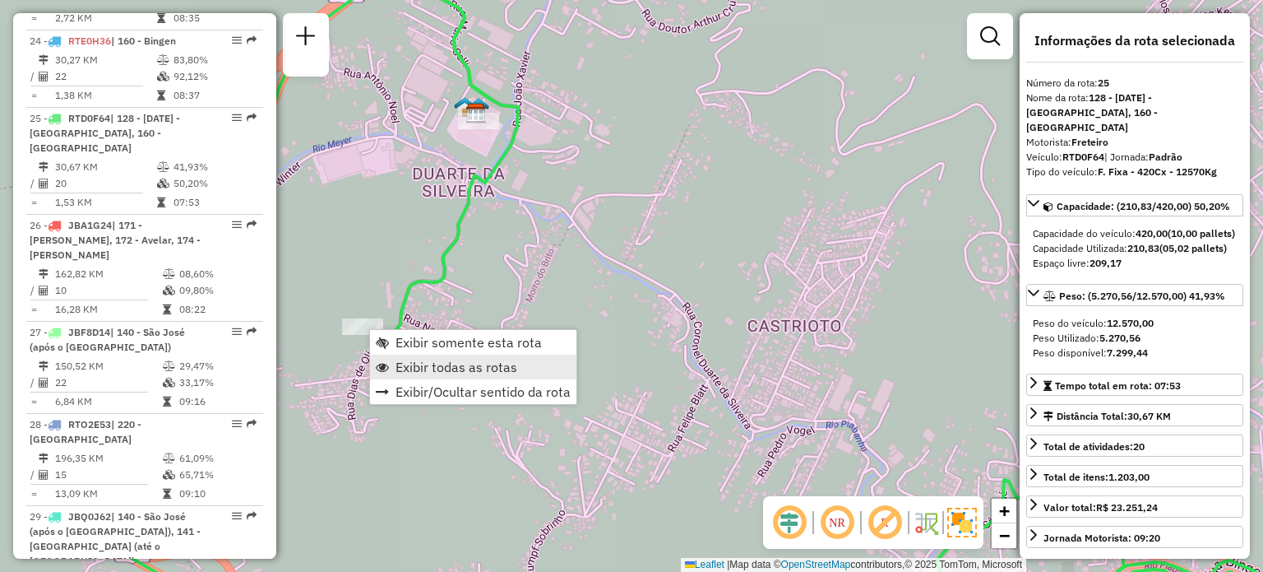
click at [422, 360] on span "Exibir todas as rotas" at bounding box center [457, 366] width 122 height 13
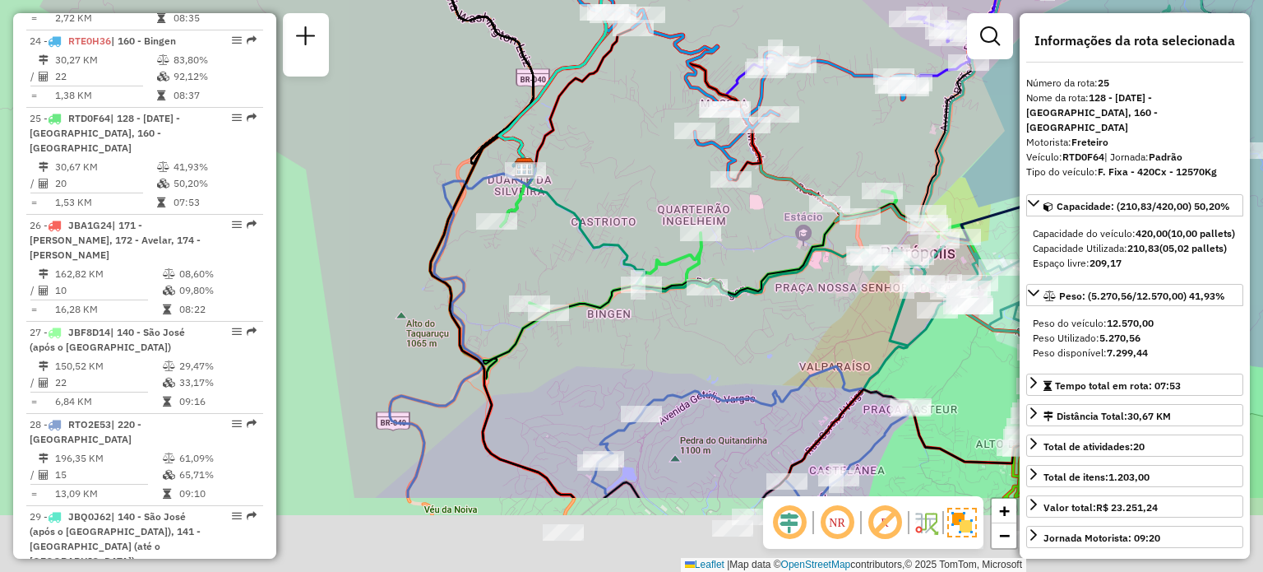
drag, startPoint x: 616, startPoint y: 303, endPoint x: 573, endPoint y: 199, distance: 112.1
click at [576, 206] on icon at bounding box center [697, 230] width 340 height 131
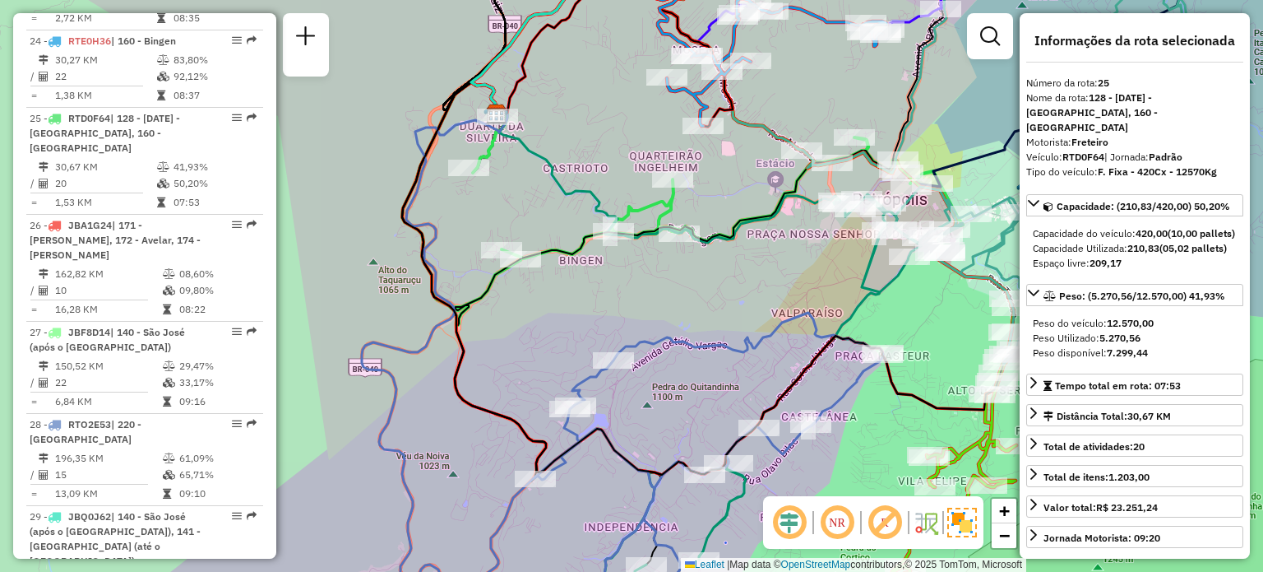
drag, startPoint x: 785, startPoint y: 331, endPoint x: 660, endPoint y: 233, distance: 159.3
click at [660, 312] on icon at bounding box center [709, 470] width 349 height 317
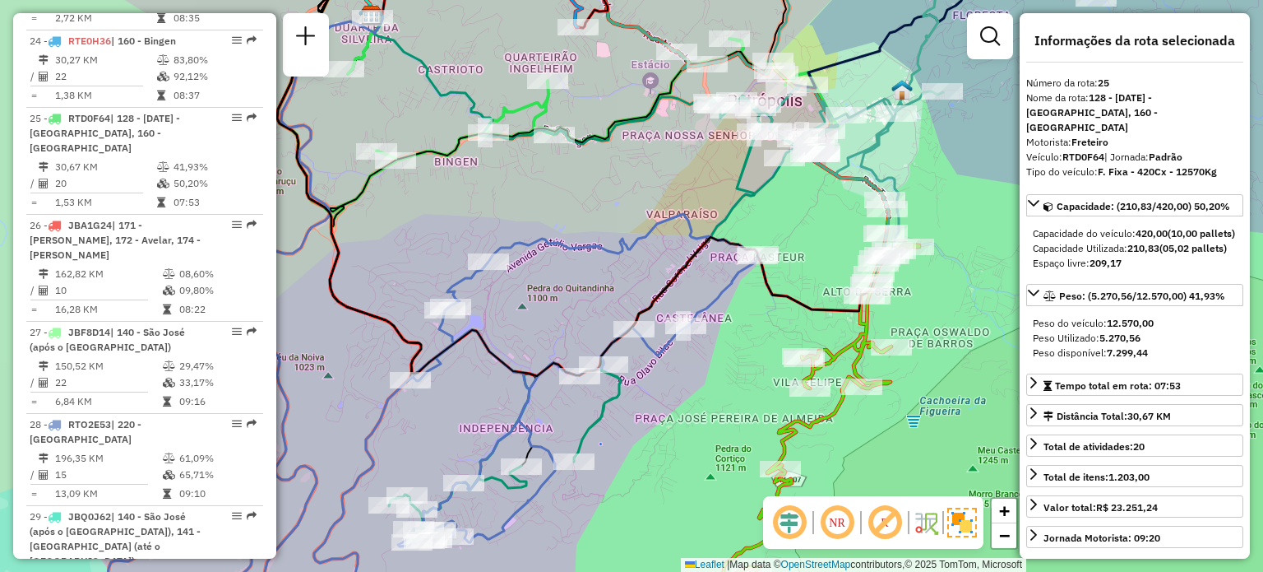
drag, startPoint x: 646, startPoint y: 255, endPoint x: 617, endPoint y: 188, distance: 72.6
click at [617, 188] on div "Janela de atendimento Grade de atendimento Capacidade Transportadoras Veículos …" at bounding box center [631, 286] width 1263 height 572
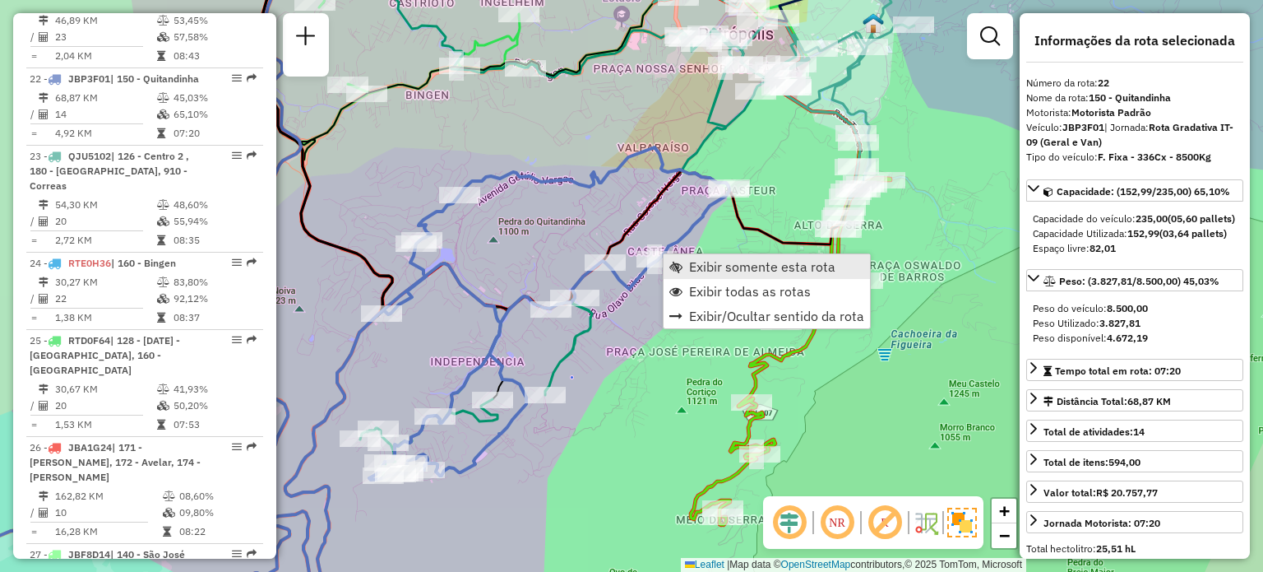
scroll to position [2536, 0]
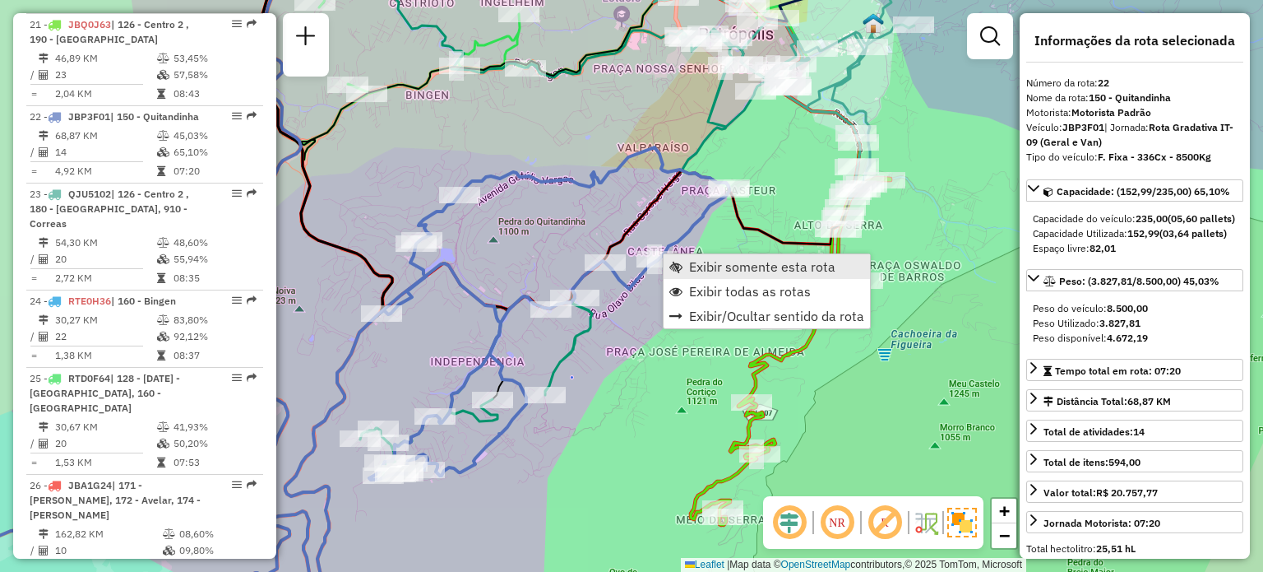
click at [675, 268] on span "Exibir somente esta rota" at bounding box center [675, 266] width 13 height 13
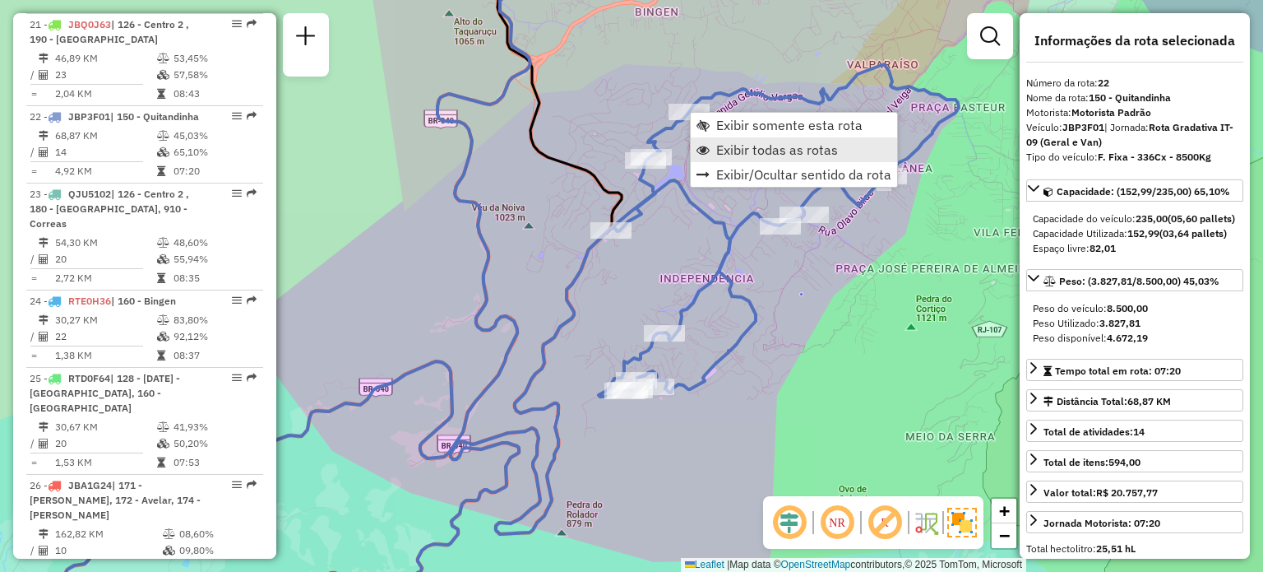
click at [760, 147] on span "Exibir todas as rotas" at bounding box center [777, 149] width 122 height 13
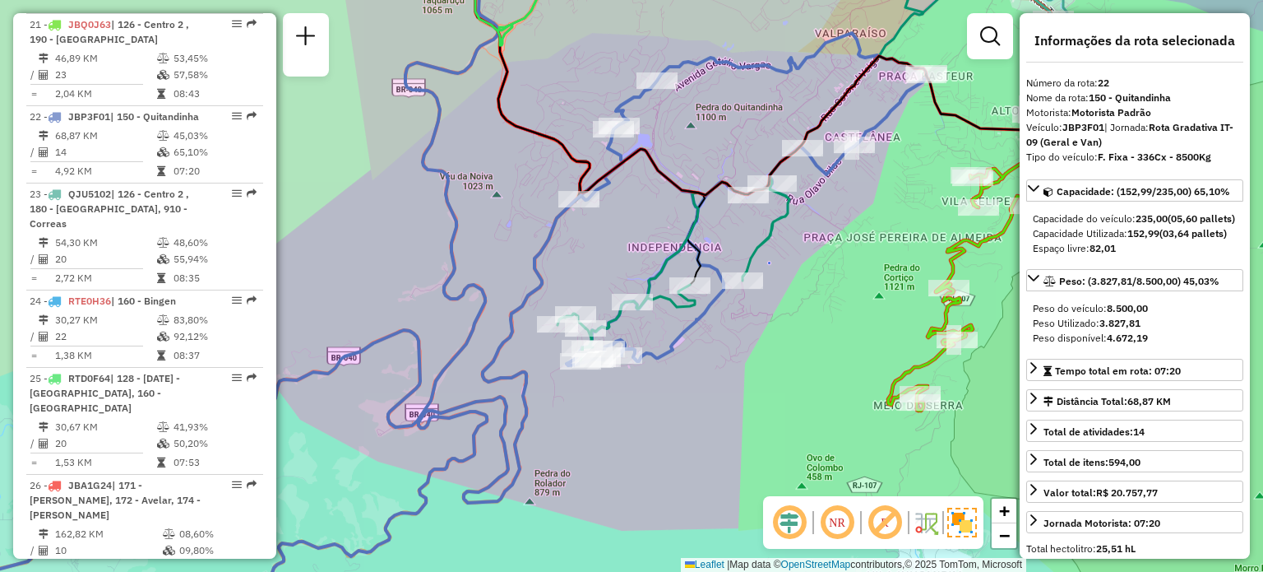
drag, startPoint x: 881, startPoint y: 320, endPoint x: 846, endPoint y: 285, distance: 49.4
click at [847, 285] on div "Janela de atendimento Grade de atendimento Capacidade Transportadoras Veículos …" at bounding box center [631, 286] width 1263 height 572
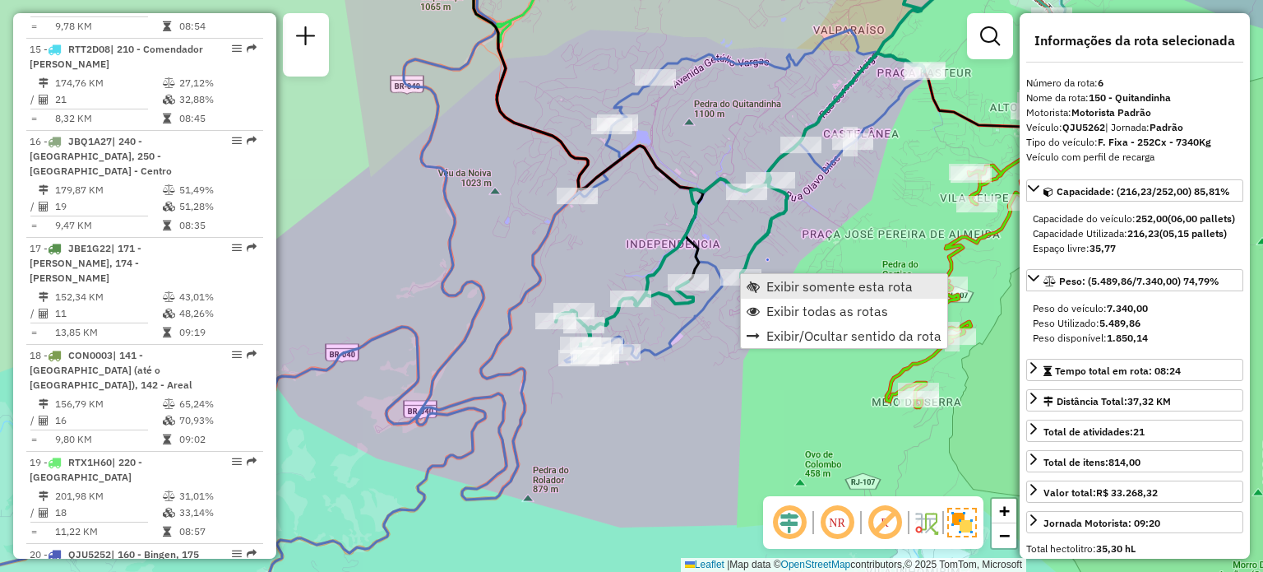
scroll to position [1154, 0]
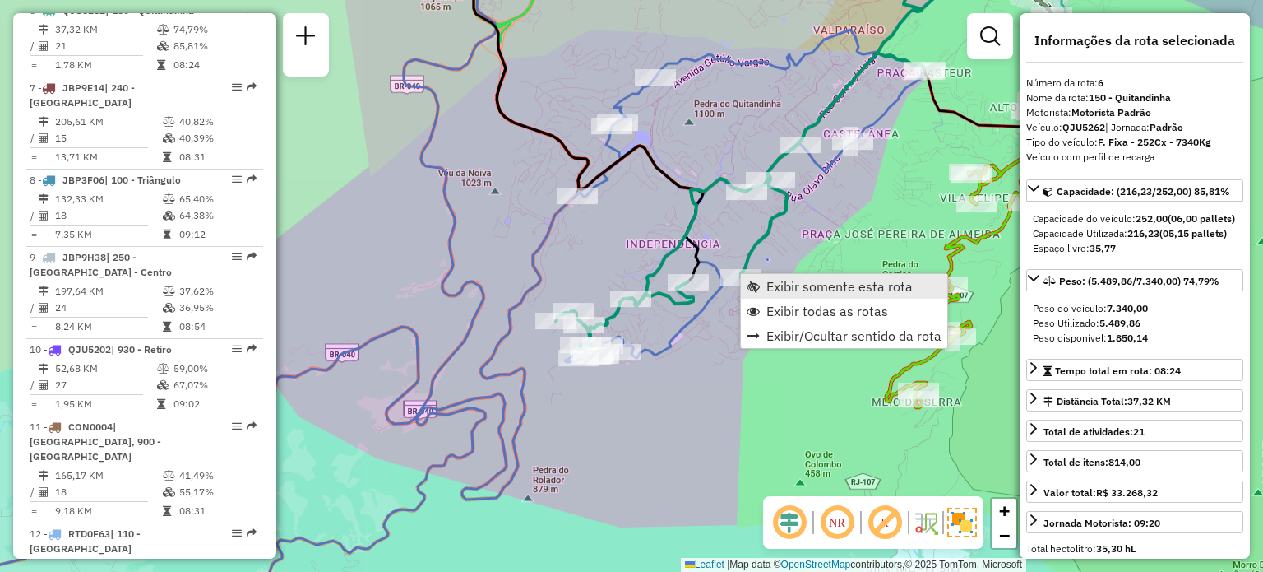
click at [762, 288] on link "Exibir somente esta rota" at bounding box center [844, 286] width 206 height 25
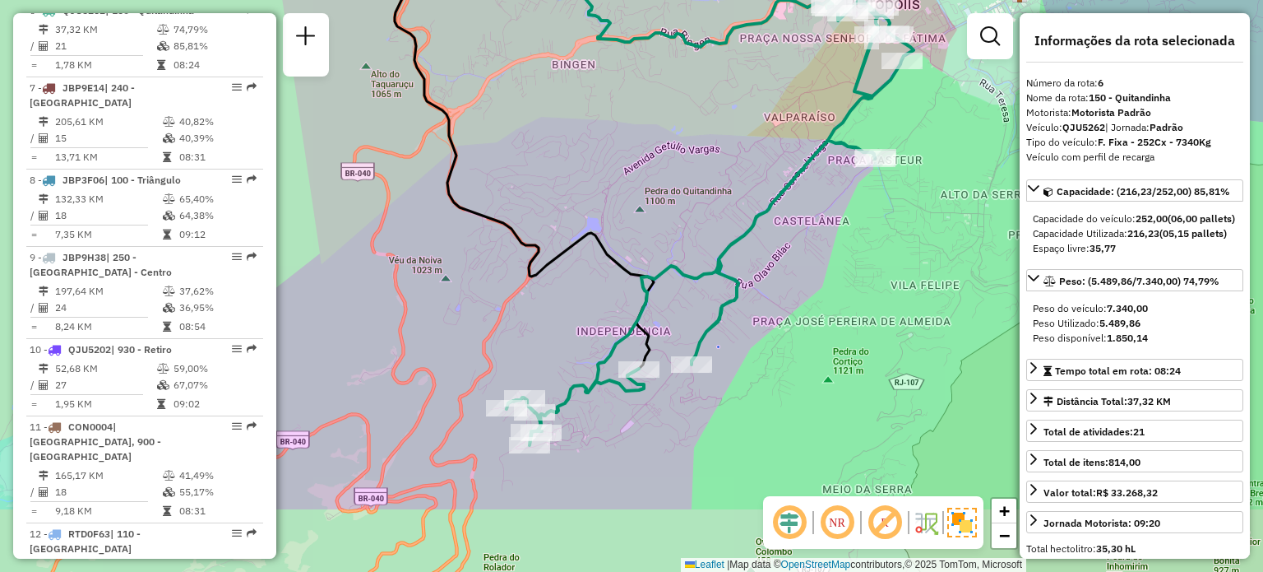
drag, startPoint x: 714, startPoint y: 391, endPoint x: 734, endPoint y: 266, distance: 126.5
click at [735, 266] on icon at bounding box center [710, 221] width 407 height 447
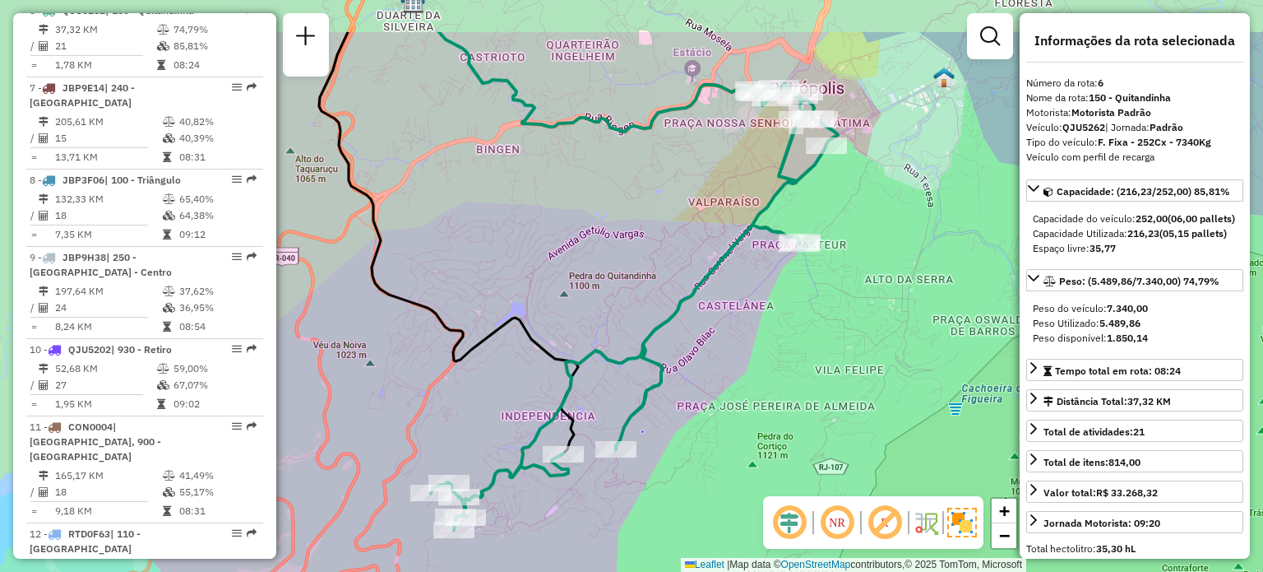
drag, startPoint x: 862, startPoint y: 98, endPoint x: 766, endPoint y: 135, distance: 102.3
click at [783, 191] on icon at bounding box center [634, 306] width 407 height 447
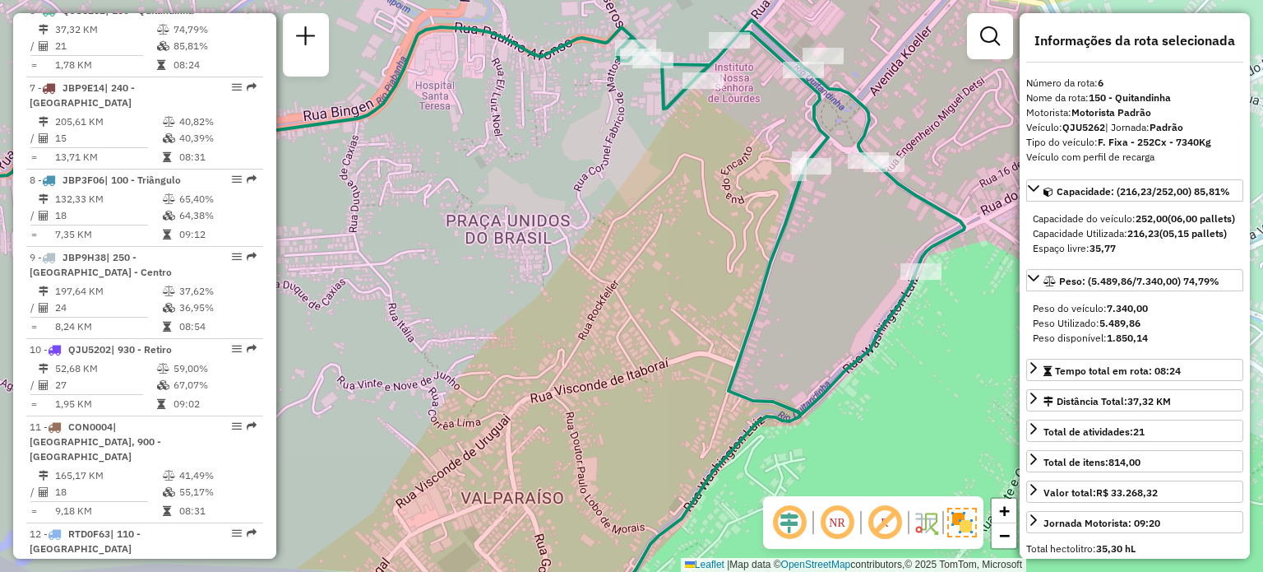
drag, startPoint x: 809, startPoint y: 204, endPoint x: 713, endPoint y: 174, distance: 100.7
click at [713, 174] on div "Janela de atendimento Grade de atendimento Capacidade Transportadoras Veículos …" at bounding box center [631, 286] width 1263 height 572
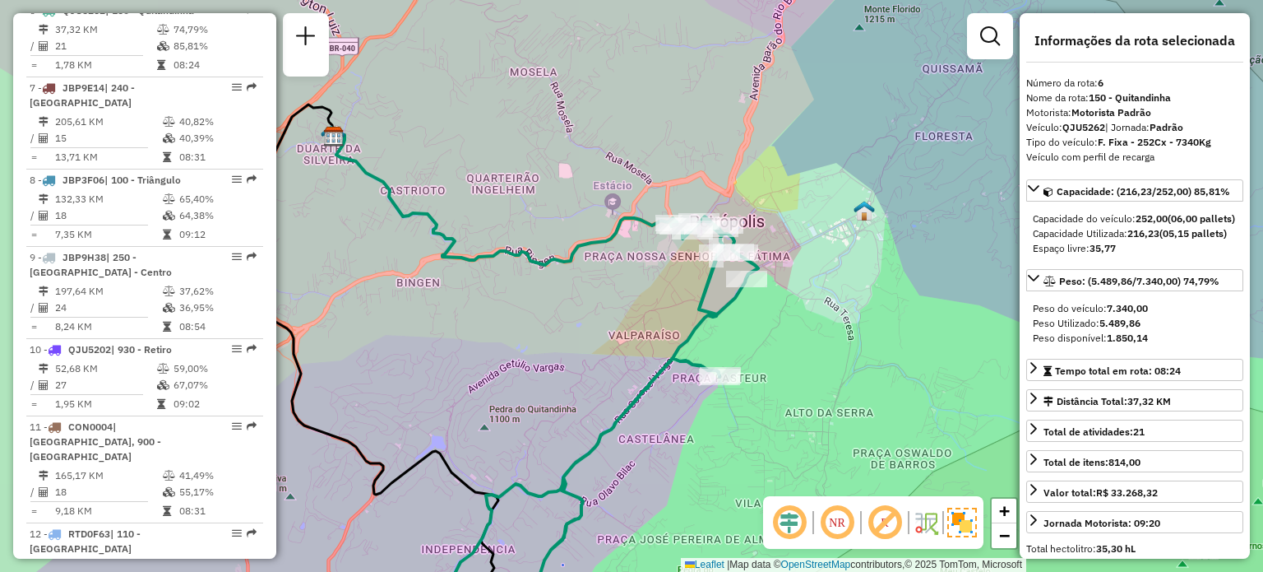
drag, startPoint x: 687, startPoint y: 299, endPoint x: 720, endPoint y: 191, distance: 113.4
click at [720, 191] on div "Janela de atendimento Grade de atendimento Capacidade Transportadoras Veículos …" at bounding box center [631, 286] width 1263 height 572
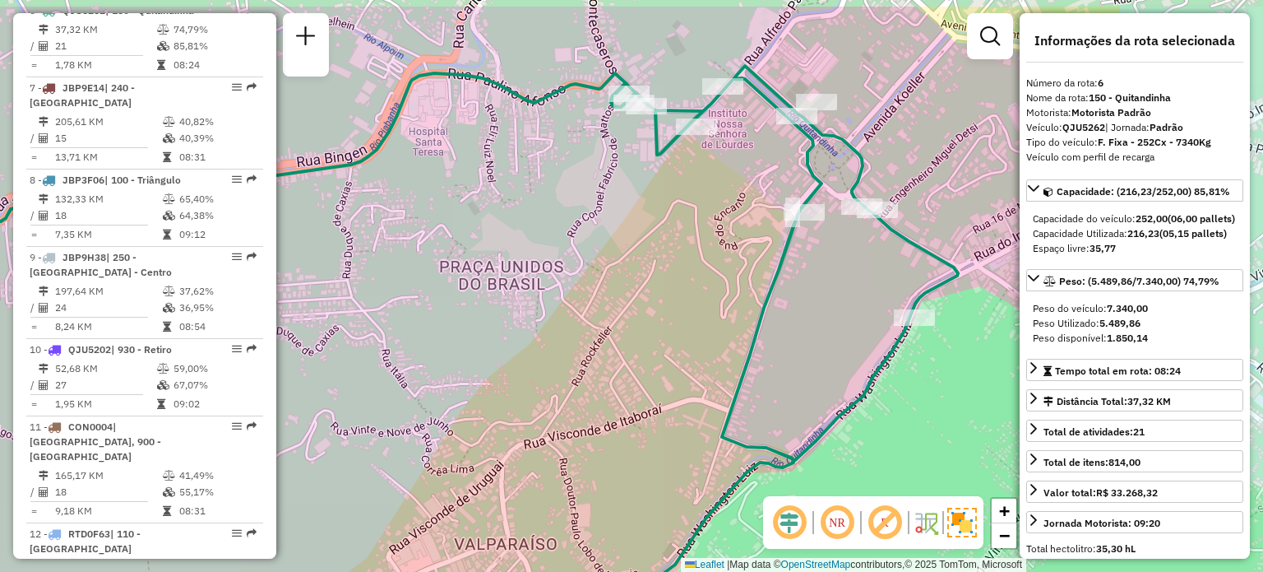
drag, startPoint x: 733, startPoint y: 104, endPoint x: 728, endPoint y: 166, distance: 61.9
click at [728, 166] on div "Janela de atendimento Grade de atendimento Capacidade Transportadoras Veículos …" at bounding box center [631, 286] width 1263 height 572
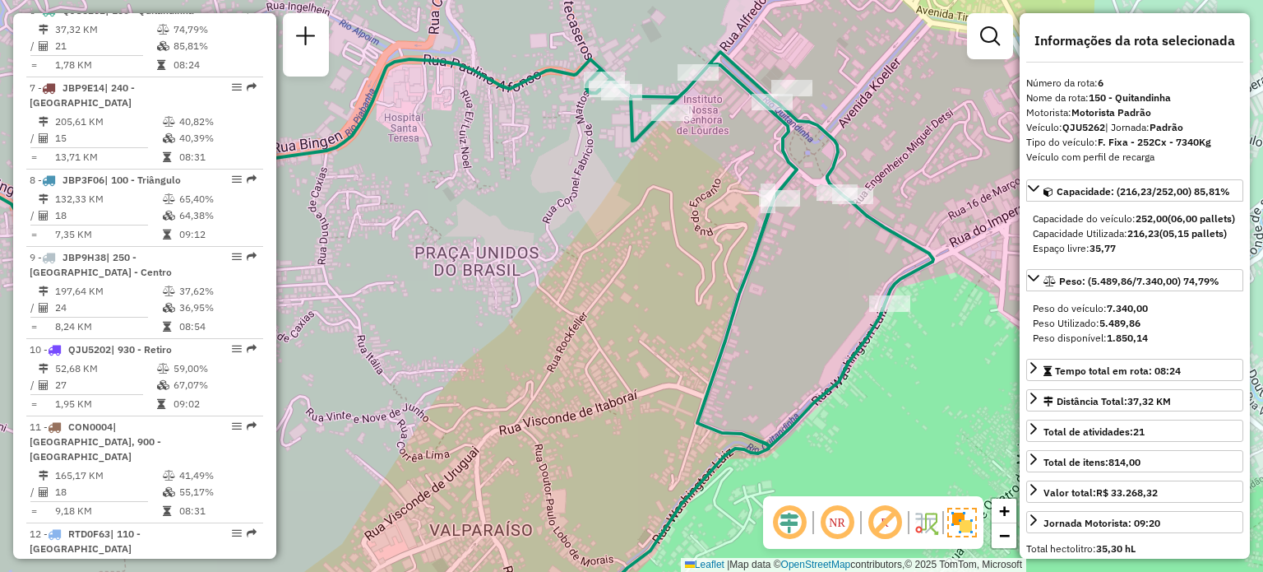
drag, startPoint x: 850, startPoint y: 257, endPoint x: 812, endPoint y: 241, distance: 41.7
click at [813, 241] on div "Janela de atendimento Grade de atendimento Capacidade Transportadoras Veículos …" at bounding box center [631, 286] width 1263 height 572
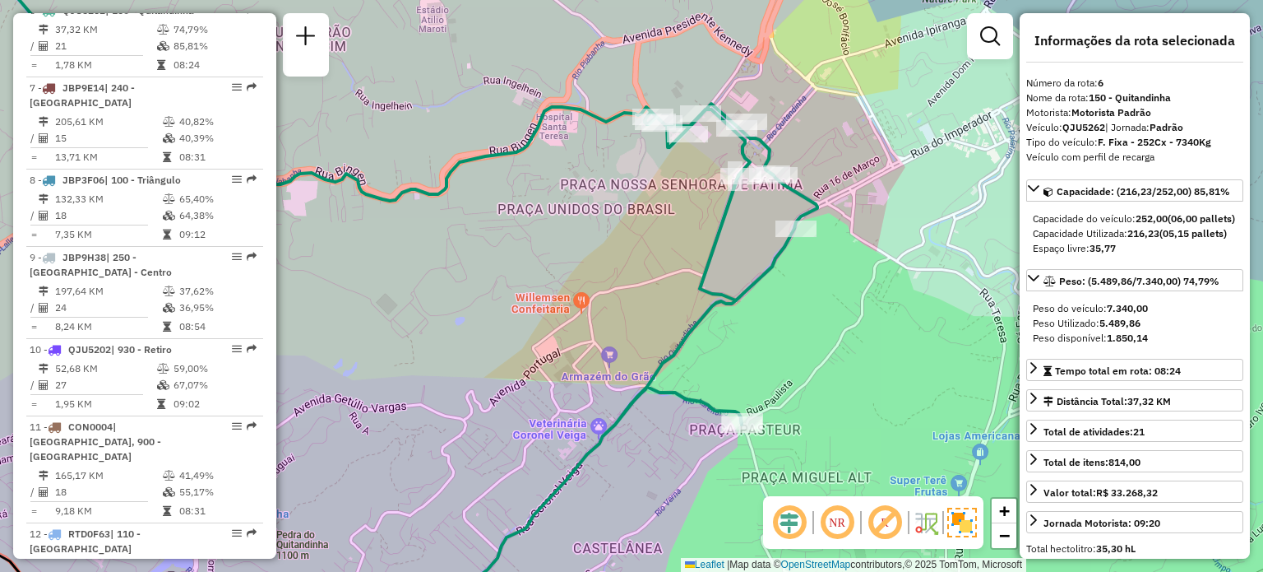
drag, startPoint x: 595, startPoint y: 356, endPoint x: 676, endPoint y: 182, distance: 192.1
click at [734, 95] on div "Janela de atendimento Grade de atendimento Capacidade Transportadoras Veículos …" at bounding box center [631, 286] width 1263 height 572
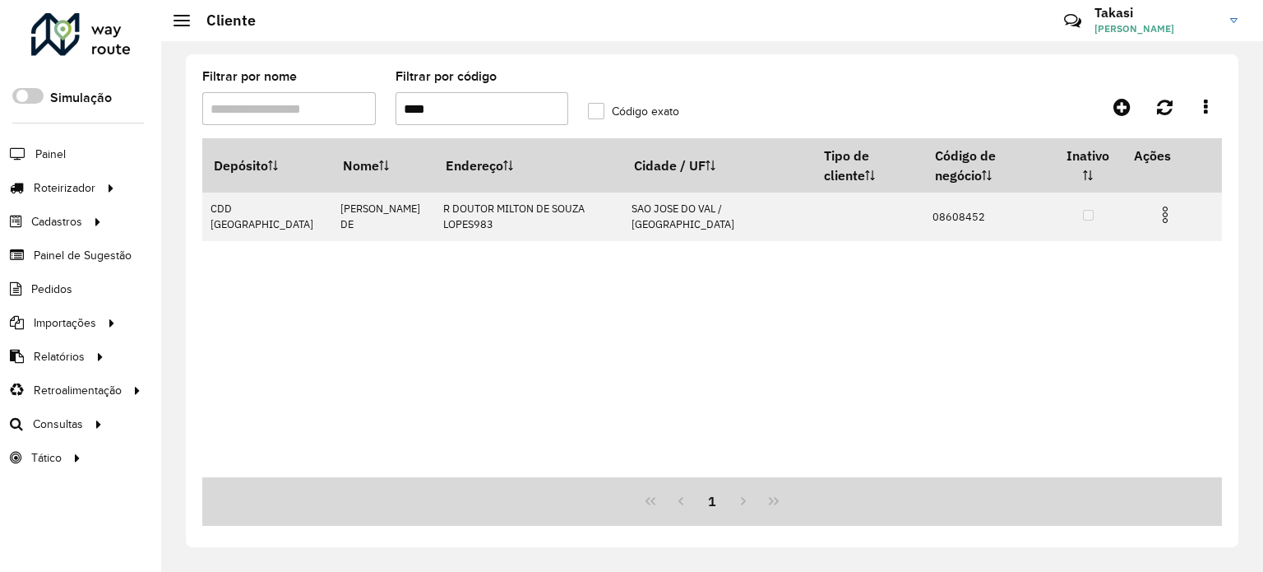
drag, startPoint x: 444, startPoint y: 109, endPoint x: 382, endPoint y: 99, distance: 62.5
click at [382, 99] on formly-group "Filtrar por nome Filtrar por código **** Código exato" at bounding box center [577, 104] width 771 height 67
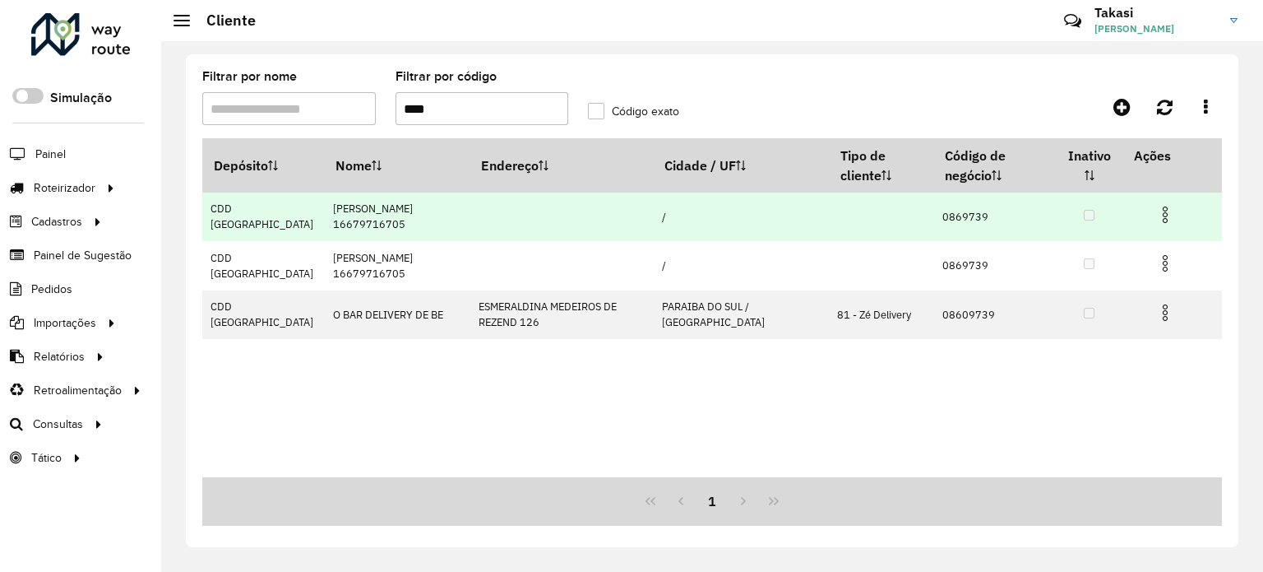
type input "****"
click at [1160, 215] on img at bounding box center [1165, 215] width 20 height 20
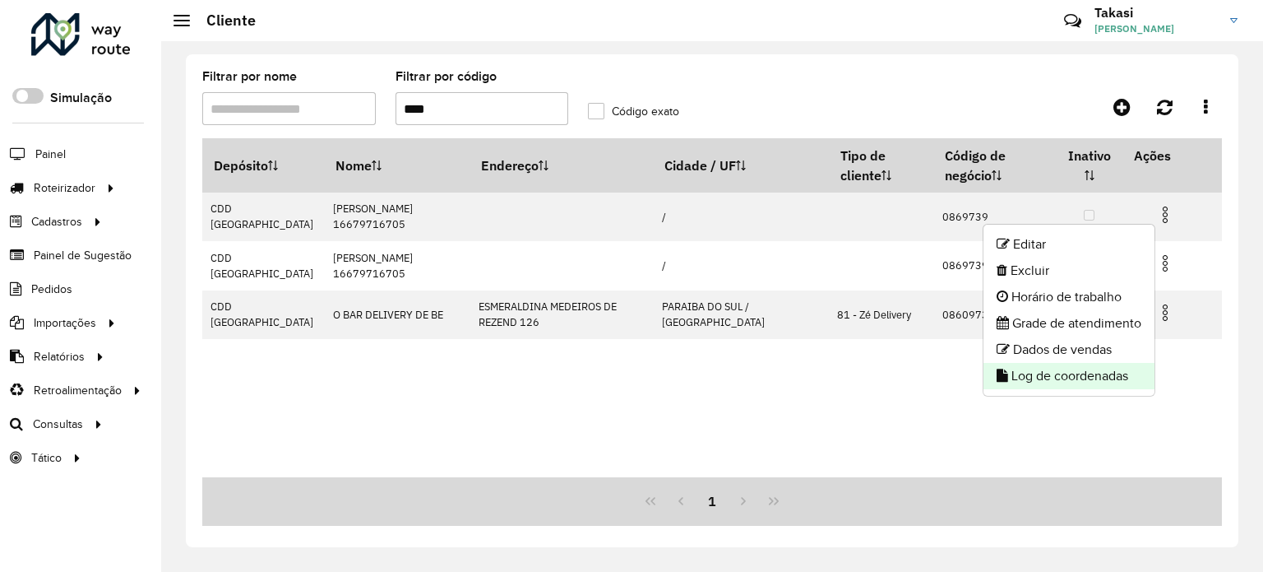
click at [1028, 377] on li "Log de coordenadas" at bounding box center [1069, 376] width 171 height 26
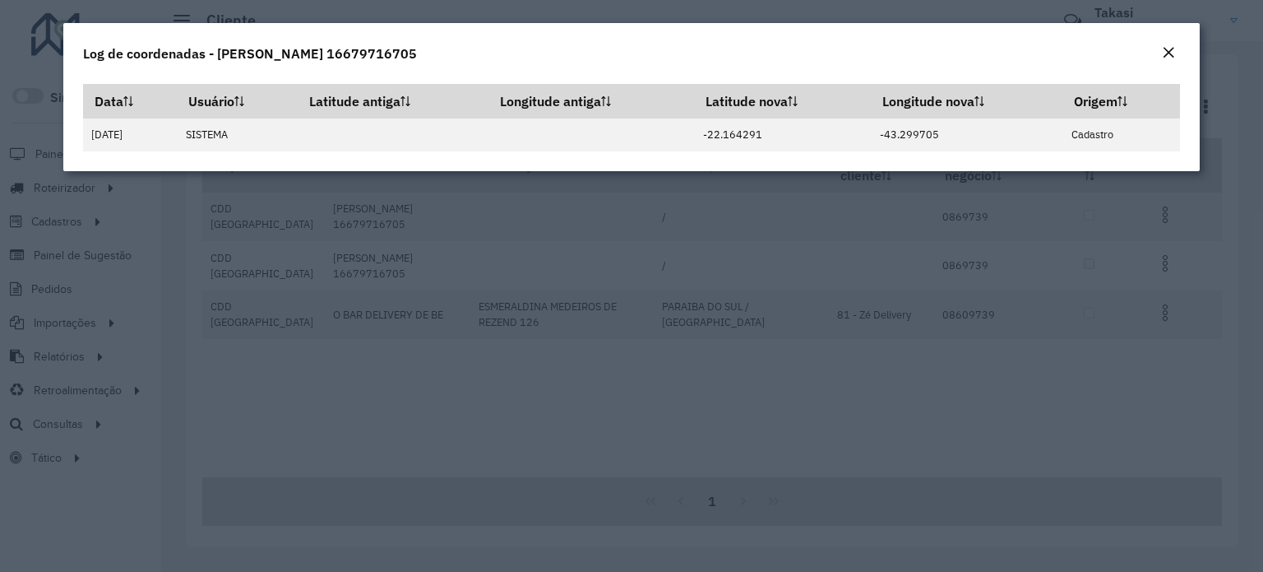
click at [669, 387] on modal-container "Log de coordenadas - [PERSON_NAME][GEOGRAPHIC_DATA] 16679716705 Data Usuário La…" at bounding box center [631, 286] width 1263 height 572
click at [1172, 51] on em "Close" at bounding box center [1168, 52] width 13 height 13
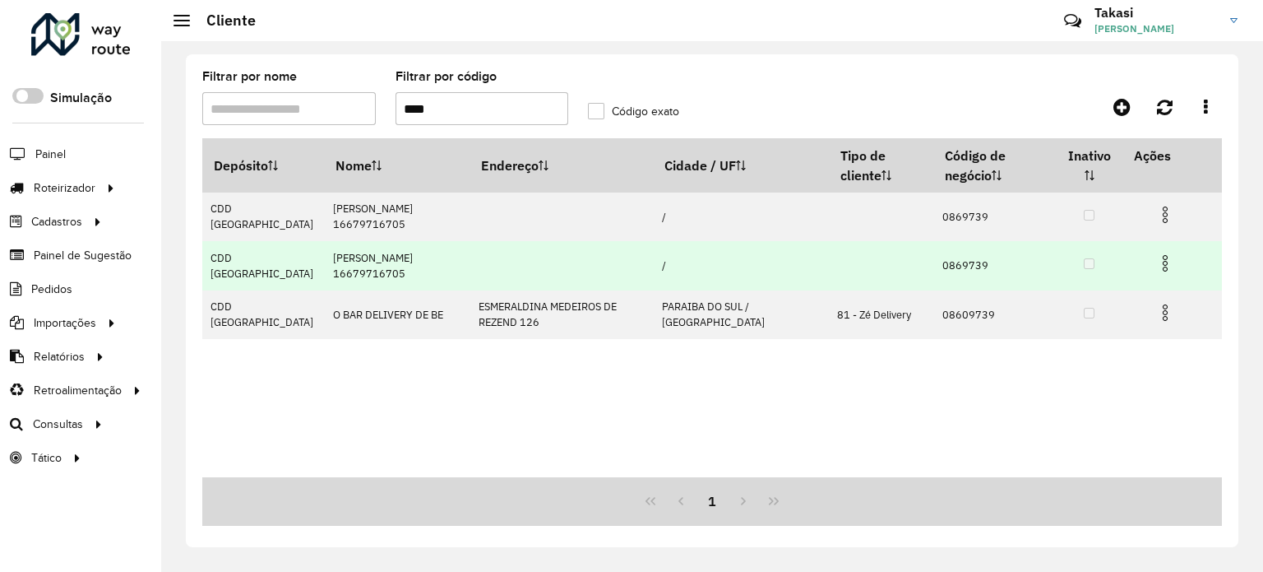
click at [1165, 258] on img at bounding box center [1165, 263] width 20 height 20
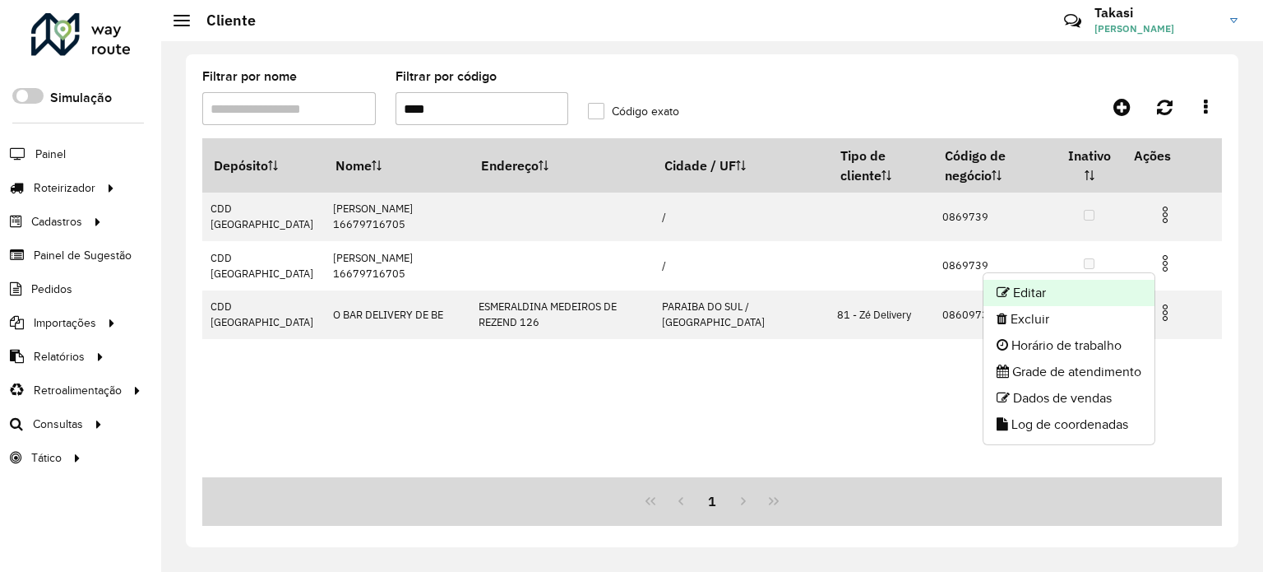
click at [1044, 294] on li "Editar" at bounding box center [1069, 293] width 171 height 26
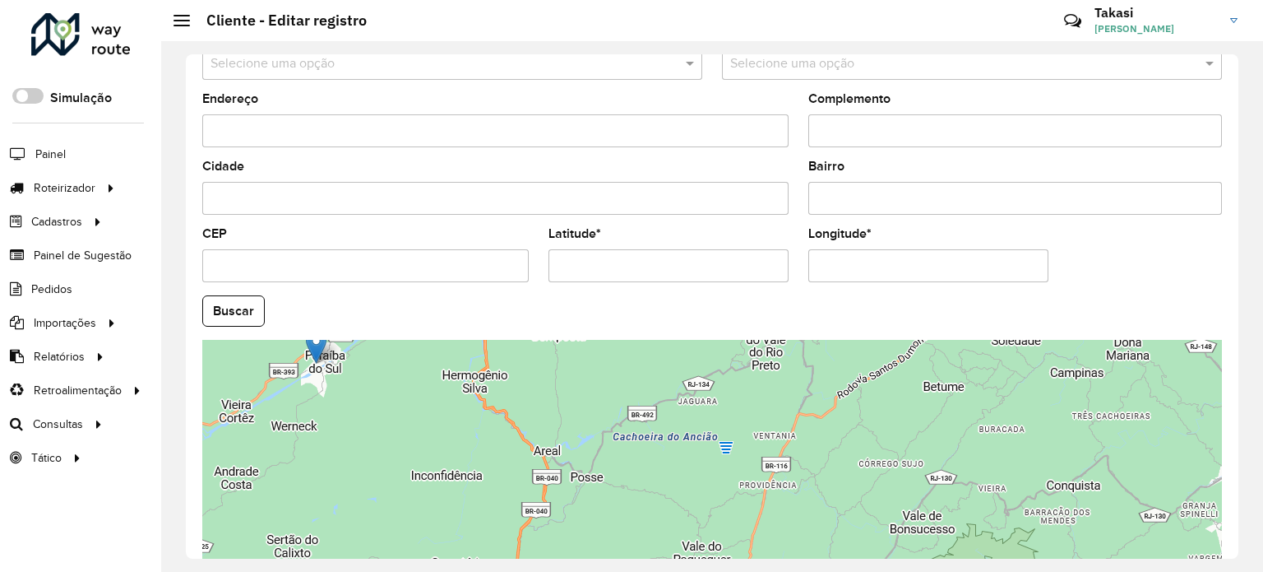
scroll to position [645, 0]
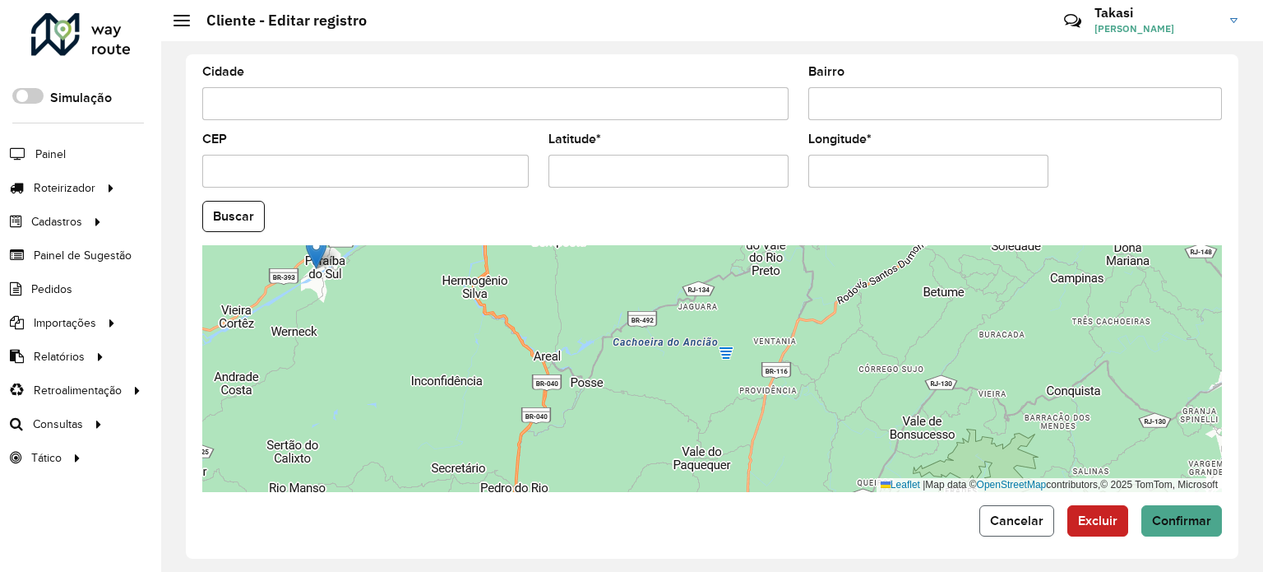
click at [1022, 519] on span "Cancelar" at bounding box center [1016, 520] width 53 height 14
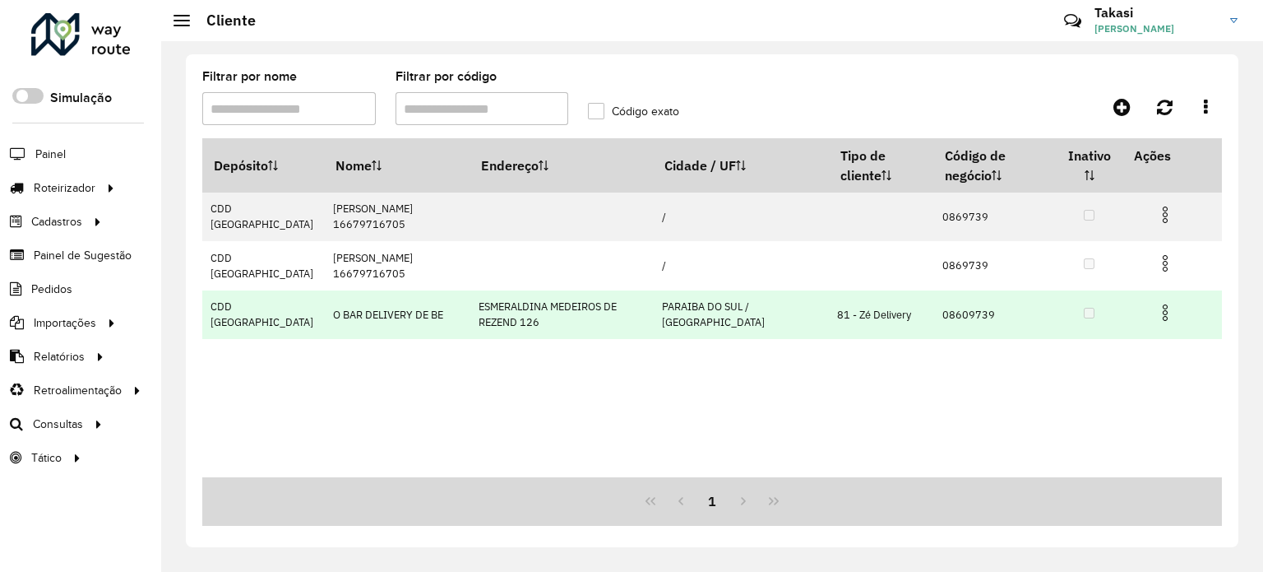
click at [1163, 312] on img at bounding box center [1165, 313] width 20 height 20
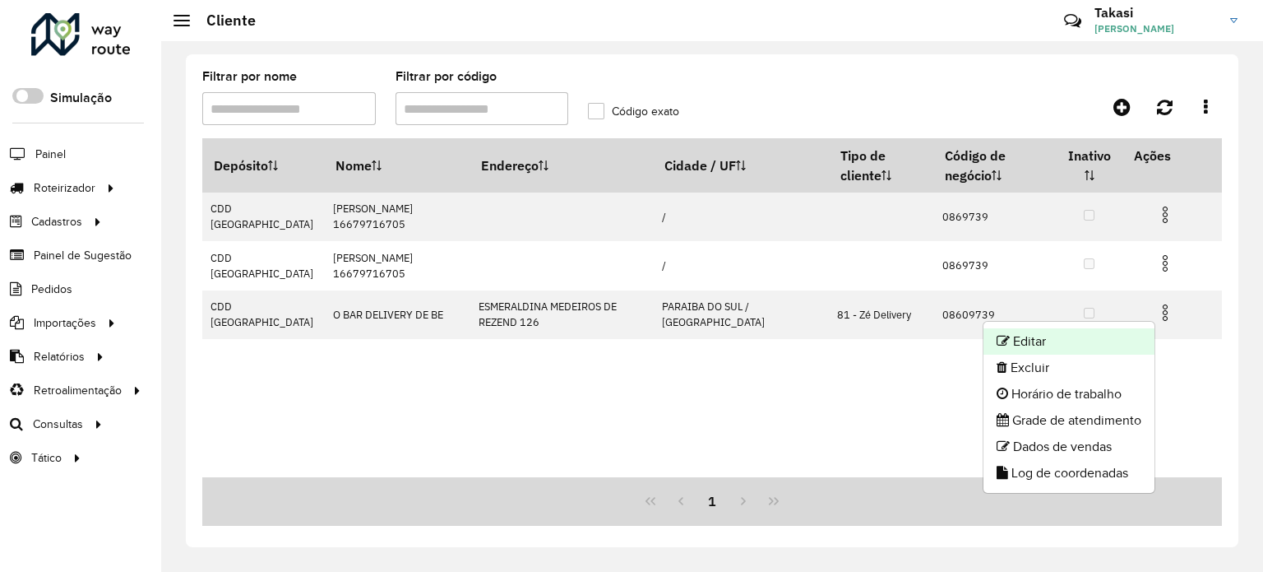
click at [1064, 348] on li "Editar" at bounding box center [1069, 341] width 171 height 26
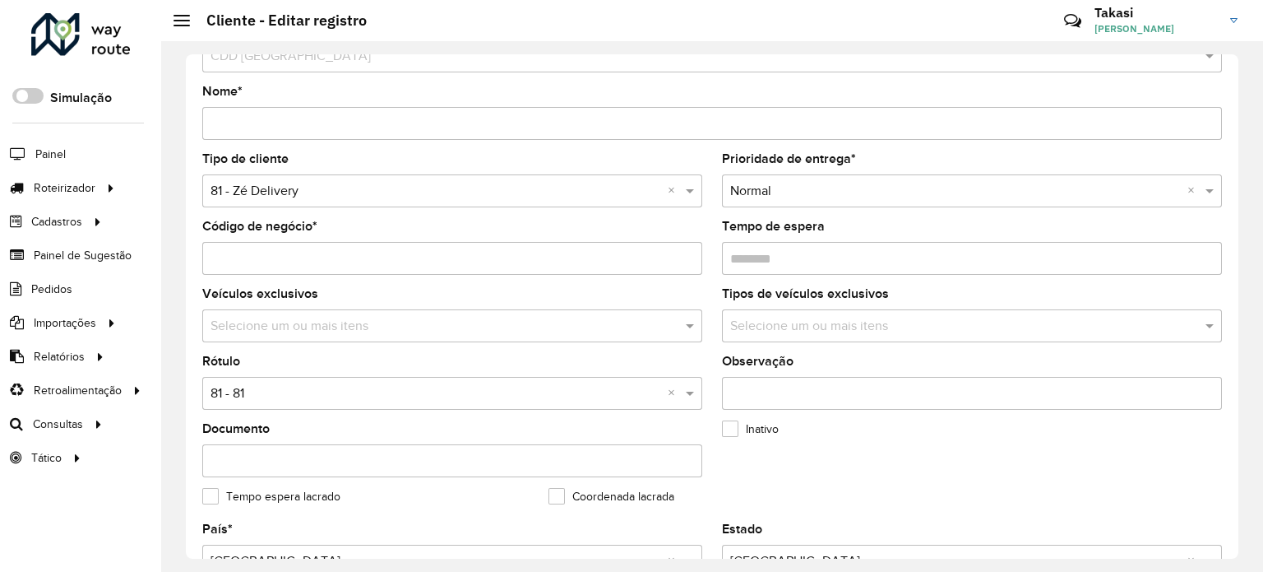
scroll to position [82, 0]
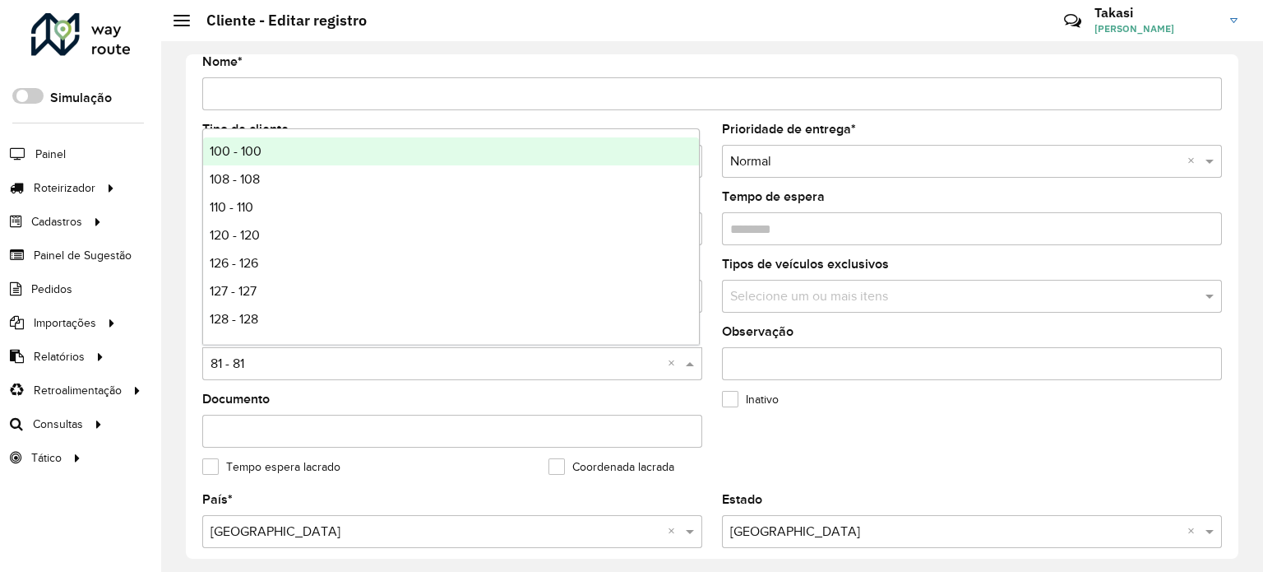
click at [687, 358] on span at bounding box center [692, 364] width 21 height 20
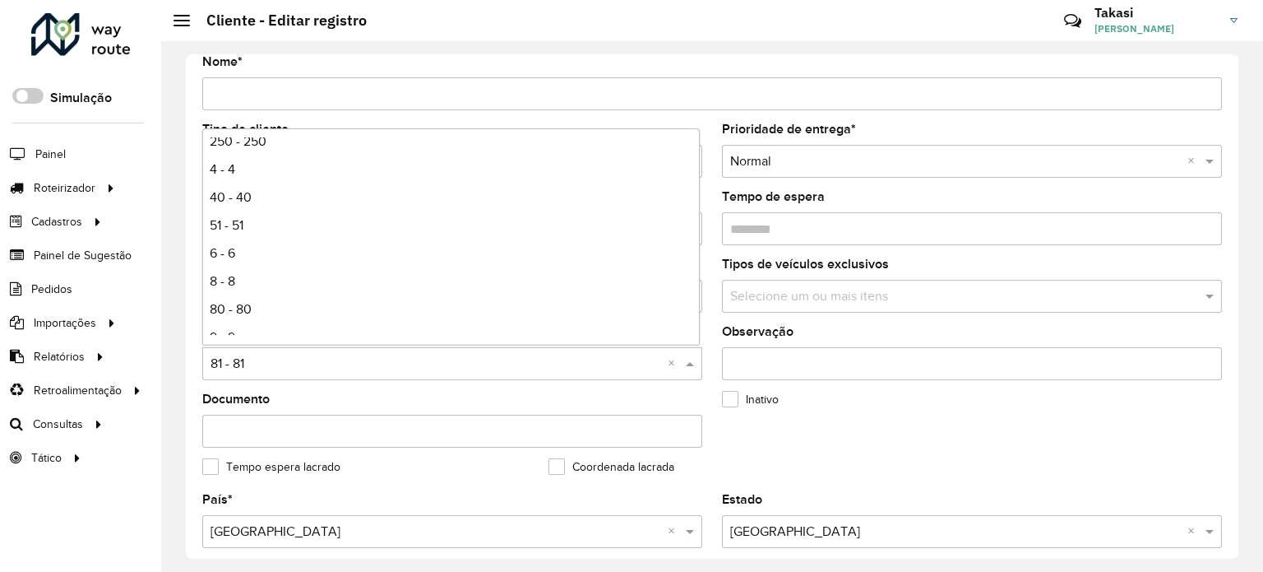
scroll to position [822, 0]
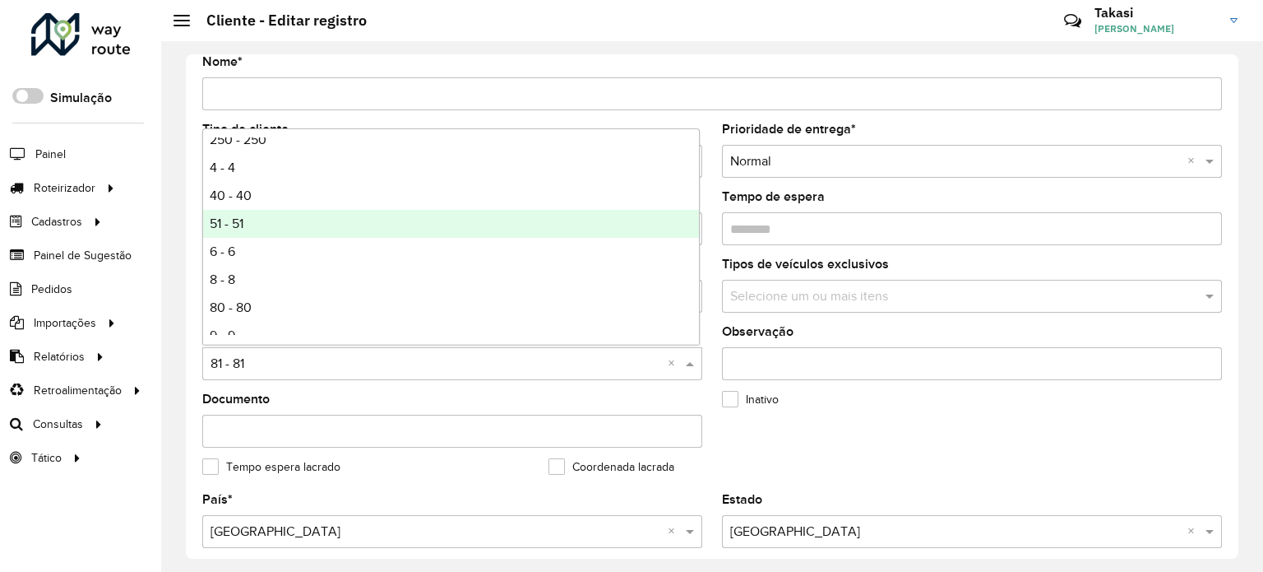
click at [313, 229] on div "51 - 51" at bounding box center [451, 224] width 496 height 28
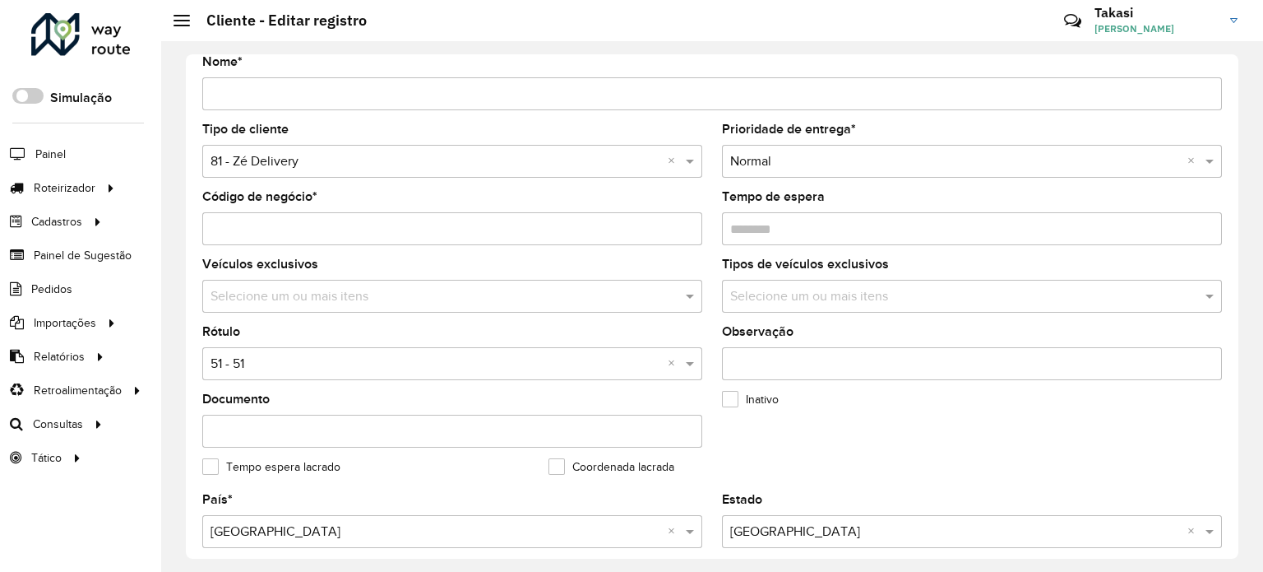
click at [821, 441] on formly-field "Inativo" at bounding box center [885, 426] width 346 height 67
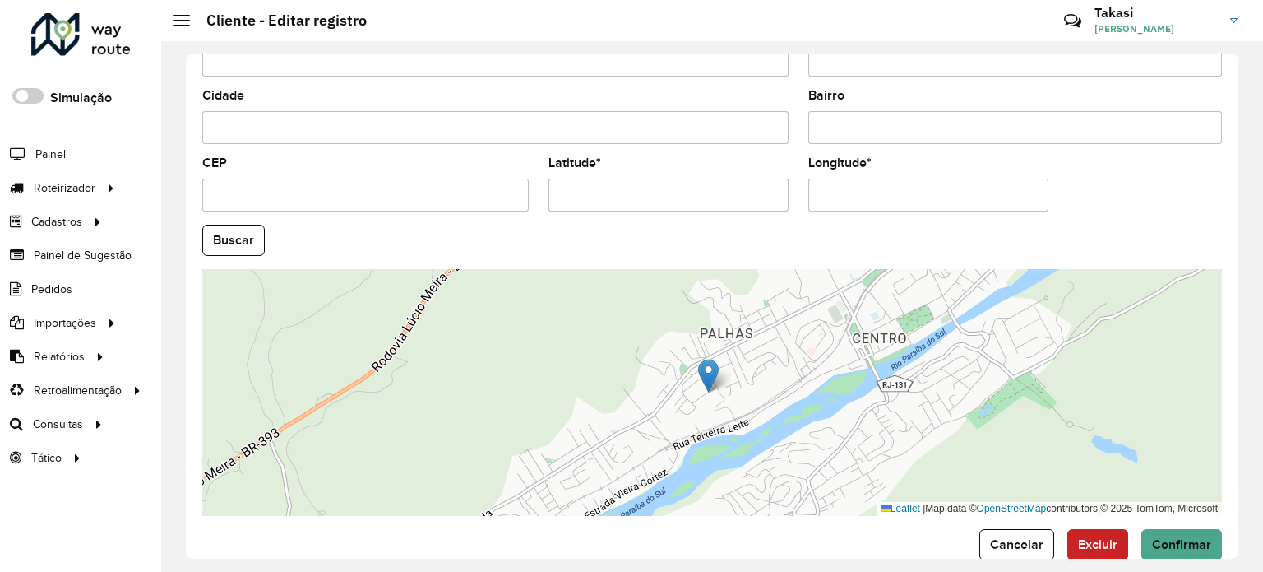
scroll to position [645, 0]
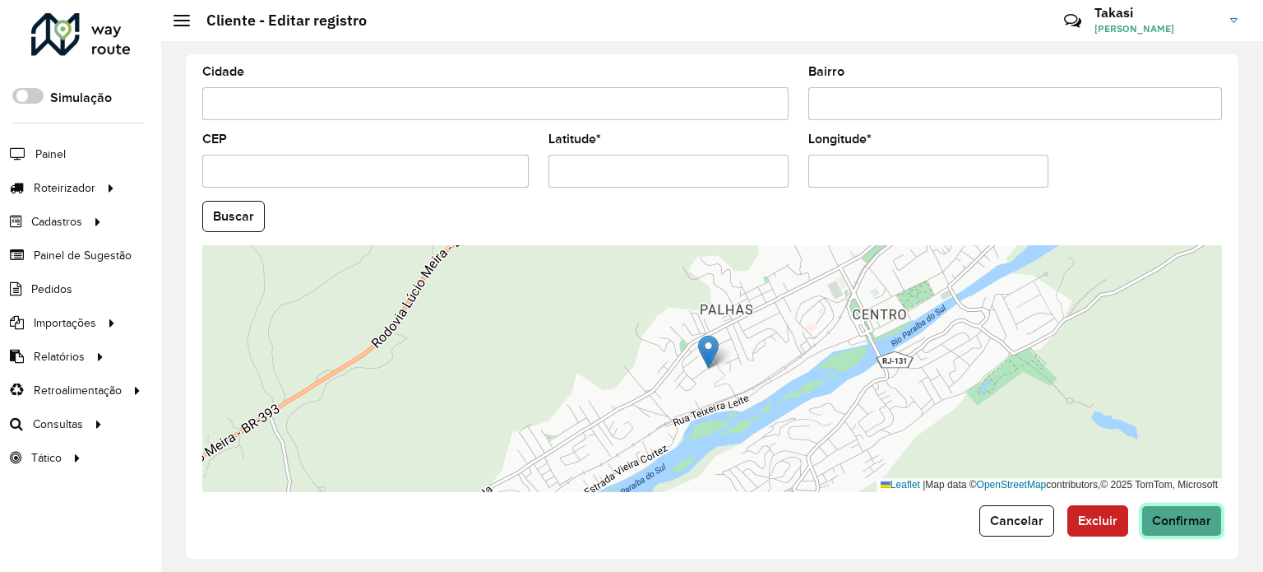
click at [1179, 516] on span "Confirmar" at bounding box center [1181, 520] width 59 height 14
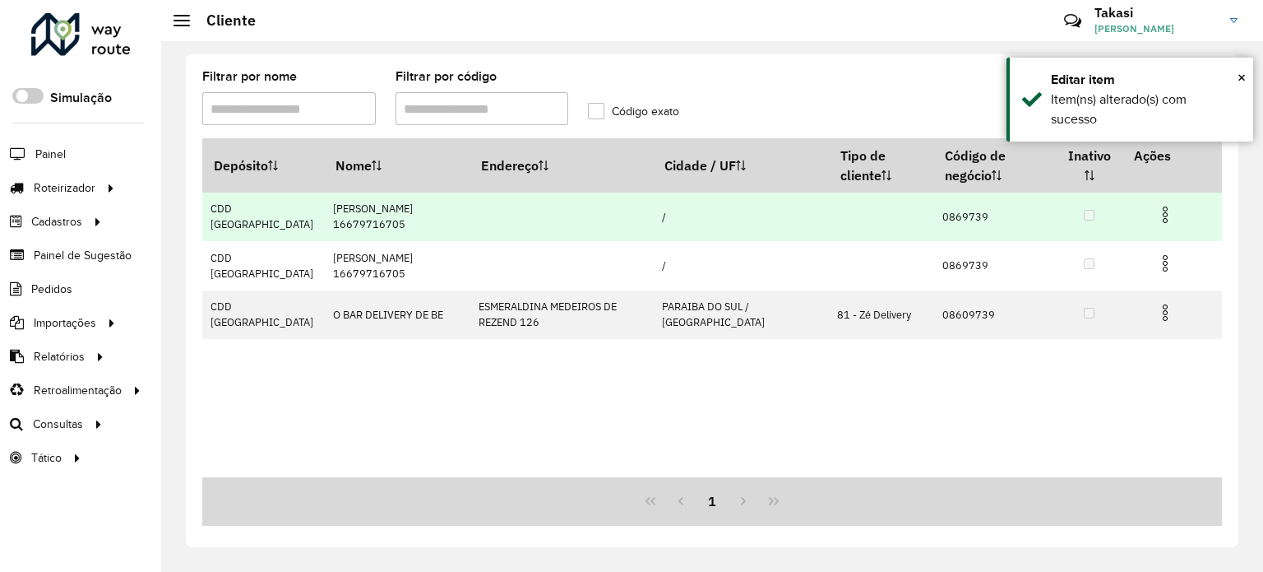
click at [1169, 211] on img at bounding box center [1165, 215] width 20 height 20
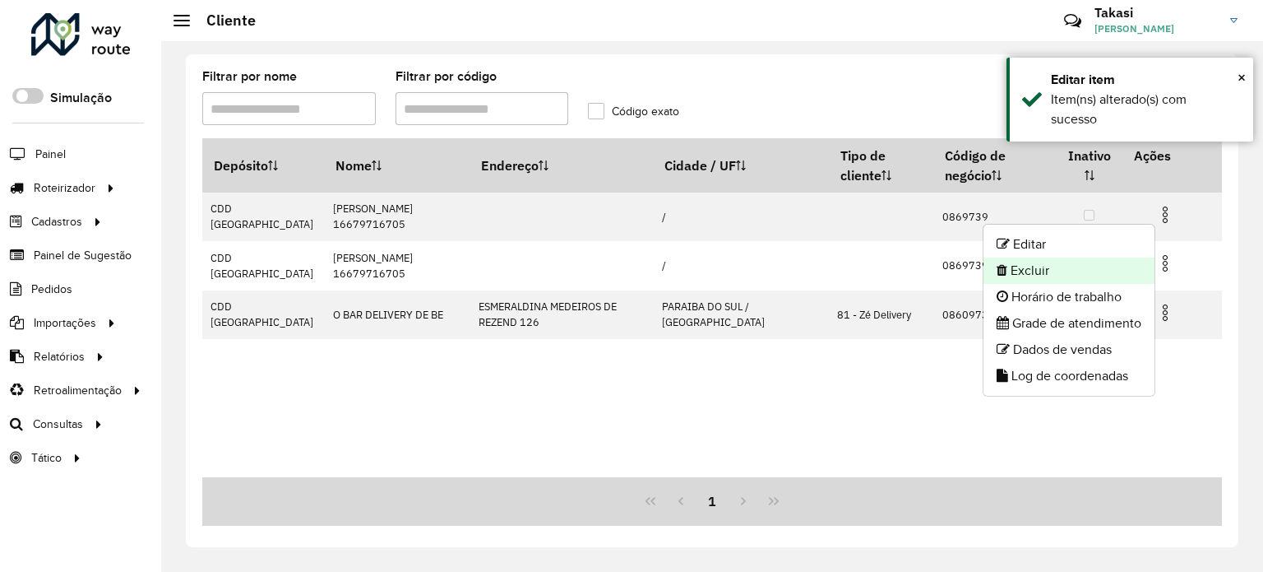
click at [1076, 275] on li "Excluir" at bounding box center [1069, 270] width 171 height 26
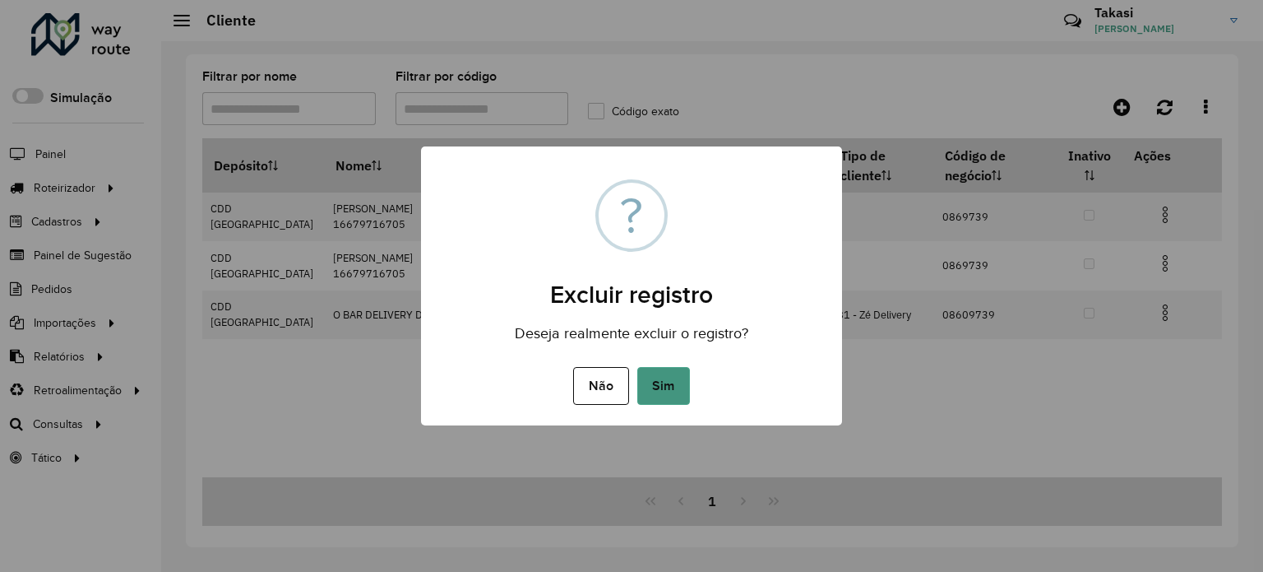
click at [669, 394] on button "Sim" at bounding box center [663, 386] width 53 height 38
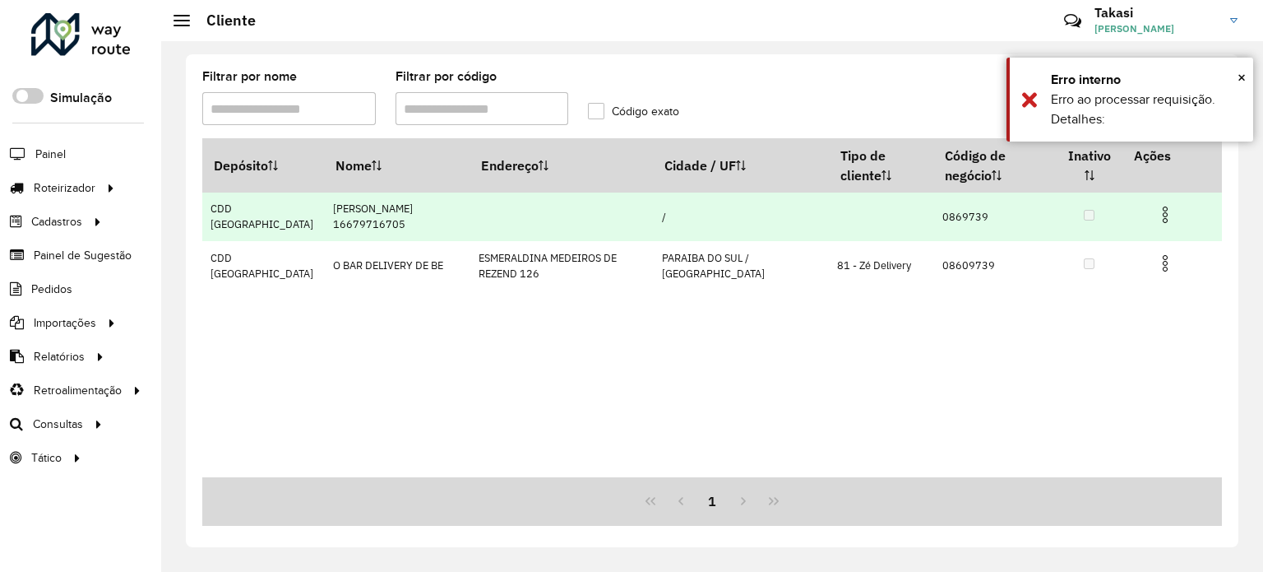
click at [1164, 212] on img at bounding box center [1165, 215] width 20 height 20
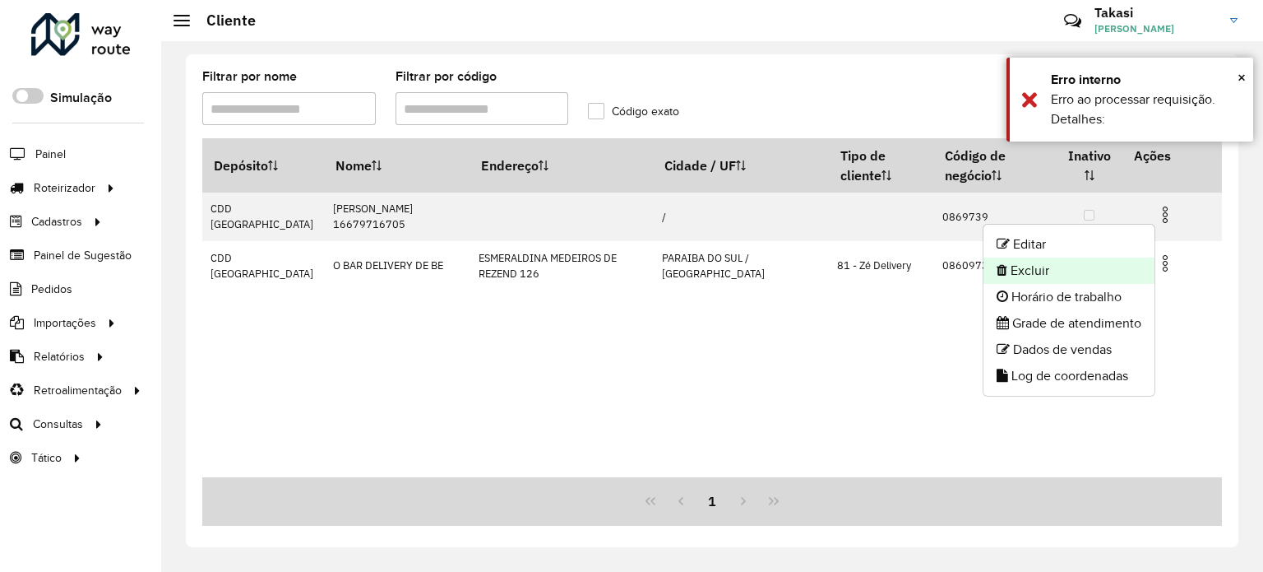
click at [1059, 273] on li "Excluir" at bounding box center [1069, 270] width 171 height 26
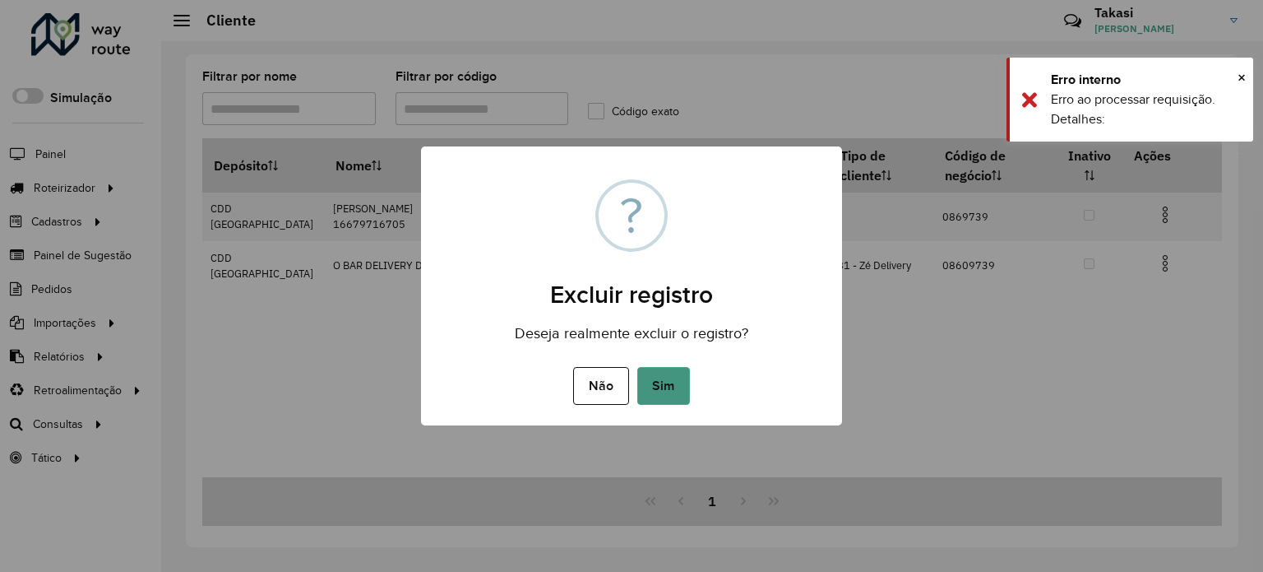
click at [664, 383] on button "Sim" at bounding box center [663, 386] width 53 height 38
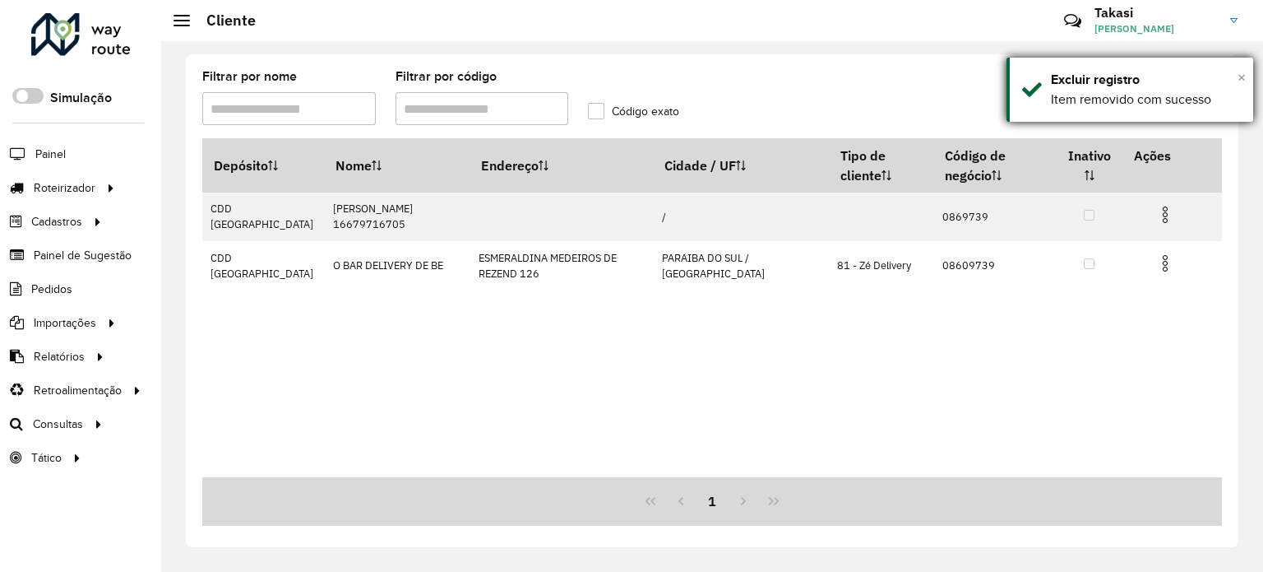
click at [1238, 74] on span "×" at bounding box center [1242, 77] width 8 height 18
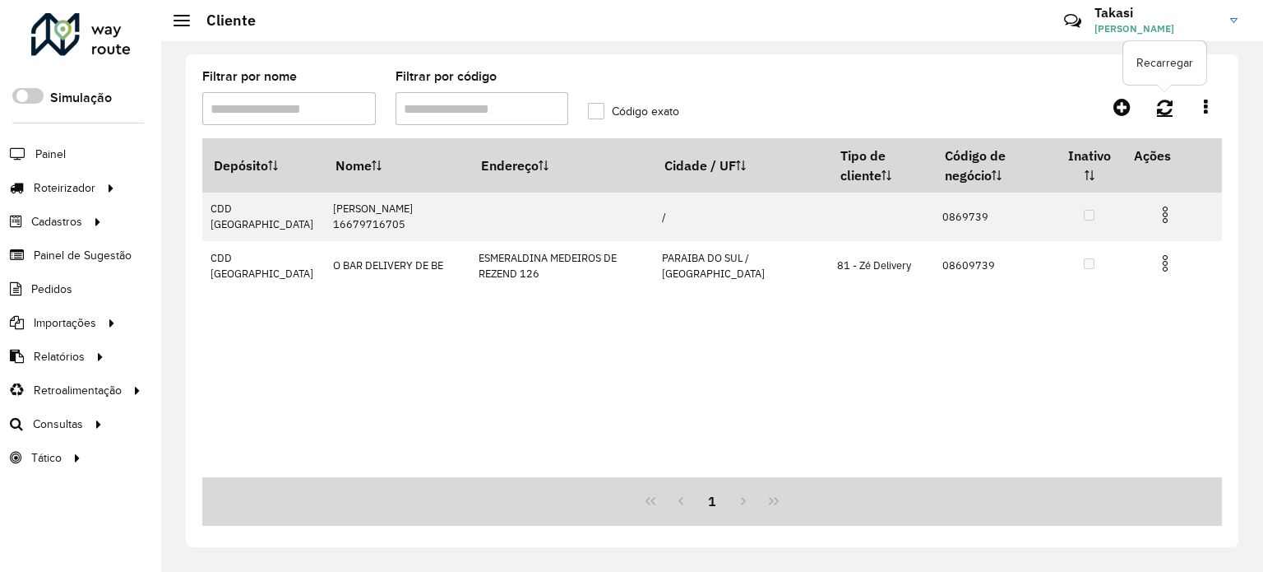
click at [1168, 107] on icon at bounding box center [1165, 107] width 16 height 18
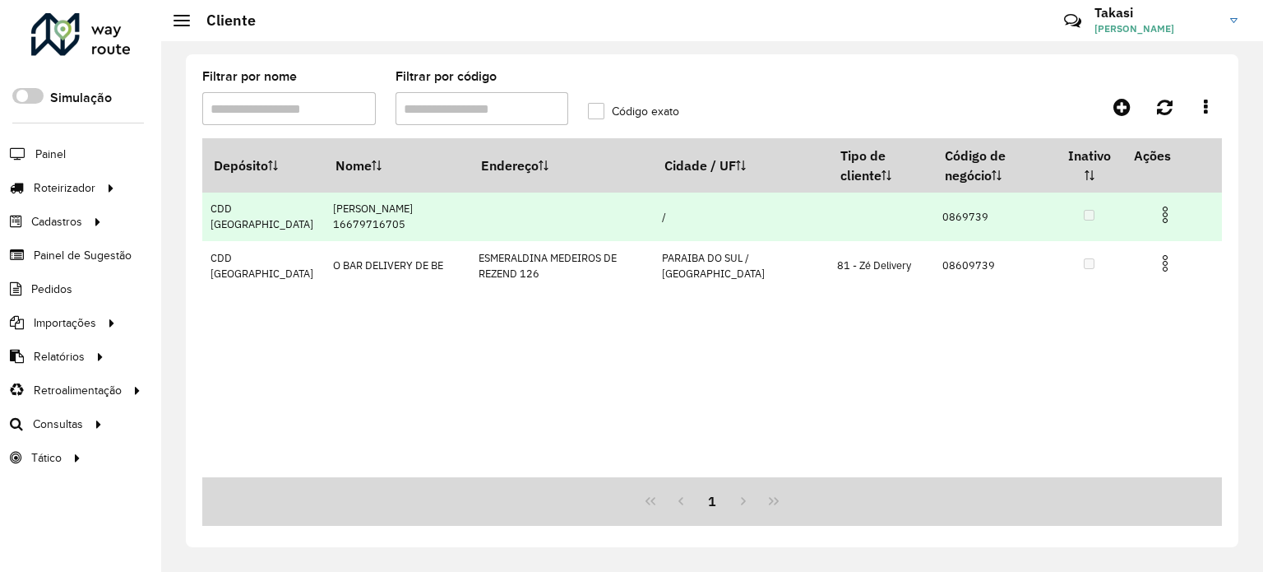
click at [1167, 216] on img at bounding box center [1165, 215] width 20 height 20
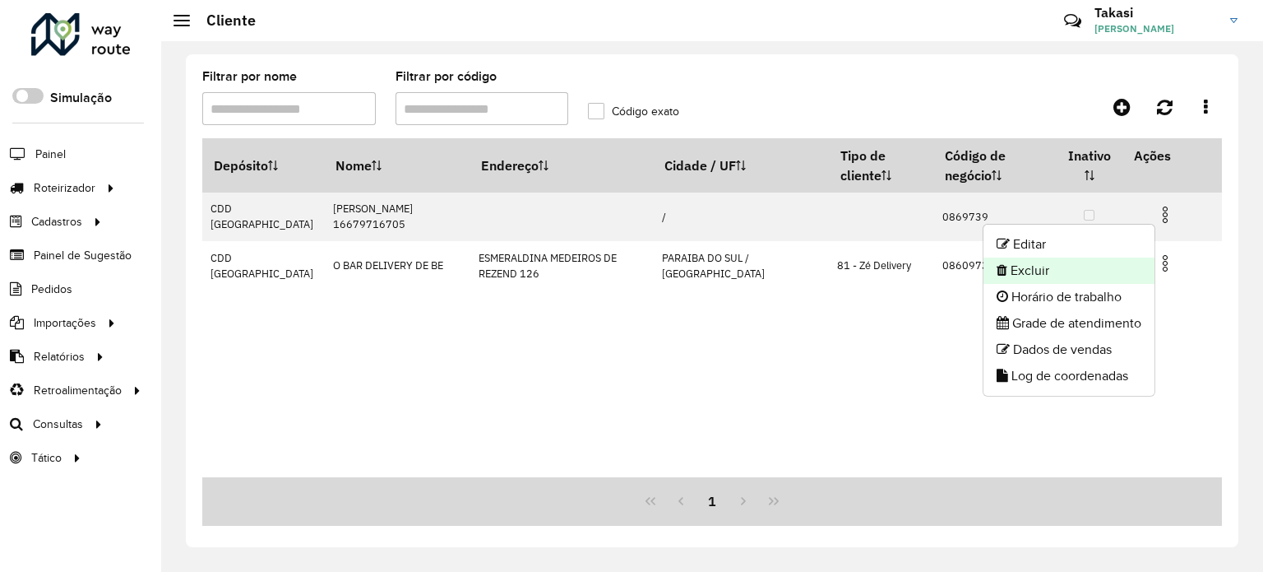
click at [1062, 275] on li "Excluir" at bounding box center [1069, 270] width 171 height 26
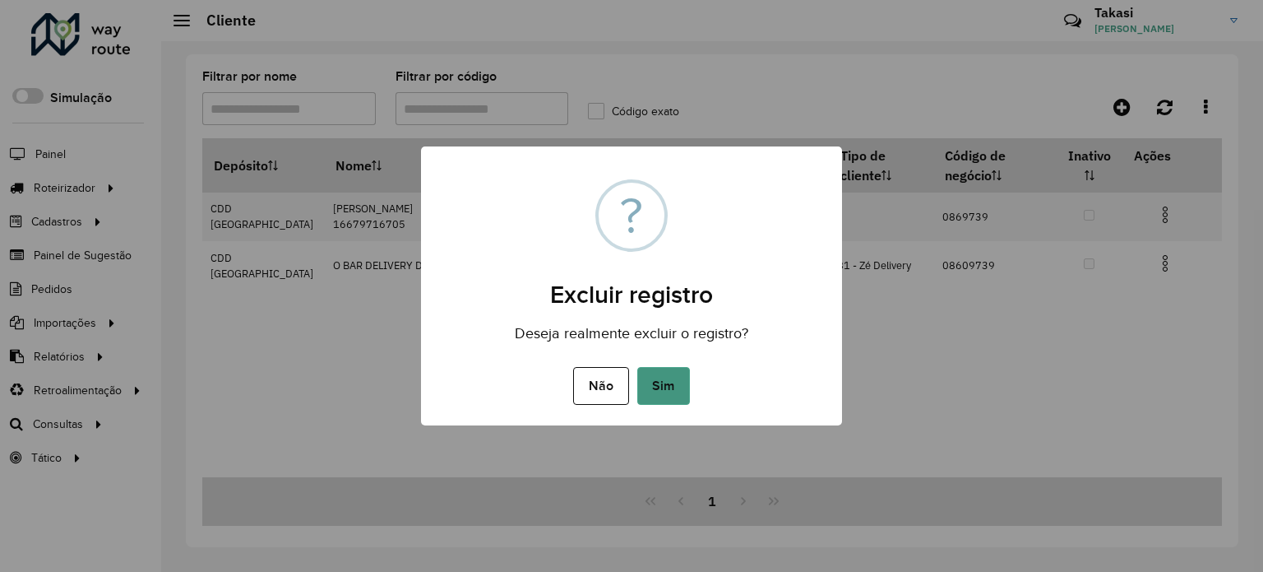
click at [674, 401] on button "Sim" at bounding box center [663, 386] width 53 height 38
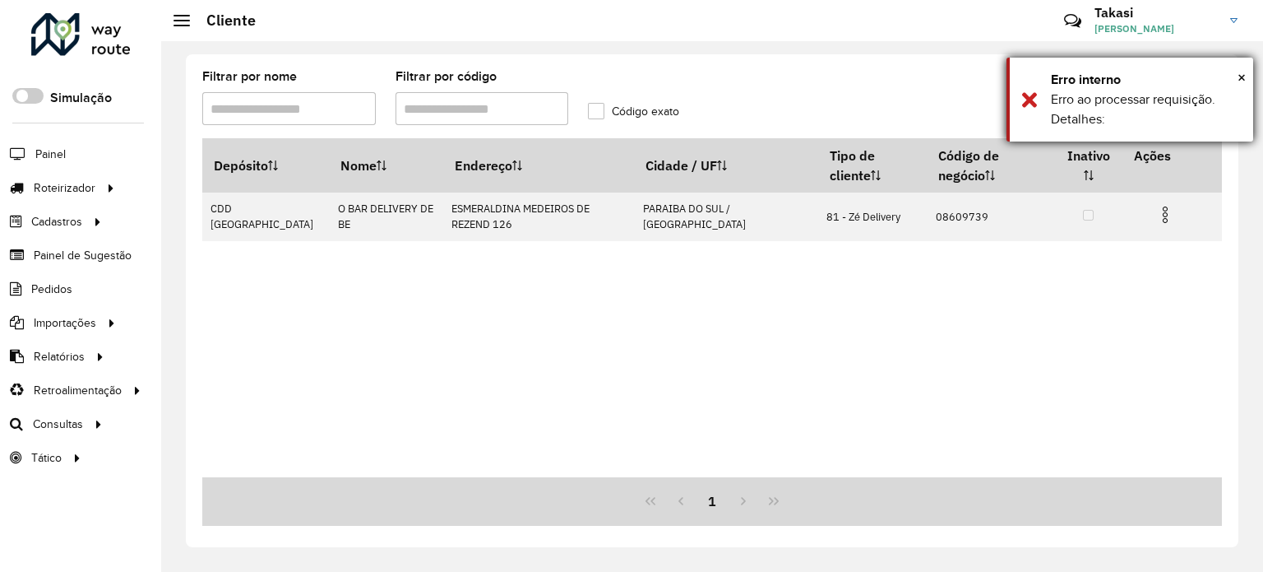
click at [1236, 71] on div "Erro interno" at bounding box center [1146, 80] width 190 height 20
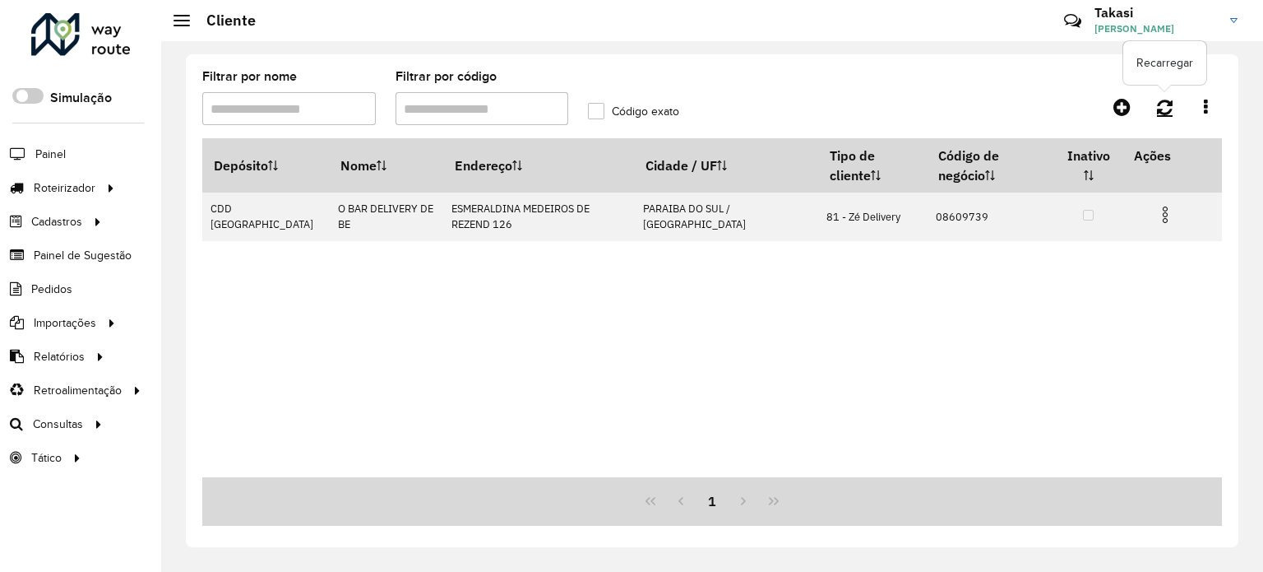
click at [1160, 104] on icon at bounding box center [1165, 107] width 16 height 18
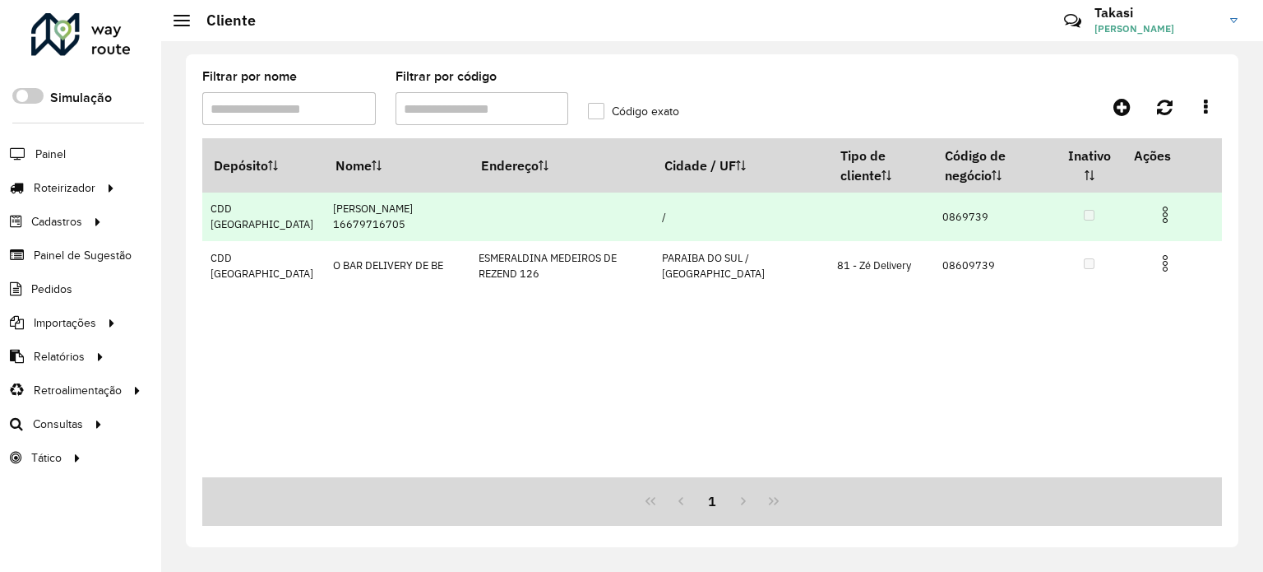
click at [1164, 208] on img at bounding box center [1165, 215] width 20 height 20
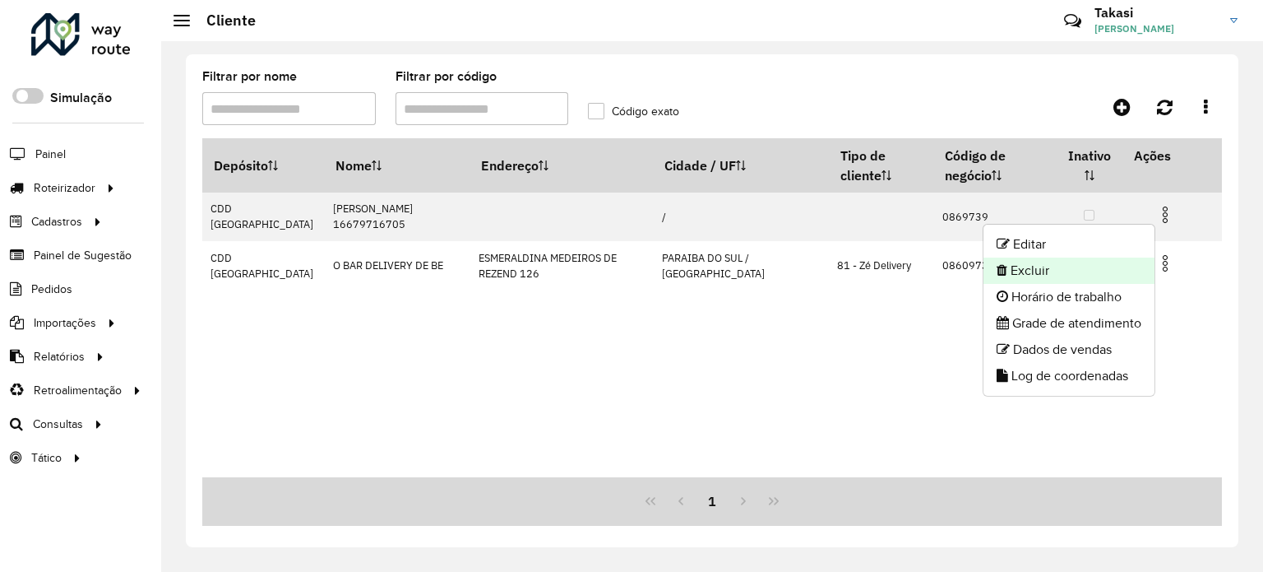
click at [1039, 275] on li "Excluir" at bounding box center [1069, 270] width 171 height 26
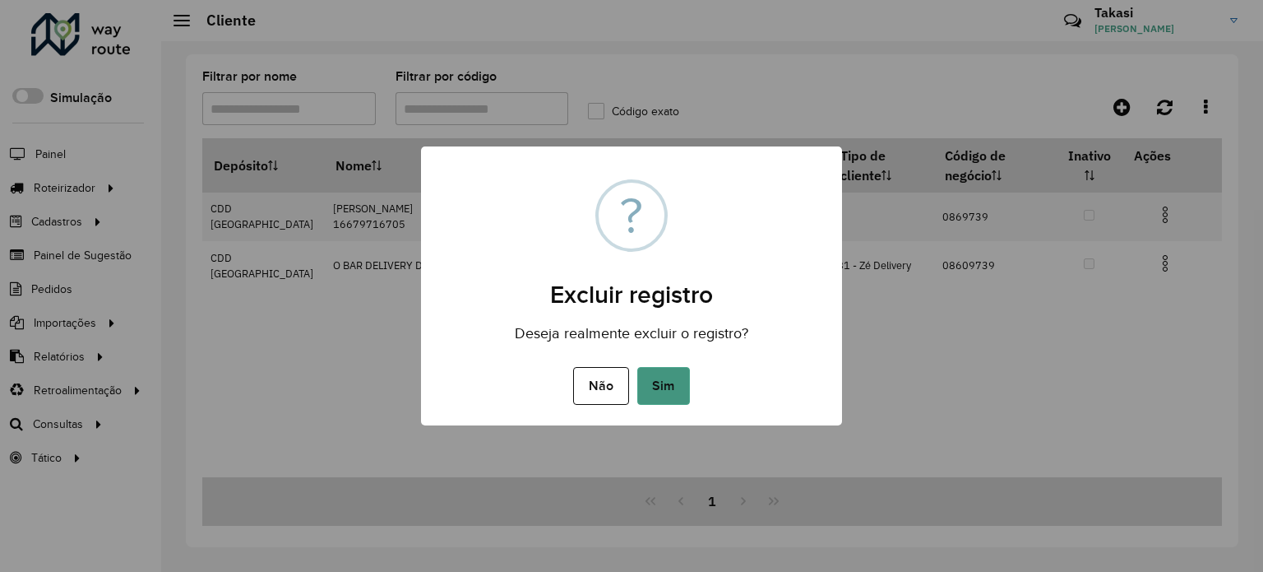
click at [677, 391] on button "Sim" at bounding box center [663, 386] width 53 height 38
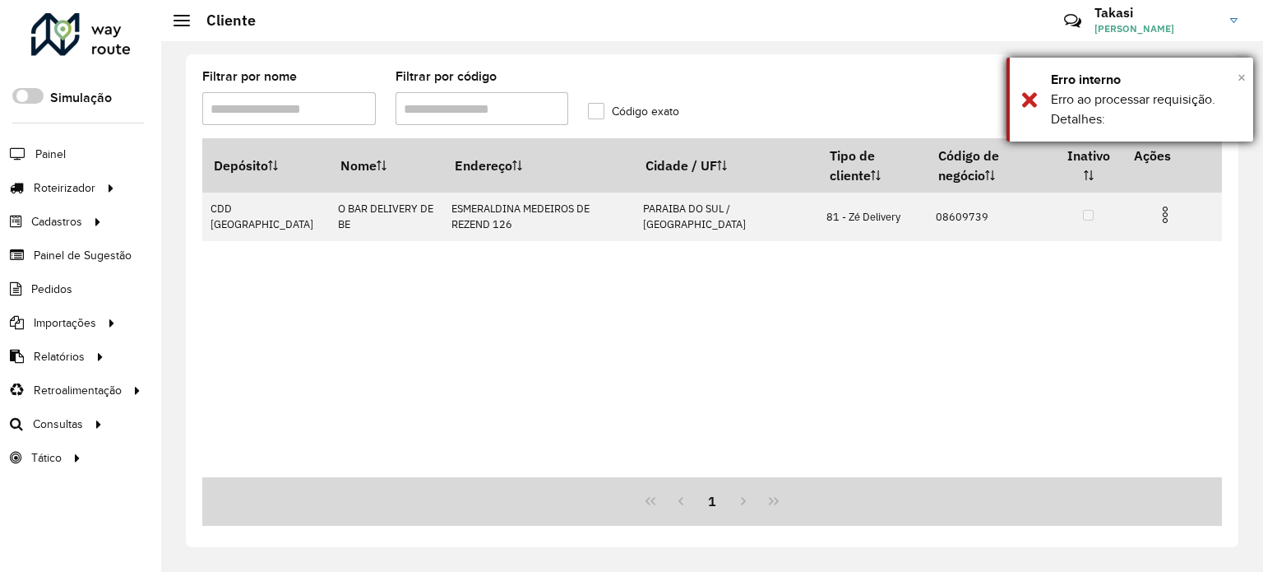
click at [1239, 72] on span "×" at bounding box center [1242, 77] width 8 height 18
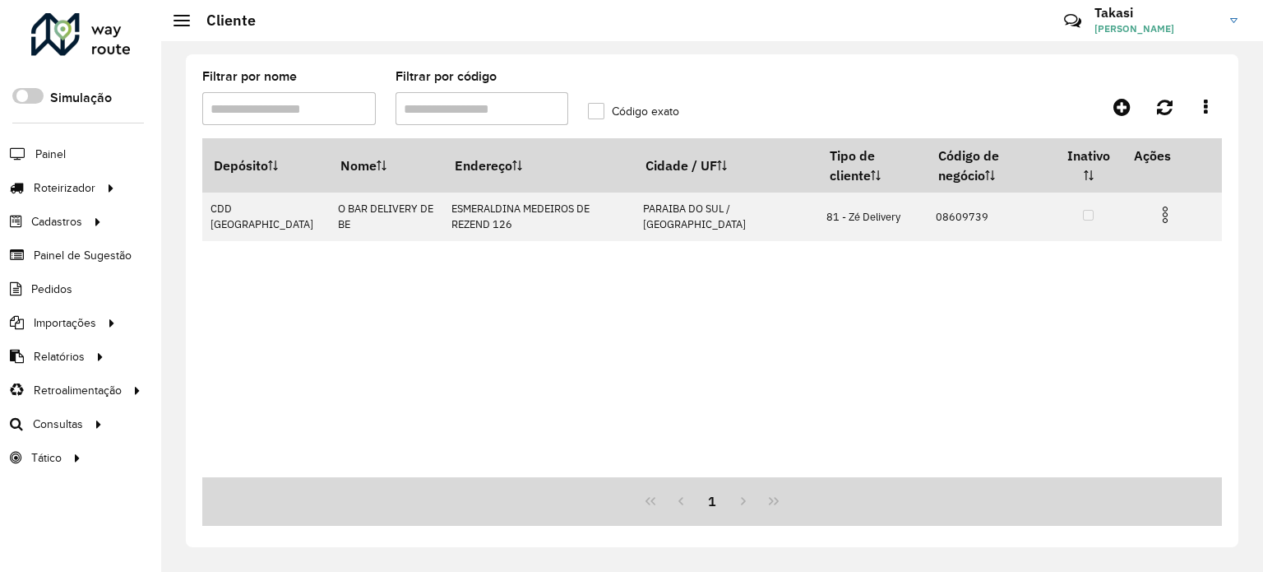
click at [915, 92] on formly-group "Filtrar por nome Filtrar por código Código exato" at bounding box center [577, 104] width 771 height 67
click at [1158, 114] on icon at bounding box center [1165, 107] width 16 height 18
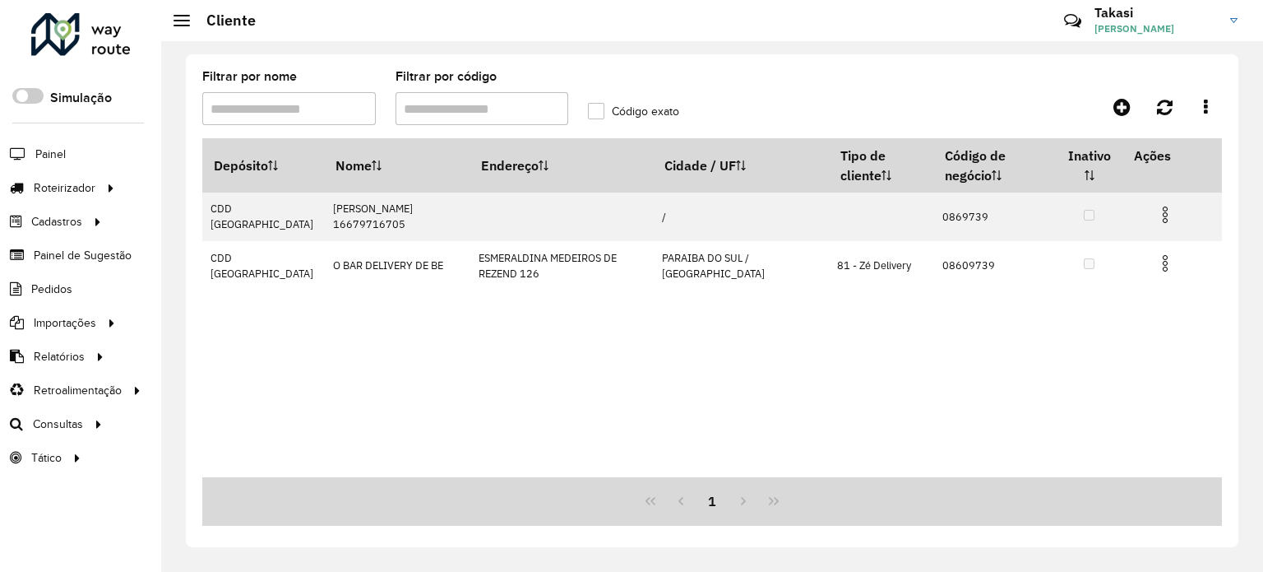
click at [1160, 358] on div "Depósito Nome Endereço Cidade / UF Tipo de cliente Código de negócio Inativo Aç…" at bounding box center [712, 307] width 1020 height 339
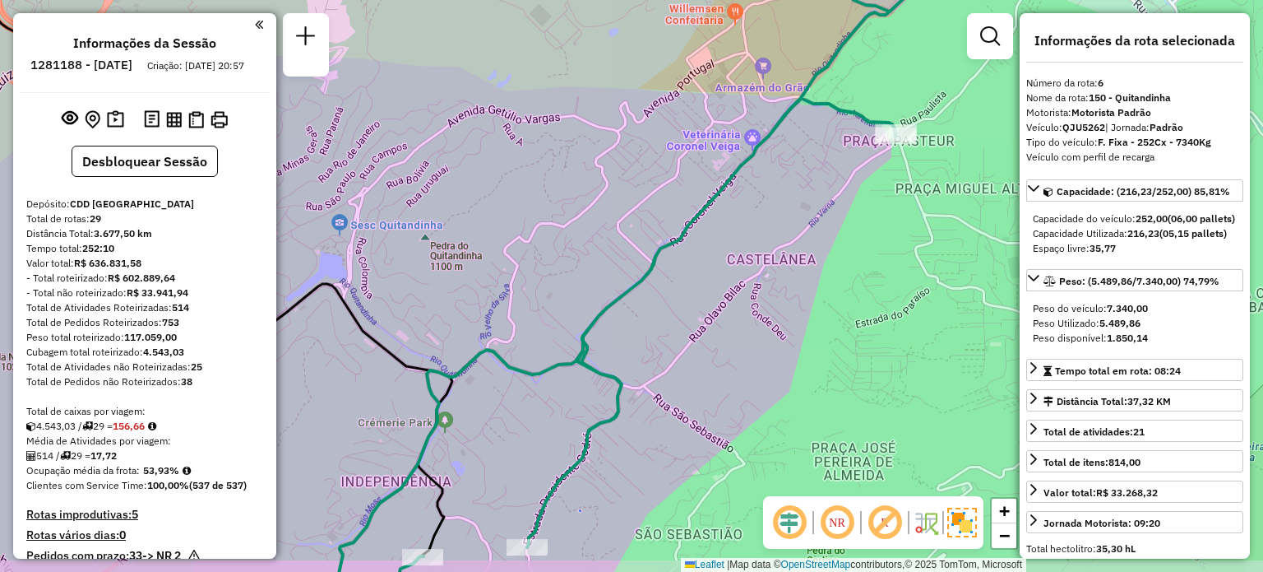
select select "**********"
click at [697, 145] on div "Janela de atendimento Grade de atendimento Capacidade Transportadoras Veículos …" at bounding box center [631, 286] width 1263 height 572
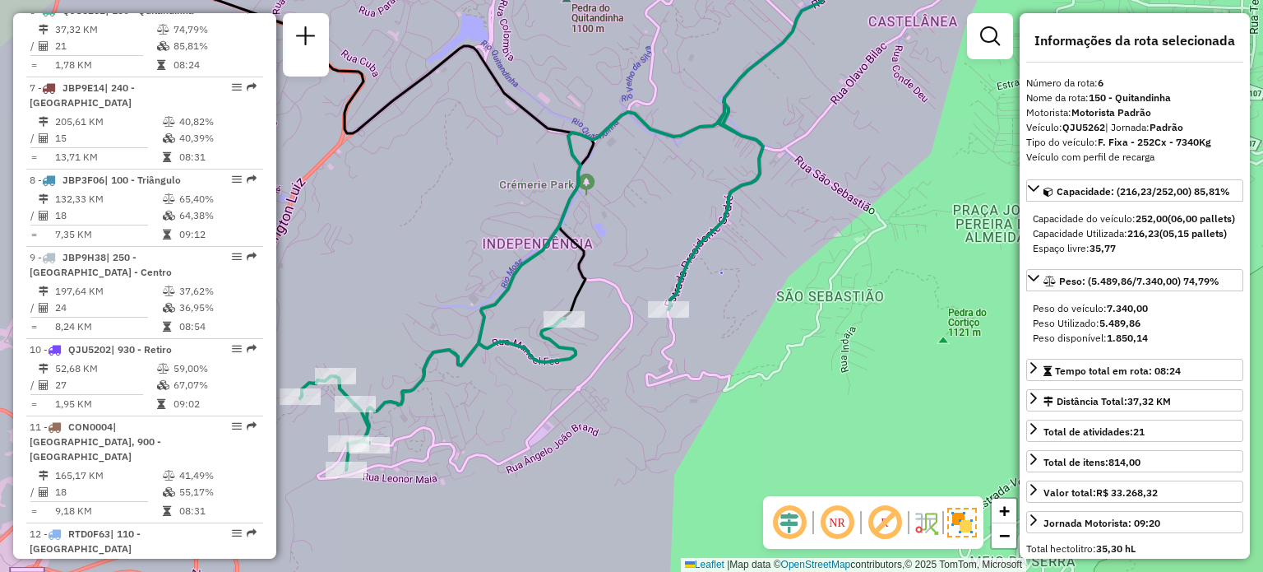
drag, startPoint x: 634, startPoint y: 239, endPoint x: 701, endPoint y: 141, distance: 119.1
click at [701, 141] on div "Janela de atendimento Grade de atendimento Capacidade Transportadoras Veículos …" at bounding box center [631, 286] width 1263 height 572
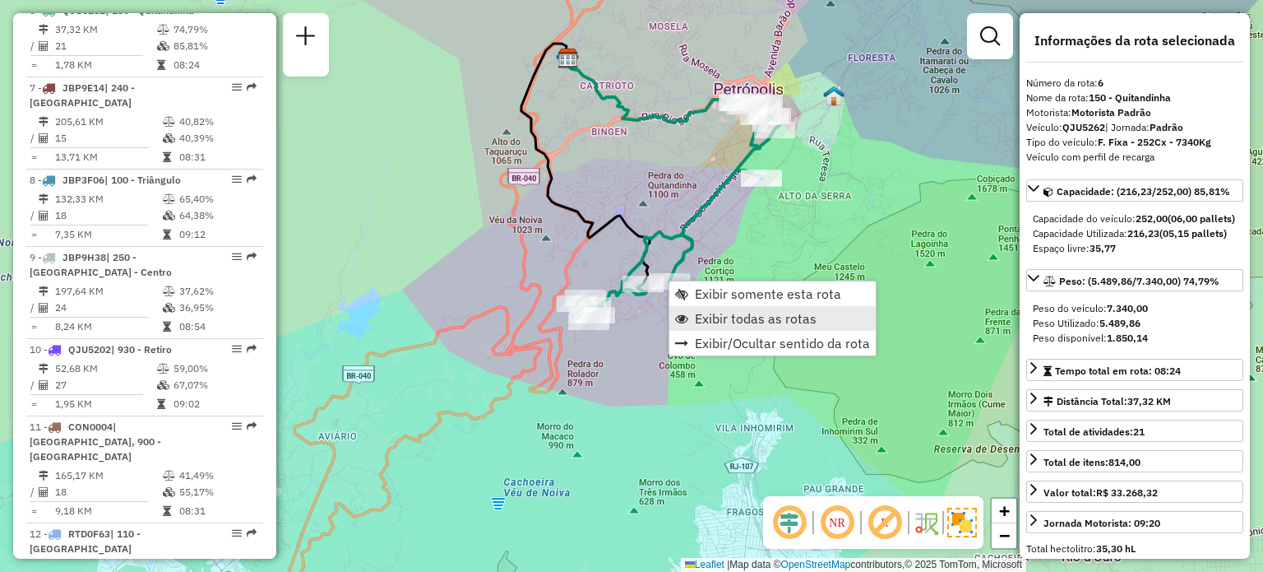
click at [701, 322] on span "Exibir todas as rotas" at bounding box center [756, 318] width 122 height 13
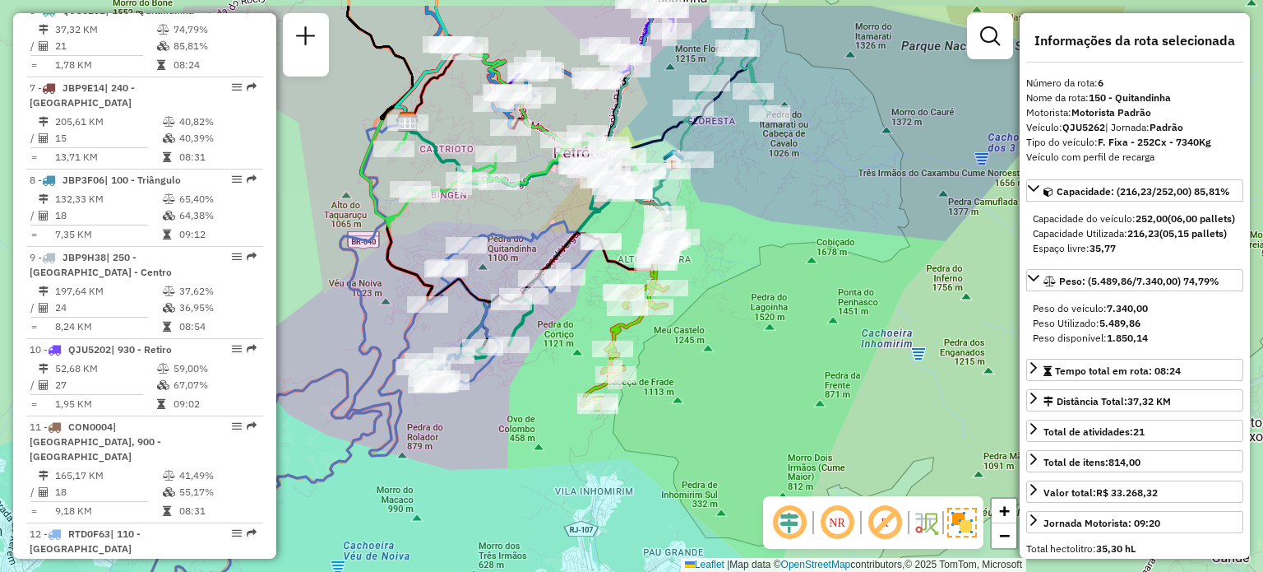
drag, startPoint x: 737, startPoint y: 279, endPoint x: 574, endPoint y: 340, distance: 173.8
click at [576, 341] on div "Janela de atendimento Grade de atendimento Capacidade Transportadoras Veículos …" at bounding box center [631, 286] width 1263 height 572
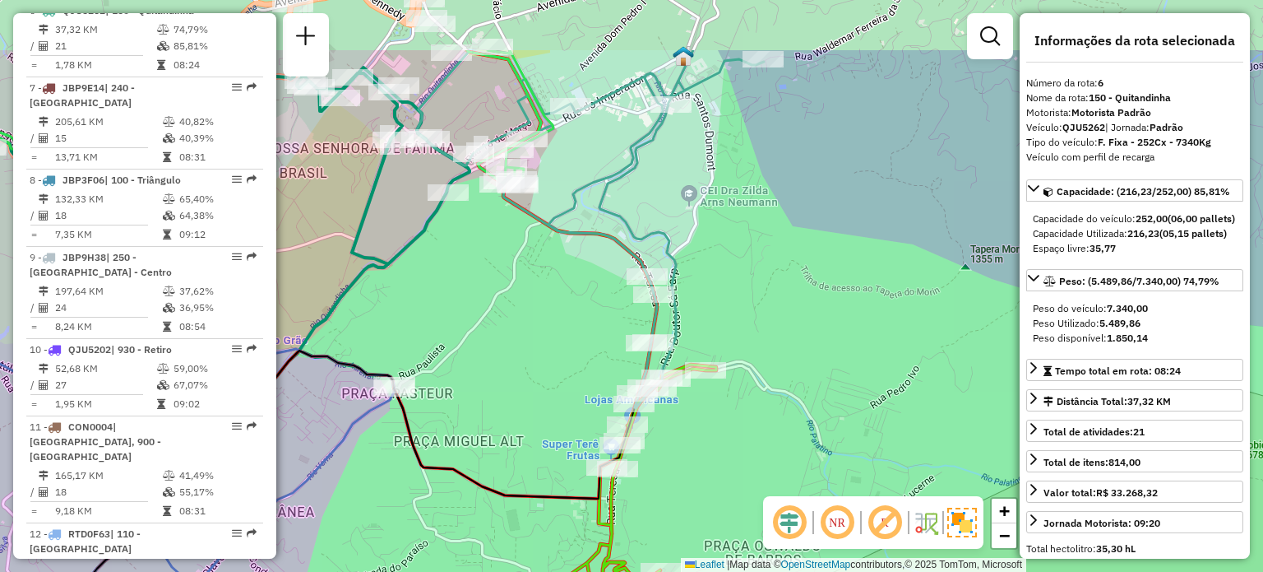
drag, startPoint x: 477, startPoint y: 210, endPoint x: 785, endPoint y: 457, distance: 395.4
click at [785, 457] on div "Janela de atendimento Grade de atendimento Capacidade Transportadoras Veículos …" at bounding box center [631, 286] width 1263 height 572
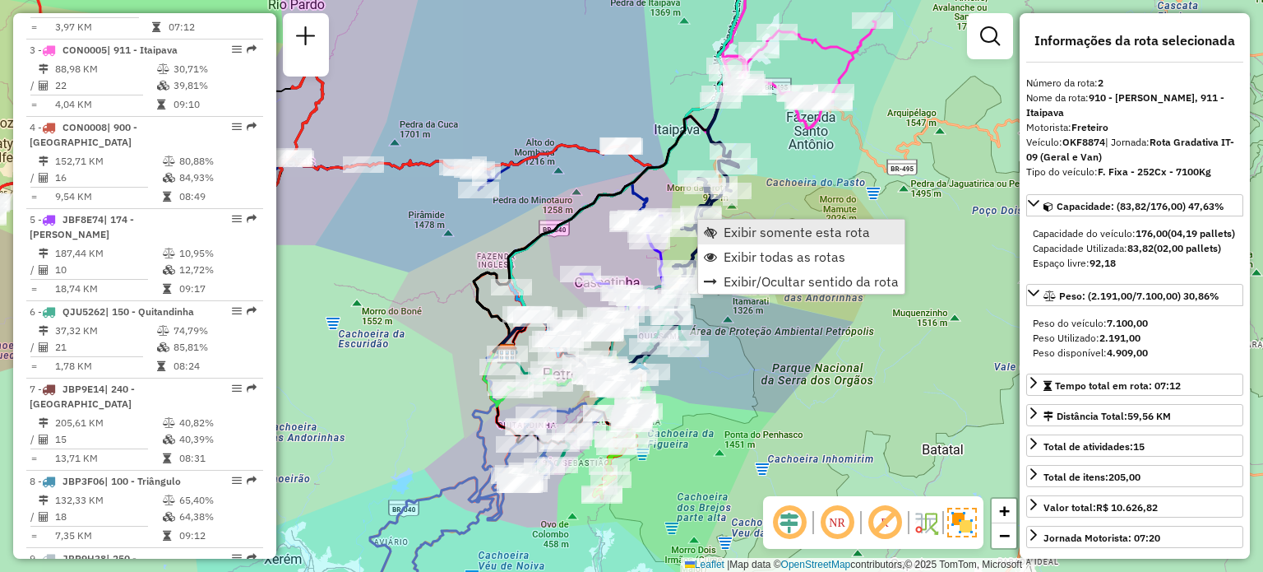
scroll to position [801, 0]
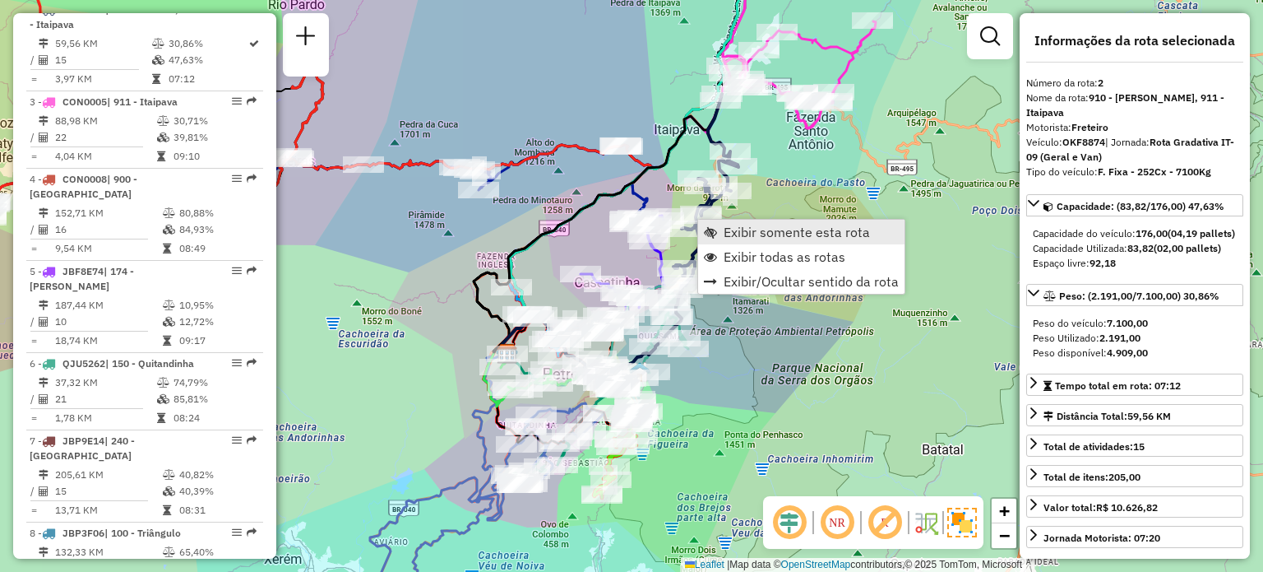
click at [715, 229] on span "Exibir somente esta rota" at bounding box center [710, 231] width 13 height 13
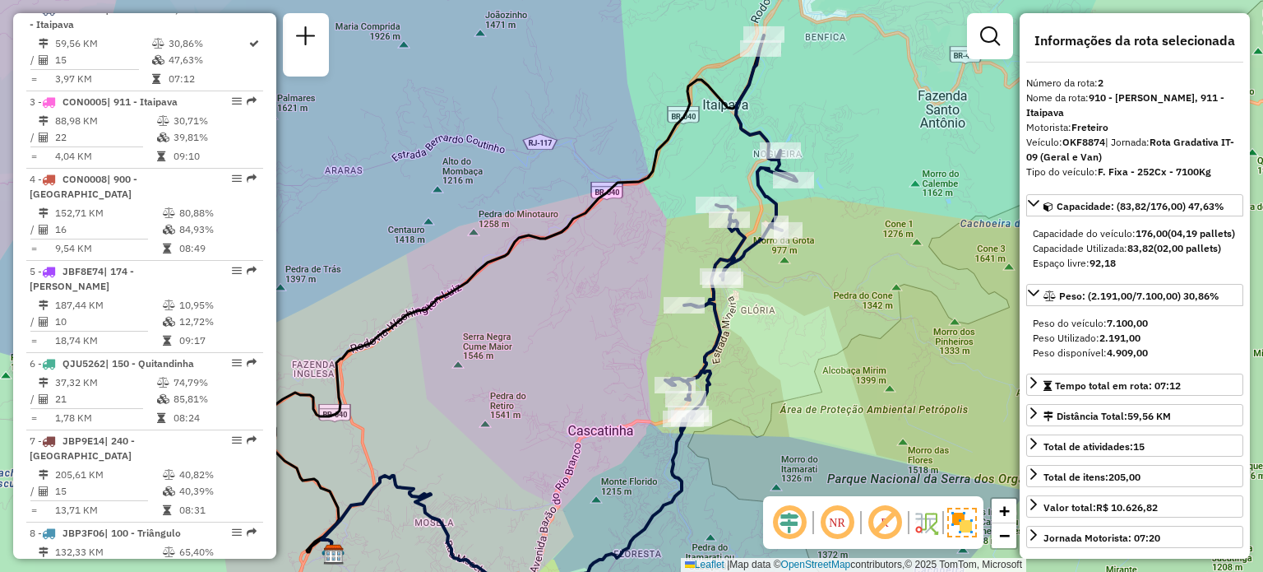
drag, startPoint x: 708, startPoint y: 292, endPoint x: 612, endPoint y: 328, distance: 102.8
click at [614, 328] on div "Janela de atendimento Grade de atendimento Capacidade Transportadoras Veículos …" at bounding box center [631, 286] width 1263 height 572
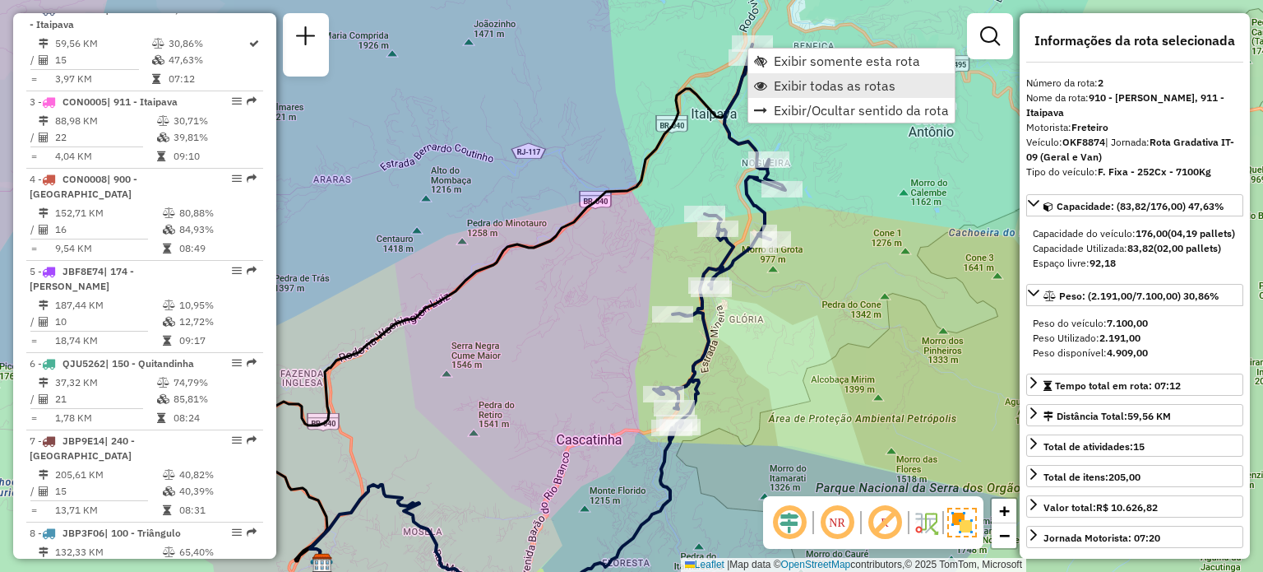
click at [775, 95] on link "Exibir todas as rotas" at bounding box center [851, 85] width 206 height 25
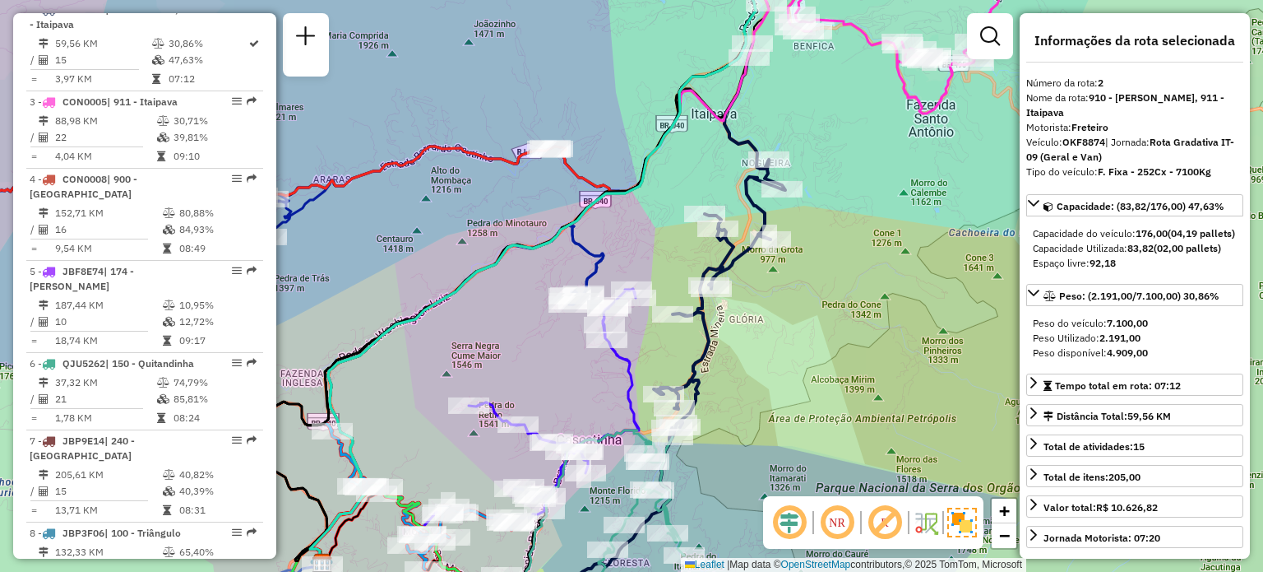
drag, startPoint x: 858, startPoint y: 86, endPoint x: 619, endPoint y: 367, distance: 368.8
click at [632, 369] on div "Janela de atendimento Grade de atendimento Capacidade Transportadoras Veículos …" at bounding box center [631, 286] width 1263 height 572
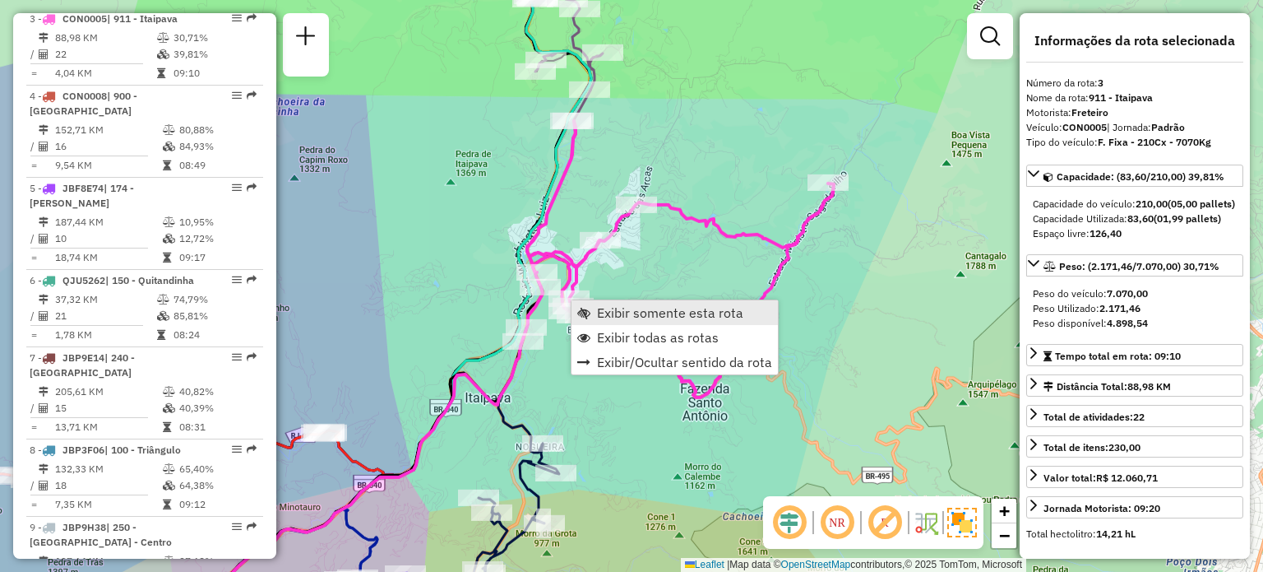
scroll to position [893, 0]
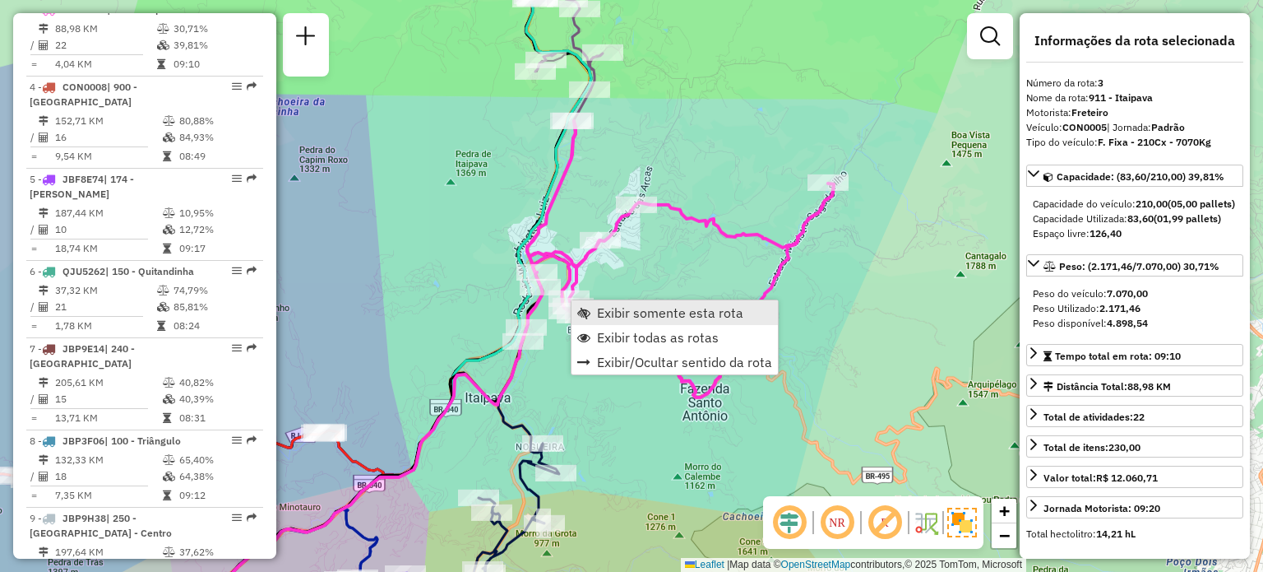
click at [590, 310] on link "Exibir somente esta rota" at bounding box center [675, 312] width 206 height 25
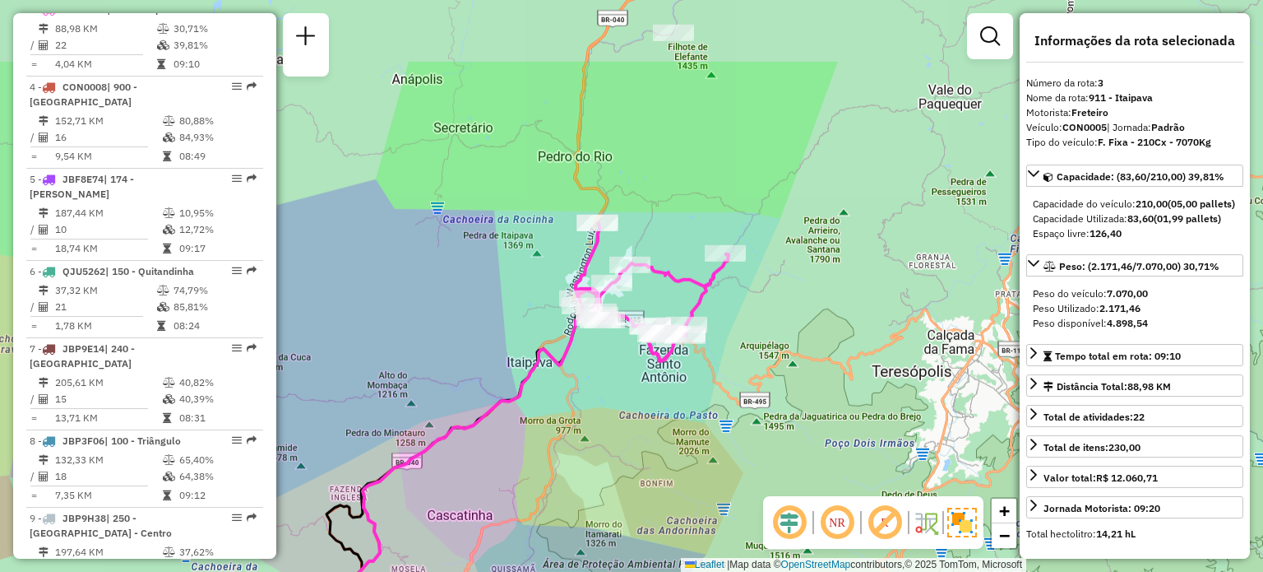
drag, startPoint x: 701, startPoint y: 232, endPoint x: 586, endPoint y: 364, distance: 176.0
click at [586, 364] on div "Janela de atendimento Grade de atendimento Capacidade Transportadoras Veículos …" at bounding box center [631, 286] width 1263 height 572
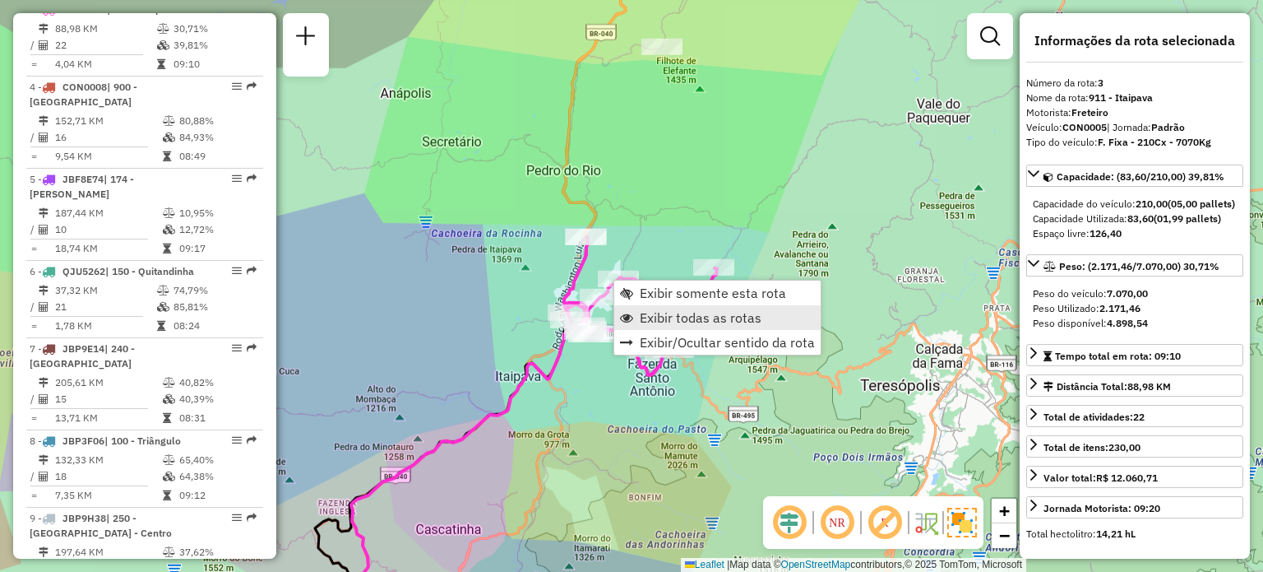
click at [648, 312] on span "Exibir todas as rotas" at bounding box center [701, 317] width 122 height 13
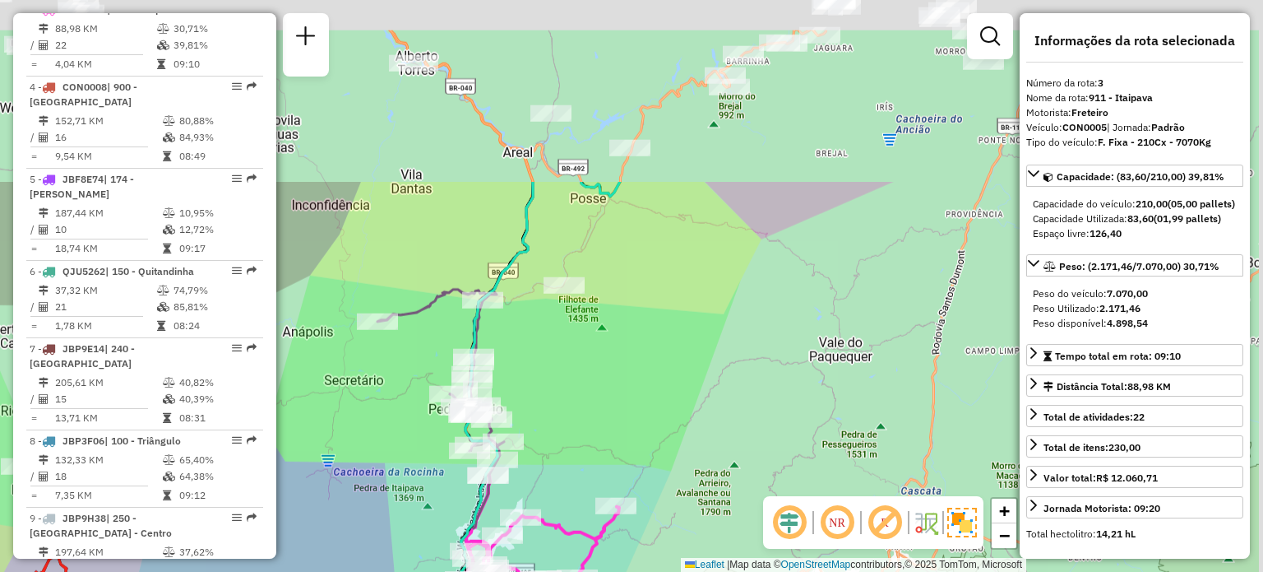
drag, startPoint x: 687, startPoint y: 195, endPoint x: 598, endPoint y: 383, distance: 208.6
click at [586, 437] on div "Janela de atendimento Grade de atendimento Capacidade Transportadoras Veículos …" at bounding box center [631, 286] width 1263 height 572
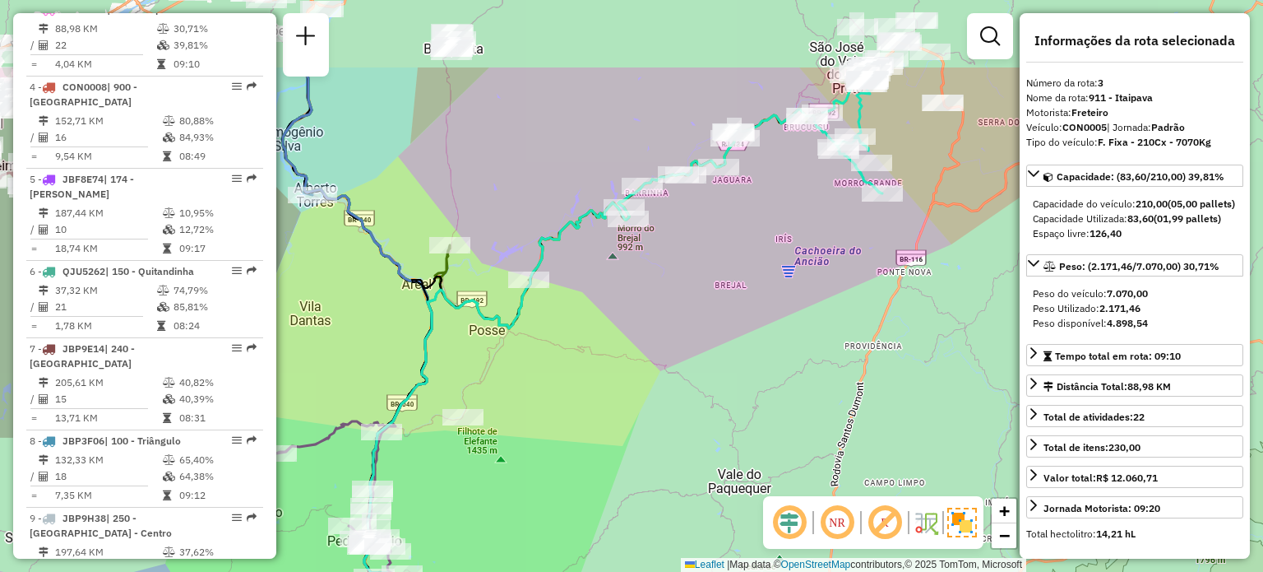
drag, startPoint x: 678, startPoint y: 163, endPoint x: 556, endPoint y: 322, distance: 200.0
click at [556, 323] on div "Janela de atendimento Grade de atendimento Capacidade Transportadoras Veículos …" at bounding box center [631, 286] width 1263 height 572
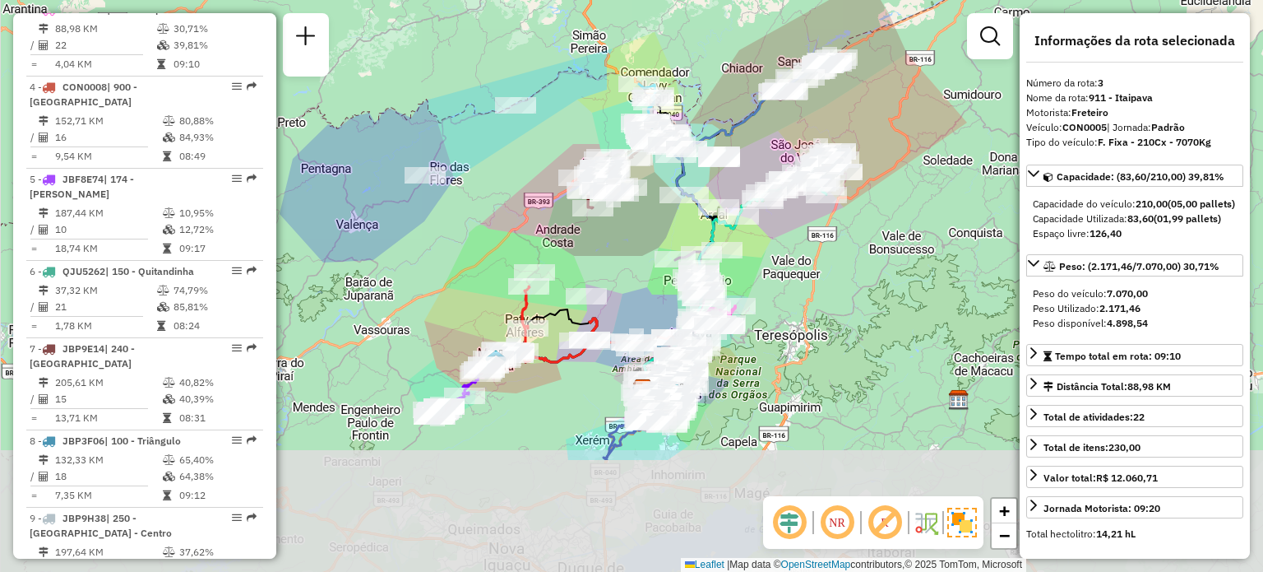
drag, startPoint x: 612, startPoint y: 428, endPoint x: 763, endPoint y: 246, distance: 237.1
click at [763, 246] on div "Janela de atendimento Grade de atendimento Capacidade Transportadoras Veículos …" at bounding box center [631, 286] width 1263 height 572
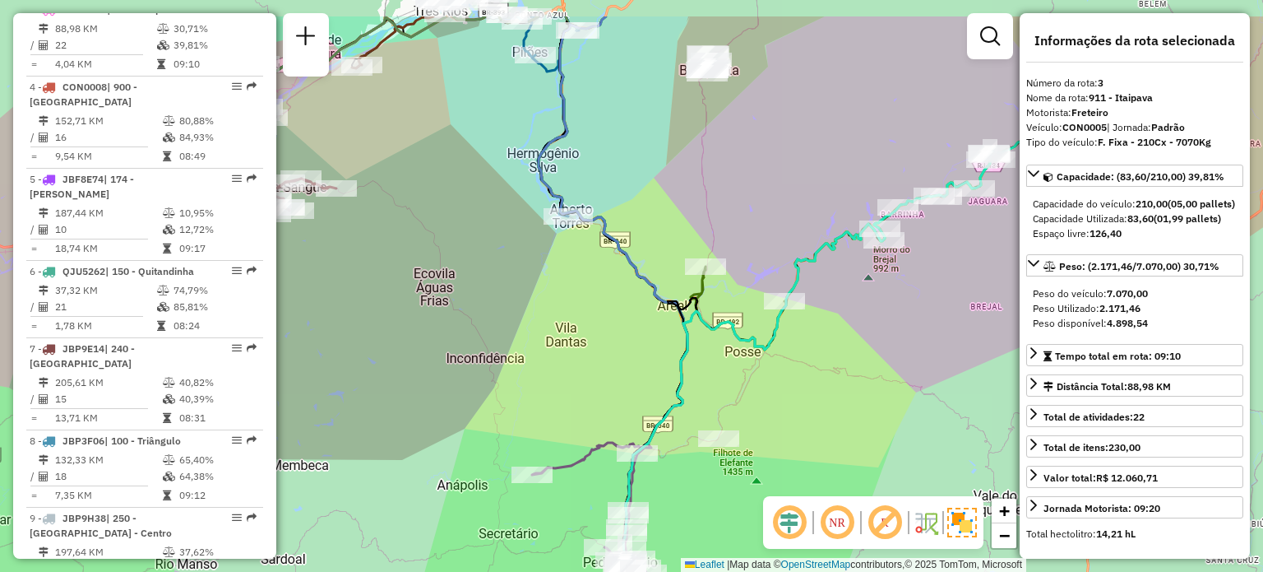
drag, startPoint x: 714, startPoint y: 74, endPoint x: 711, endPoint y: 225, distance: 151.4
click at [711, 225] on div "Janela de atendimento Grade de atendimento Capacidade Transportadoras Veículos …" at bounding box center [631, 286] width 1263 height 572
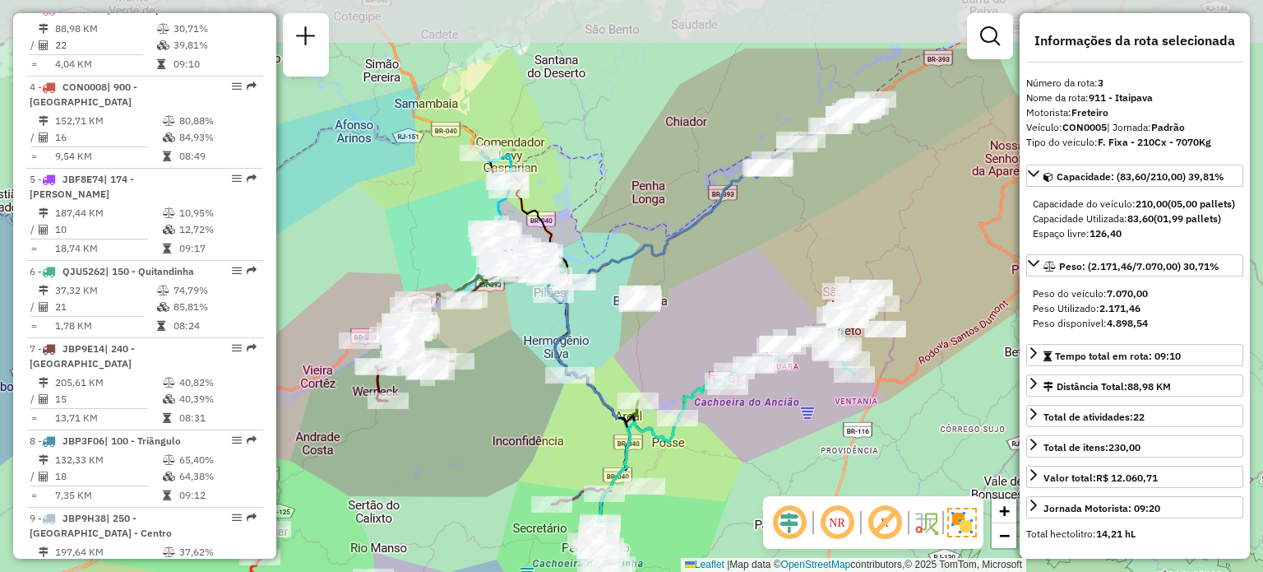
drag, startPoint x: 861, startPoint y: 92, endPoint x: 775, endPoint y: 202, distance: 139.5
click at [775, 202] on div "Janela de atendimento Grade de atendimento Capacidade Transportadoras Veículos …" at bounding box center [631, 286] width 1263 height 572
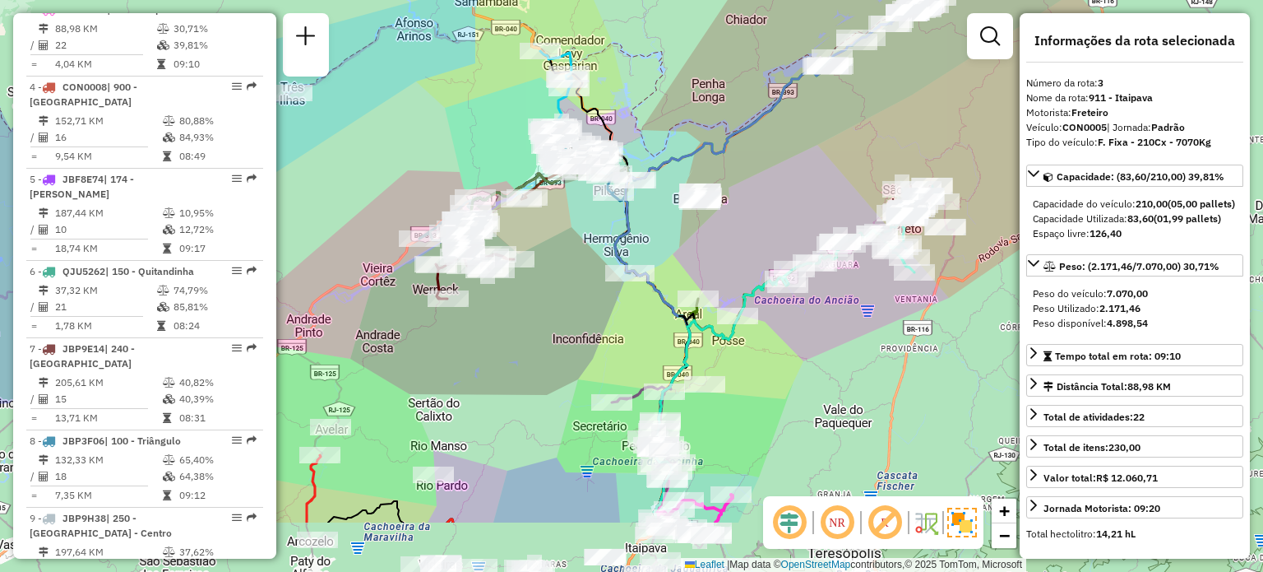
drag, startPoint x: 748, startPoint y: 261, endPoint x: 812, endPoint y: 154, distance: 124.3
click at [812, 154] on div "Janela de atendimento Grade de atendimento Capacidade Transportadoras Veículos …" at bounding box center [631, 286] width 1263 height 572
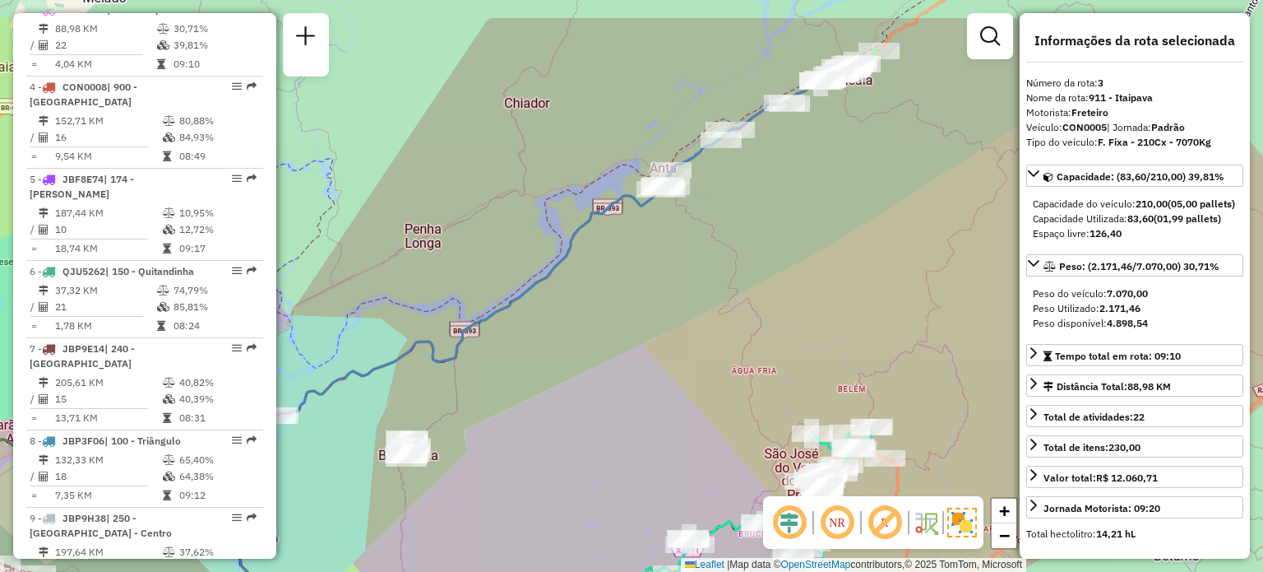
drag, startPoint x: 845, startPoint y: 89, endPoint x: 788, endPoint y: 201, distance: 125.4
click at [788, 201] on div "Janela de atendimento Grade de atendimento Capacidade Transportadoras Veículos …" at bounding box center [631, 286] width 1263 height 572
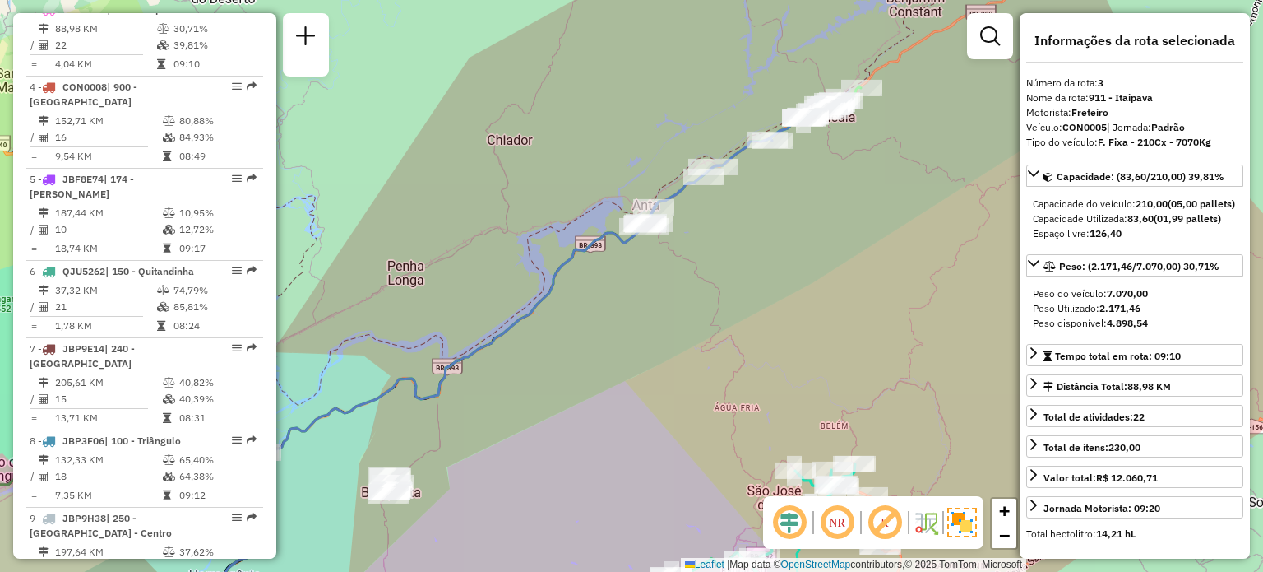
drag, startPoint x: 475, startPoint y: 433, endPoint x: 707, endPoint y: 161, distance: 357.6
click at [705, 163] on div "Janela de atendimento Grade de atendimento Capacidade Transportadoras Veículos …" at bounding box center [631, 286] width 1263 height 572
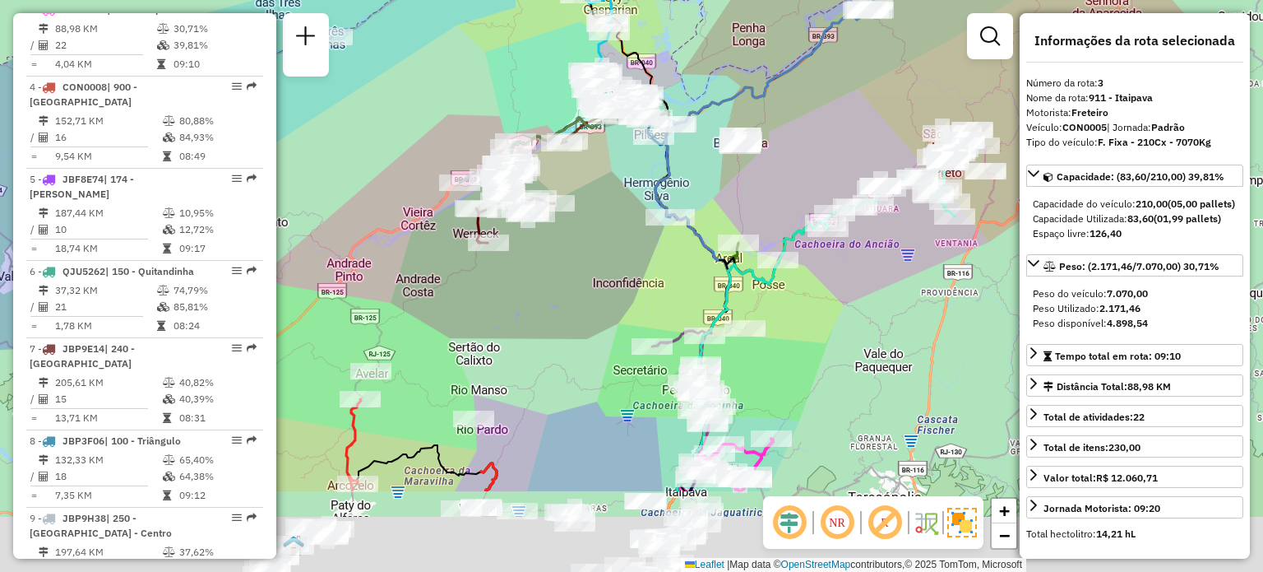
drag, startPoint x: 662, startPoint y: 348, endPoint x: 764, endPoint y: 200, distance: 179.8
click at [762, 206] on div "Janela de atendimento Grade de atendimento Capacidade Transportadoras Veículos …" at bounding box center [631, 286] width 1263 height 572
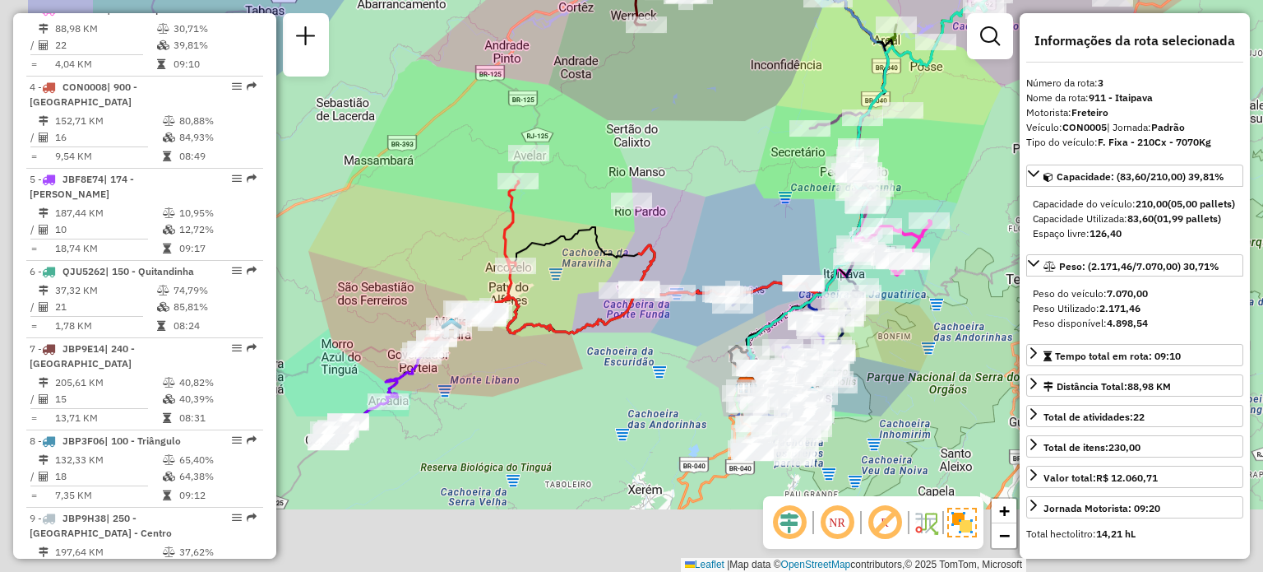
drag, startPoint x: 526, startPoint y: 433, endPoint x: 682, endPoint y: 220, distance: 263.7
click at [682, 220] on div "Janela de atendimento Grade de atendimento Capacidade Transportadoras Veículos …" at bounding box center [631, 286] width 1263 height 572
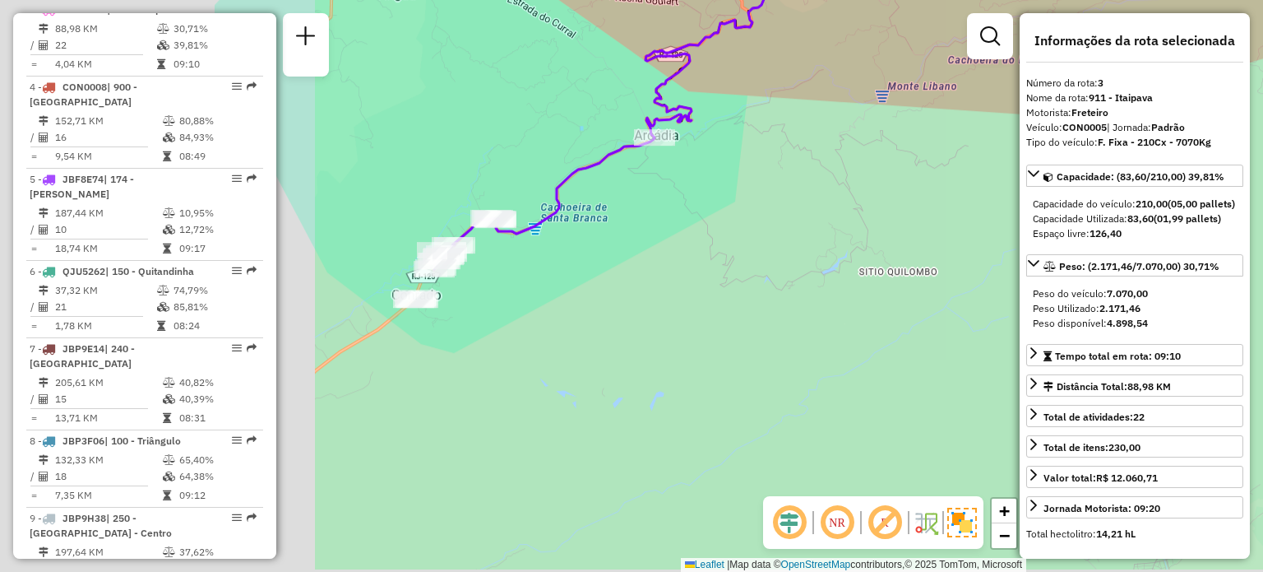
drag, startPoint x: 398, startPoint y: 447, endPoint x: 809, endPoint y: 246, distance: 457.5
click at [799, 257] on div "Janela de atendimento Grade de atendimento Capacidade Transportadoras Veículos …" at bounding box center [631, 286] width 1263 height 572
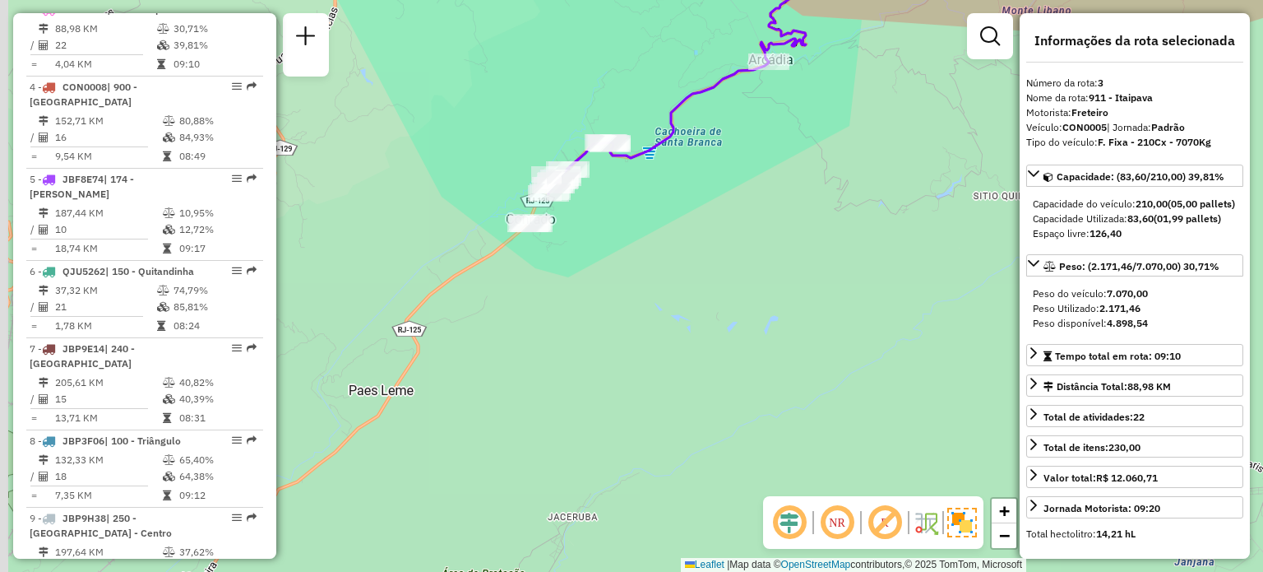
drag, startPoint x: 632, startPoint y: 262, endPoint x: 666, endPoint y: 248, distance: 37.3
click at [666, 248] on div "Janela de atendimento Grade de atendimento Capacidade Transportadoras Veículos …" at bounding box center [631, 286] width 1263 height 572
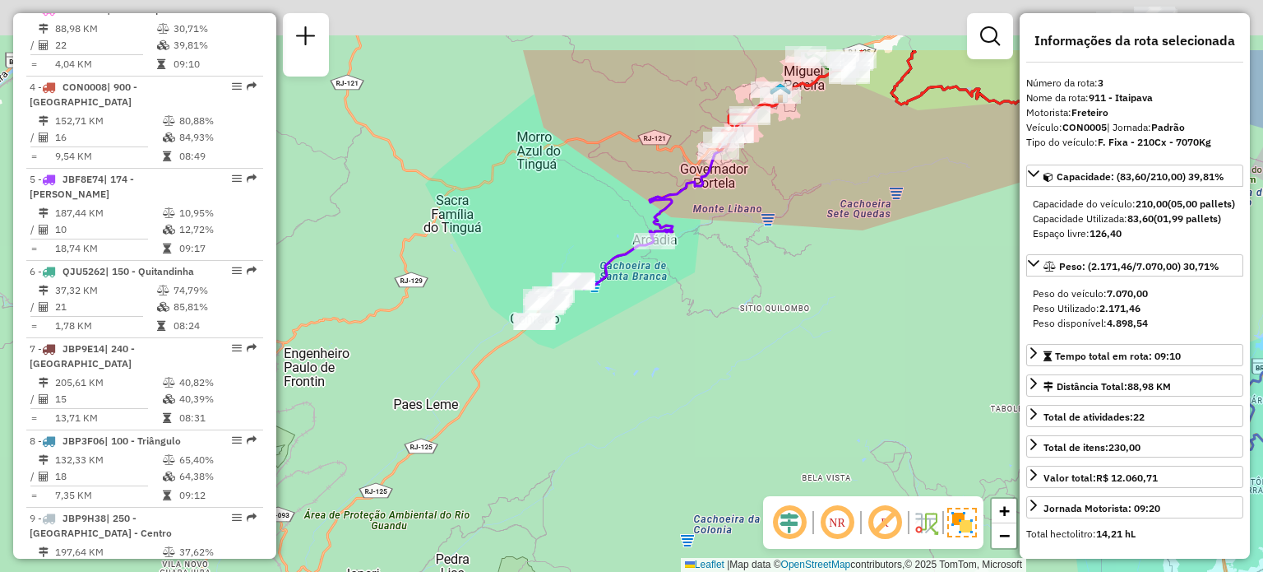
drag, startPoint x: 887, startPoint y: 67, endPoint x: 725, endPoint y: 190, distance: 203.1
click at [791, 192] on div "Janela de atendimento Grade de atendimento Capacidade Transportadoras Veículos …" at bounding box center [631, 286] width 1263 height 572
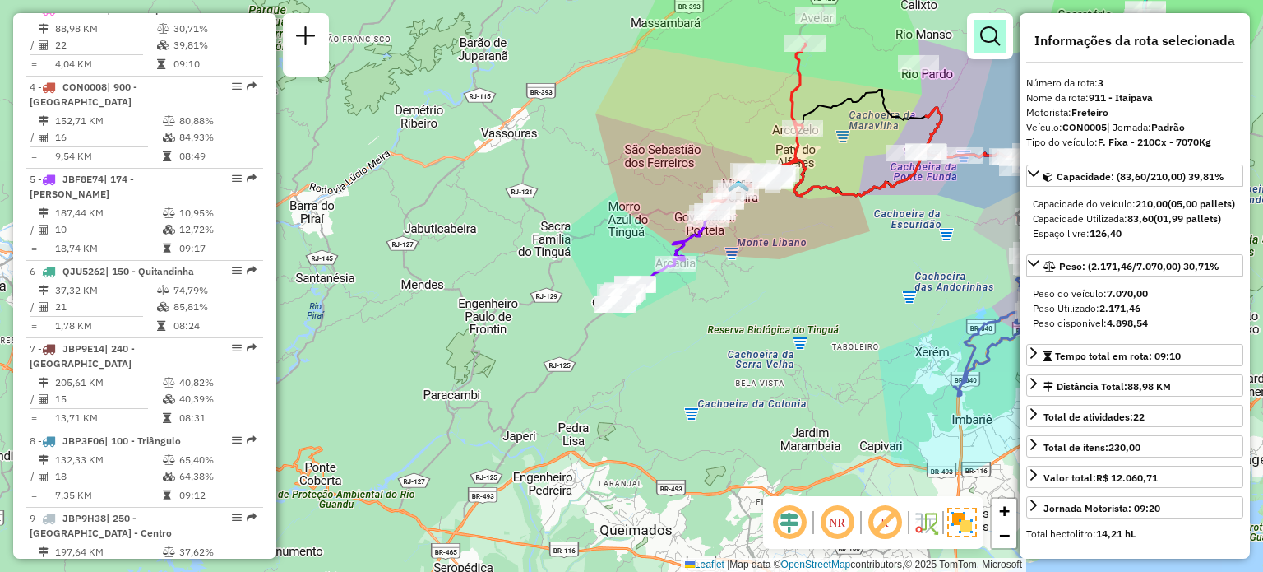
click at [992, 28] on em at bounding box center [990, 36] width 20 height 20
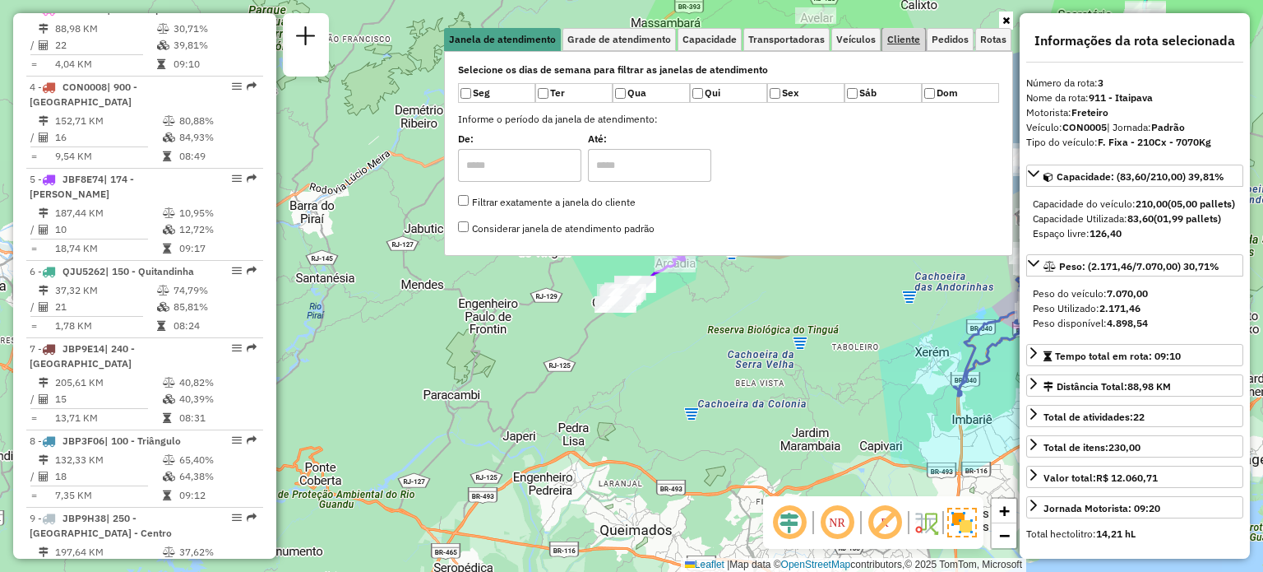
click at [905, 37] on span "Cliente" at bounding box center [903, 40] width 33 height 10
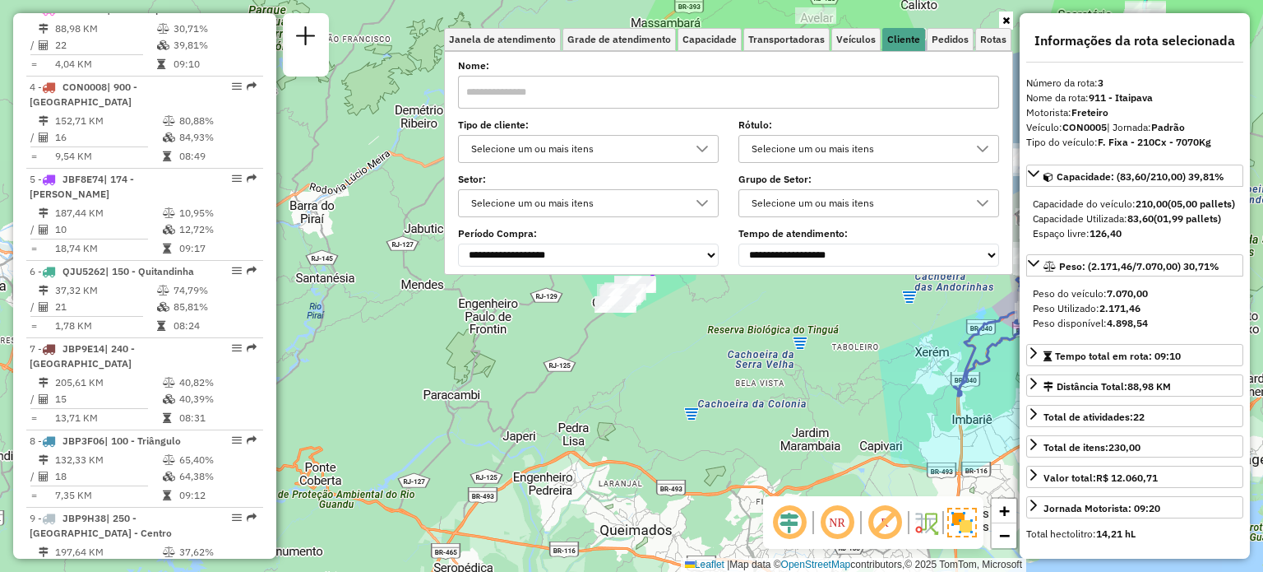
click at [607, 150] on div "Selecione um ou mais itens" at bounding box center [575, 149] width 221 height 26
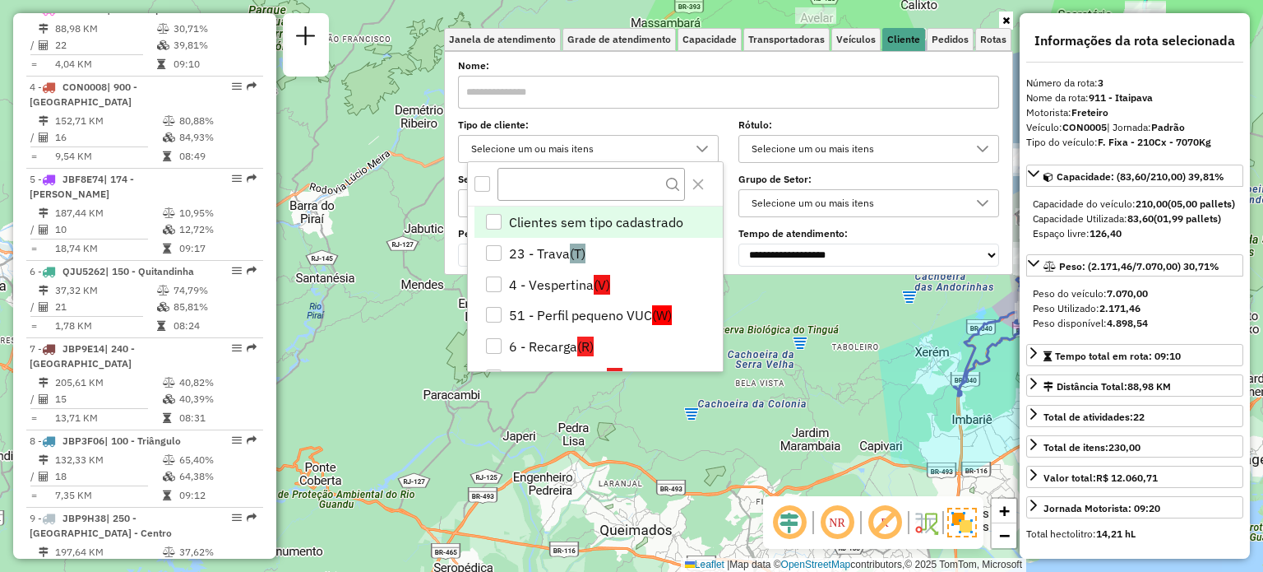
scroll to position [9, 58]
click at [554, 259] on li "23 - Trava (T)" at bounding box center [599, 253] width 248 height 31
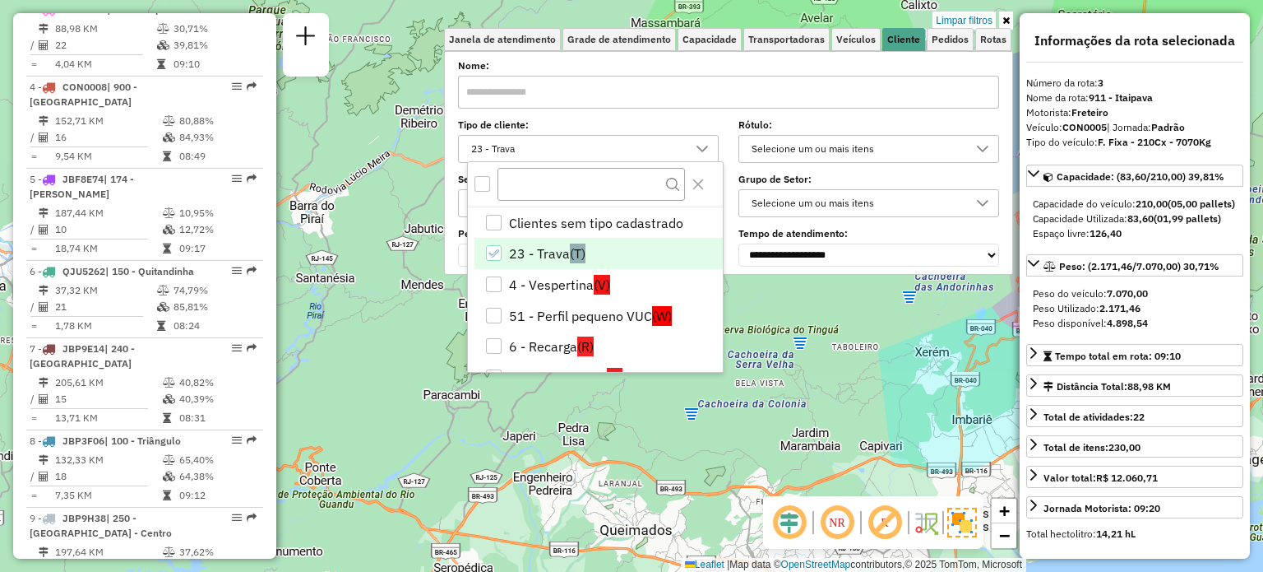
click at [868, 7] on div "Limpar filtros Janela de atendimento Grade de atendimento Capacidade Transporta…" at bounding box center [631, 286] width 1263 height 572
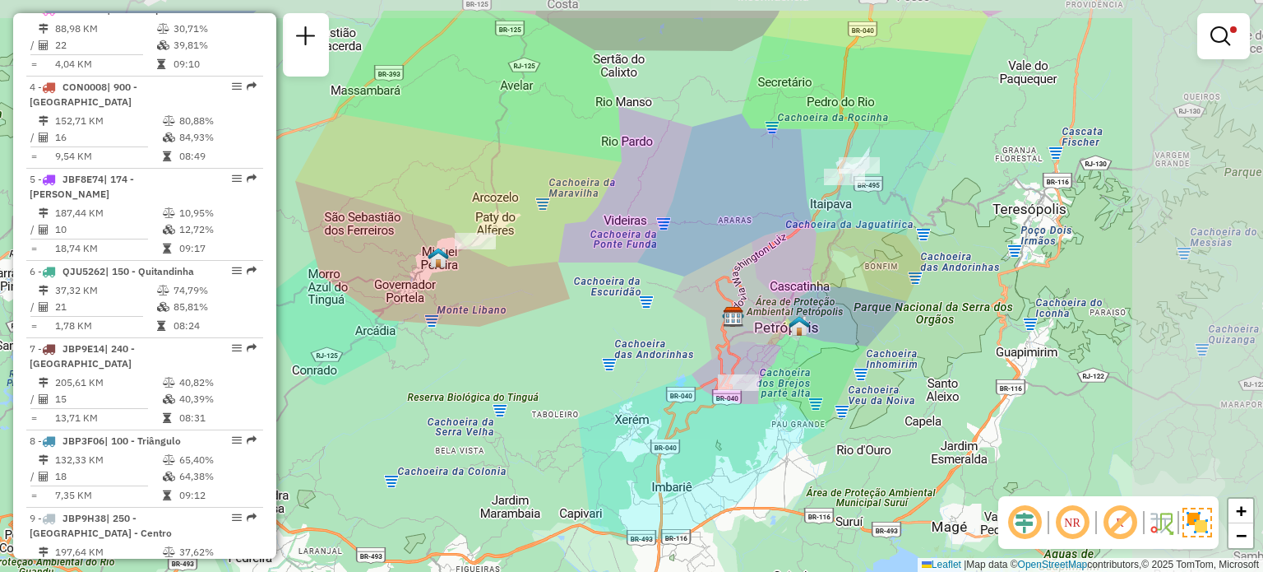
drag, startPoint x: 921, startPoint y: 238, endPoint x: 621, endPoint y: 305, distance: 307.6
click at [621, 305] on div "Limpar filtros Janela de atendimento Grade de atendimento Capacidade Transporta…" at bounding box center [631, 286] width 1263 height 572
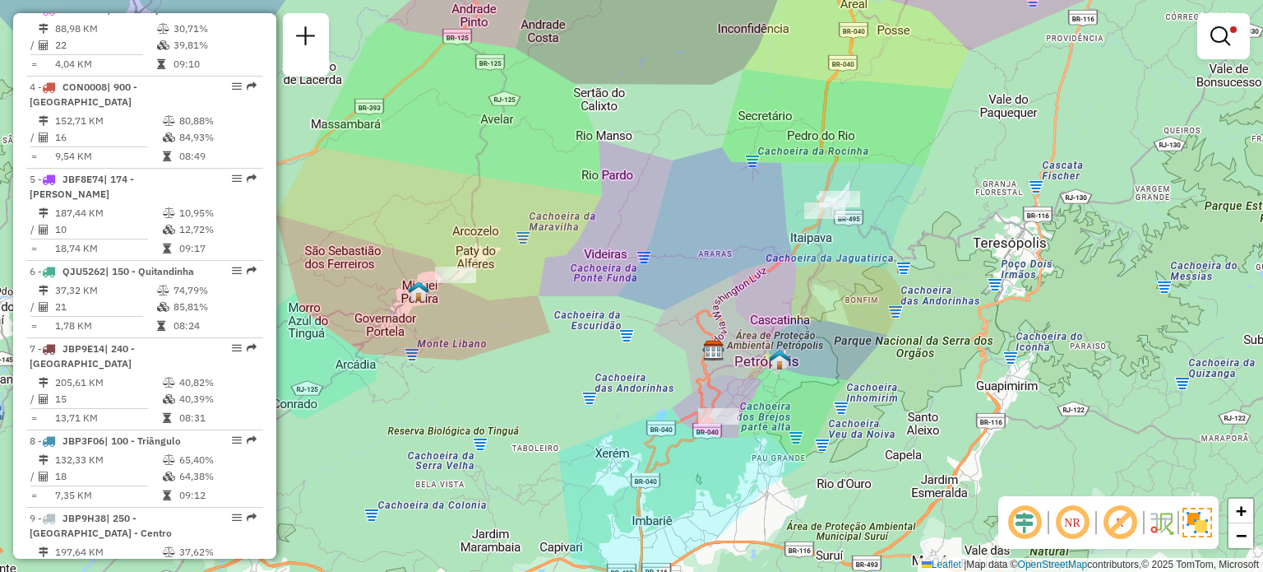
drag, startPoint x: 705, startPoint y: 199, endPoint x: 622, endPoint y: 348, distance: 170.5
click at [612, 367] on div "Limpar filtros Janela de atendimento Grade de atendimento Capacidade Transporta…" at bounding box center [631, 286] width 1263 height 572
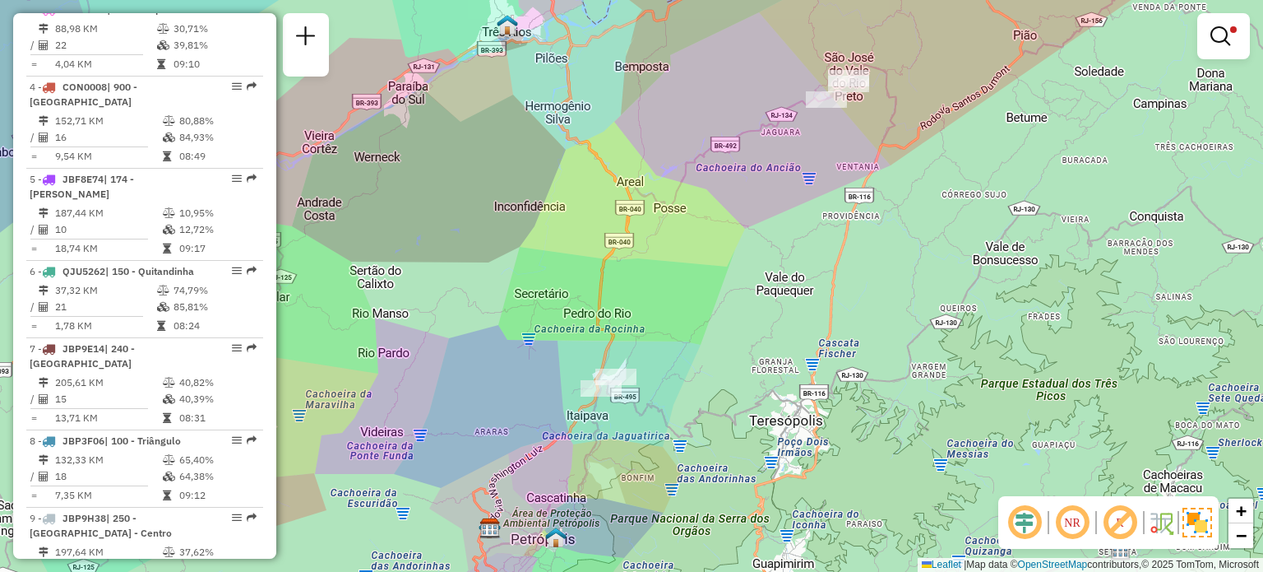
drag, startPoint x: 711, startPoint y: 377, endPoint x: 778, endPoint y: 240, distance: 152.3
click at [808, 229] on div "Limpar filtros Janela de atendimento Grade de atendimento Capacidade Transporta…" at bounding box center [631, 286] width 1263 height 572
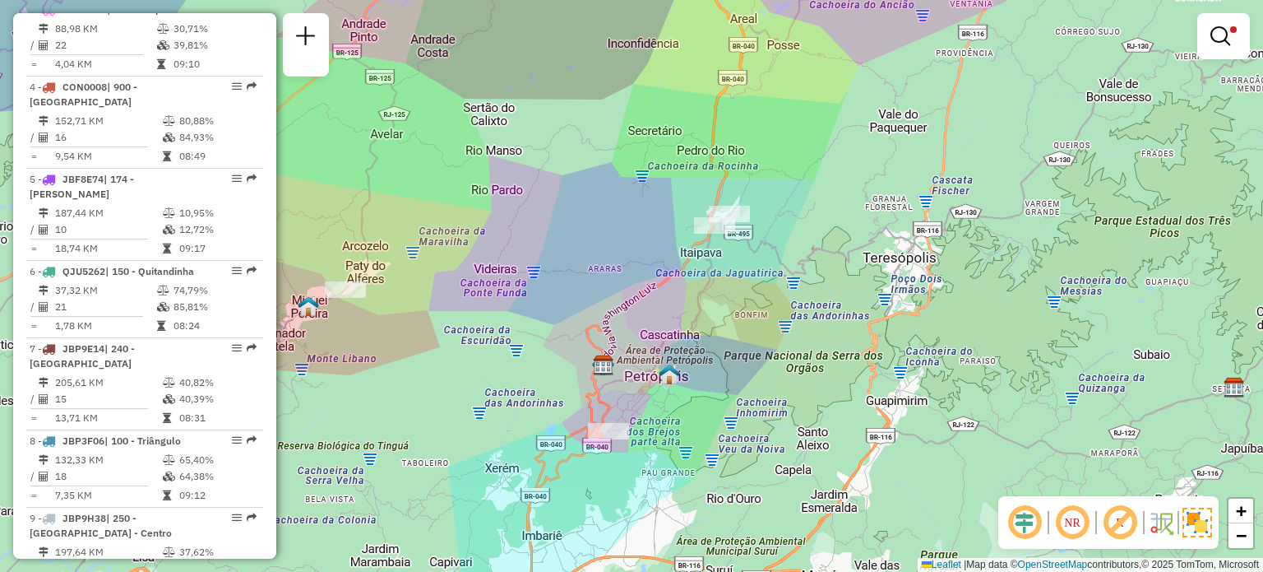
drag, startPoint x: 628, startPoint y: 370, endPoint x: 692, endPoint y: 305, distance: 90.7
click at [692, 305] on div "Limpar filtros Janela de atendimento Grade de atendimento Capacidade Transporta…" at bounding box center [631, 286] width 1263 height 572
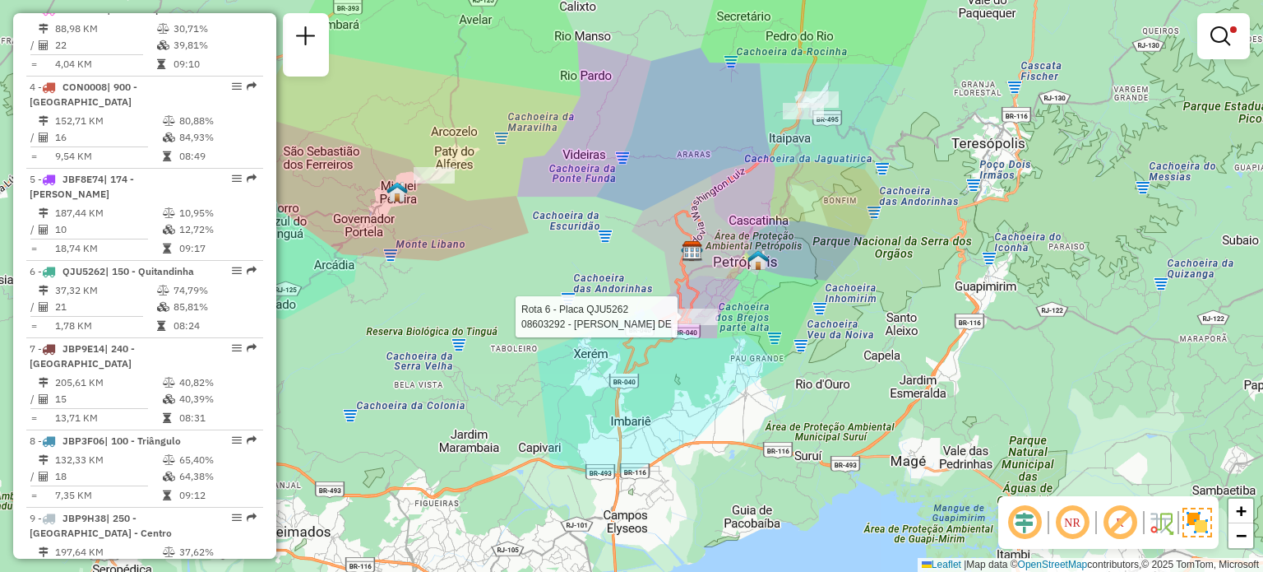
select select "**********"
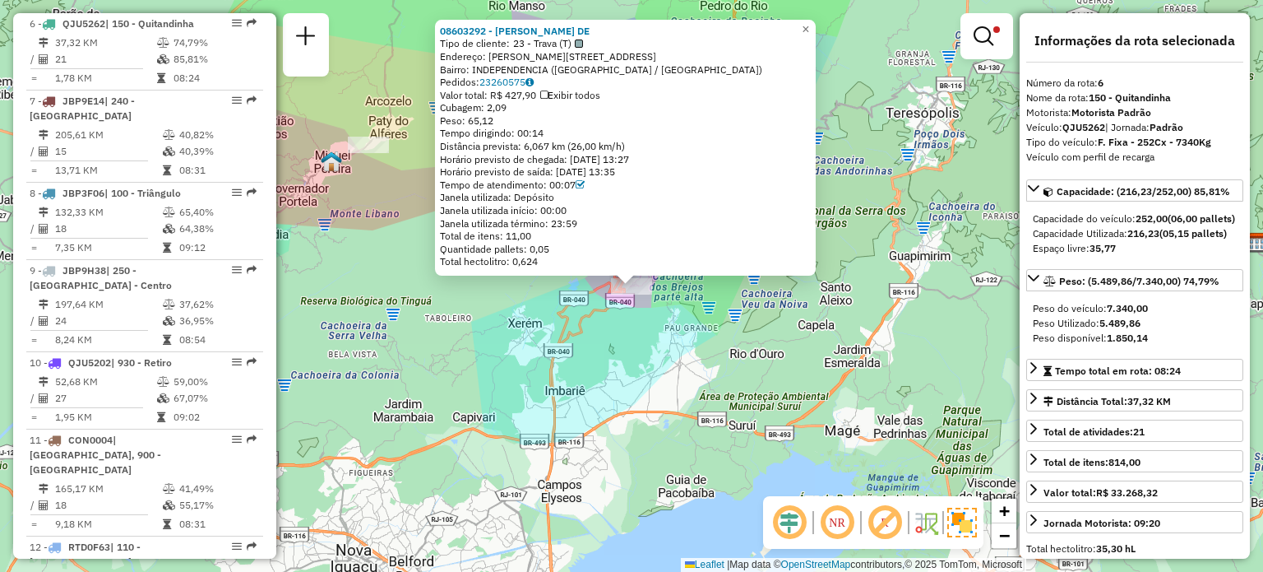
scroll to position [1154, 0]
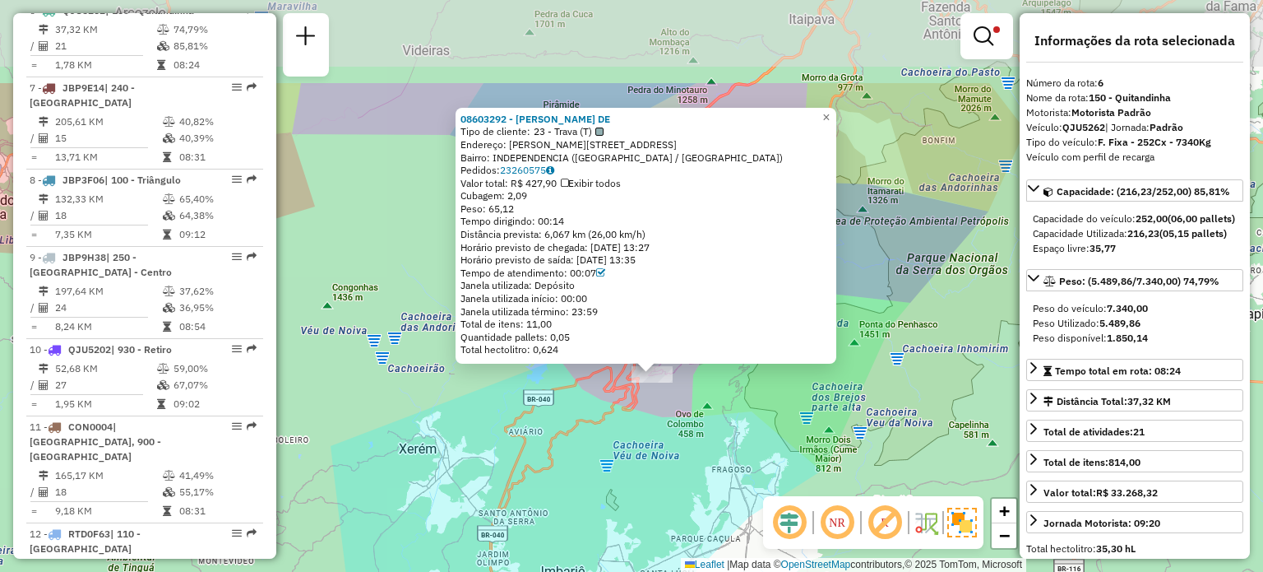
drag, startPoint x: 677, startPoint y: 315, endPoint x: 674, endPoint y: 400, distance: 85.6
click at [674, 400] on div "08603292 - [PERSON_NAME] DE Tipo de cliente: 23 - Trava (T) Endereço: [STREET_A…" at bounding box center [631, 286] width 1263 height 572
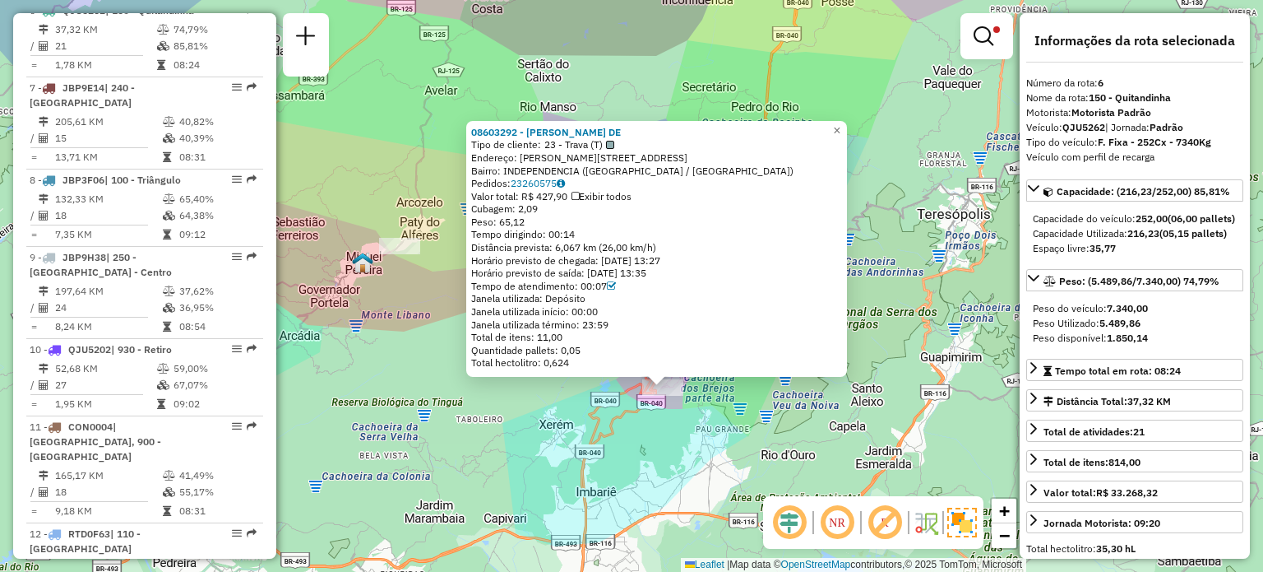
click at [558, 424] on div "08603292 - [PERSON_NAME] DE Tipo de cliente: 23 - Trava (T) Endereço: [STREET_A…" at bounding box center [631, 286] width 1263 height 572
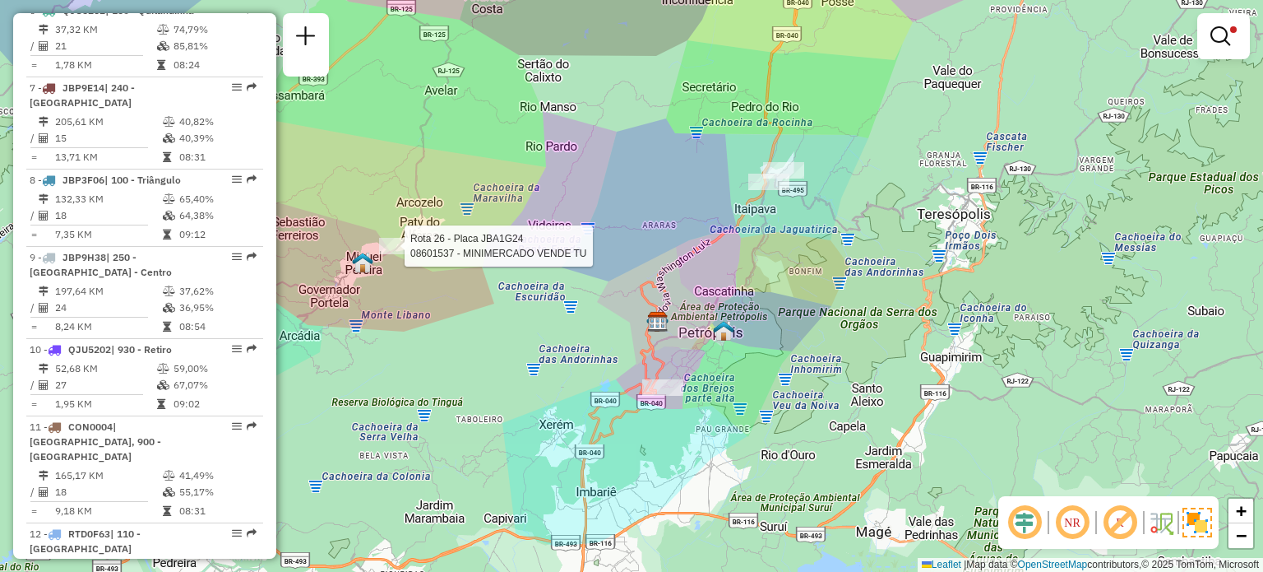
select select "**********"
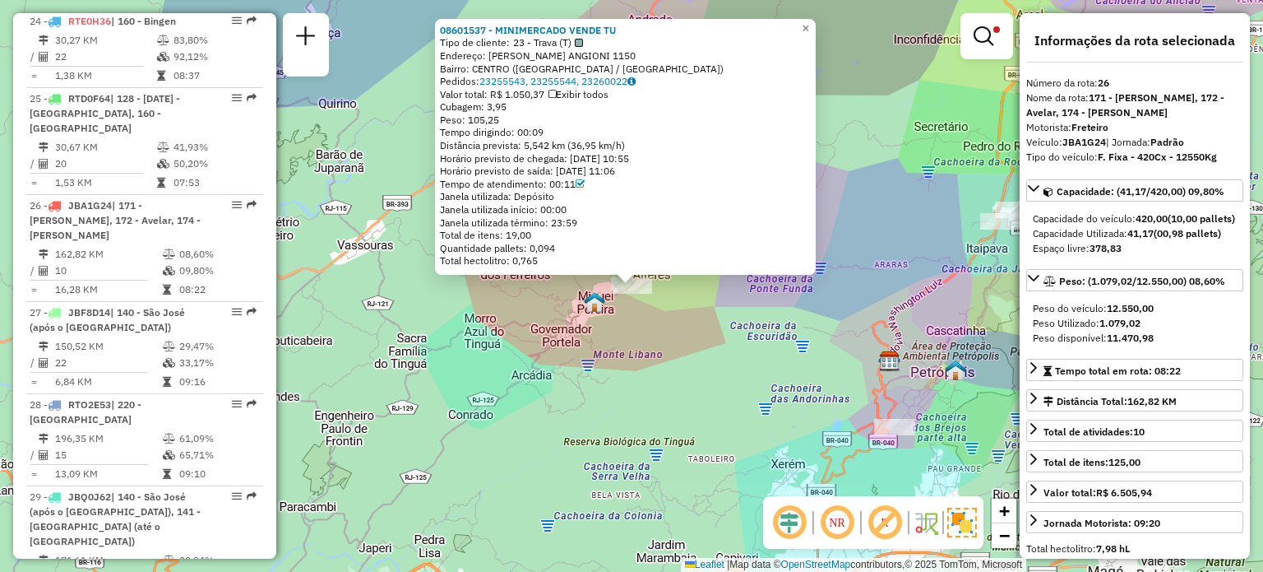
scroll to position [2904, 0]
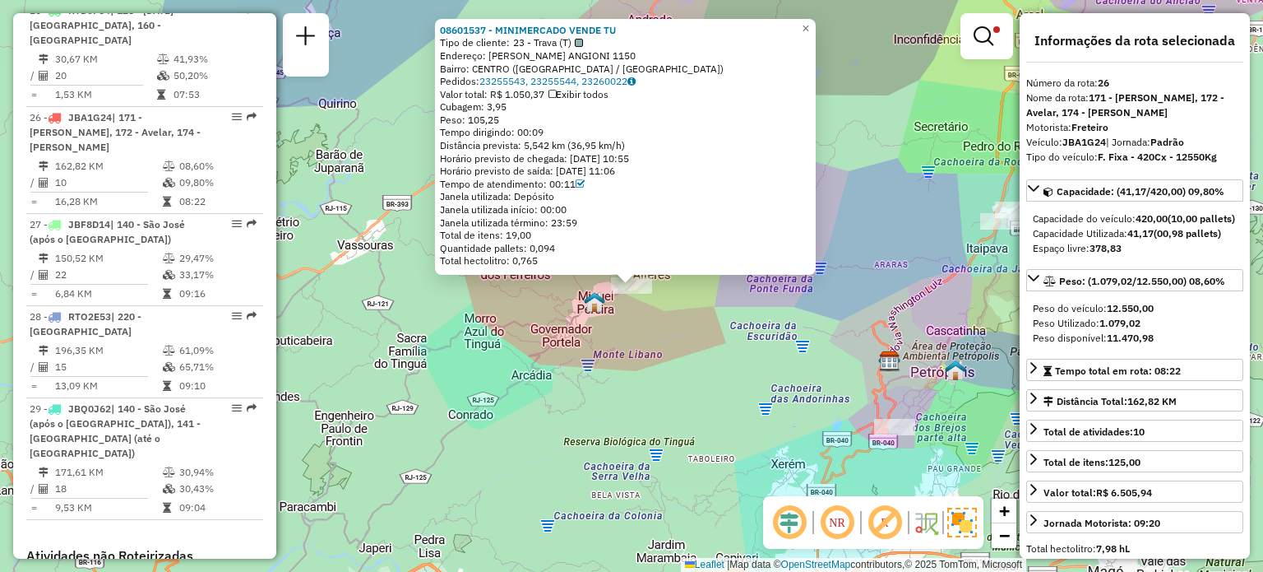
click at [711, 351] on div "08601537 - MINIMERCADO VENDE TU Tipo de cliente: 23 - Trava (T) Endereço: R ARI…" at bounding box center [631, 286] width 1263 height 572
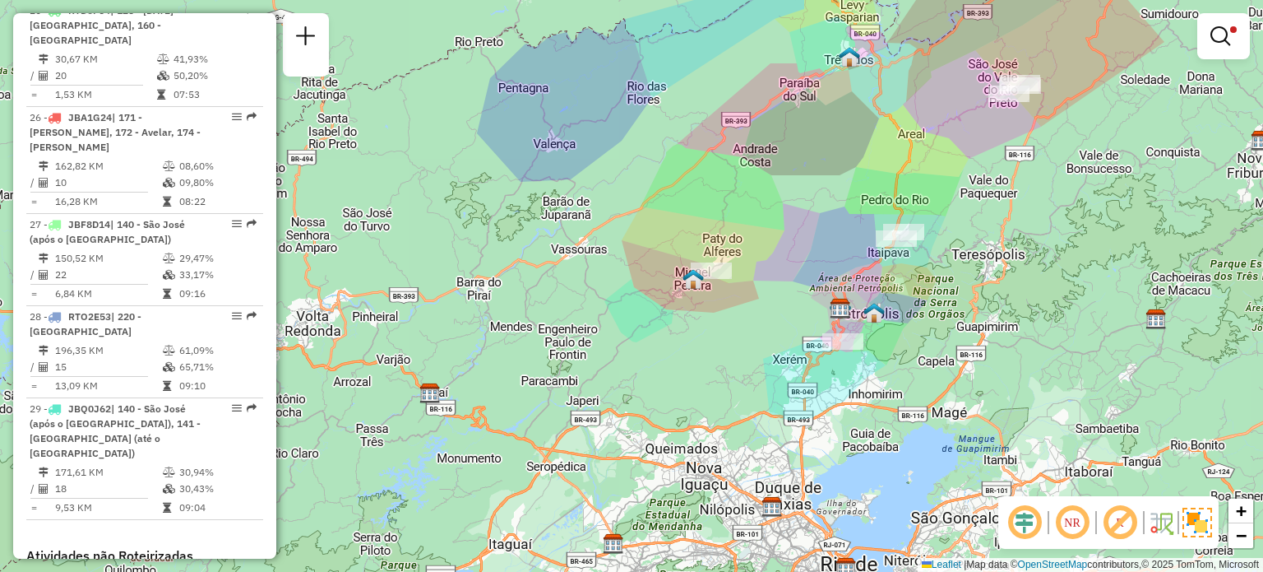
drag, startPoint x: 829, startPoint y: 211, endPoint x: 622, endPoint y: 354, distance: 251.4
click at [624, 354] on div "Limpar filtros Janela de atendimento Grade de atendimento Capacidade Transporta…" at bounding box center [631, 286] width 1263 height 572
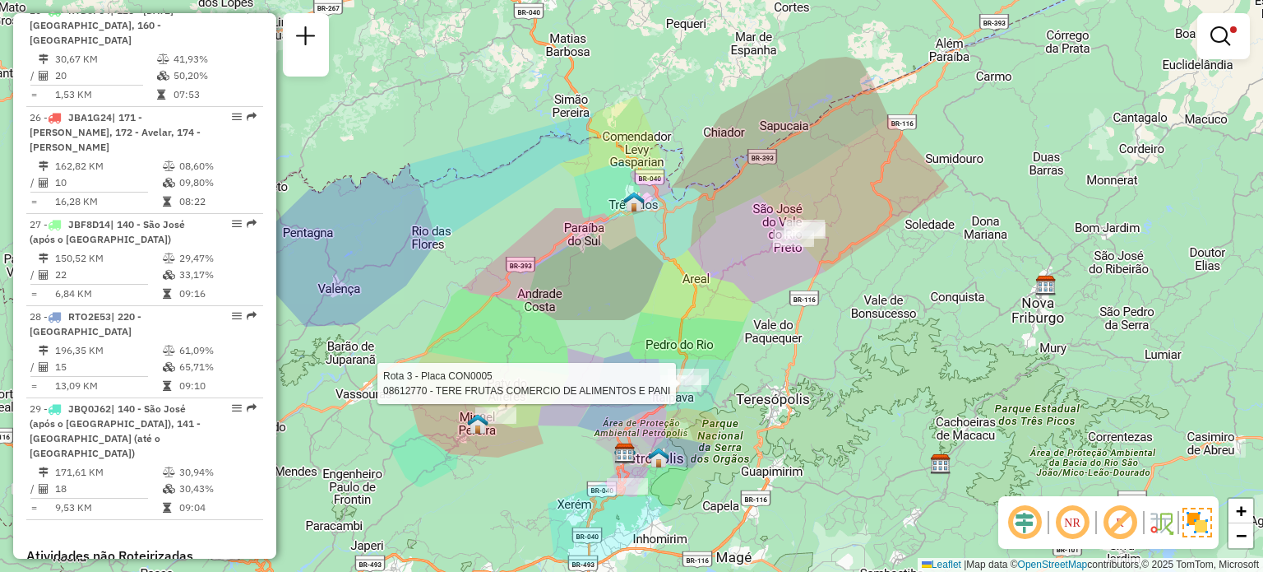
select select "**********"
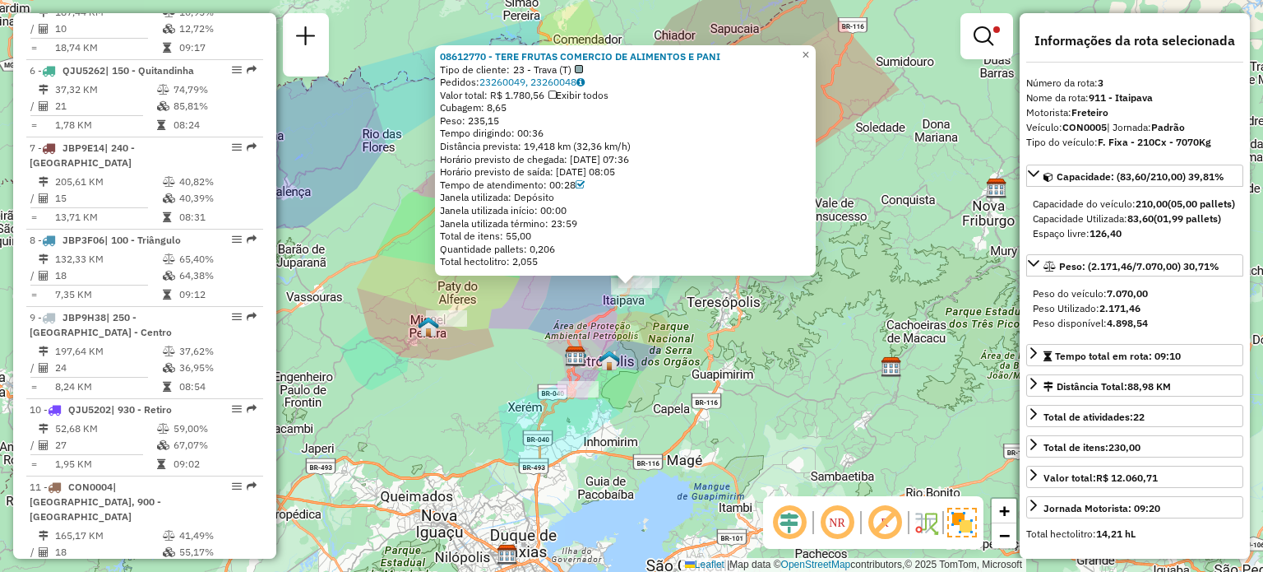
scroll to position [893, 0]
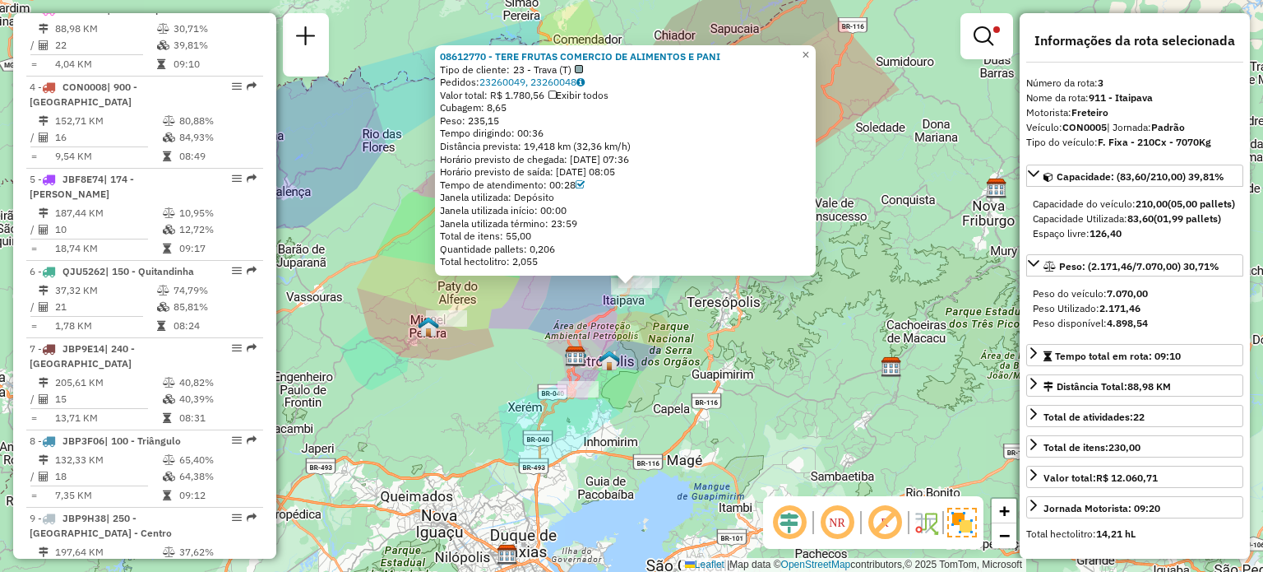
click at [708, 347] on div "08612770 - TERE FRUTAS COMERCIO DE ALIMENTOS E PANI Tipo de cliente: 23 - Trava…" at bounding box center [631, 286] width 1263 height 572
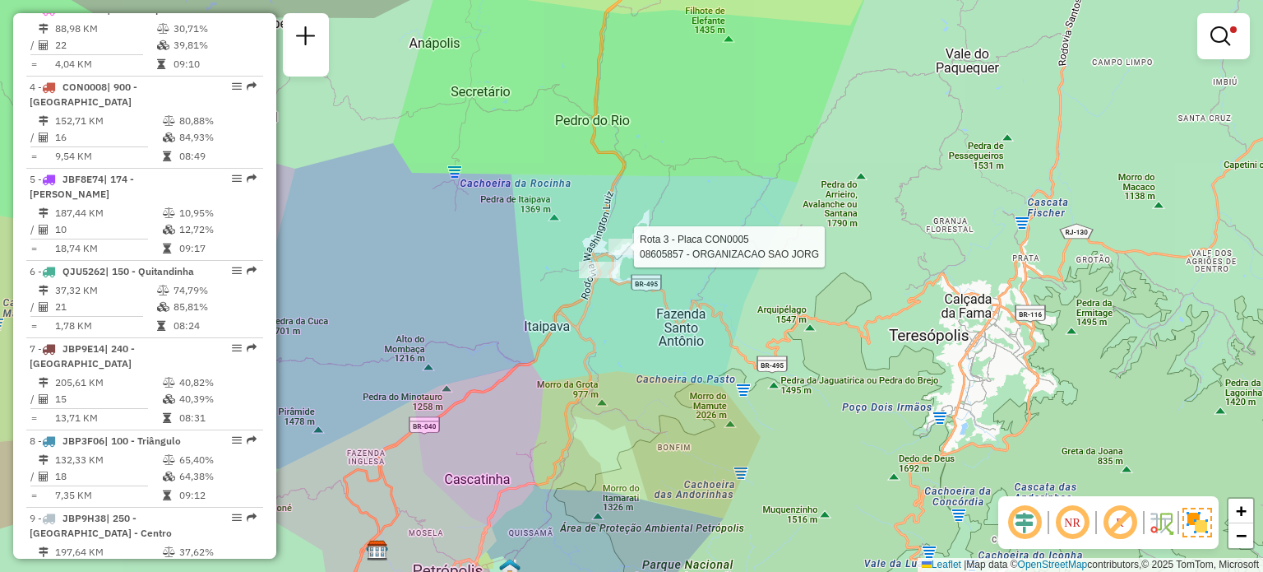
select select "**********"
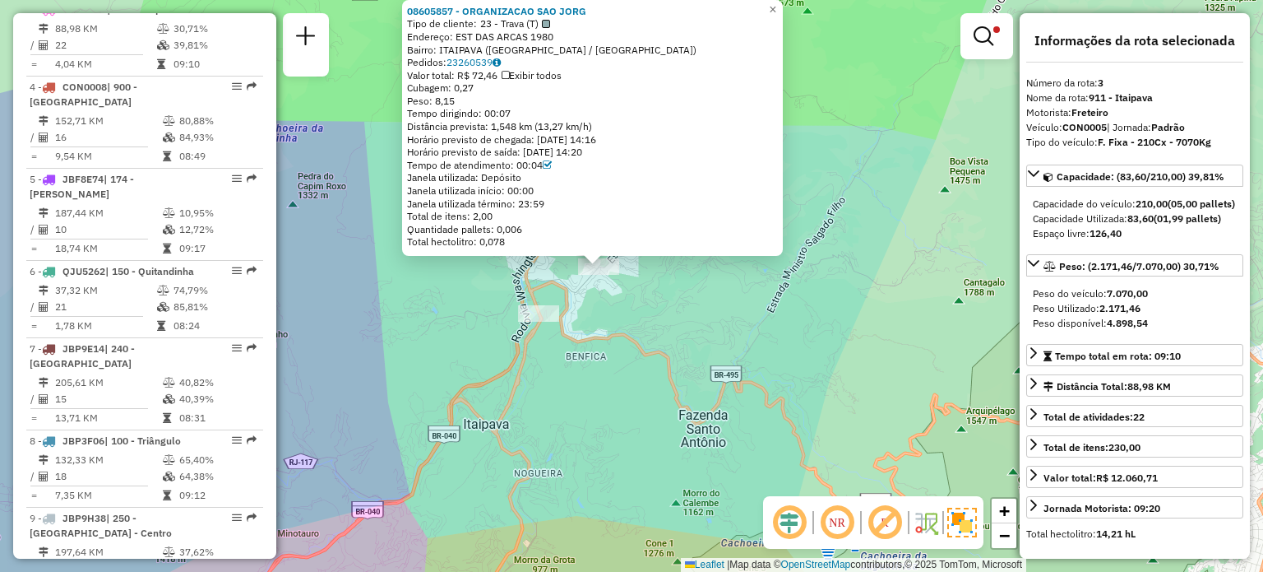
click at [664, 303] on div "08605857 - ORGANIZACAO SAO JORG Tipo de cliente: 23 - Trava (T) Endereço: EST D…" at bounding box center [631, 286] width 1263 height 572
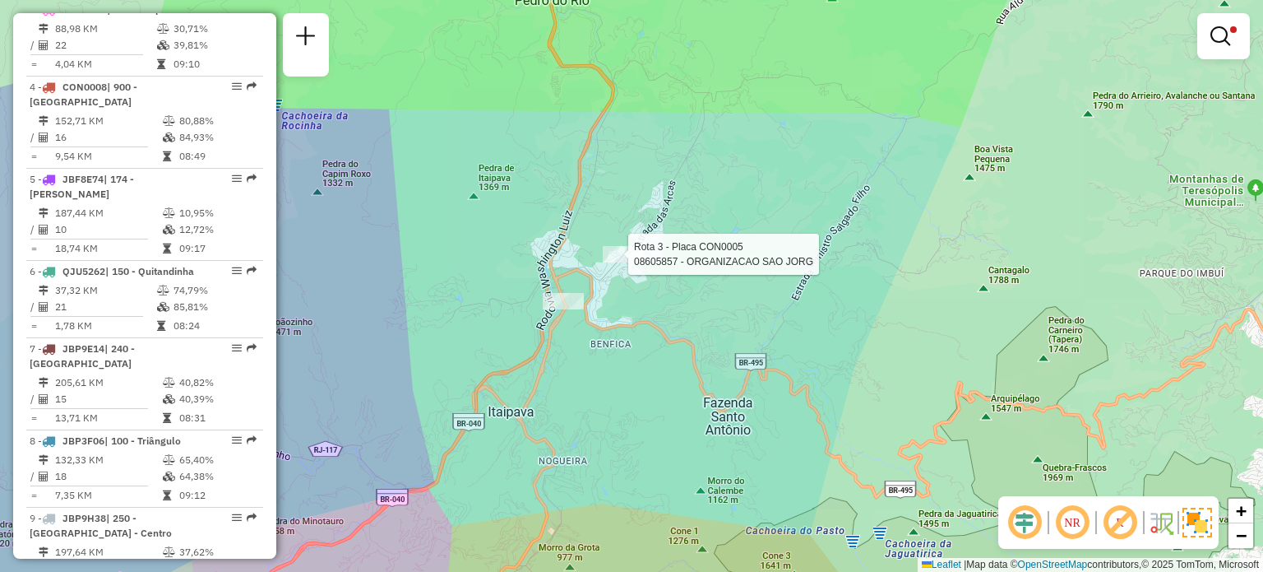
select select "**********"
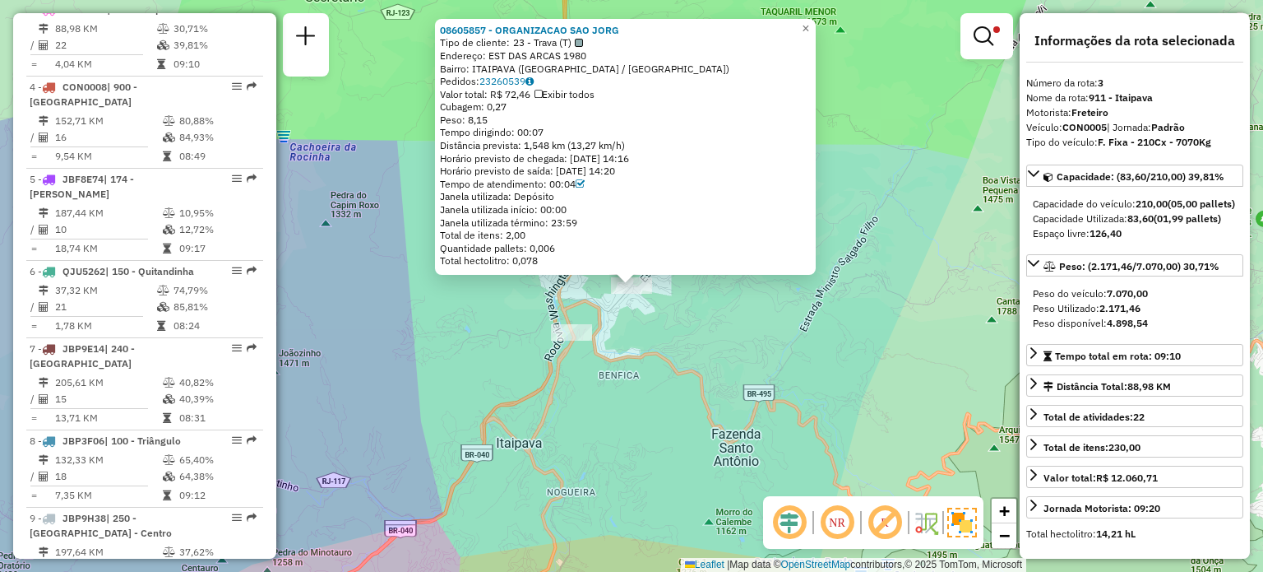
click at [697, 364] on div "08605857 - ORGANIZACAO SAO JORG Tipo de cliente: 23 - Trava (T) Endereço: EST D…" at bounding box center [631, 286] width 1263 height 572
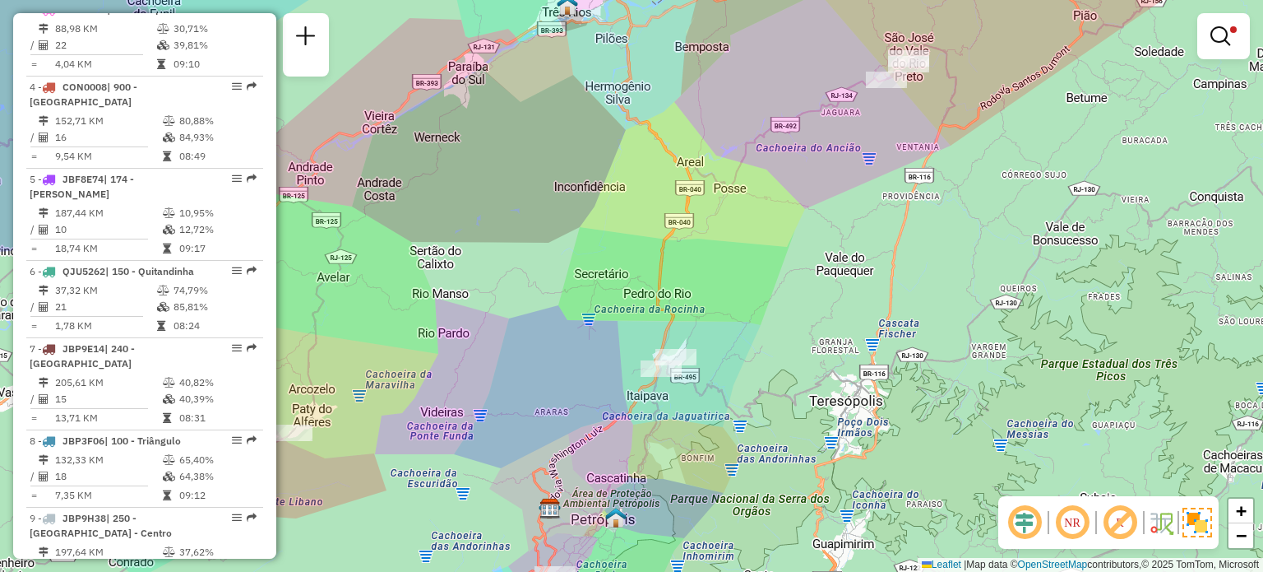
drag, startPoint x: 859, startPoint y: 158, endPoint x: 800, endPoint y: 223, distance: 87.3
click at [778, 281] on div "Limpar filtros Janela de atendimento Grade de atendimento Capacidade Transporta…" at bounding box center [631, 286] width 1263 height 572
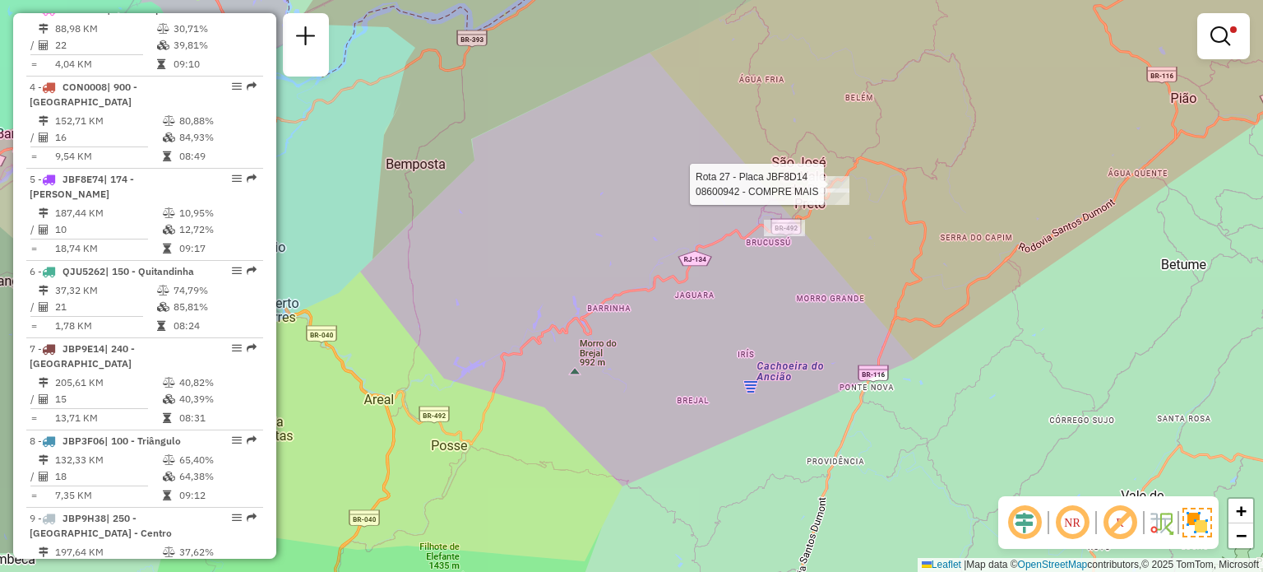
select select "**********"
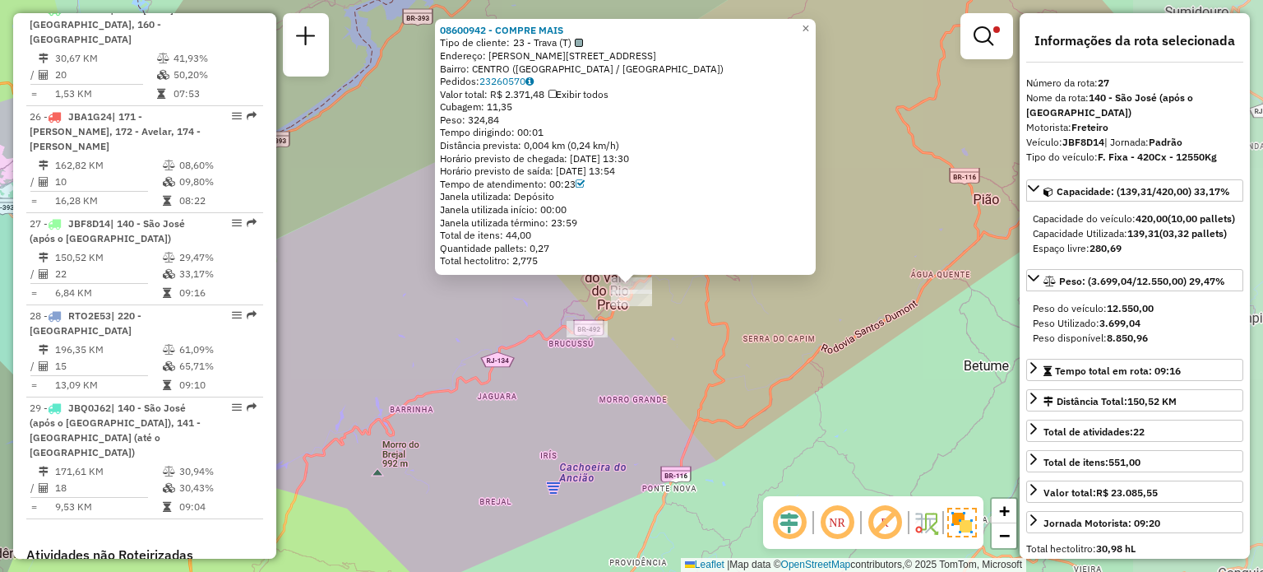
scroll to position [3010, 0]
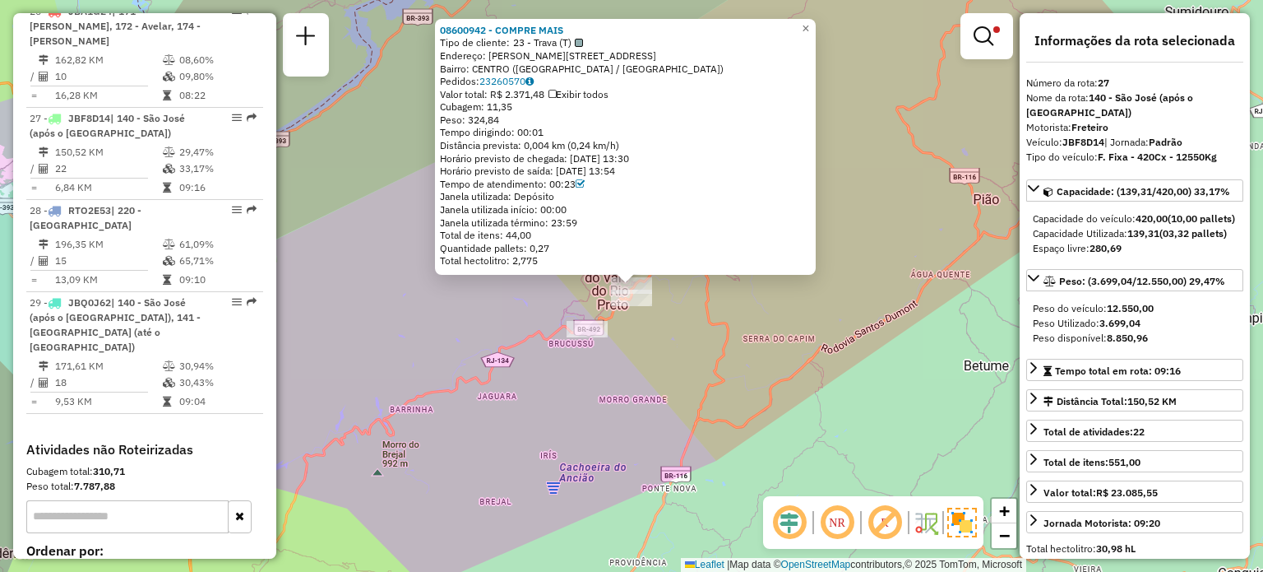
click at [734, 354] on div "08600942 - COMPRE MAIS Tipo de cliente: 23 - Trava (T) Endereço: [PERSON_NAME] …" at bounding box center [631, 286] width 1263 height 572
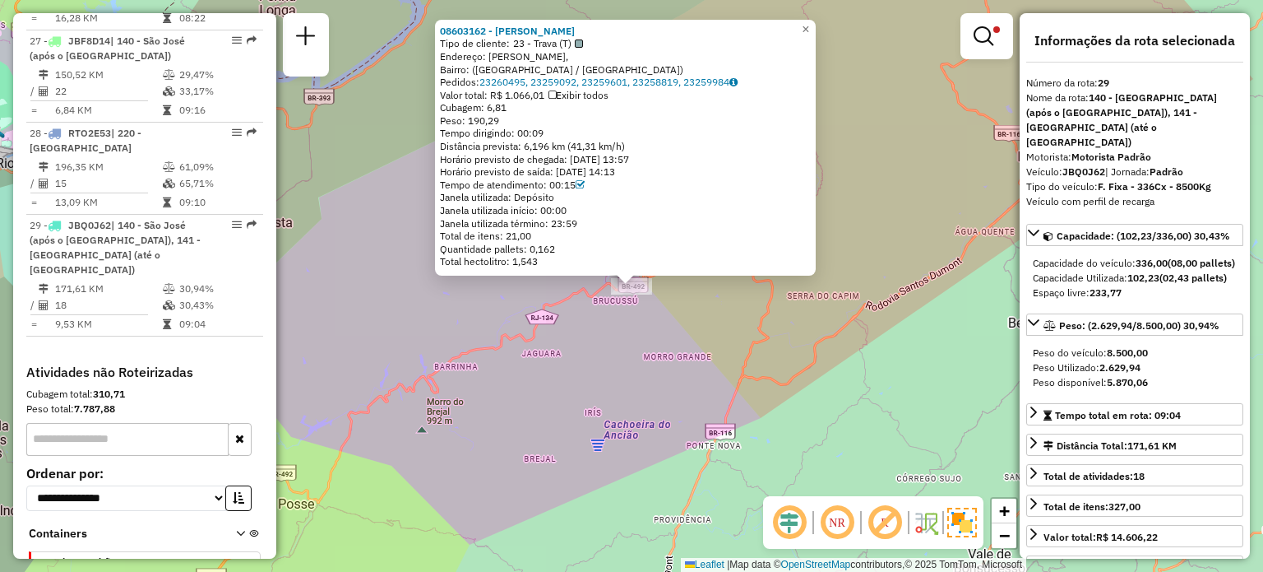
scroll to position [3174, 0]
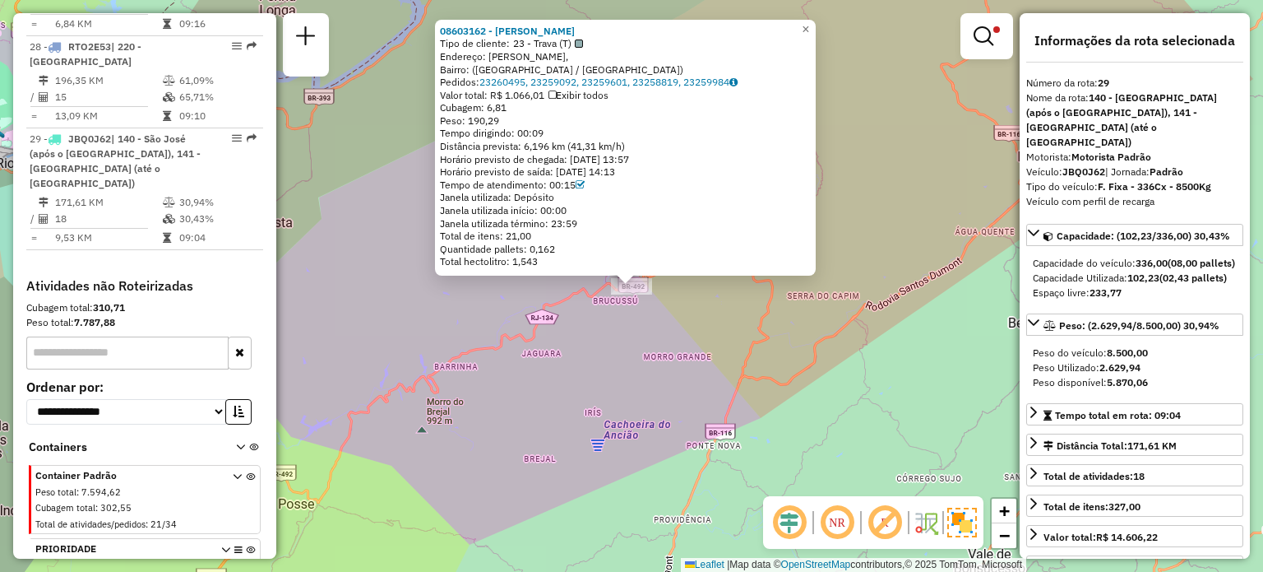
click at [650, 365] on div "08603162 - [PERSON_NAME] FAGUND Tipo de cliente: 23 - Trava (T) Endereço: Estra…" at bounding box center [631, 286] width 1263 height 572
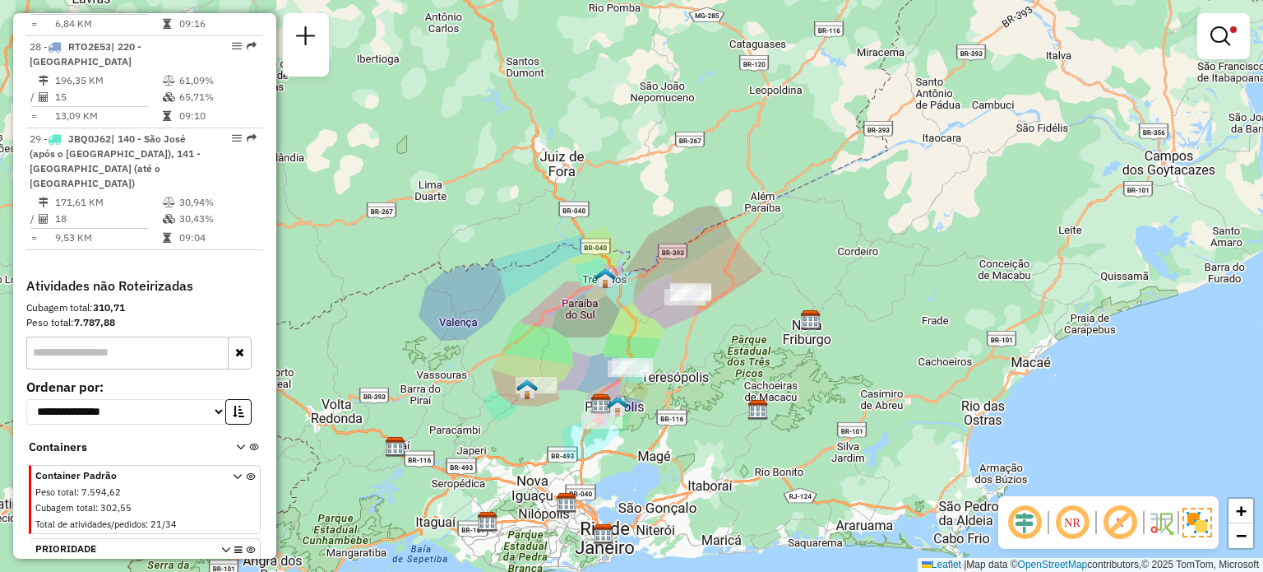
drag, startPoint x: 638, startPoint y: 400, endPoint x: 783, endPoint y: 208, distance: 240.8
click at [783, 208] on div "Limpar filtros Janela de atendimento Grade de atendimento Capacidade Transporta…" at bounding box center [631, 286] width 1263 height 572
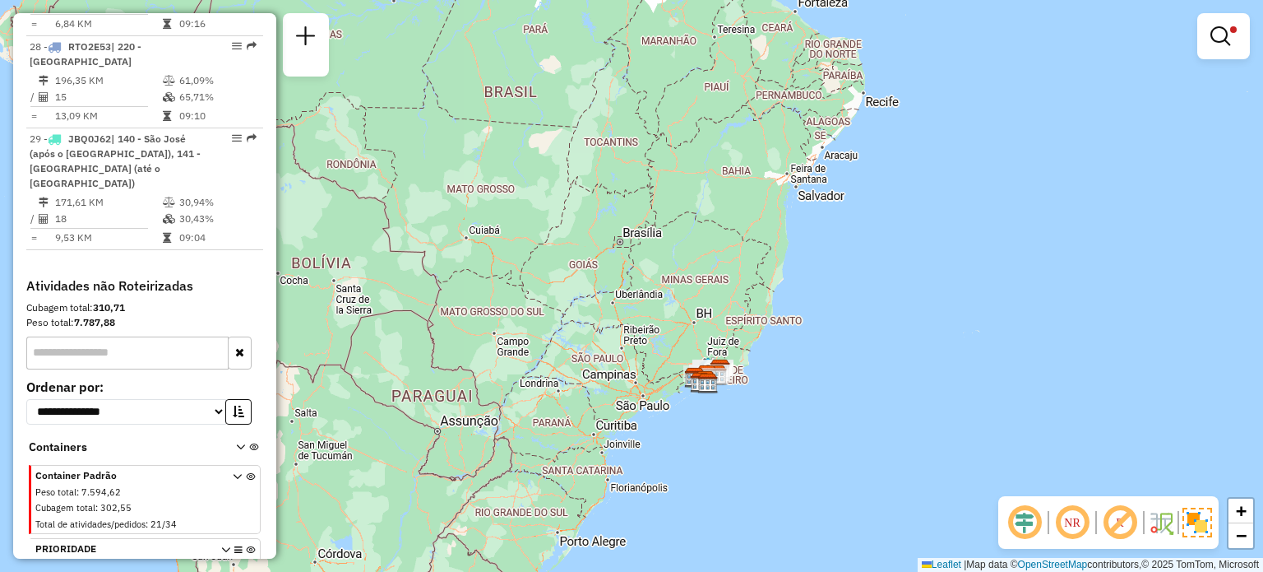
drag, startPoint x: 860, startPoint y: 152, endPoint x: 701, endPoint y: 327, distance: 236.9
click at [701, 327] on div "Limpar filtros Janela de atendimento Grade de atendimento Capacidade Transporta…" at bounding box center [631, 286] width 1263 height 572
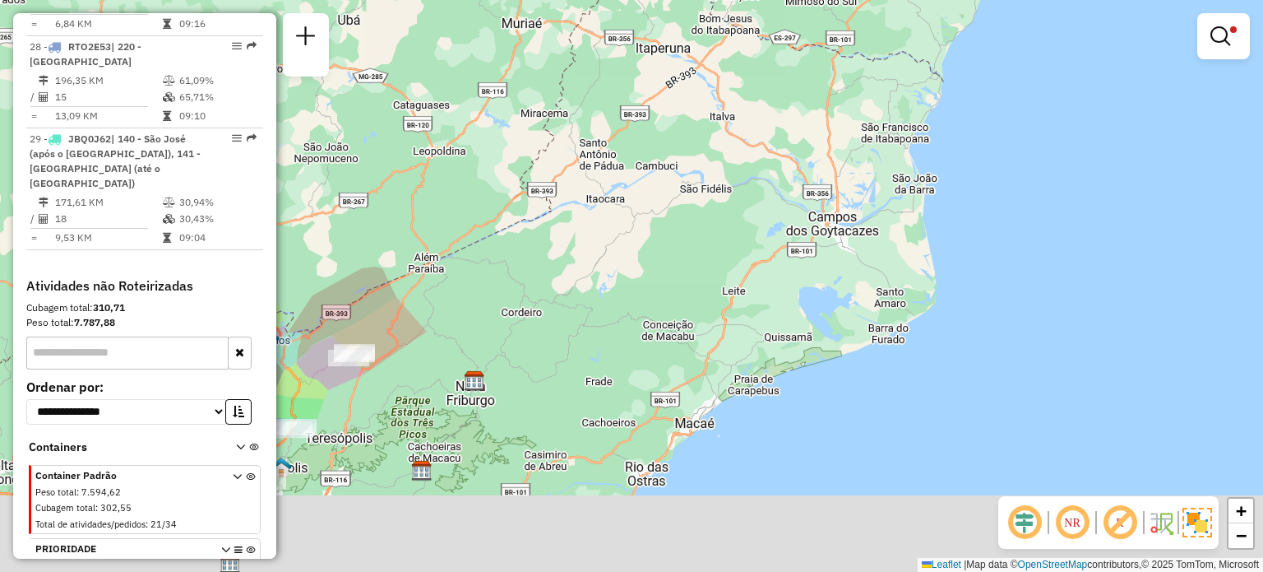
drag, startPoint x: 665, startPoint y: 421, endPoint x: 782, endPoint y: 69, distance: 370.8
click at [781, 70] on div "Limpar filtros Janela de atendimento Grade de atendimento Capacidade Transporta…" at bounding box center [631, 286] width 1263 height 572
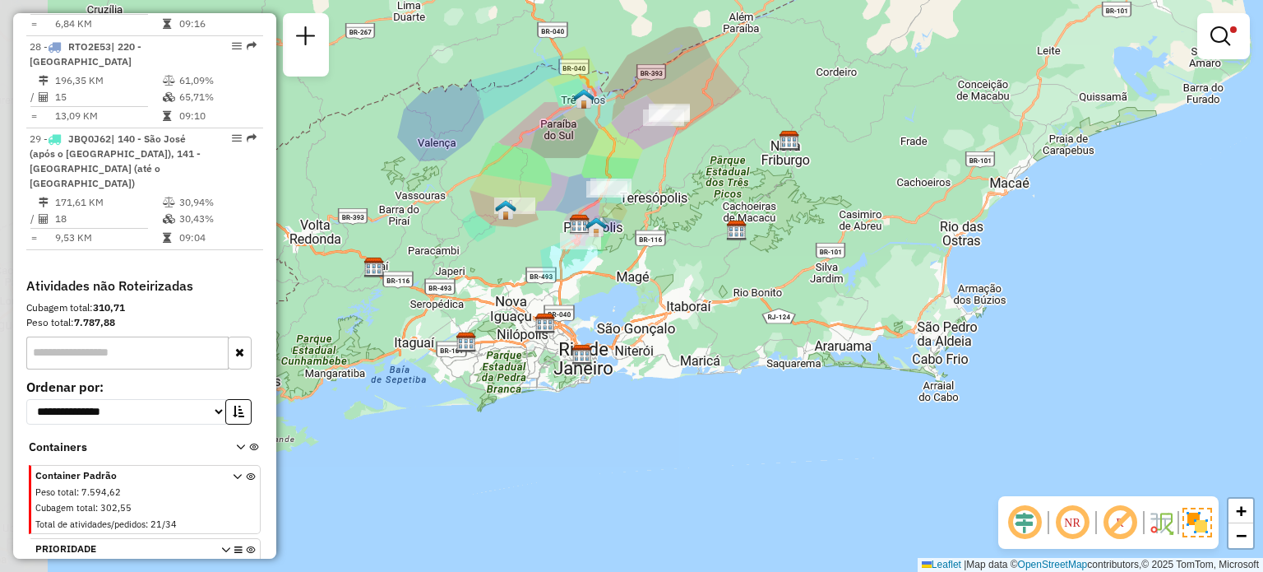
drag, startPoint x: 796, startPoint y: 180, endPoint x: 901, endPoint y: 145, distance: 111.0
click at [901, 145] on div "Limpar filtros Janela de atendimento Grade de atendimento Capacidade Transporta…" at bounding box center [631, 286] width 1263 height 572
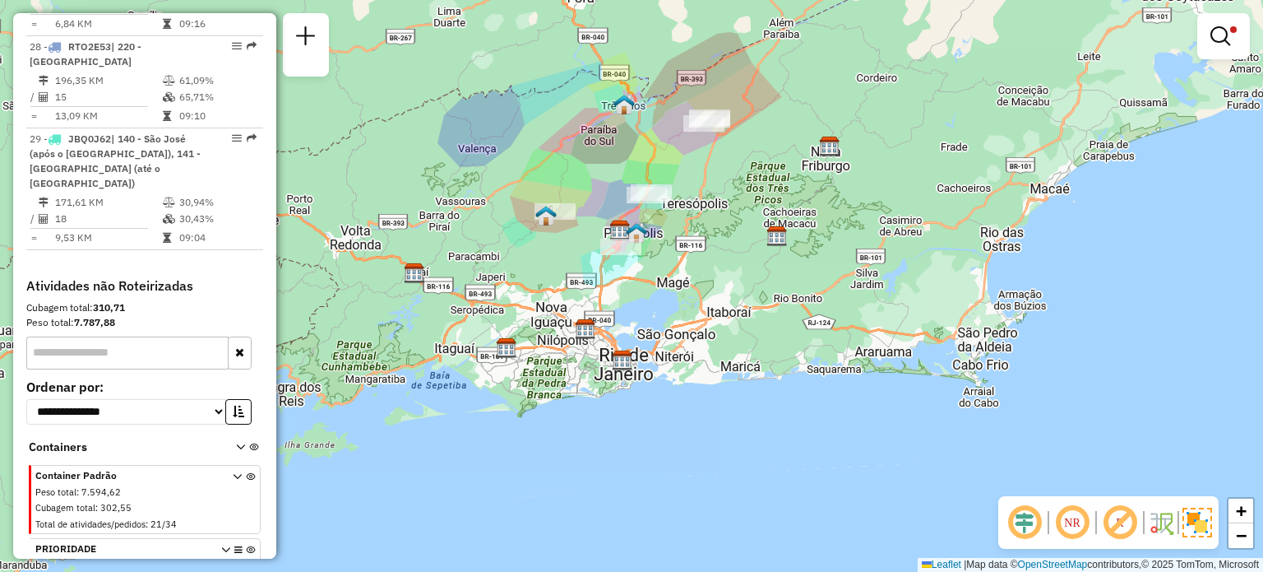
drag, startPoint x: 770, startPoint y: 206, endPoint x: 877, endPoint y: 275, distance: 128.0
click at [880, 275] on div "Limpar filtros Janela de atendimento Grade de atendimento Capacidade Transporta…" at bounding box center [631, 286] width 1263 height 572
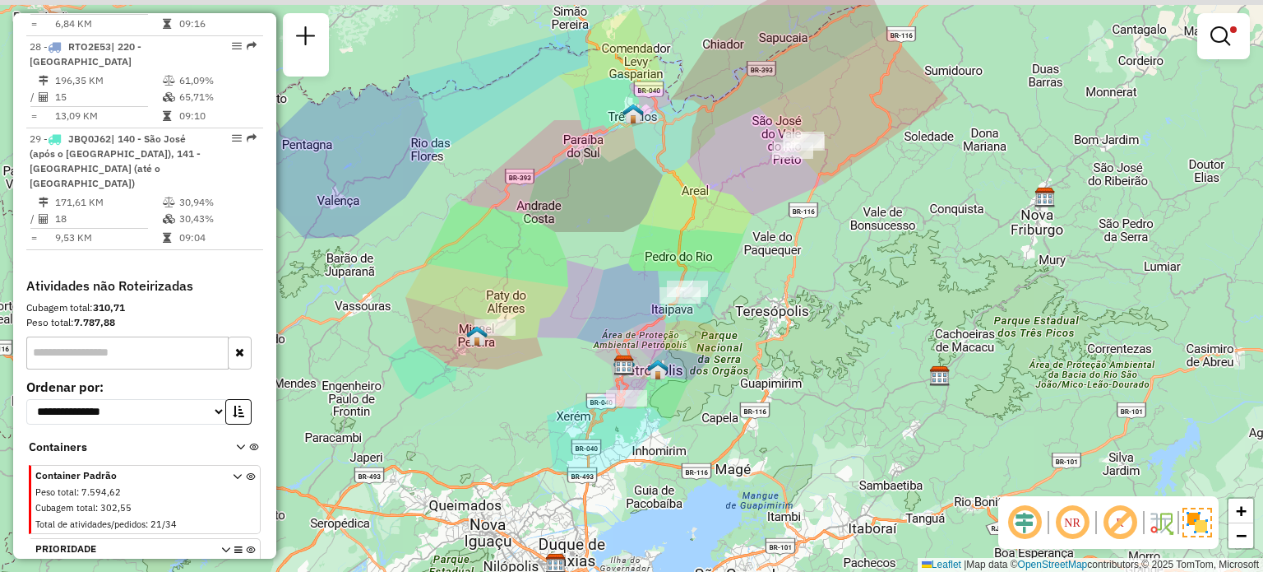
drag, startPoint x: 796, startPoint y: 233, endPoint x: 789, endPoint y: 304, distance: 71.8
click at [806, 292] on div "Limpar filtros Janela de atendimento Grade de atendimento Capacidade Transporta…" at bounding box center [631, 286] width 1263 height 572
